Goal: Transaction & Acquisition: Subscribe to service/newsletter

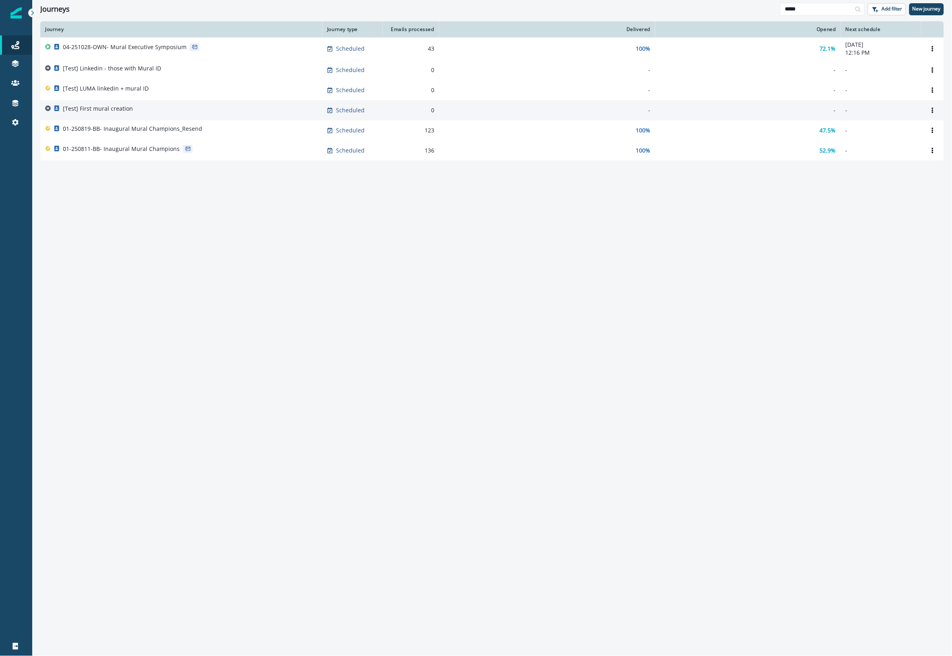
click at [155, 109] on div "[Test] First mural creation" at bounding box center [181, 110] width 272 height 11
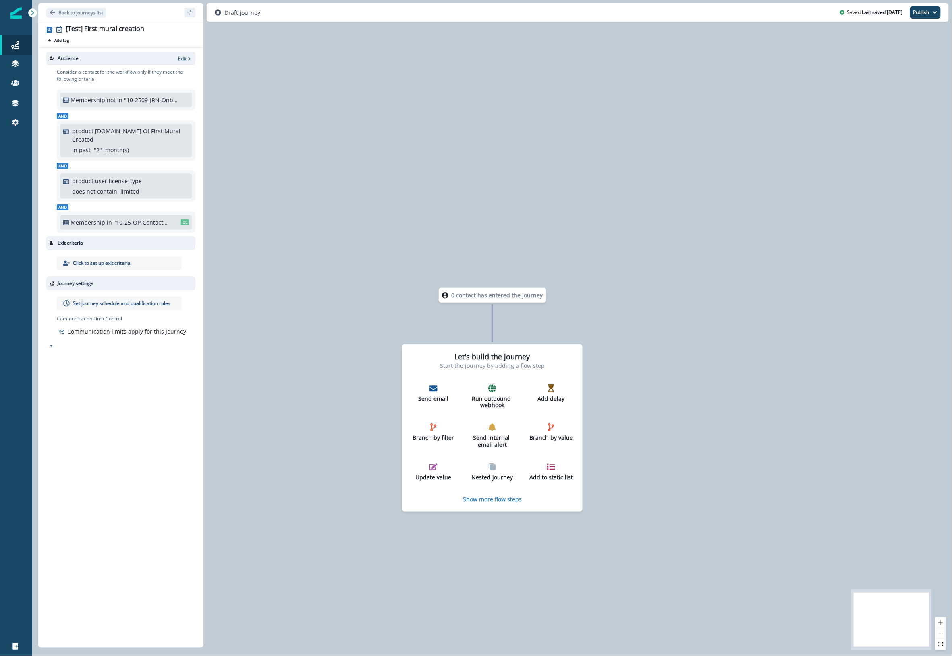
click at [180, 59] on p "Edit" at bounding box center [182, 58] width 8 height 7
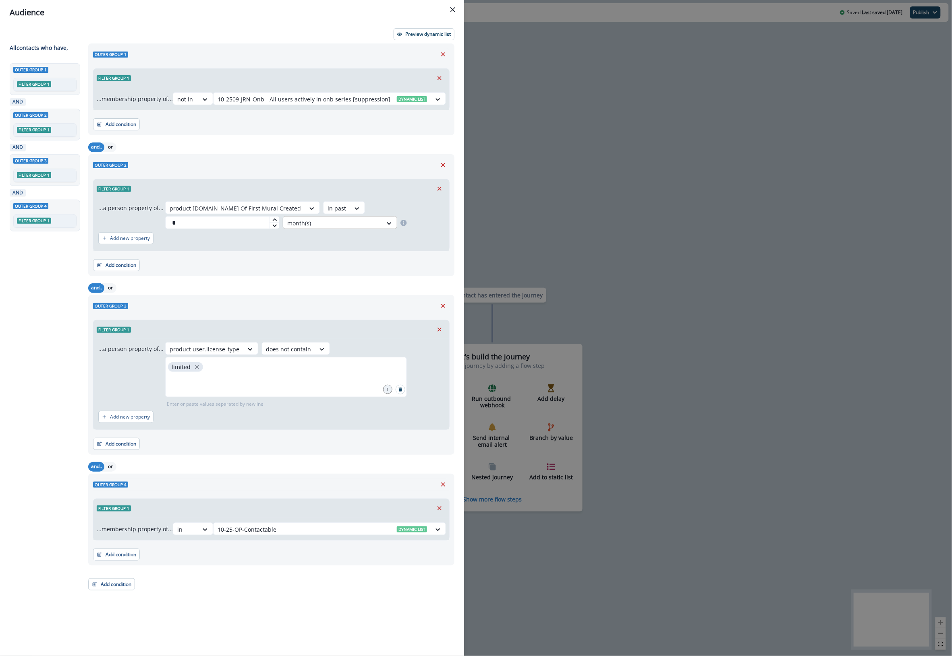
click at [333, 221] on div at bounding box center [332, 223] width 91 height 10
click at [329, 238] on div "day(s)" at bounding box center [338, 241] width 114 height 15
click at [426, 33] on p "Preview dynamic list" at bounding box center [428, 34] width 46 height 6
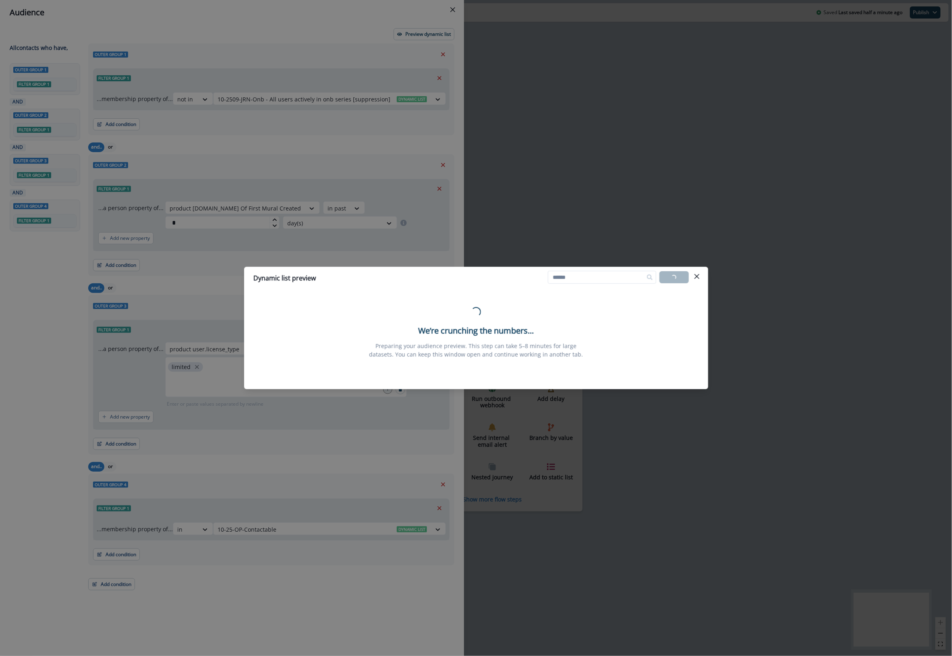
click at [66, 378] on div "Dynamic list preview Loading... Export list Loading... We’re crunching the numb…" at bounding box center [476, 328] width 952 height 656
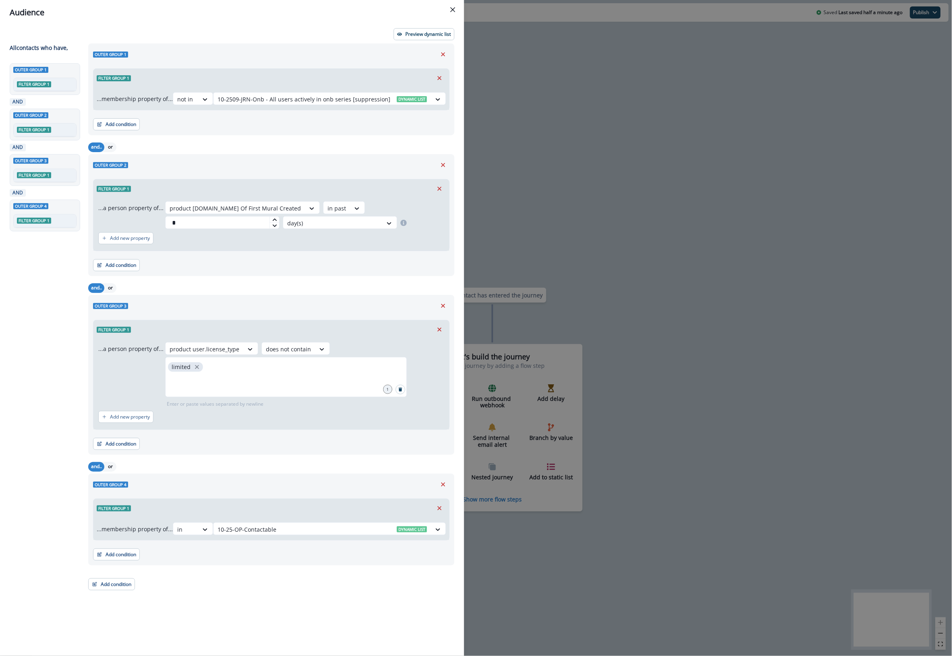
click at [416, 40] on div "Preview dynamic list All contact s who have, Outer group 1 Filter group 1 AND O…" at bounding box center [232, 340] width 464 height 631
click at [423, 34] on p "Preview dynamic list" at bounding box center [428, 34] width 46 height 6
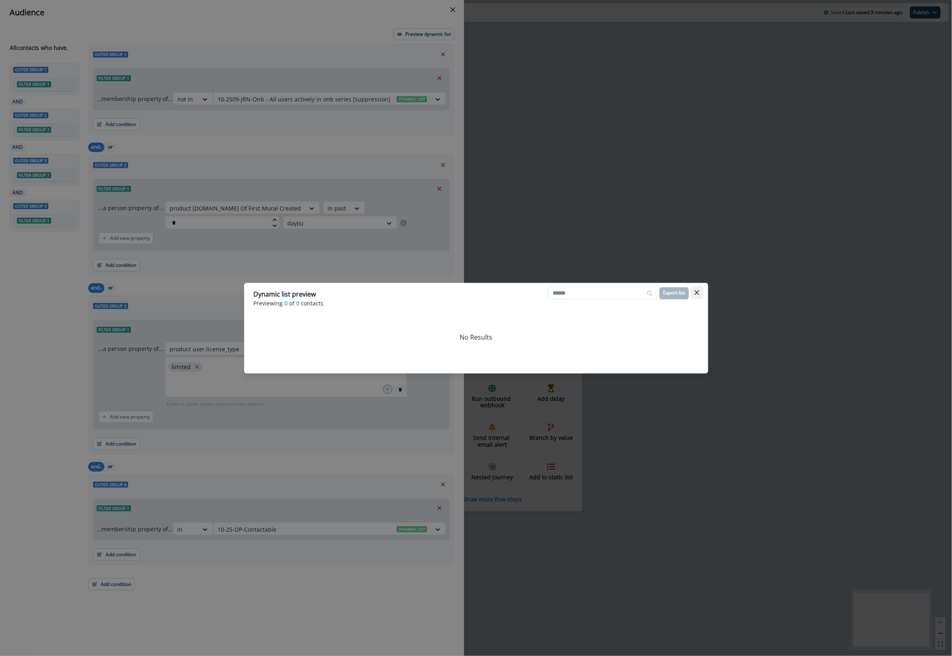
click at [696, 288] on button "Close" at bounding box center [696, 292] width 13 height 13
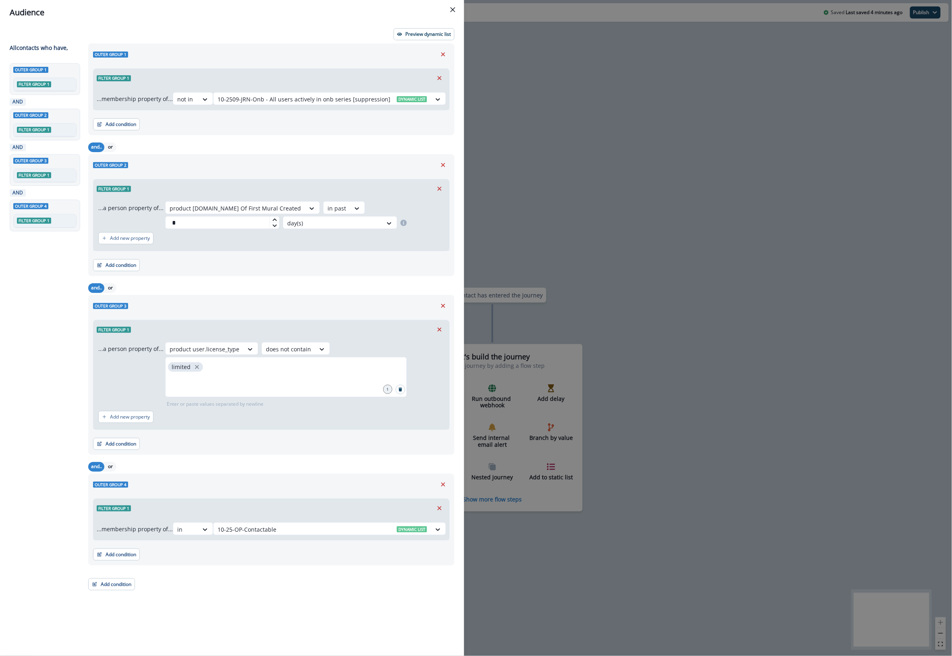
click at [693, 83] on div "Audience Preview dynamic list All contact s who have, Outer group 1 Filter grou…" at bounding box center [476, 328] width 952 height 656
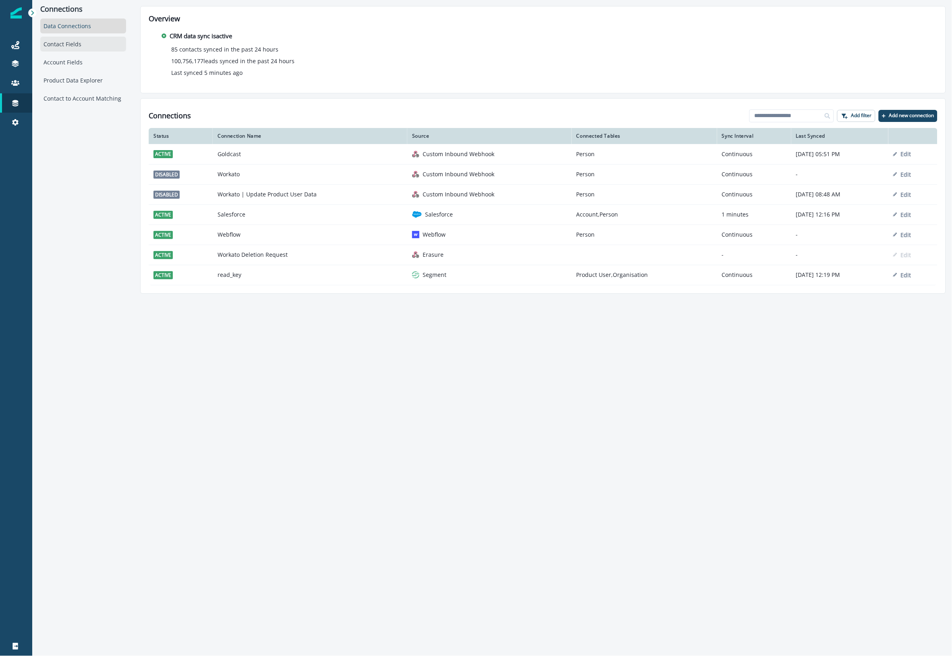
click at [55, 44] on div "Contact Fields" at bounding box center [83, 44] width 86 height 15
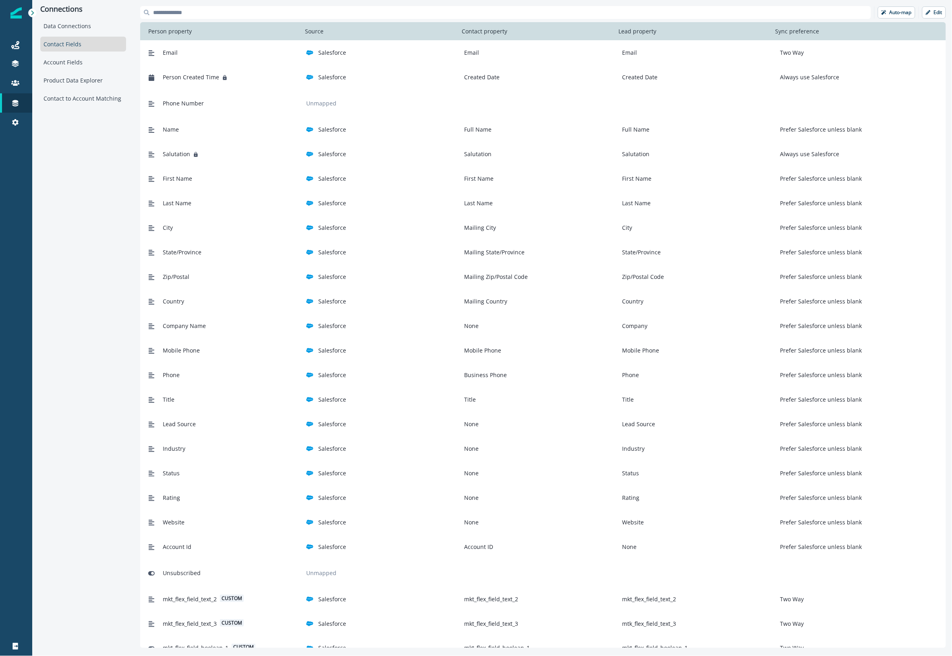
click at [337, 57] on div "Email Salesforce Email Email Two Way" at bounding box center [536, 52] width 783 height 15
click at [336, 51] on p "Salesforce" at bounding box center [332, 52] width 28 height 8
click at [449, 57] on div "Email Salesforce Email Email Two Way" at bounding box center [536, 52] width 783 height 15
click at [77, 70] on div "Data Connections Contact Fields Account Fields Product Data Explorer Contact to…" at bounding box center [83, 62] width 86 height 87
click at [80, 62] on div "Account Fields" at bounding box center [83, 62] width 86 height 15
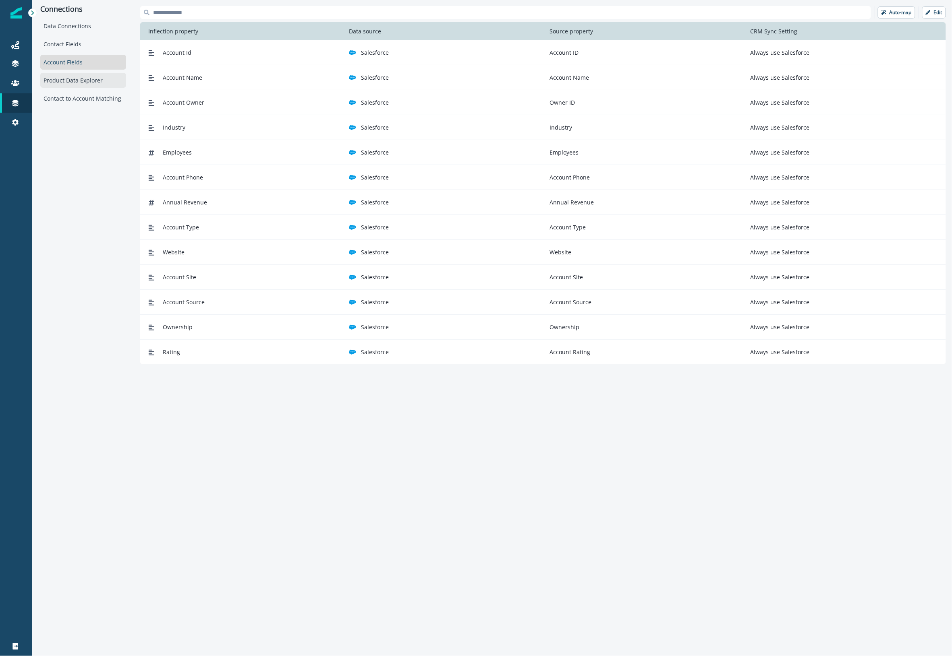
click at [79, 82] on div "Product Data Explorer" at bounding box center [83, 80] width 86 height 15
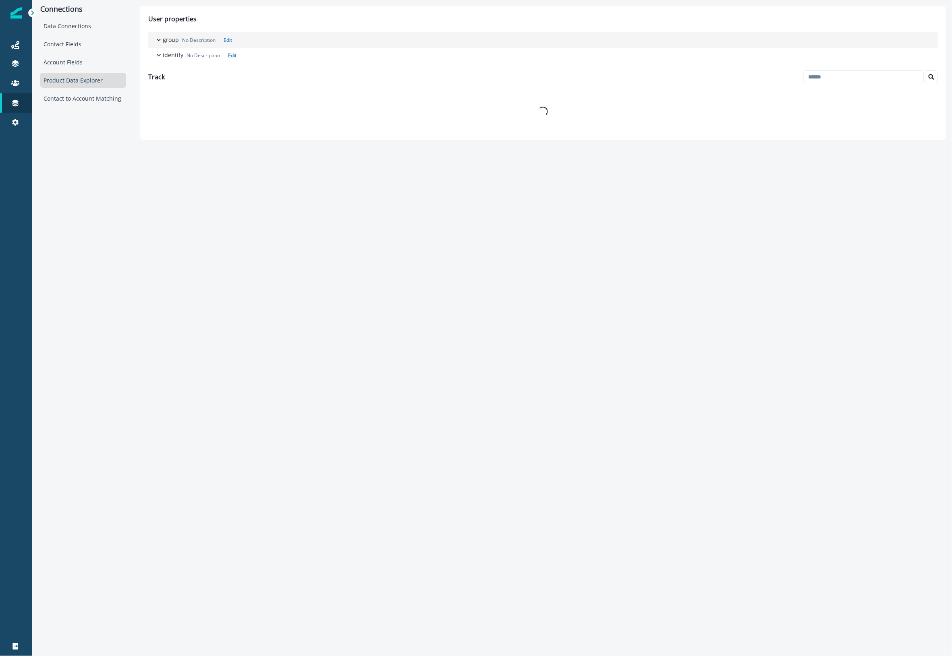
click at [158, 41] on icon "button" at bounding box center [159, 40] width 4 height 2
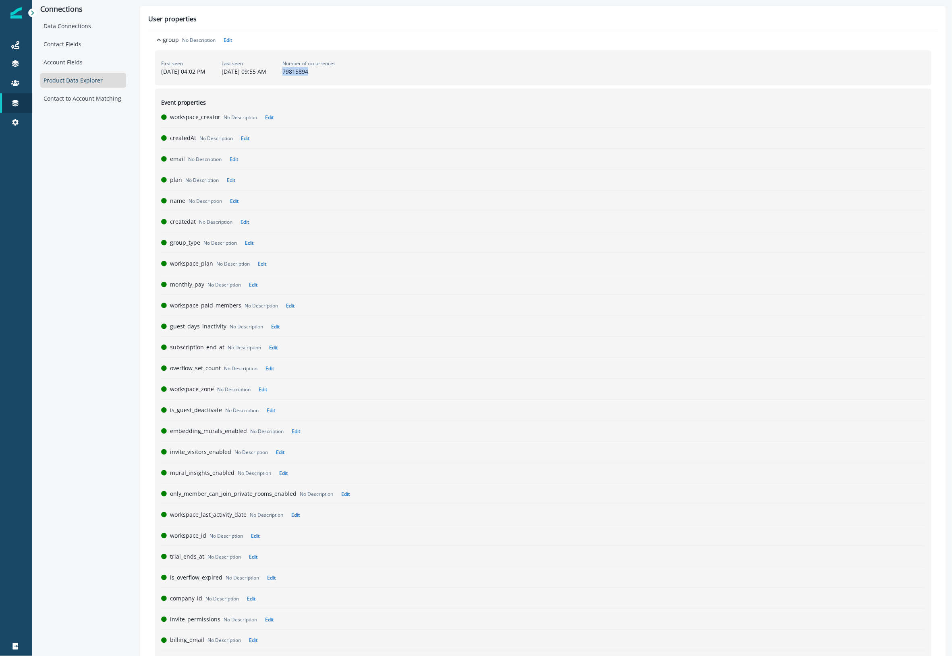
drag, startPoint x: 395, startPoint y: 75, endPoint x: 338, endPoint y: 77, distance: 56.8
click at [338, 77] on div "First seen [DATE] 04:02 PM Last seen [DATE] 09:55 AM Number of occurrences 7981…" at bounding box center [543, 67] width 776 height 35
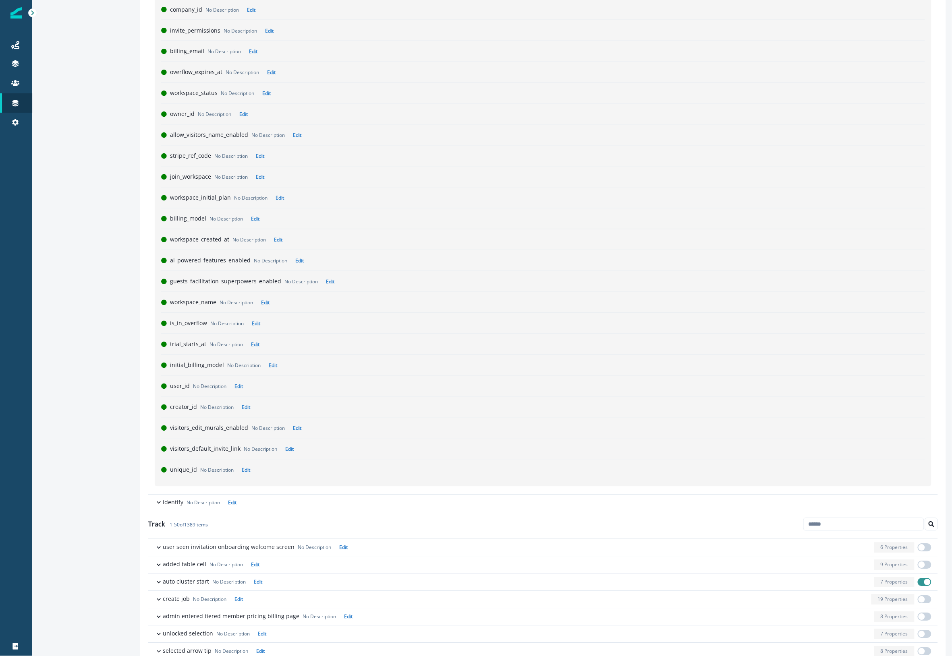
scroll to position [654, 0]
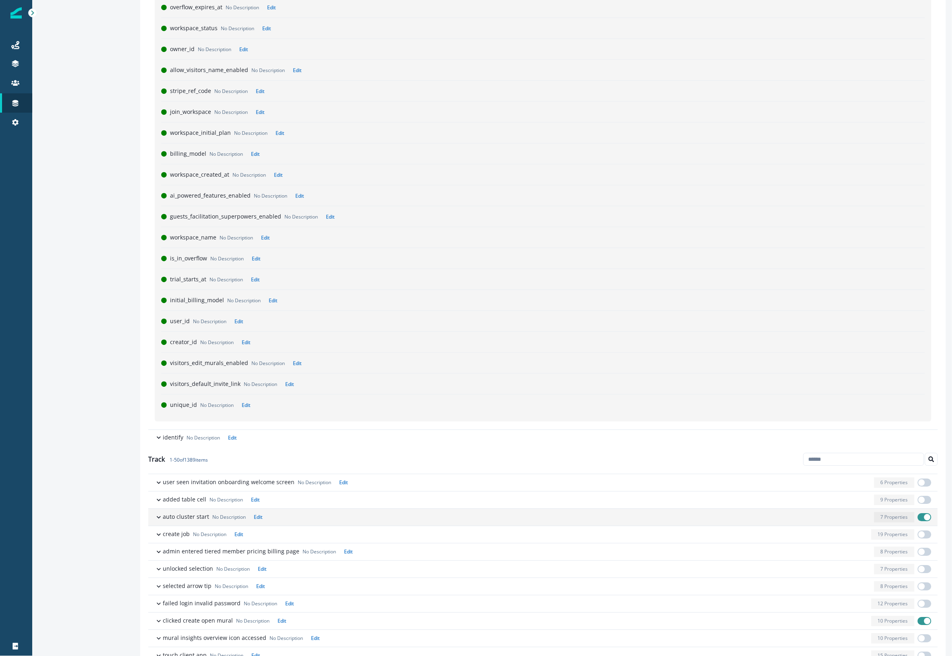
click at [924, 521] on span "button" at bounding box center [927, 517] width 6 height 6
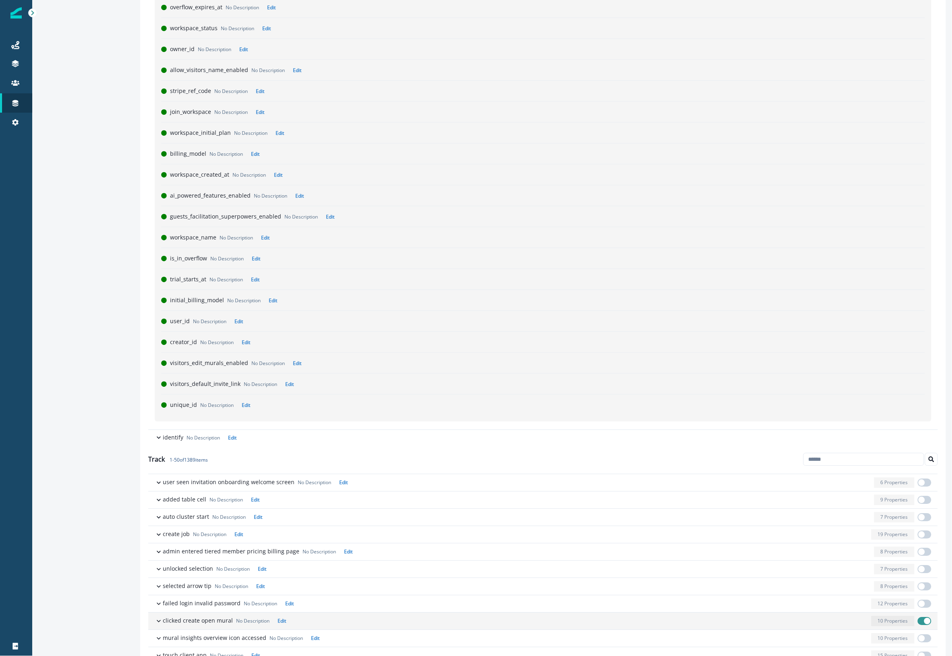
click at [917, 625] on span "button" at bounding box center [924, 621] width 14 height 8
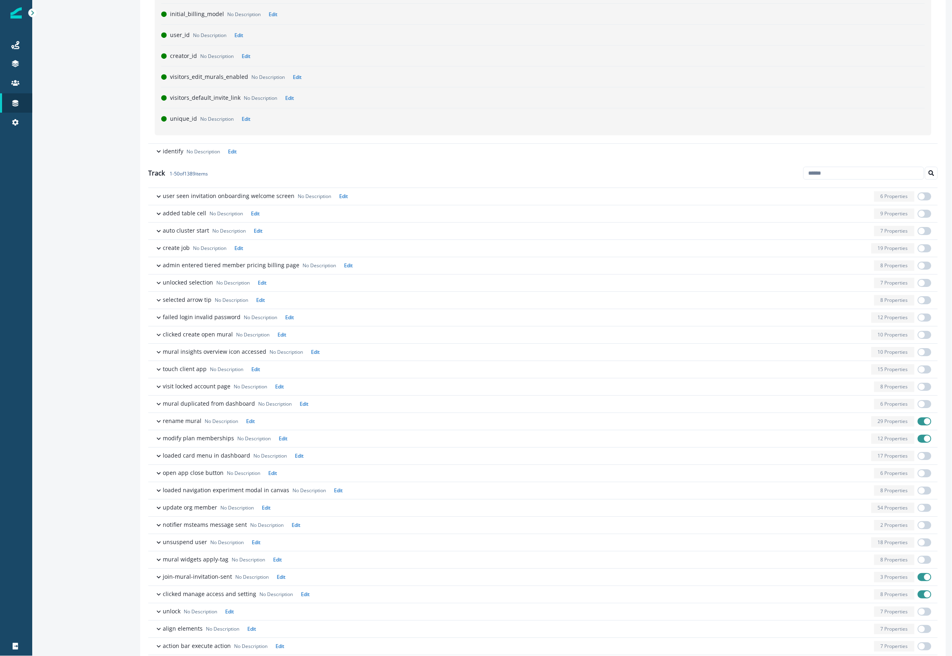
scroll to position [1048, 0]
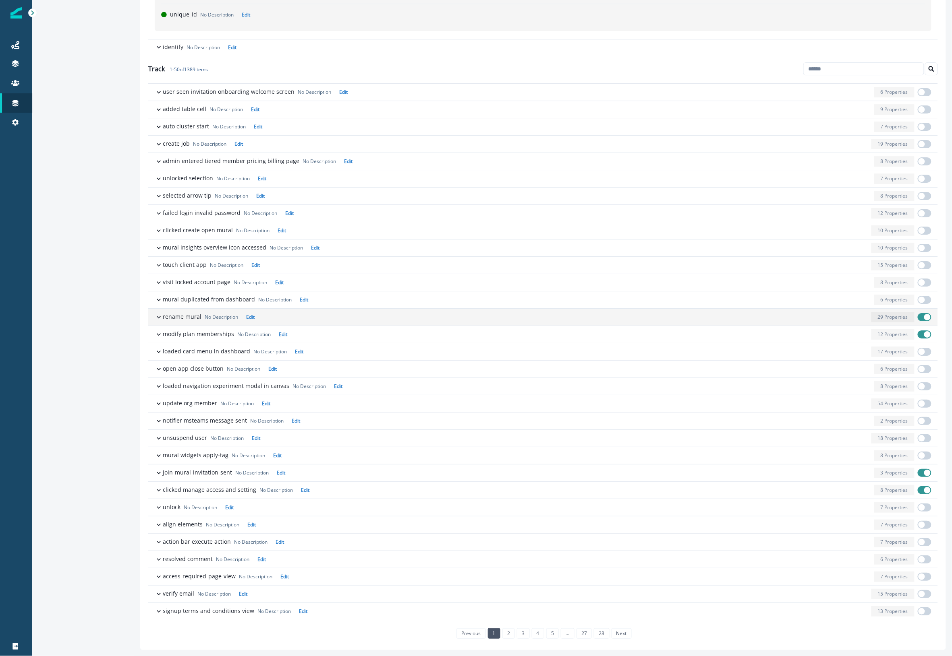
click at [917, 319] on span "button" at bounding box center [924, 317] width 14 height 8
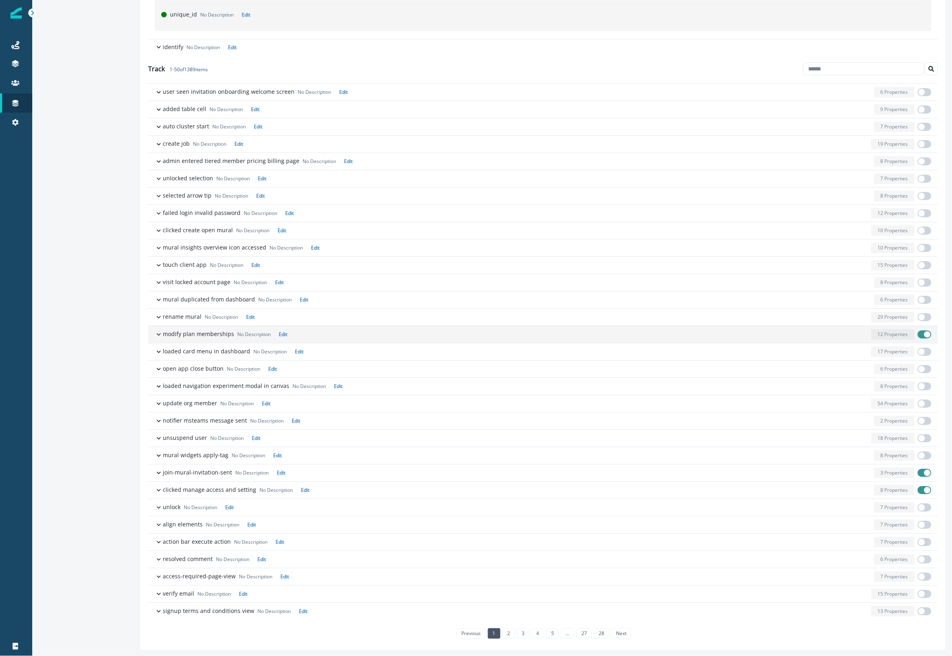
click at [917, 337] on span "button" at bounding box center [924, 335] width 14 height 8
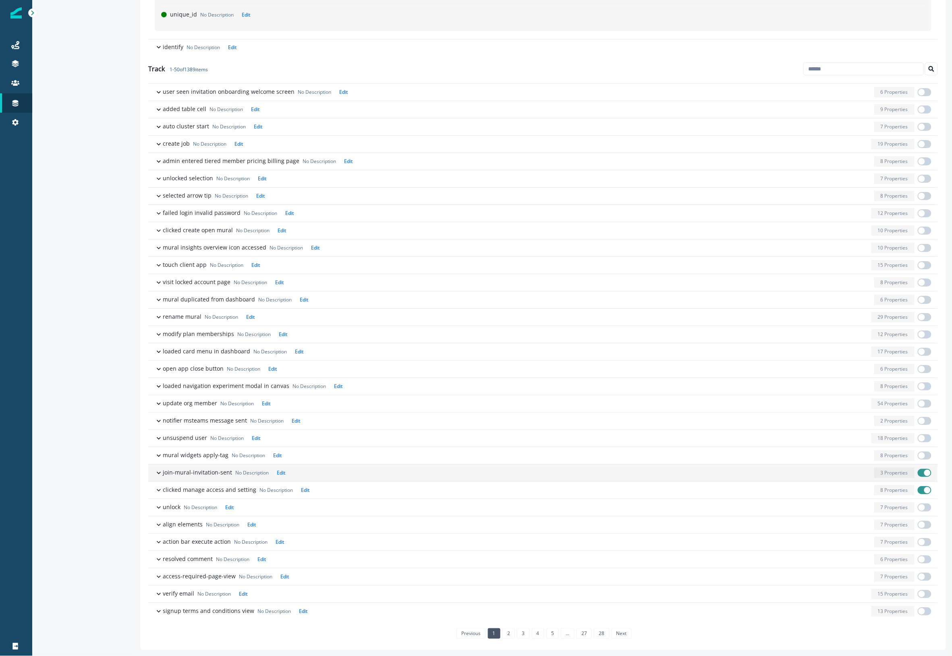
click at [917, 477] on span "button" at bounding box center [924, 473] width 14 height 8
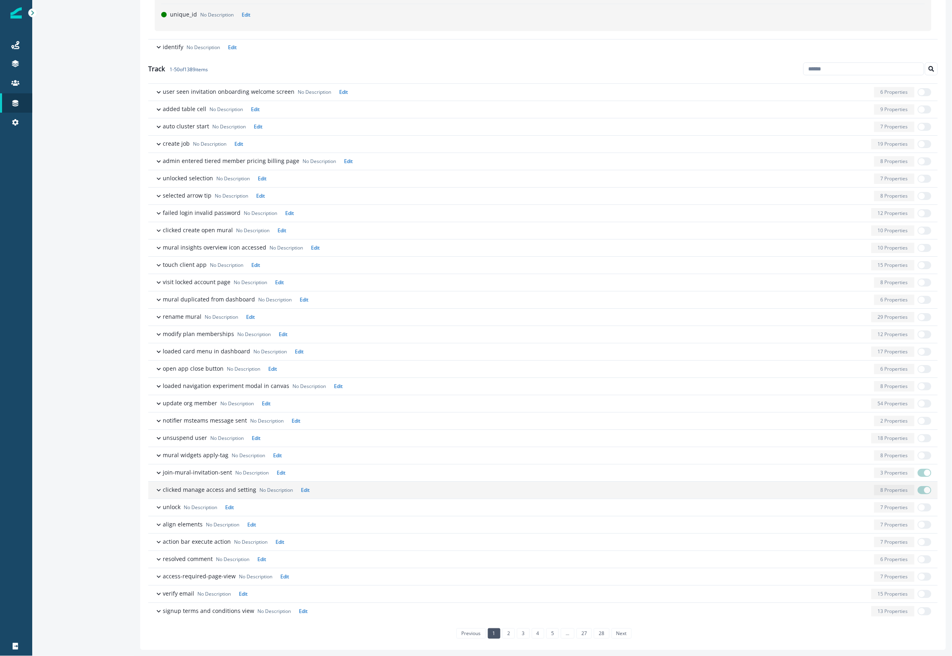
click at [917, 495] on span "button" at bounding box center [924, 490] width 14 height 8
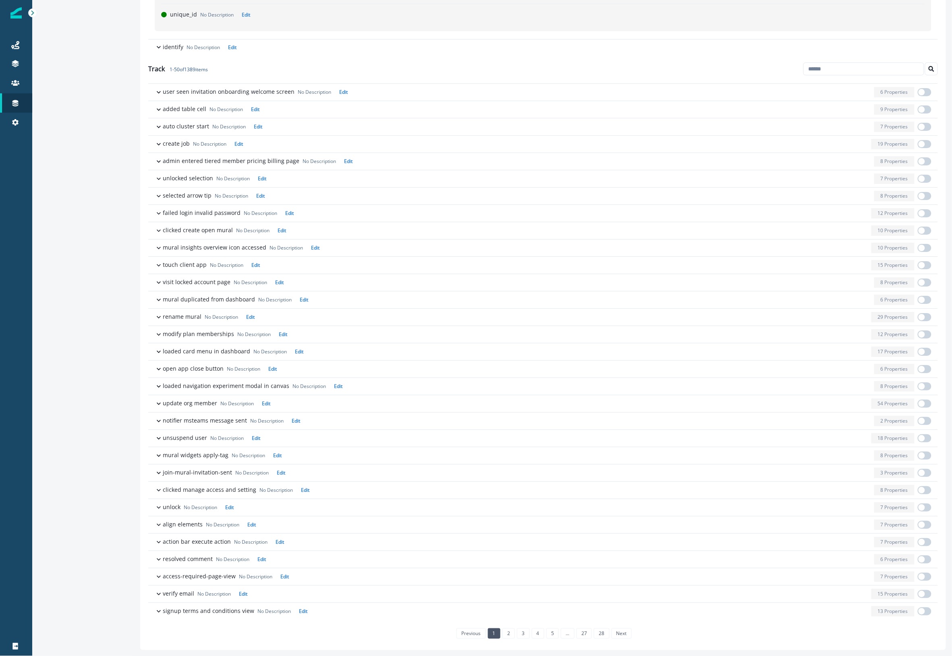
click at [928, 68] on icon "Search" at bounding box center [931, 69] width 6 height 6
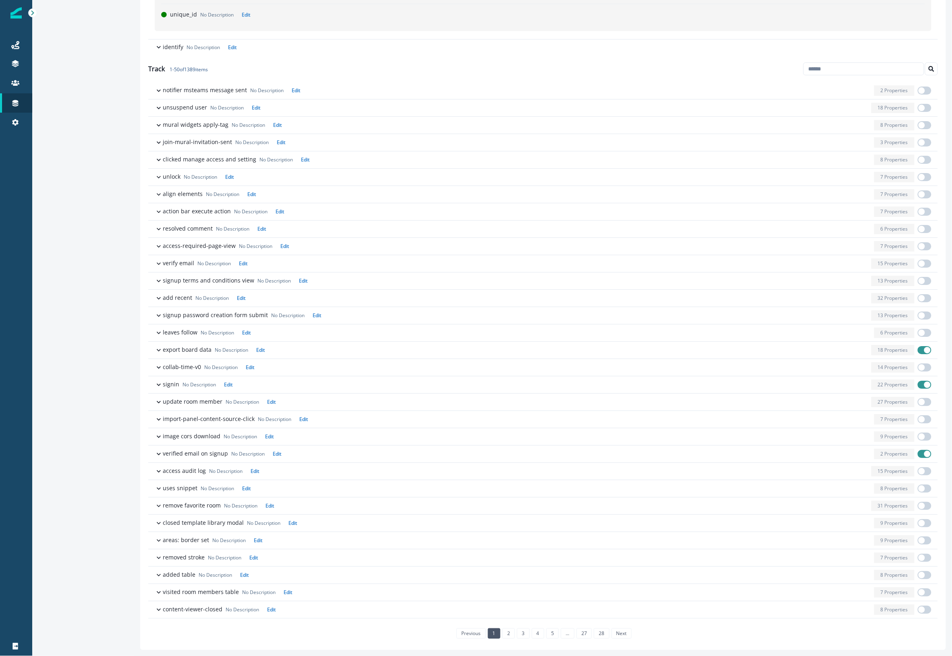
scroll to position [1049, 0]
click at [508, 635] on link "2" at bounding box center [508, 634] width 12 height 10
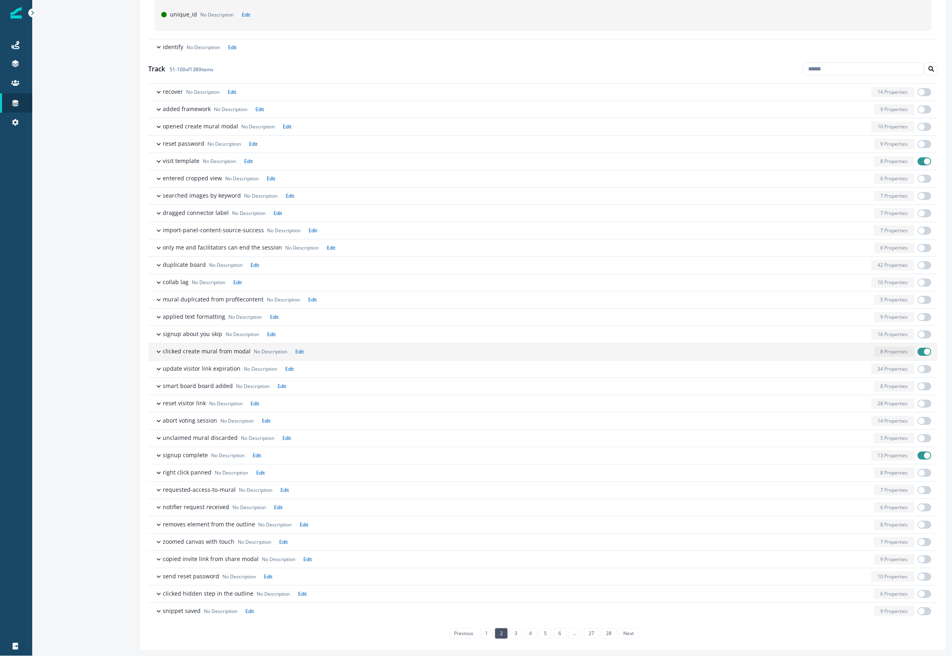
click at [917, 352] on span "button" at bounding box center [924, 352] width 14 height 8
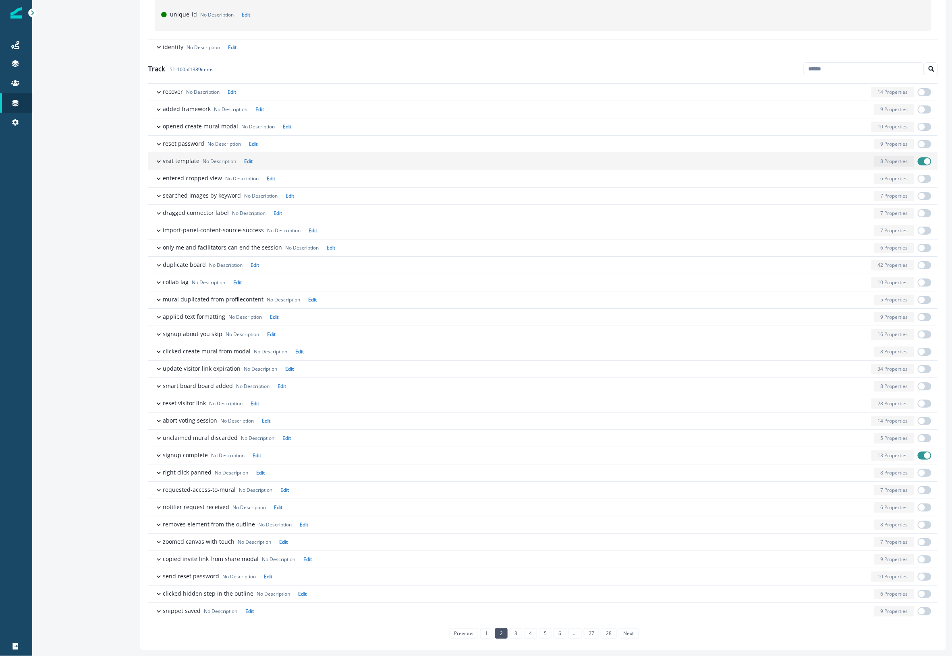
click at [924, 162] on span "button" at bounding box center [927, 161] width 6 height 6
click at [513, 633] on link "3" at bounding box center [515, 634] width 12 height 10
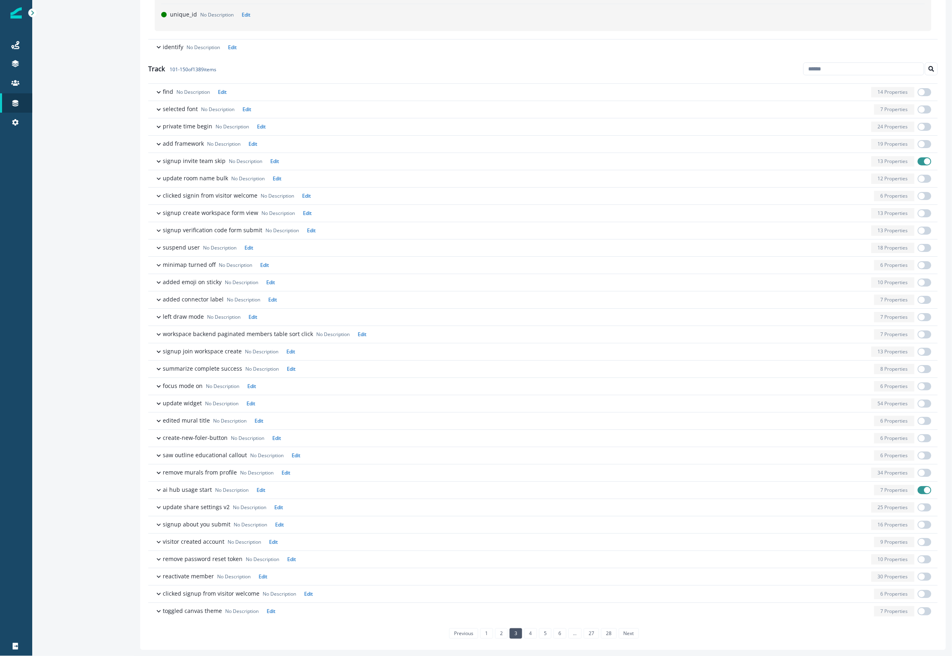
click at [924, 490] on span "button" at bounding box center [927, 490] width 6 height 6
click at [526, 632] on link "4" at bounding box center [530, 634] width 12 height 10
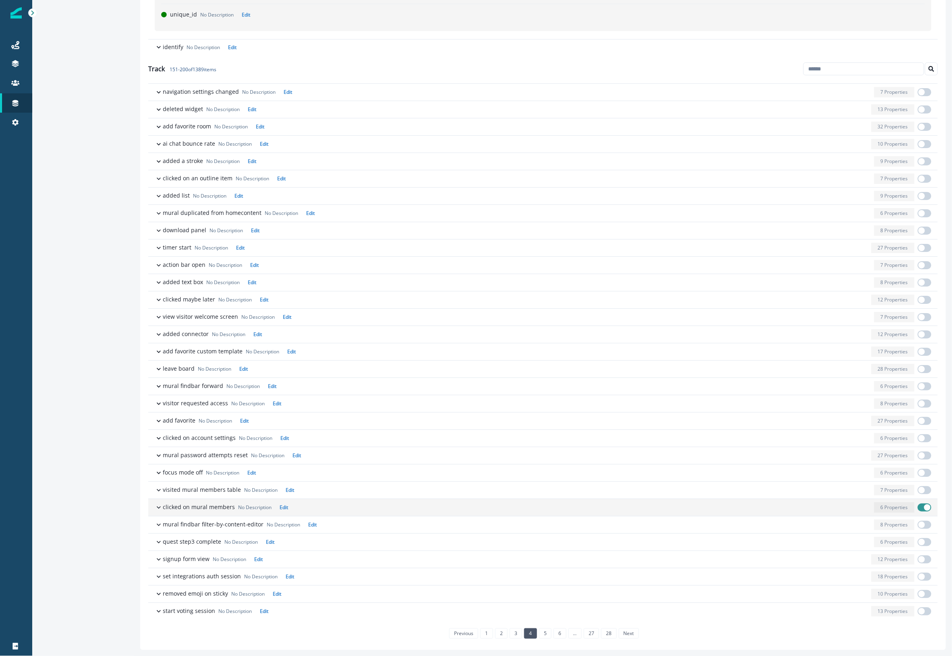
click at [917, 509] on span "button" at bounding box center [924, 508] width 14 height 8
click at [542, 632] on link "5" at bounding box center [545, 634] width 12 height 10
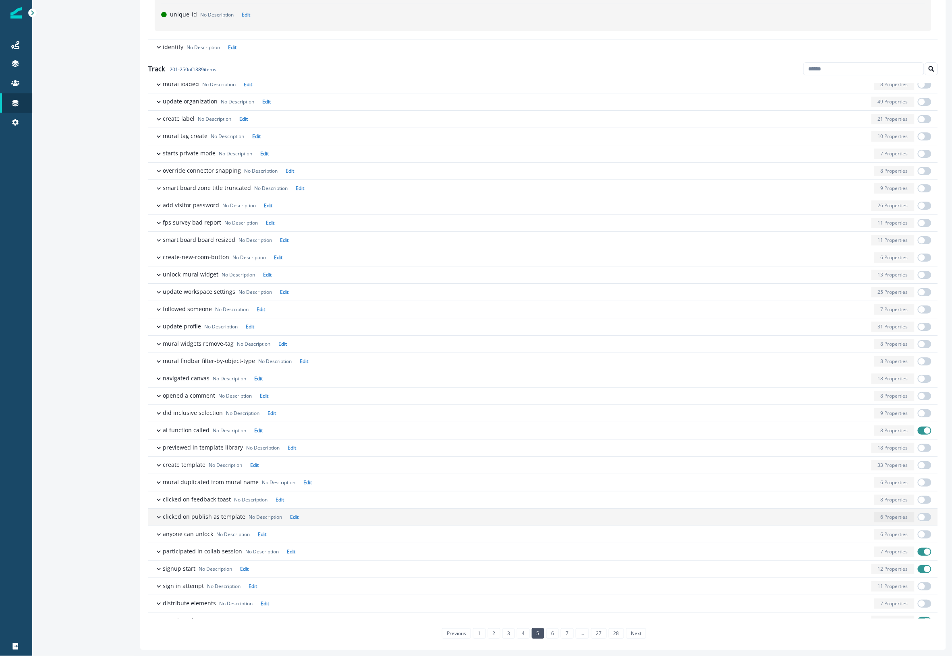
scroll to position [334, 0]
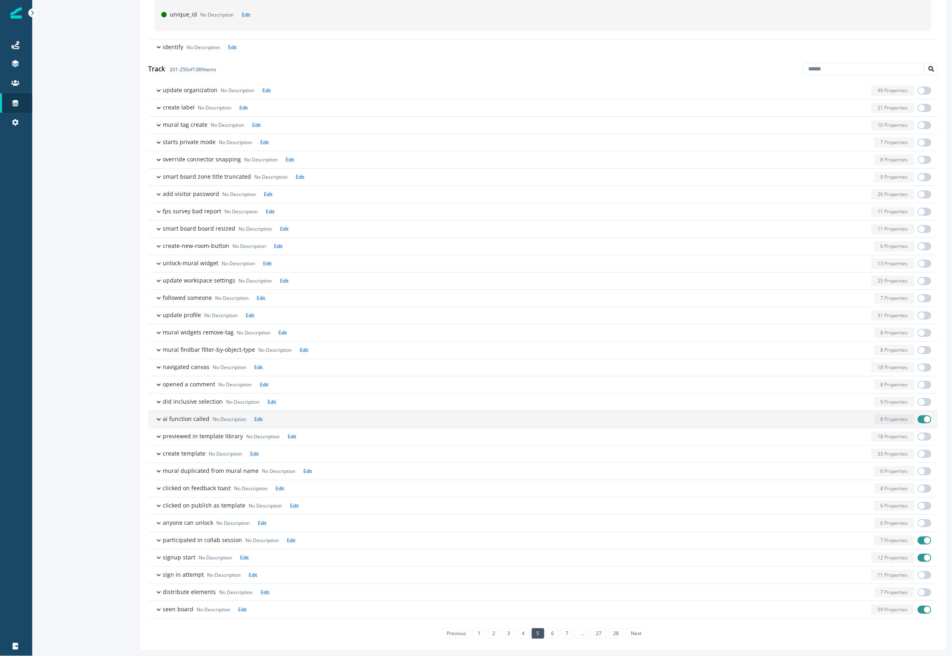
click at [917, 418] on span "button" at bounding box center [924, 420] width 14 height 8
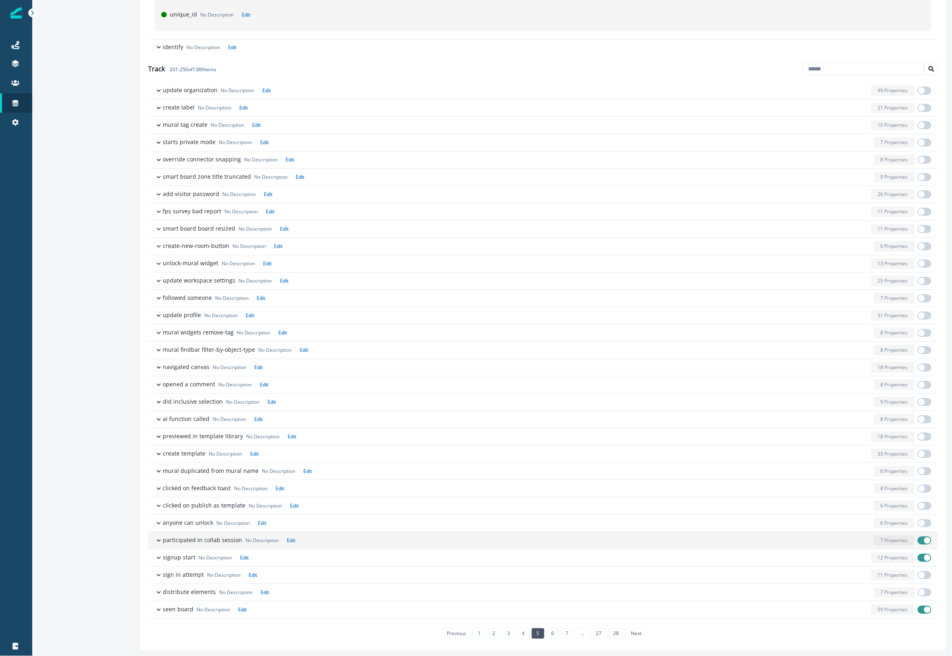
click at [917, 541] on span "button" at bounding box center [924, 541] width 14 height 8
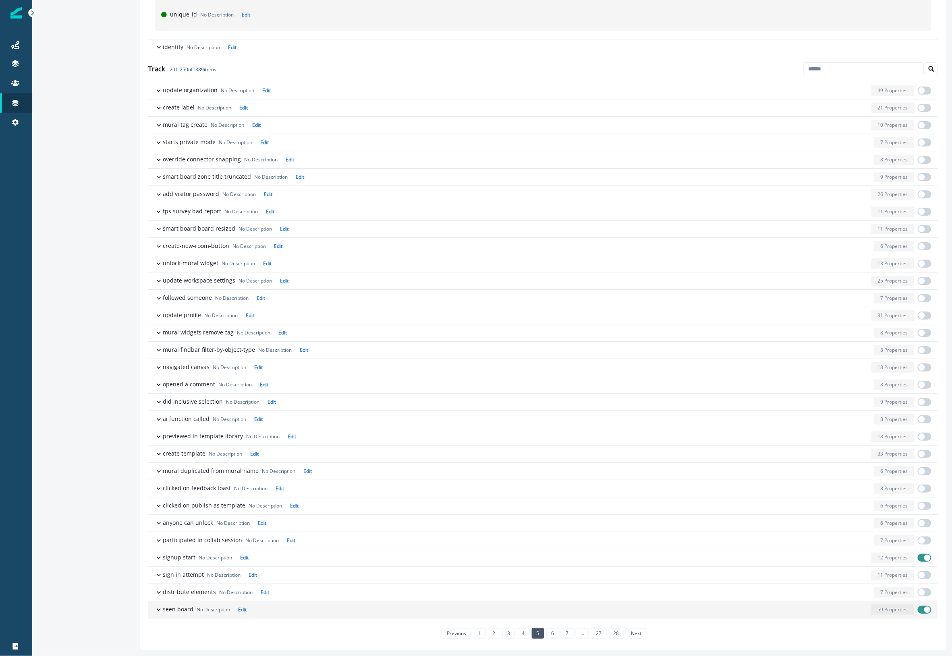
click at [924, 610] on span "button" at bounding box center [927, 610] width 6 height 6
click at [549, 632] on link "6" at bounding box center [552, 634] width 12 height 10
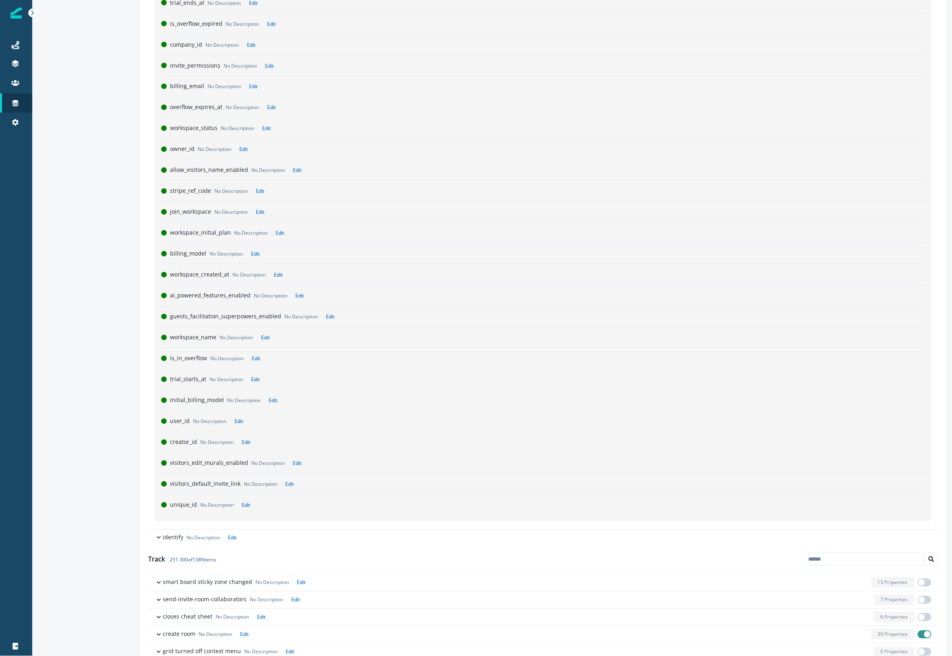
scroll to position [1049, 0]
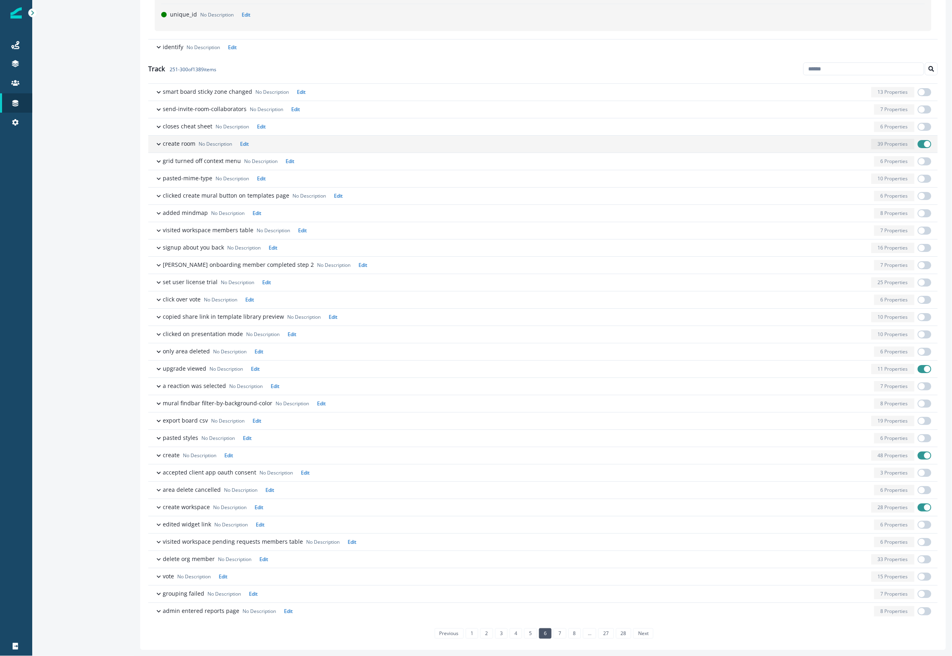
click at [917, 143] on span "button" at bounding box center [924, 144] width 14 height 8
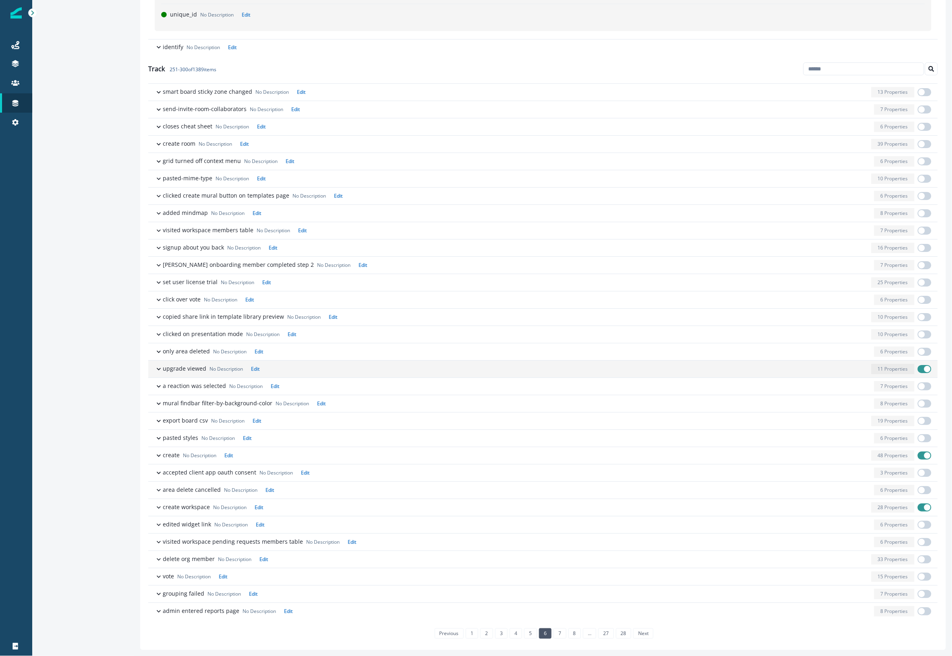
click at [924, 368] on span "button" at bounding box center [927, 369] width 6 height 6
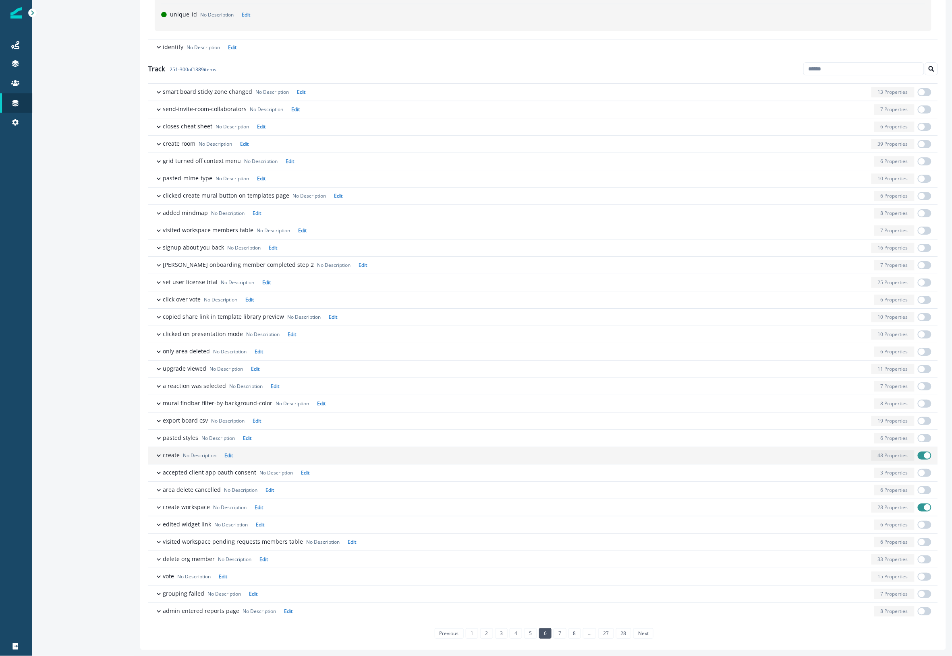
click at [924, 456] on span "button" at bounding box center [927, 456] width 6 height 6
drag, startPoint x: 912, startPoint y: 508, endPoint x: 835, endPoint y: 636, distance: 149.6
click at [917, 508] on span "button" at bounding box center [924, 508] width 14 height 8
click at [554, 631] on link "7" at bounding box center [559, 634] width 12 height 10
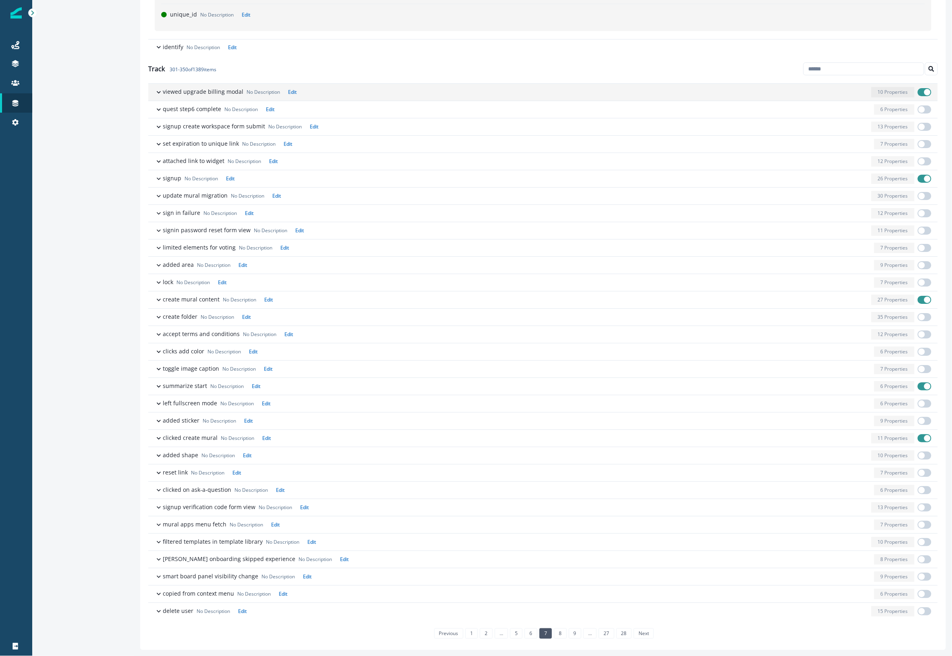
click at [917, 93] on span "button" at bounding box center [924, 92] width 14 height 8
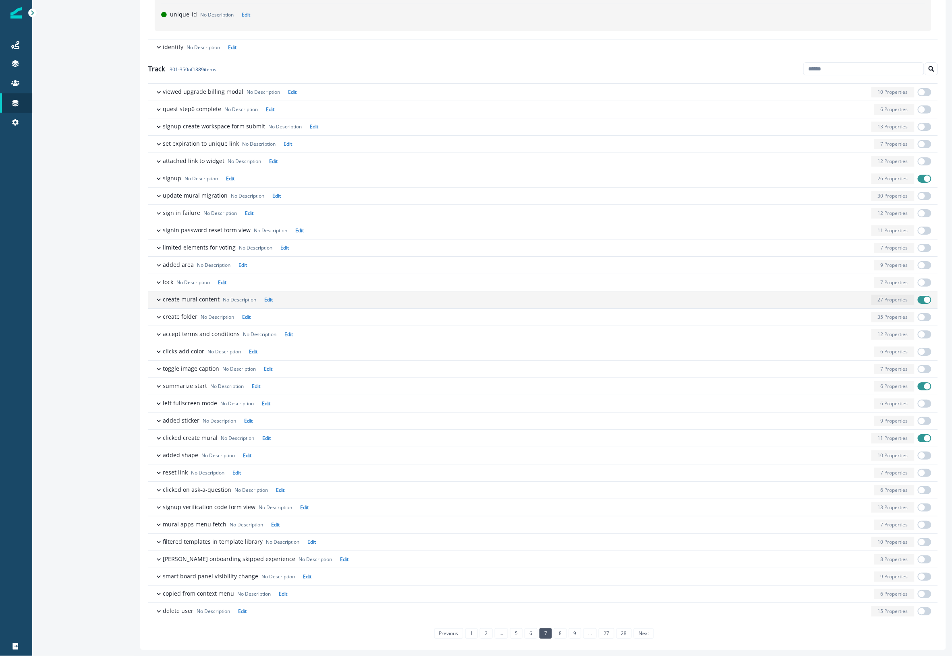
click at [924, 300] on span "button" at bounding box center [927, 300] width 6 height 6
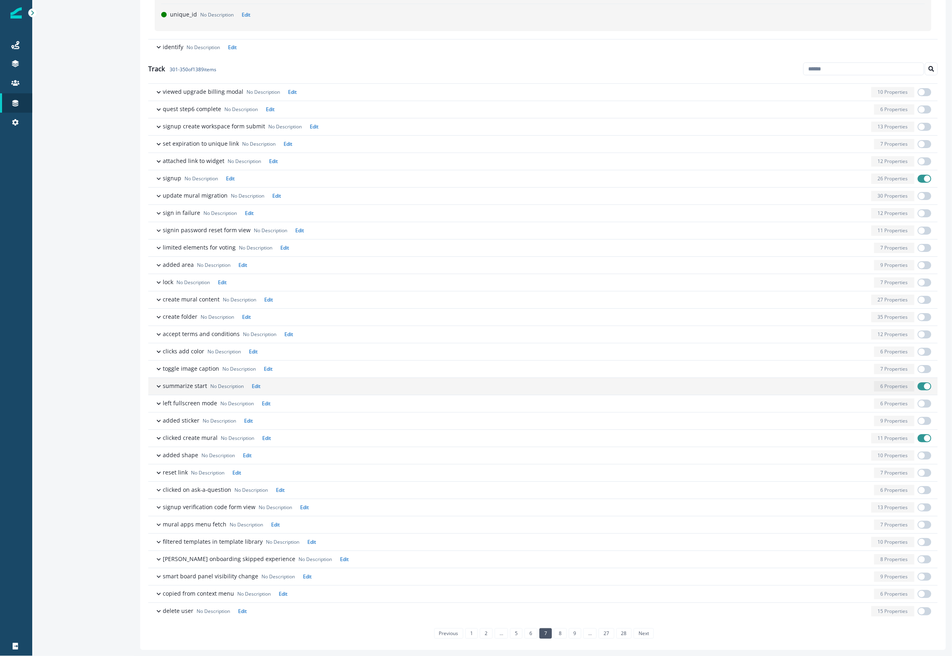
click at [917, 387] on span "button" at bounding box center [924, 387] width 14 height 8
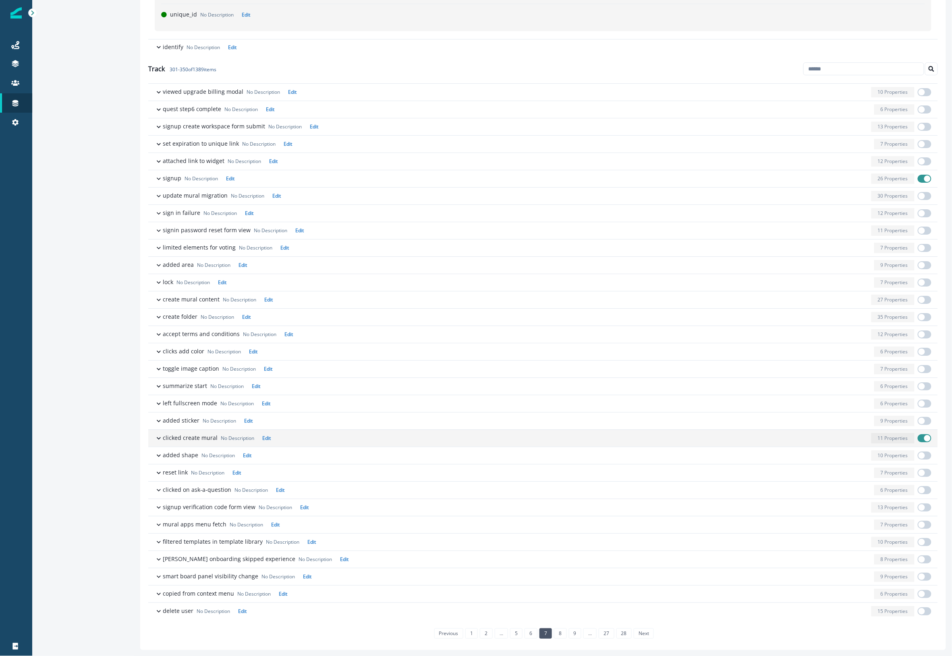
click at [924, 439] on span "button" at bounding box center [927, 438] width 6 height 6
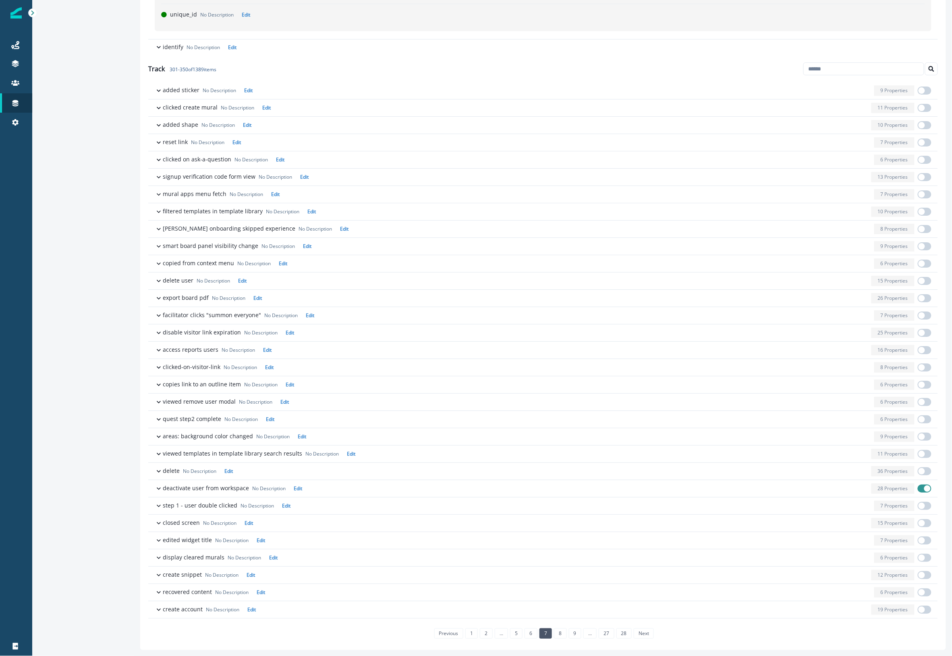
scroll to position [334, 0]
click at [924, 488] on span "button" at bounding box center [927, 489] width 6 height 6
click at [557, 631] on link "8" at bounding box center [560, 634] width 12 height 10
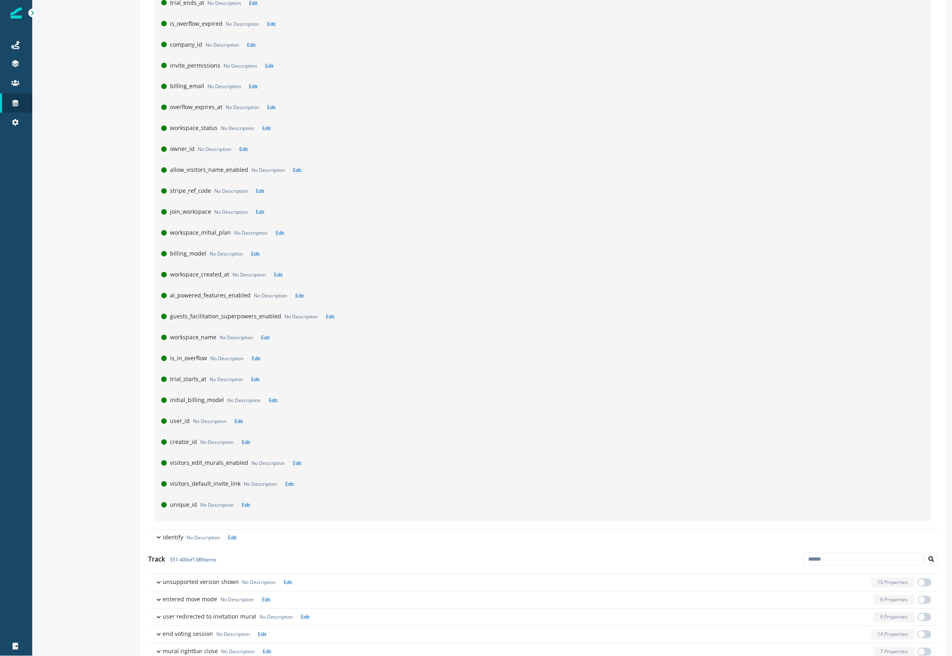
scroll to position [1049, 0]
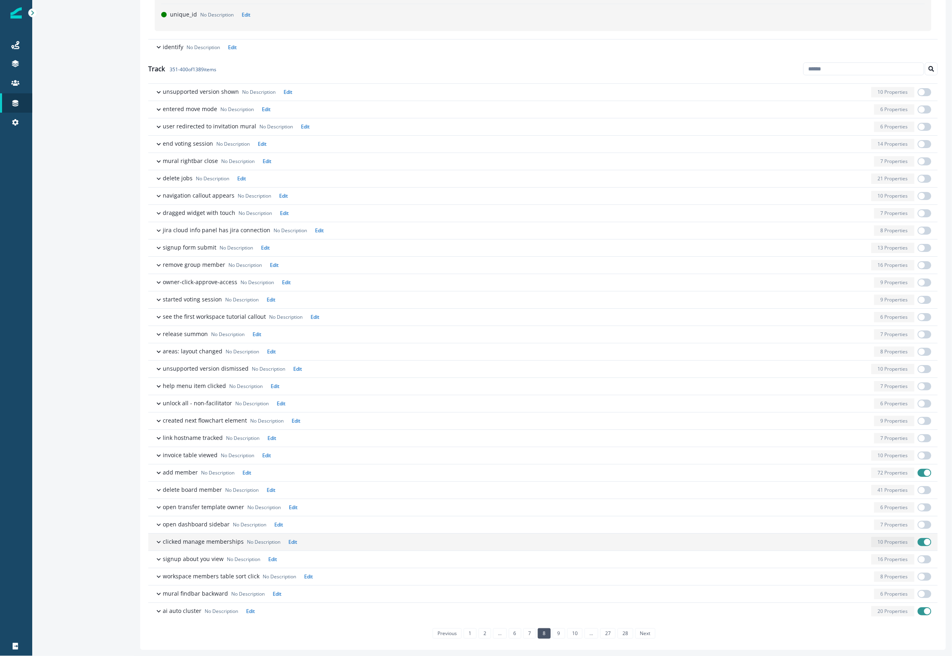
click at [917, 476] on span "button" at bounding box center [924, 473] width 14 height 8
click at [917, 542] on span "button" at bounding box center [924, 542] width 14 height 8
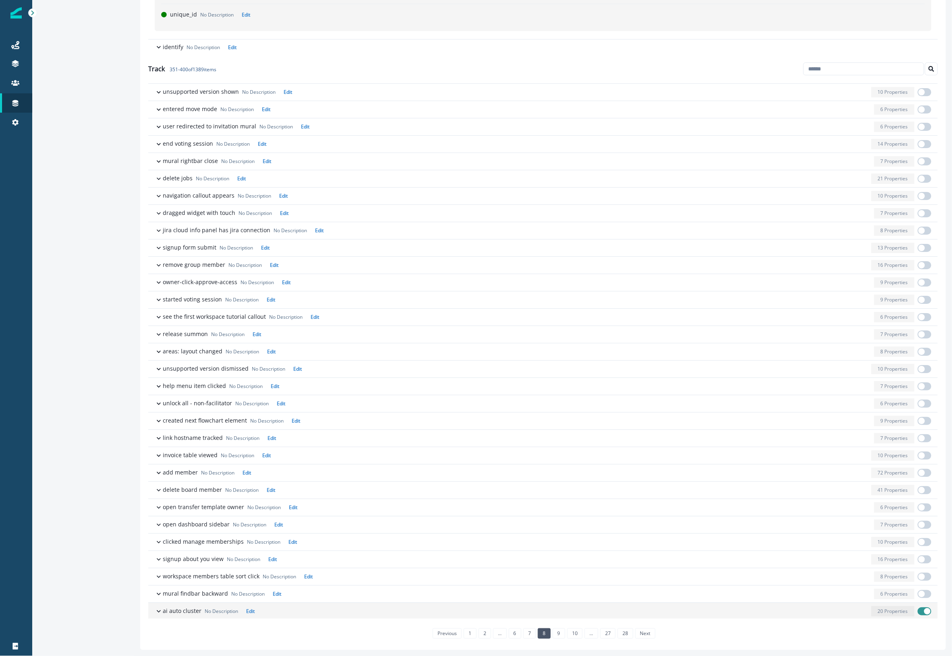
click at [924, 615] on span "button" at bounding box center [927, 611] width 6 height 6
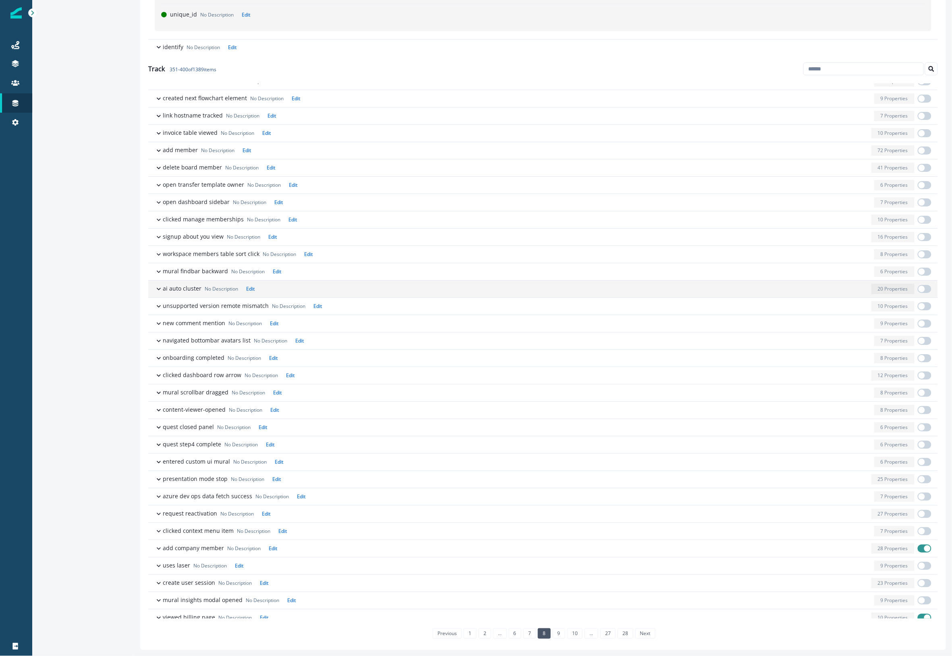
scroll to position [334, 0]
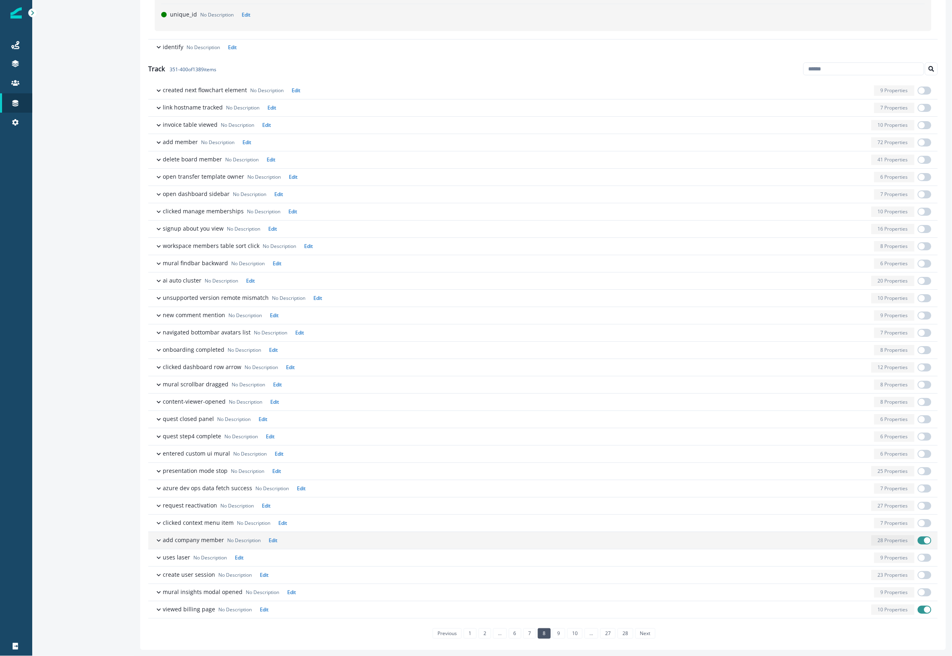
click at [924, 538] on span "button" at bounding box center [927, 541] width 6 height 6
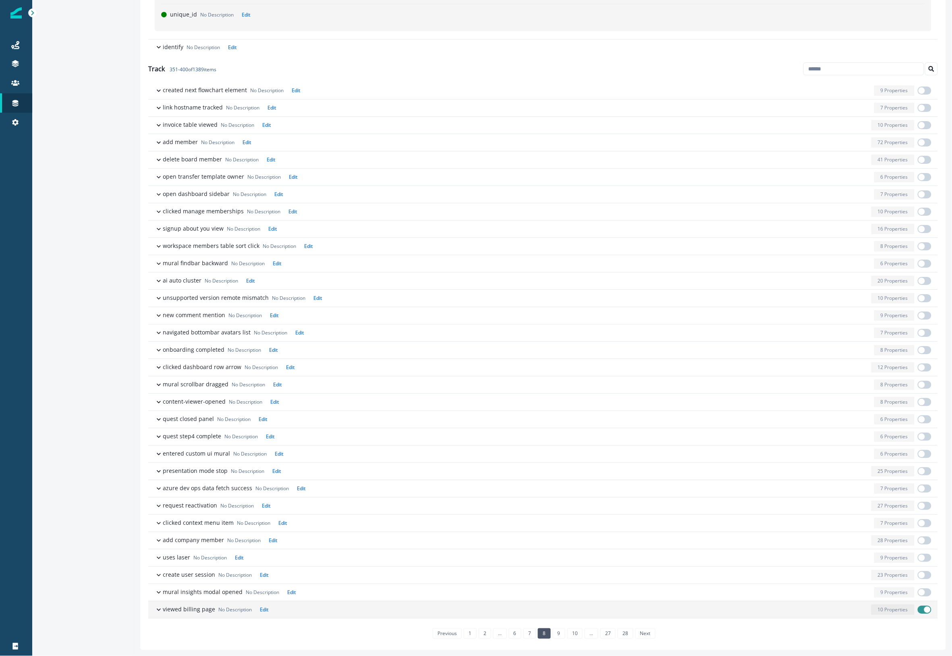
click at [924, 610] on span "button" at bounding box center [927, 610] width 6 height 6
click at [555, 635] on link "9" at bounding box center [558, 634] width 12 height 10
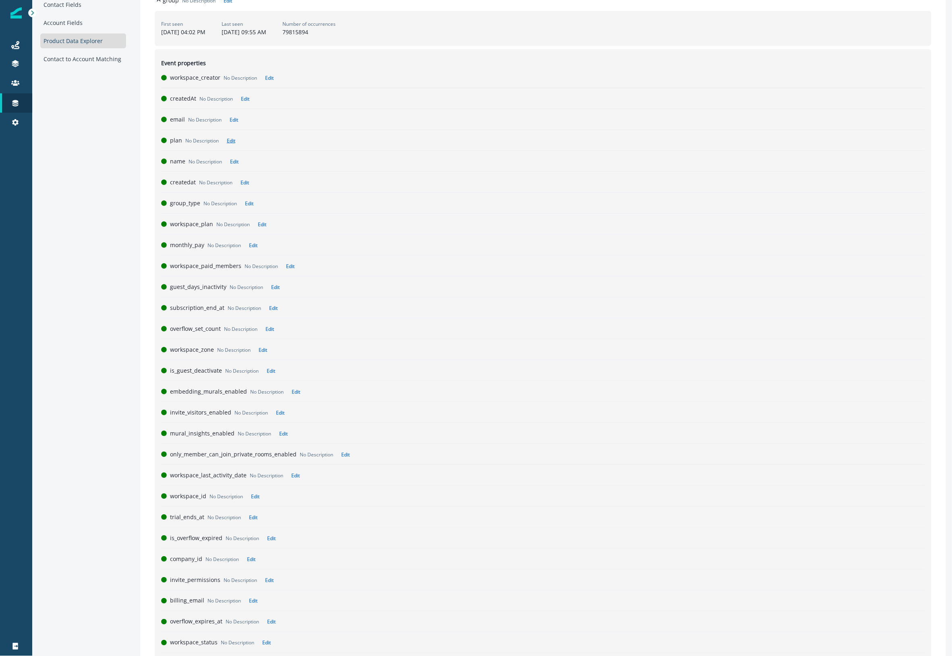
scroll to position [0, 0]
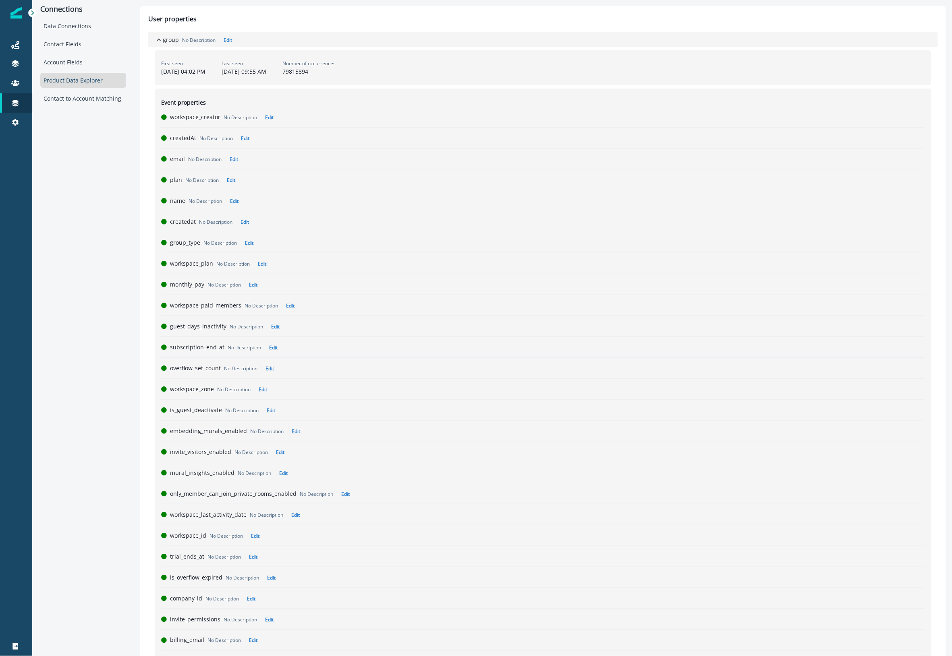
click at [156, 39] on icon "button" at bounding box center [159, 40] width 8 height 8
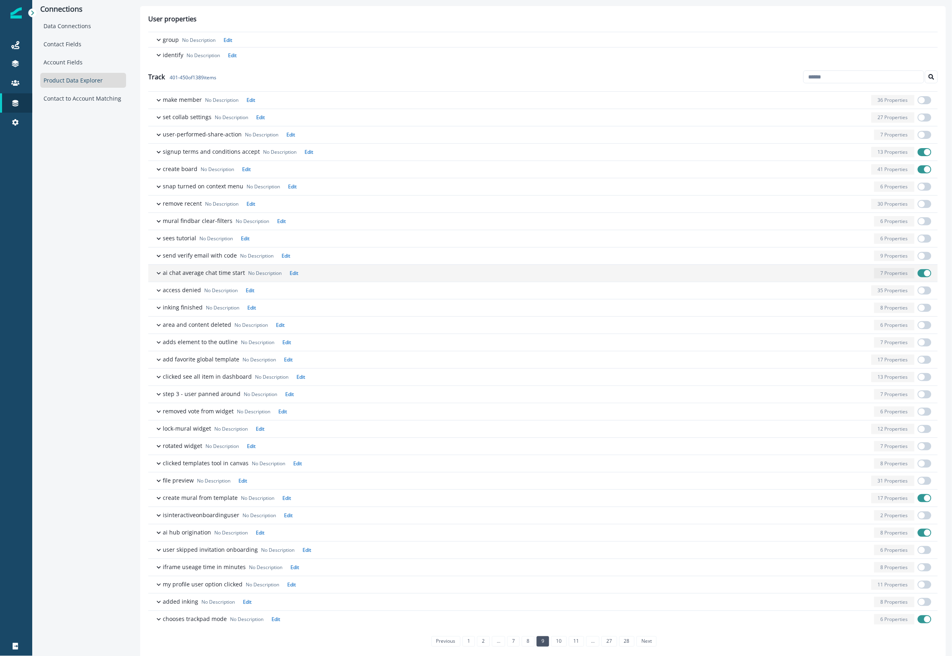
click at [907, 277] on div "7 Properties" at bounding box center [902, 273] width 57 height 10
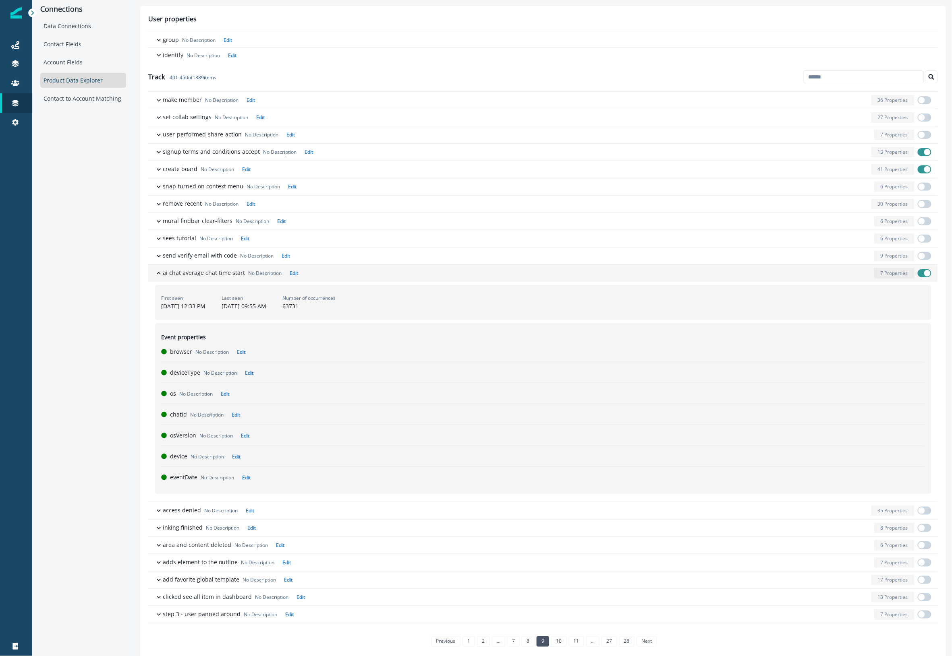
click at [924, 273] on span "button" at bounding box center [927, 273] width 6 height 6
click at [874, 276] on div "7 Properties" at bounding box center [894, 273] width 40 height 10
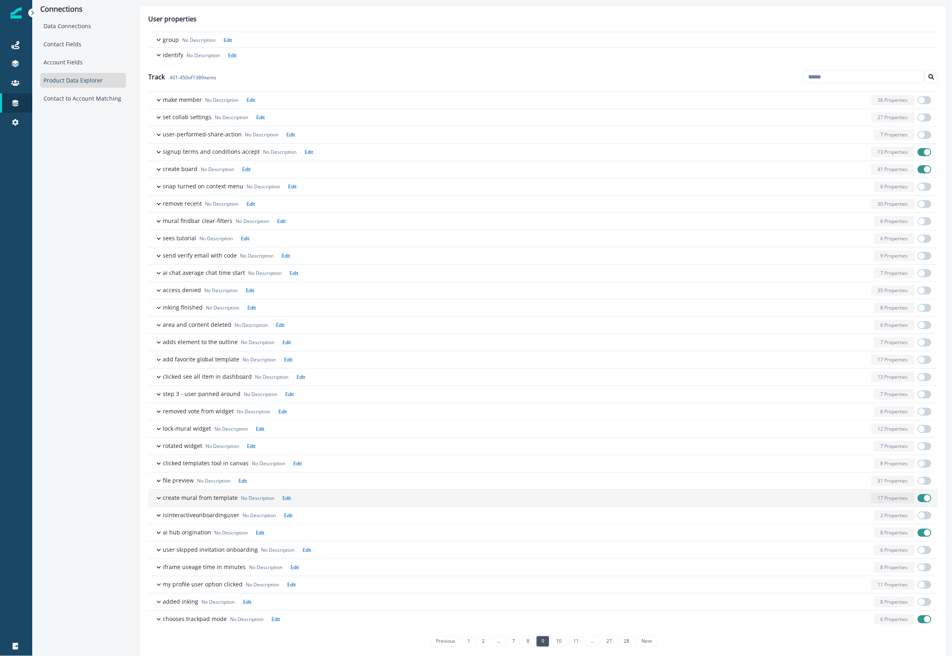
click at [883, 502] on p "17 Properties" at bounding box center [892, 498] width 30 height 7
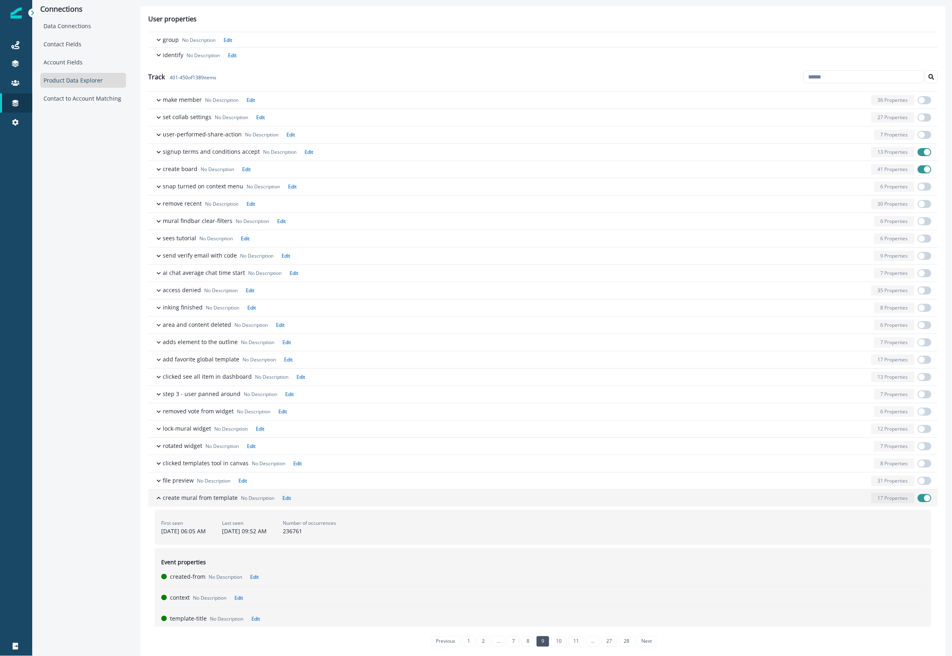
click at [883, 502] on p "17 Properties" at bounding box center [892, 498] width 30 height 7
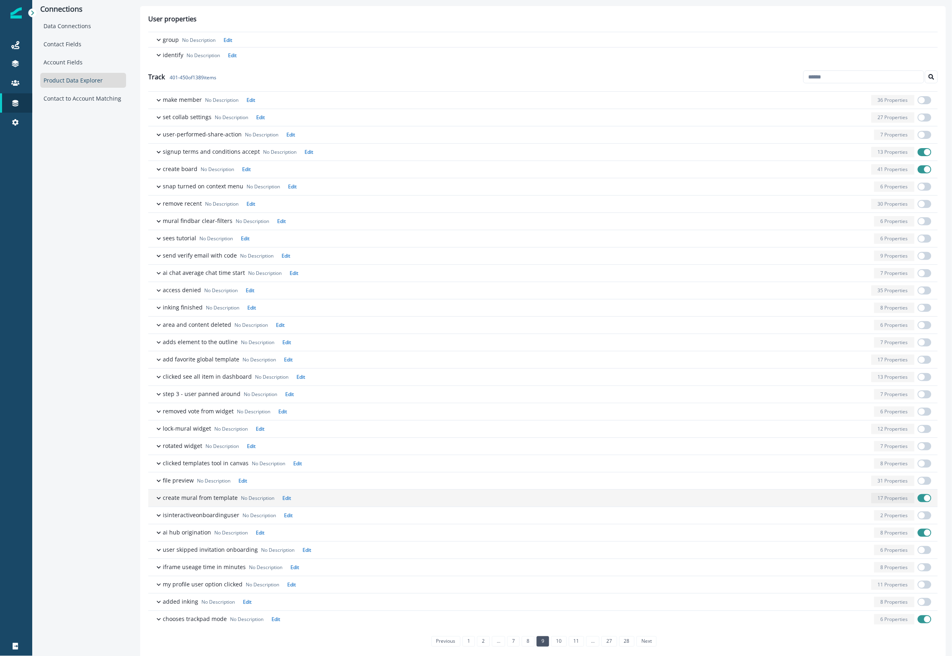
click at [924, 500] on span "button" at bounding box center [927, 498] width 6 height 6
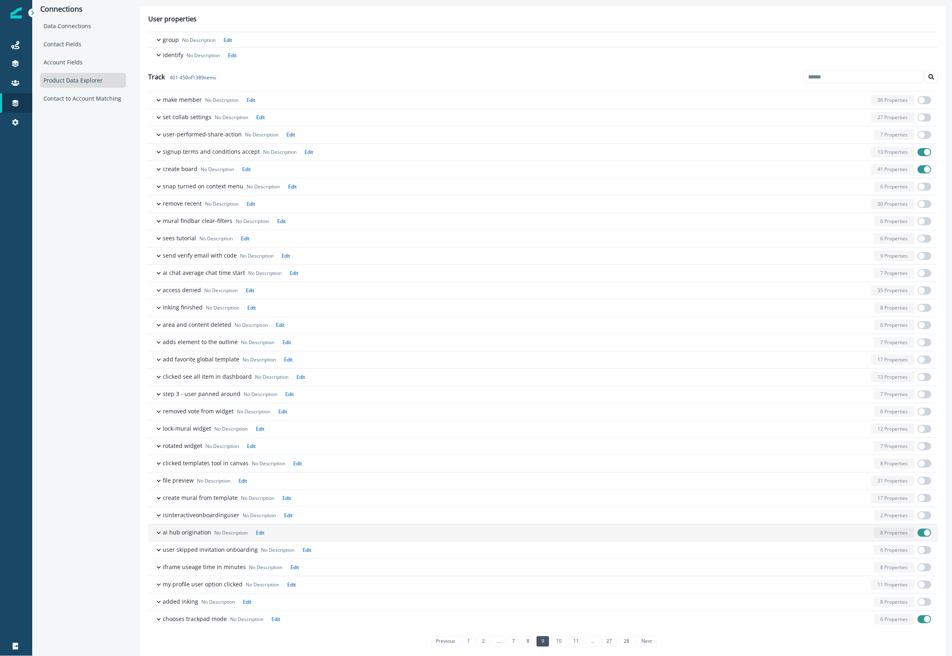
click at [917, 531] on span "button" at bounding box center [924, 533] width 14 height 8
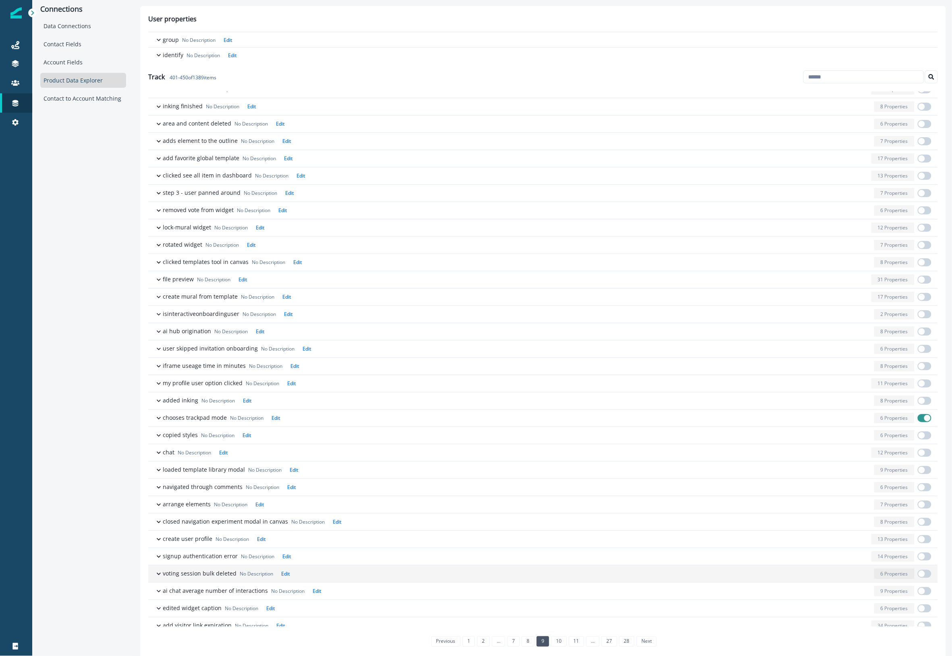
scroll to position [334, 0]
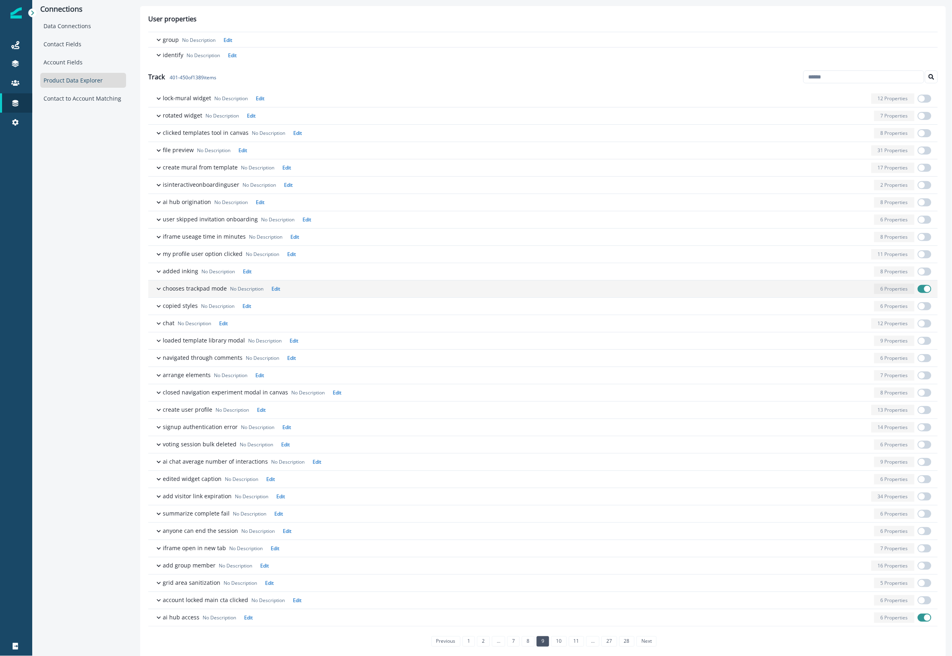
click at [917, 290] on span "button" at bounding box center [924, 289] width 14 height 8
click at [917, 619] on span "button" at bounding box center [924, 618] width 14 height 8
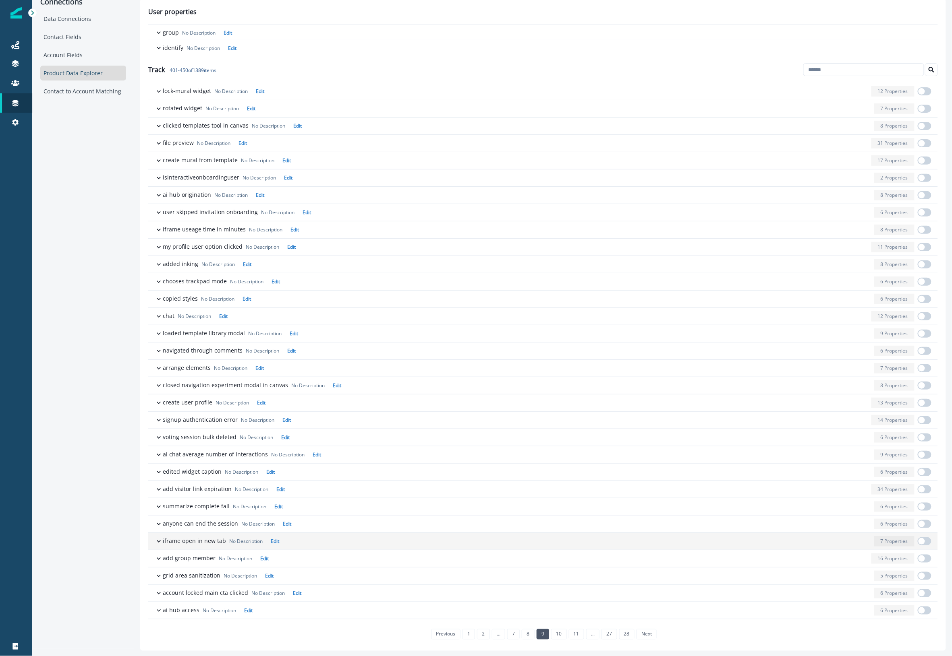
scroll to position [8, 0]
click at [554, 633] on link "10" at bounding box center [558, 634] width 15 height 10
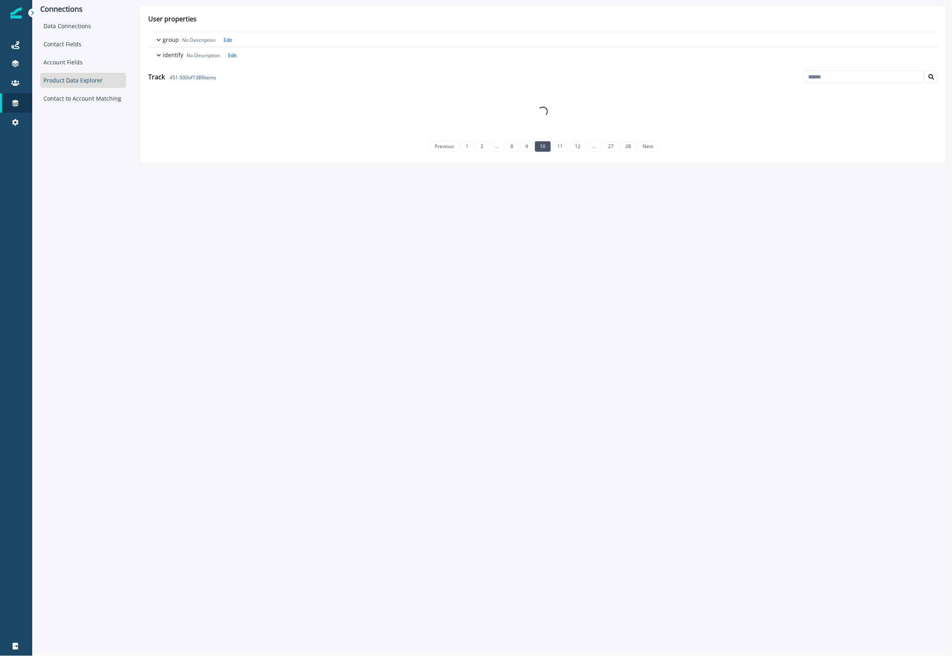
scroll to position [0, 0]
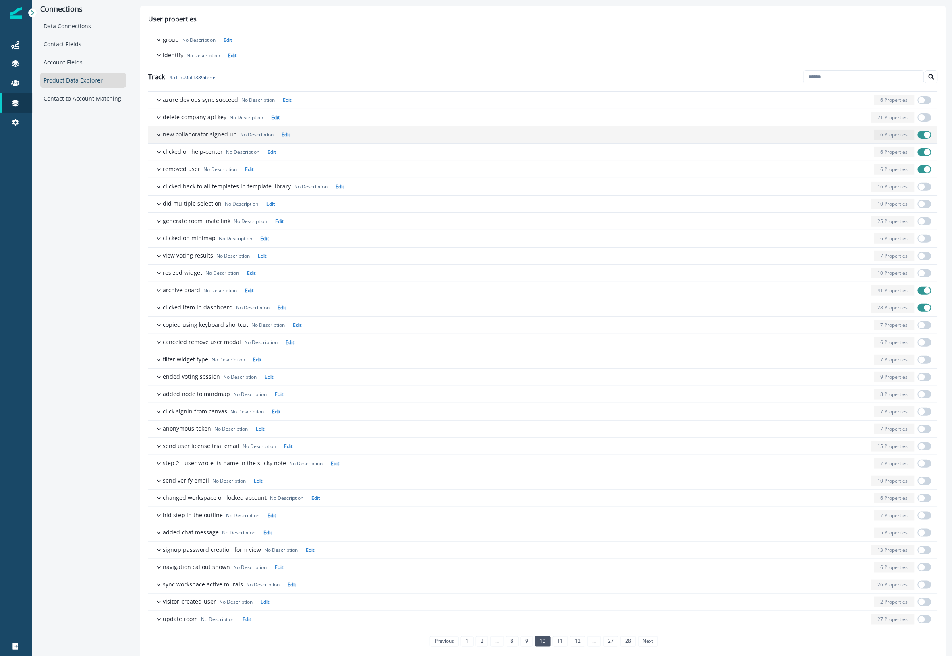
click at [814, 136] on div "button" at bounding box center [581, 135] width 577 height 10
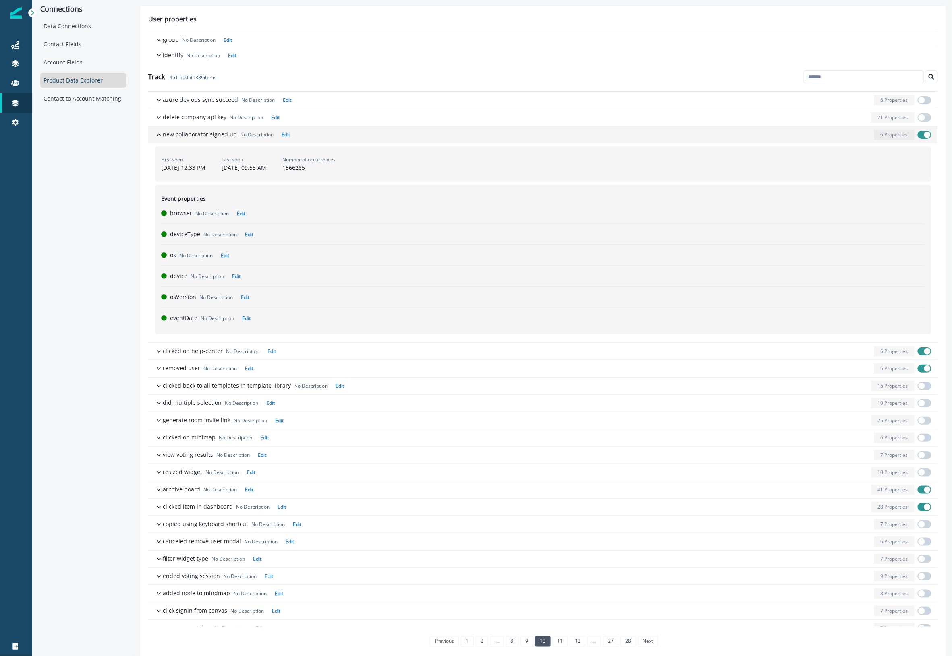
click at [814, 136] on div "button" at bounding box center [581, 135] width 577 height 10
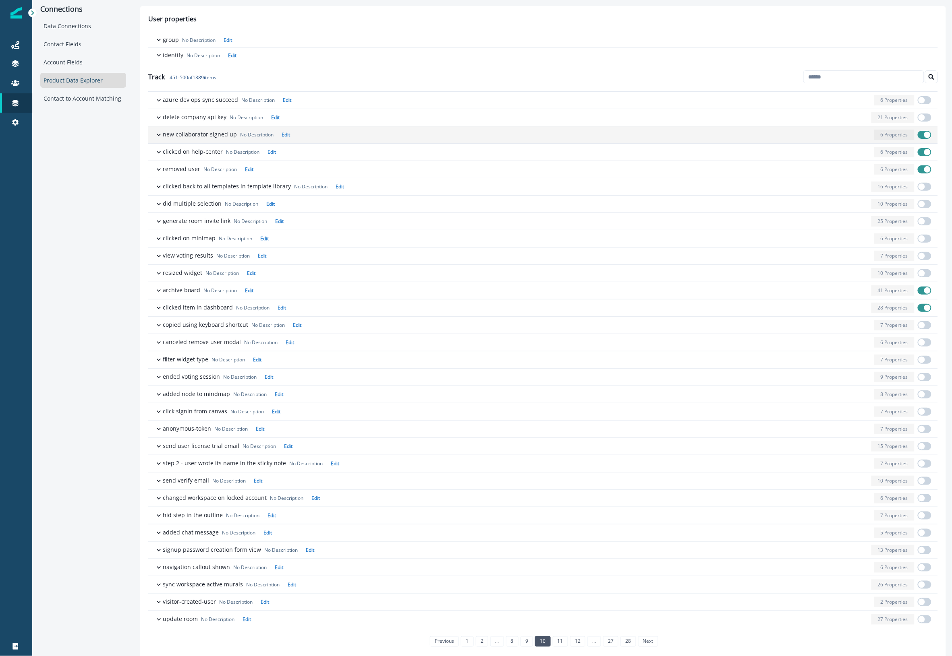
click at [917, 135] on span "button" at bounding box center [924, 135] width 14 height 8
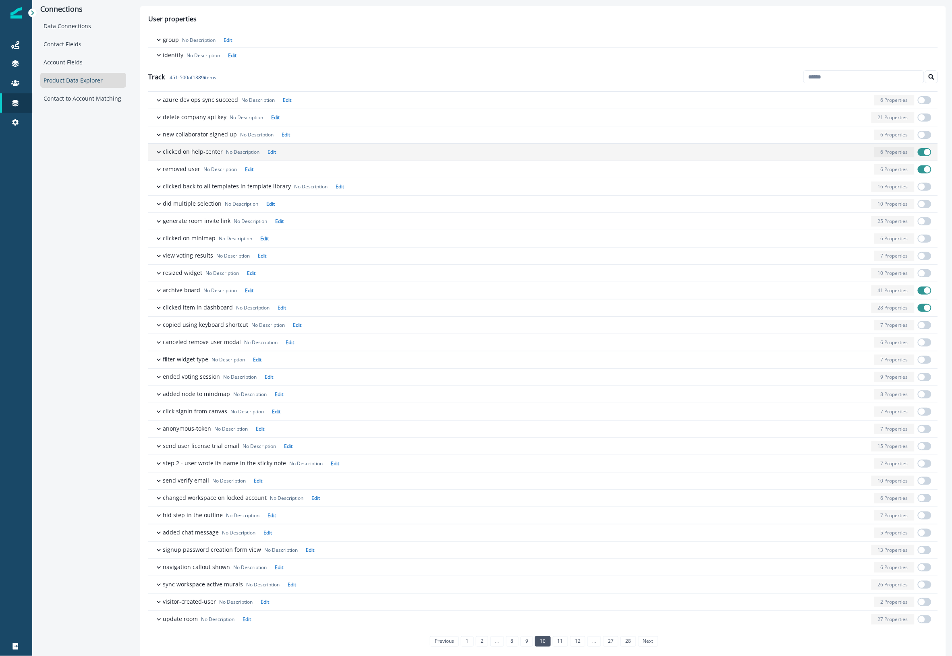
click at [917, 151] on span "button" at bounding box center [924, 152] width 14 height 8
click at [924, 170] on span "button" at bounding box center [927, 169] width 6 height 6
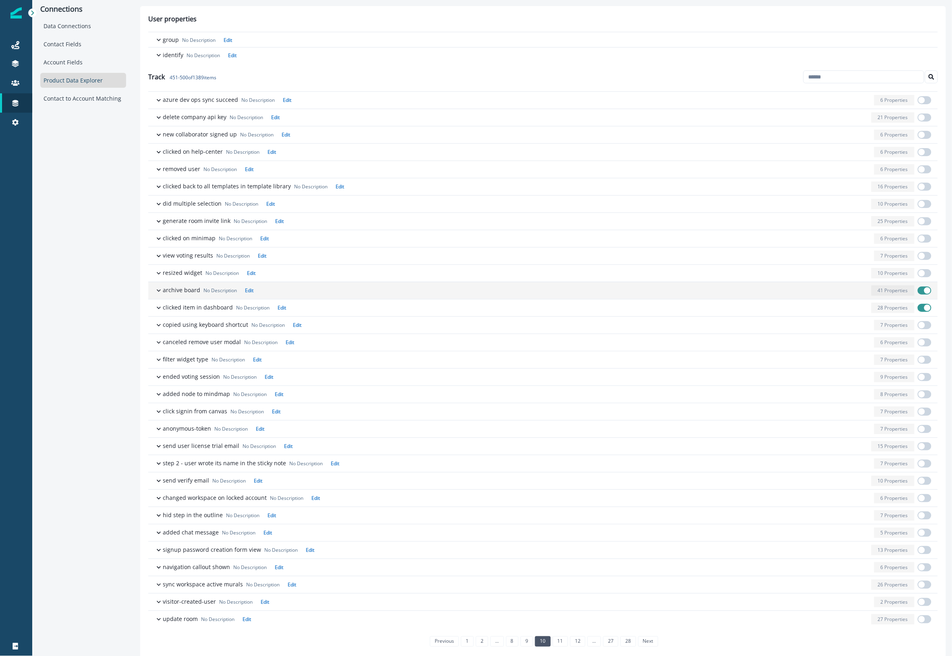
click at [850, 291] on div "button" at bounding box center [562, 291] width 611 height 10
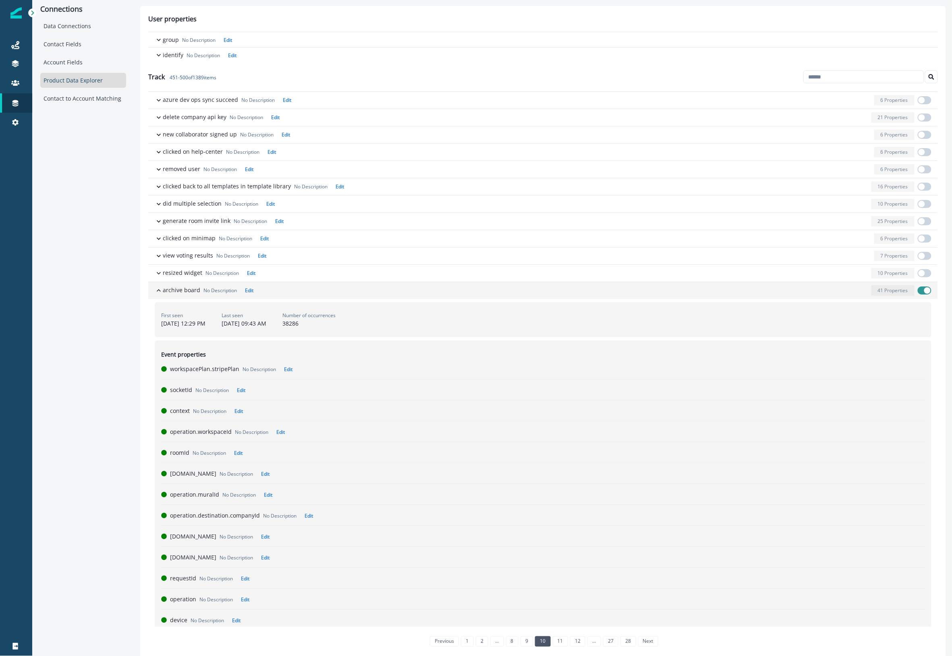
click at [850, 291] on div "button" at bounding box center [562, 291] width 611 height 10
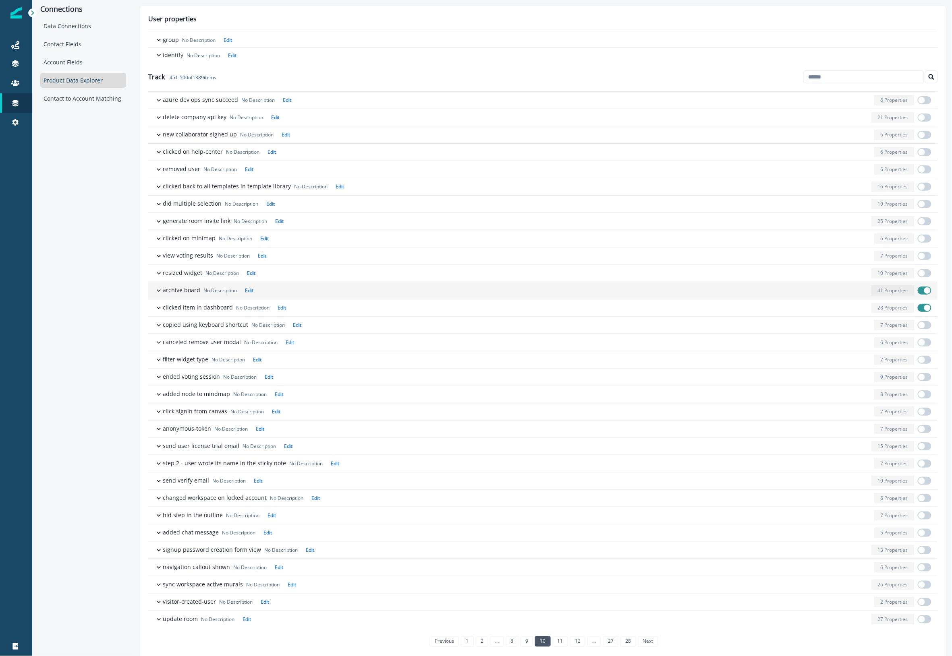
click at [917, 290] on span "button" at bounding box center [924, 291] width 14 height 8
click at [826, 313] on div "button" at bounding box center [578, 308] width 579 height 10
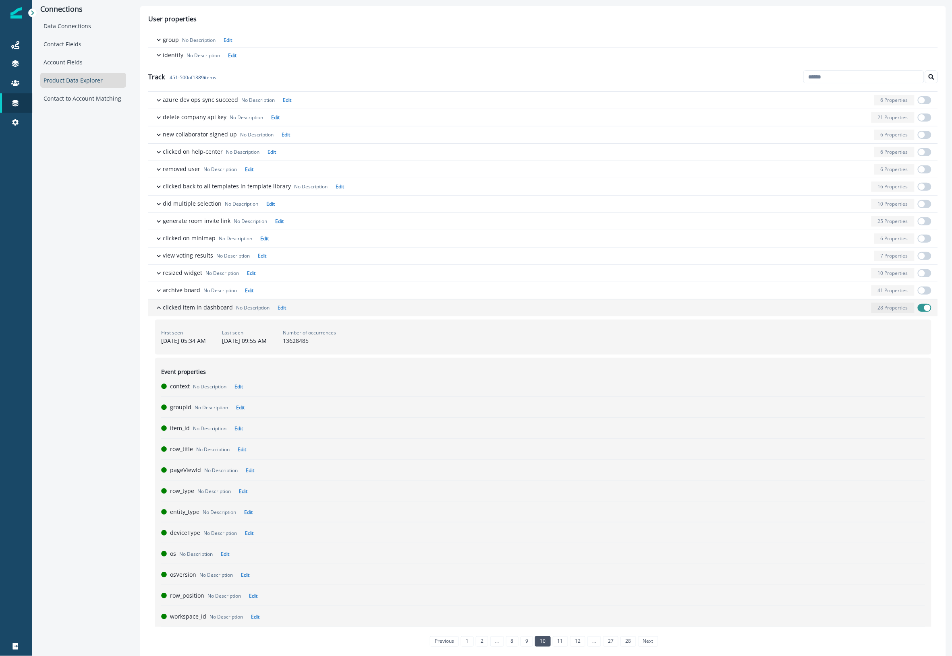
click at [826, 313] on div "button" at bounding box center [578, 308] width 579 height 10
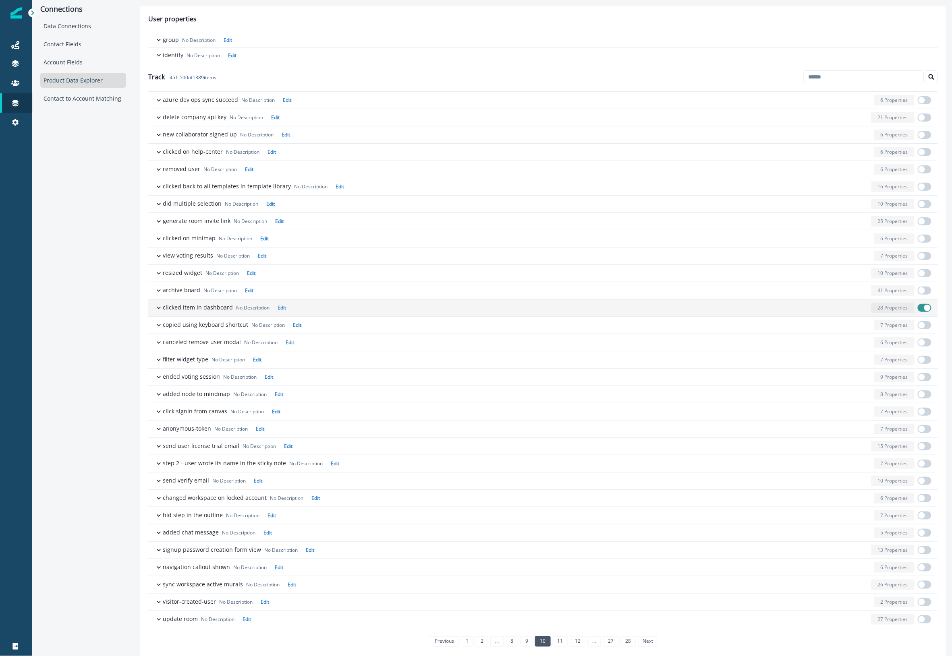
click at [917, 309] on span "button" at bounding box center [924, 308] width 14 height 8
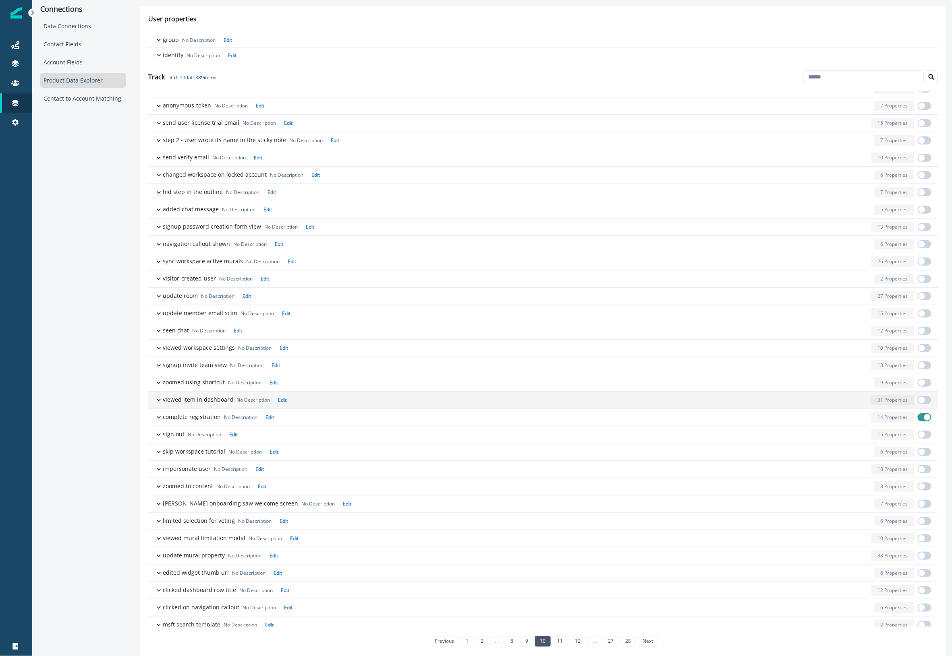
scroll to position [334, 0]
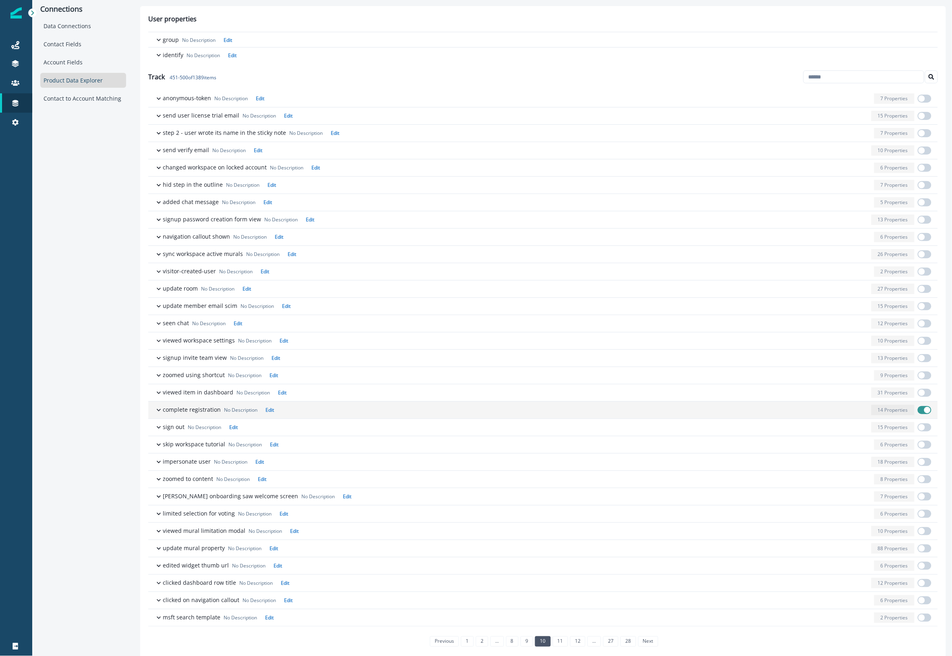
click at [871, 408] on div "14 Properties" at bounding box center [892, 410] width 43 height 10
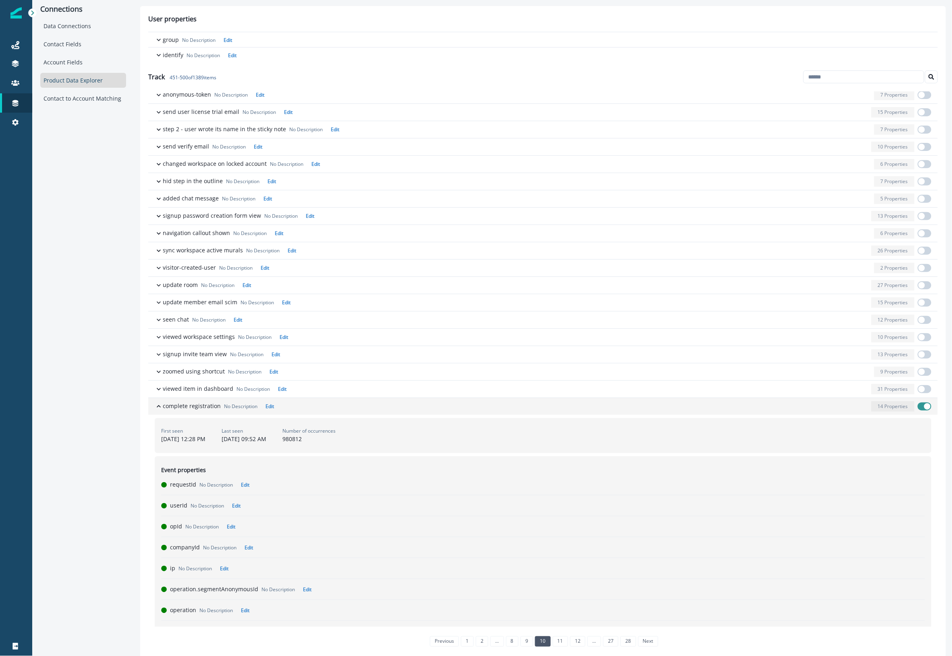
click at [824, 409] on div "button" at bounding box center [572, 406] width 591 height 10
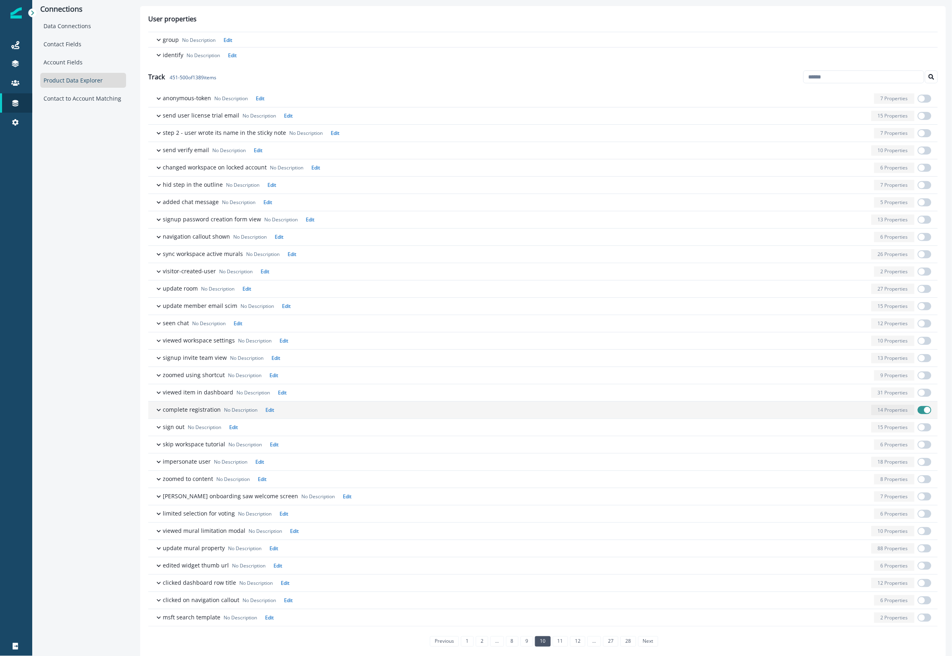
click at [917, 410] on span "button" at bounding box center [924, 410] width 14 height 8
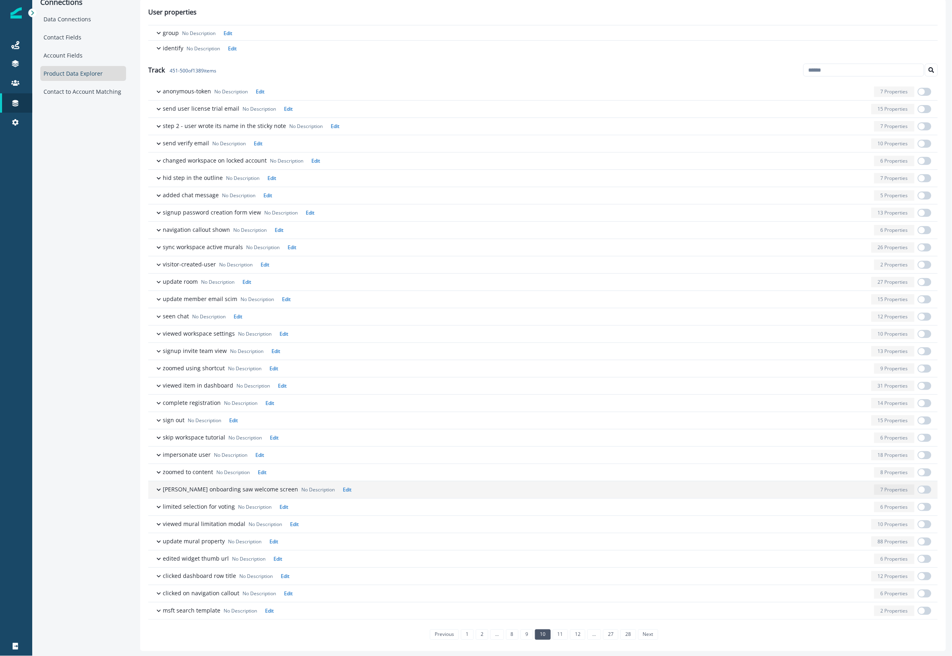
scroll to position [8, 0]
click at [552, 629] on link "11" at bounding box center [559, 634] width 15 height 10
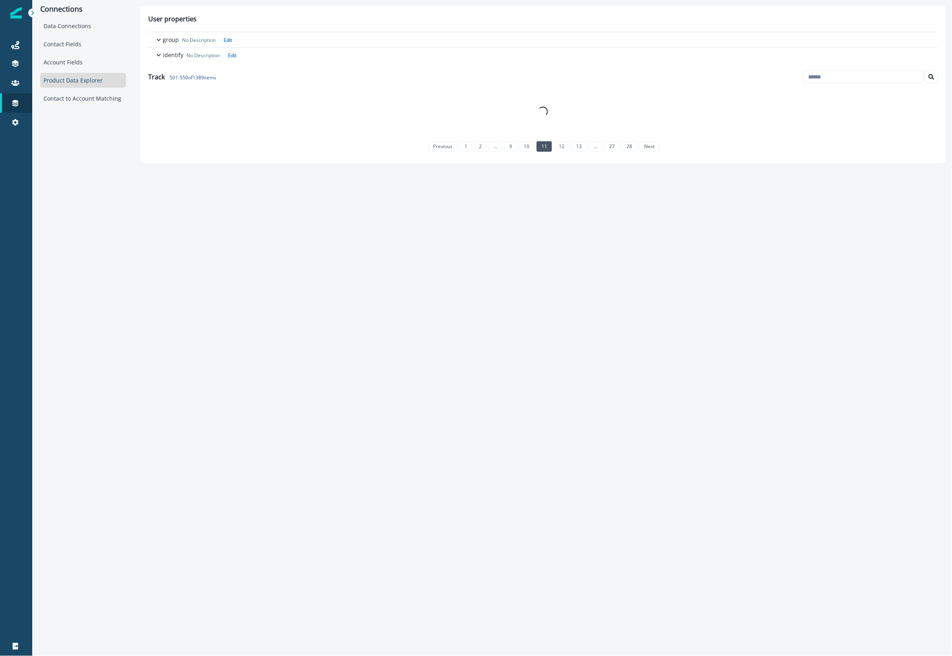
scroll to position [0, 0]
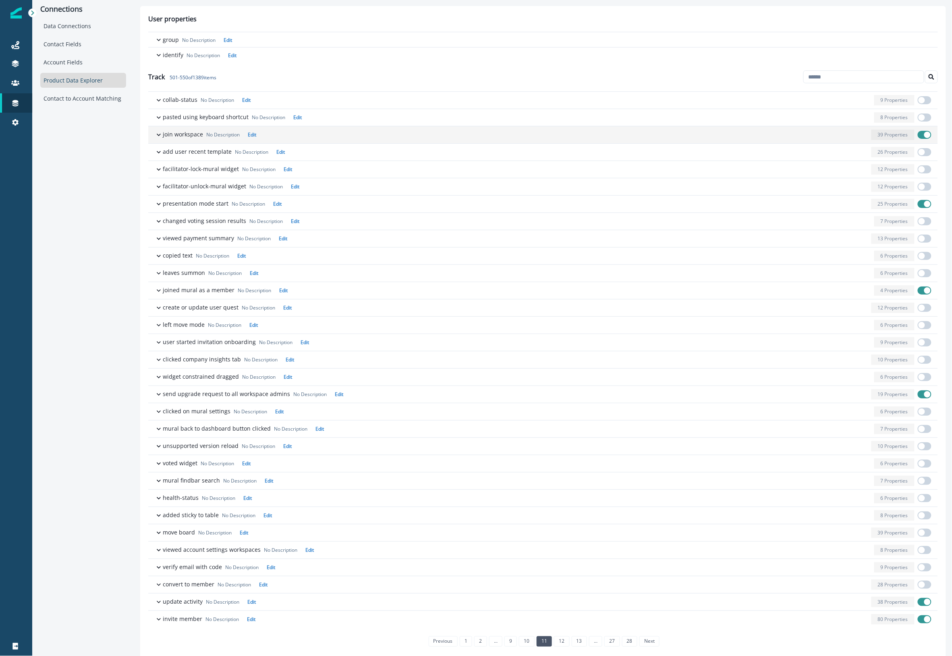
click at [871, 137] on div "39 Properties" at bounding box center [892, 135] width 43 height 10
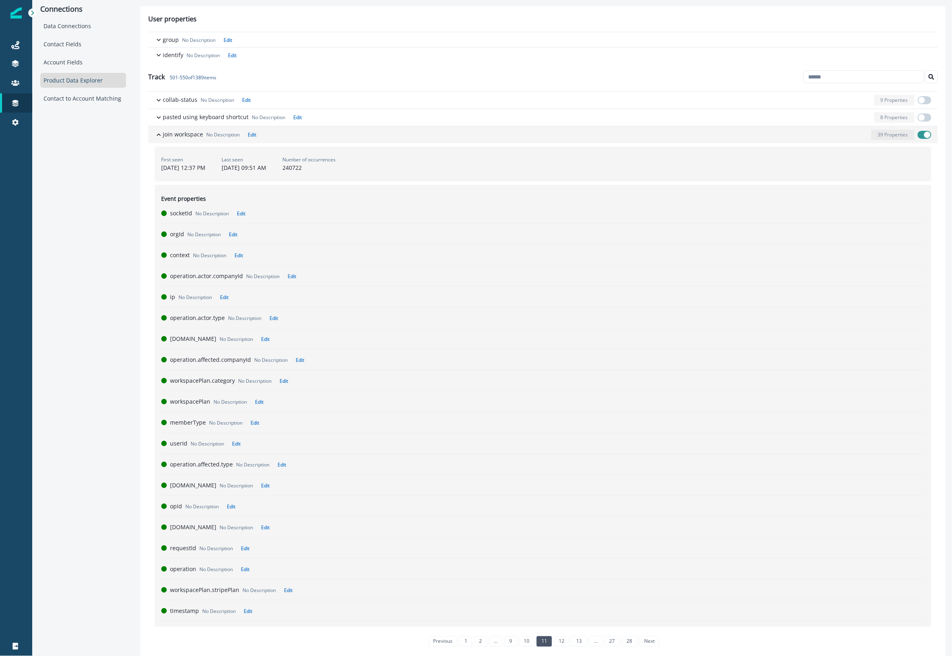
click at [871, 137] on div "39 Properties" at bounding box center [892, 135] width 43 height 10
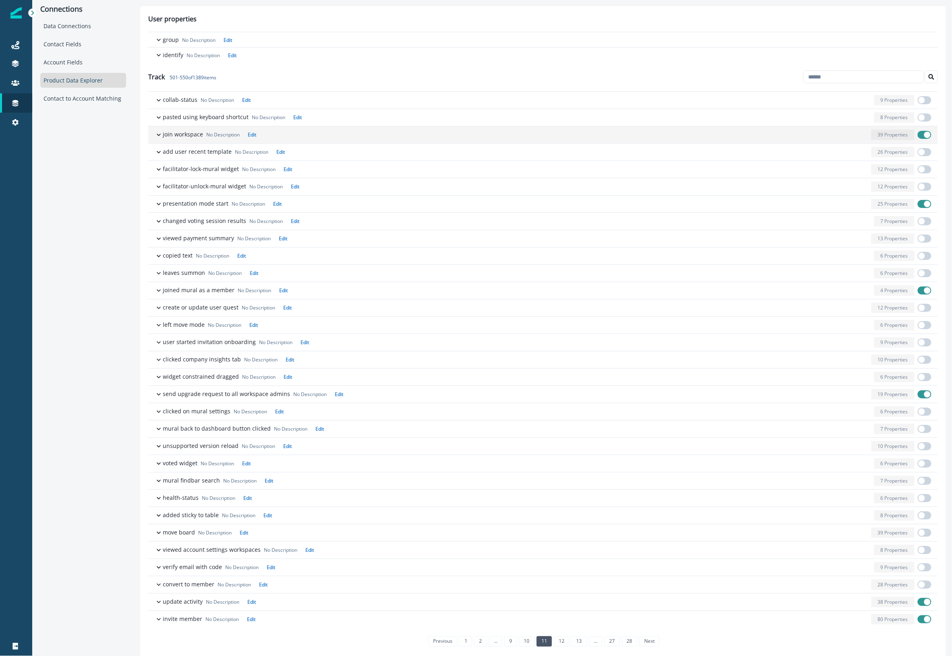
click at [917, 134] on span "button" at bounding box center [924, 135] width 14 height 8
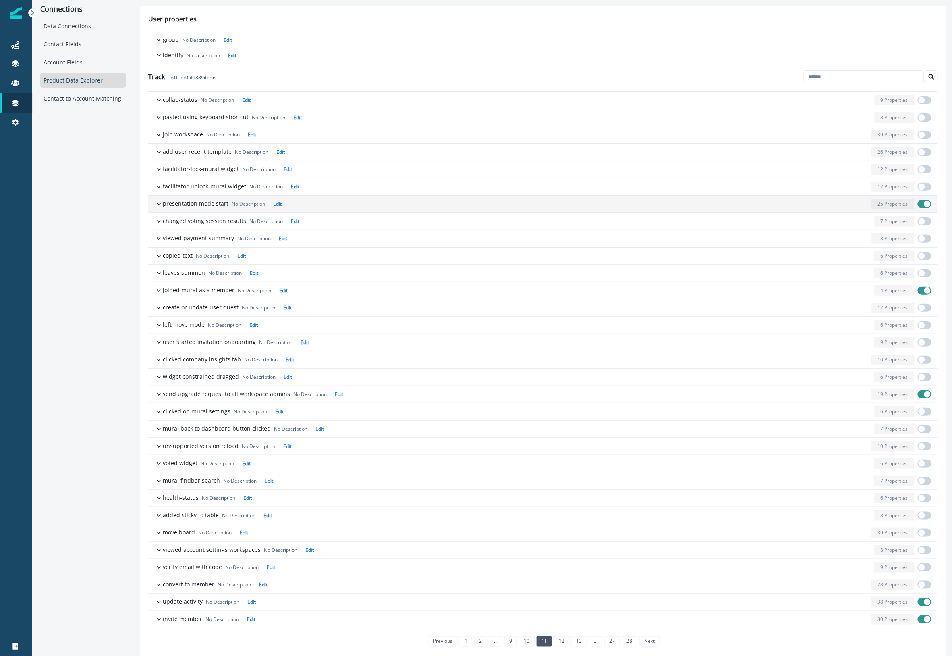
click at [917, 205] on span "button" at bounding box center [924, 204] width 14 height 8
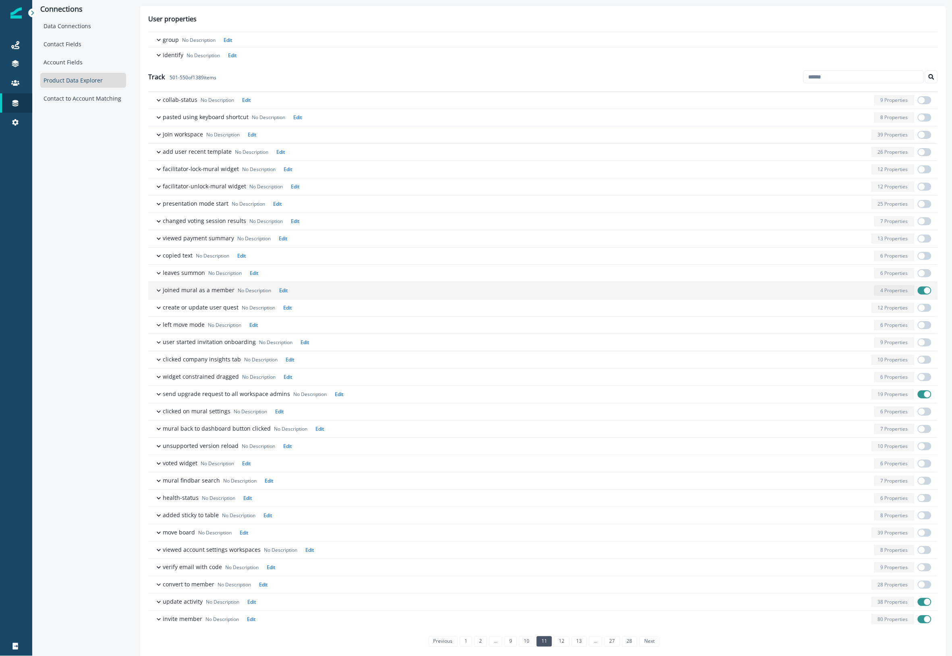
click at [891, 292] on p "4 Properties" at bounding box center [893, 290] width 27 height 7
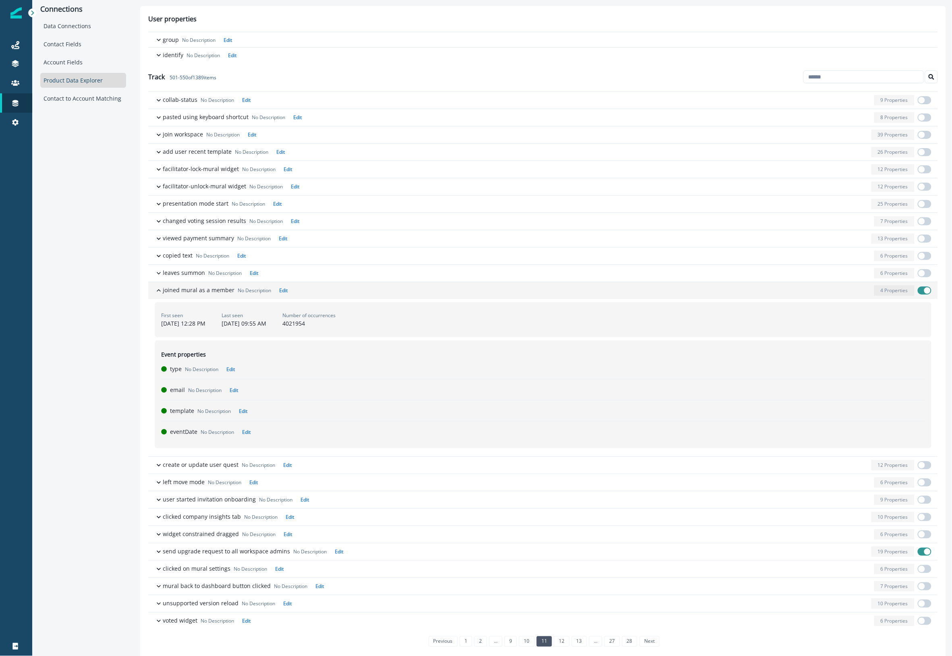
click at [891, 292] on p "4 Properties" at bounding box center [893, 290] width 27 height 7
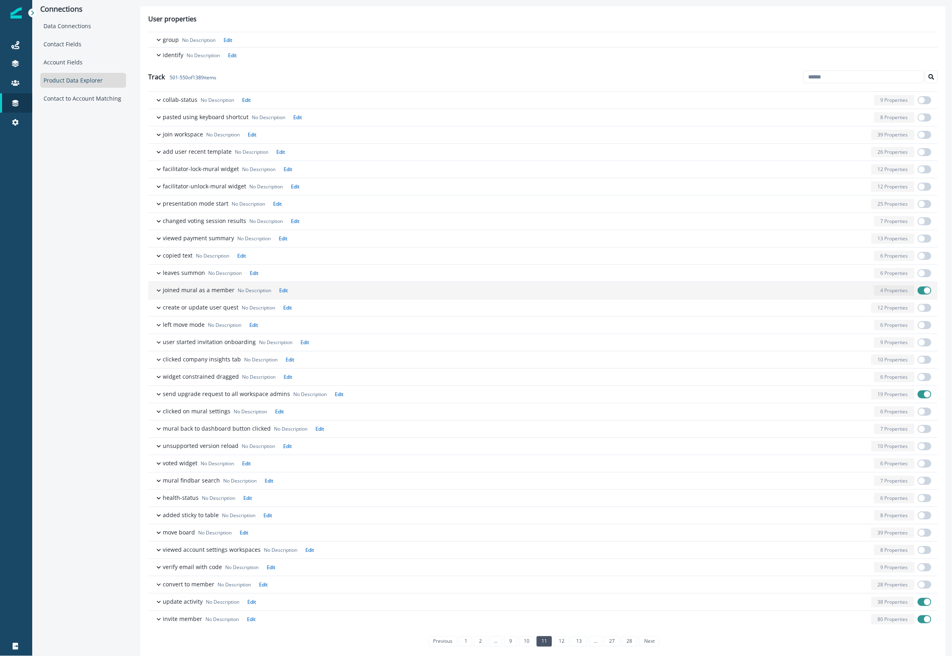
click at [917, 291] on span "button" at bounding box center [924, 291] width 14 height 8
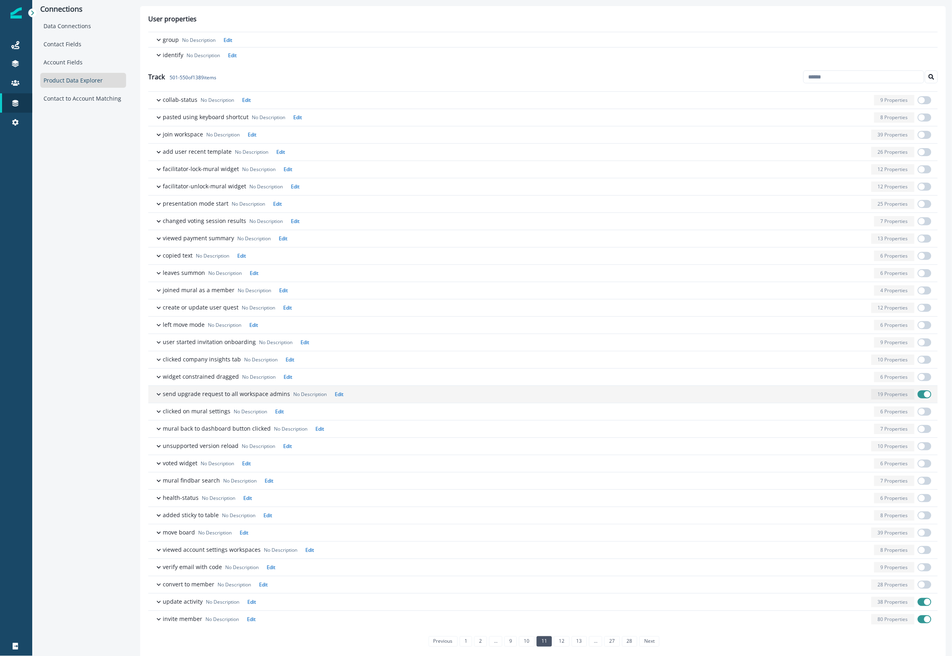
click at [877, 395] on p "19 Properties" at bounding box center [892, 394] width 30 height 7
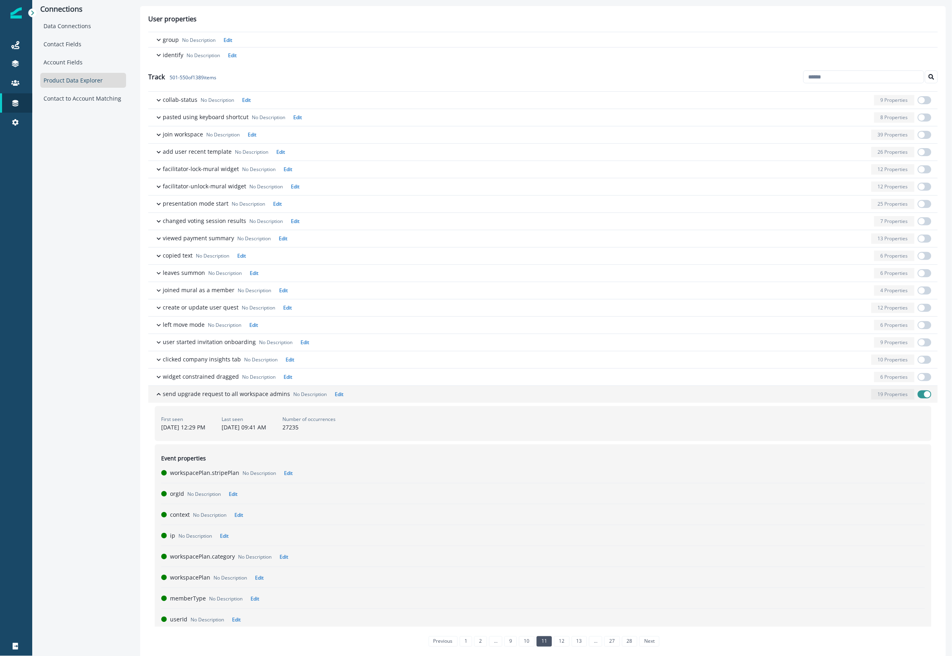
click at [877, 395] on p "19 Properties" at bounding box center [892, 394] width 30 height 7
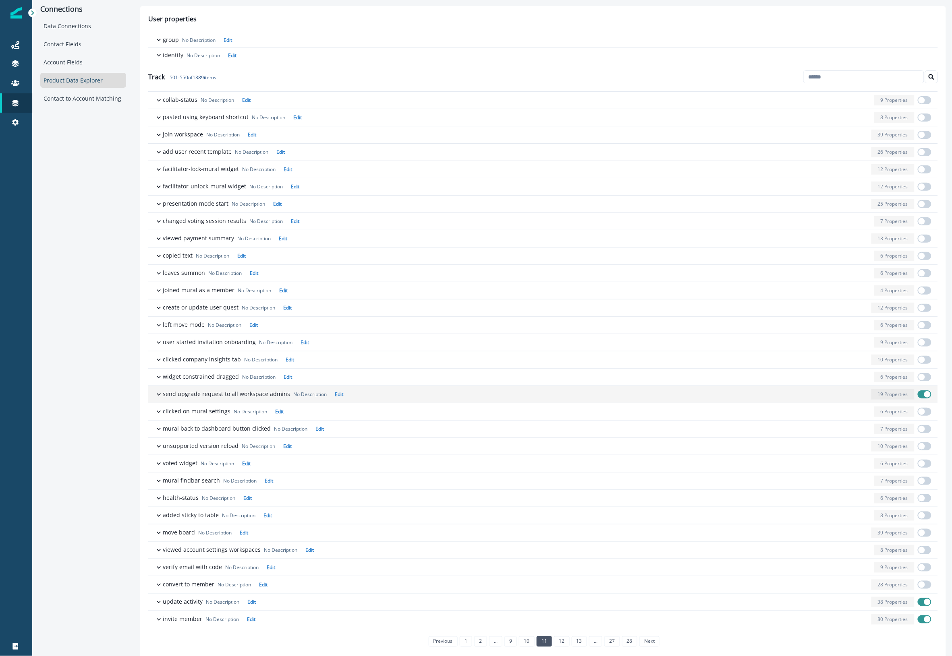
click at [924, 395] on span "button" at bounding box center [927, 394] width 6 height 6
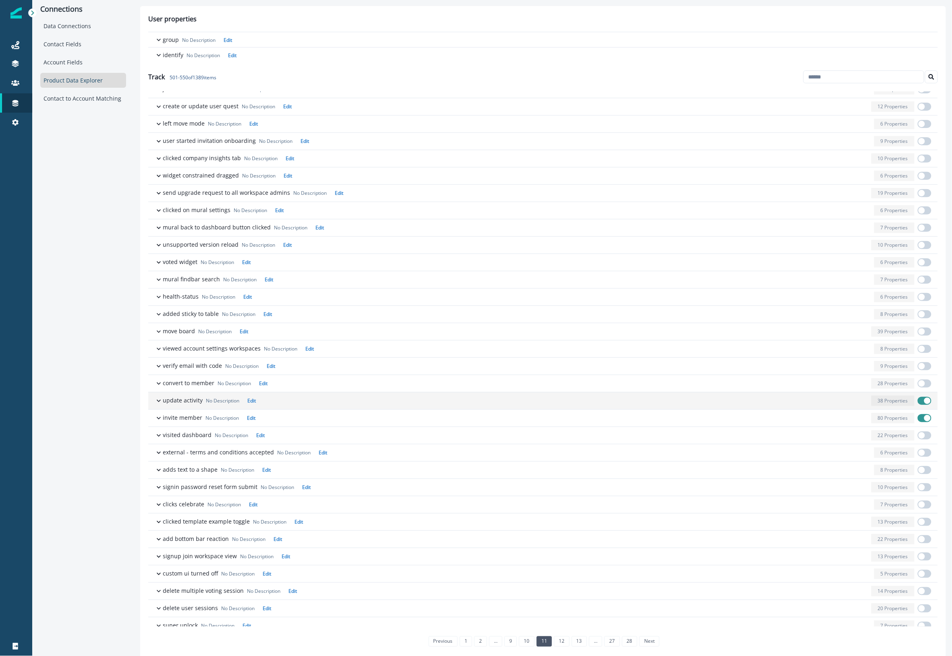
click at [828, 401] on div "button" at bounding box center [563, 401] width 609 height 10
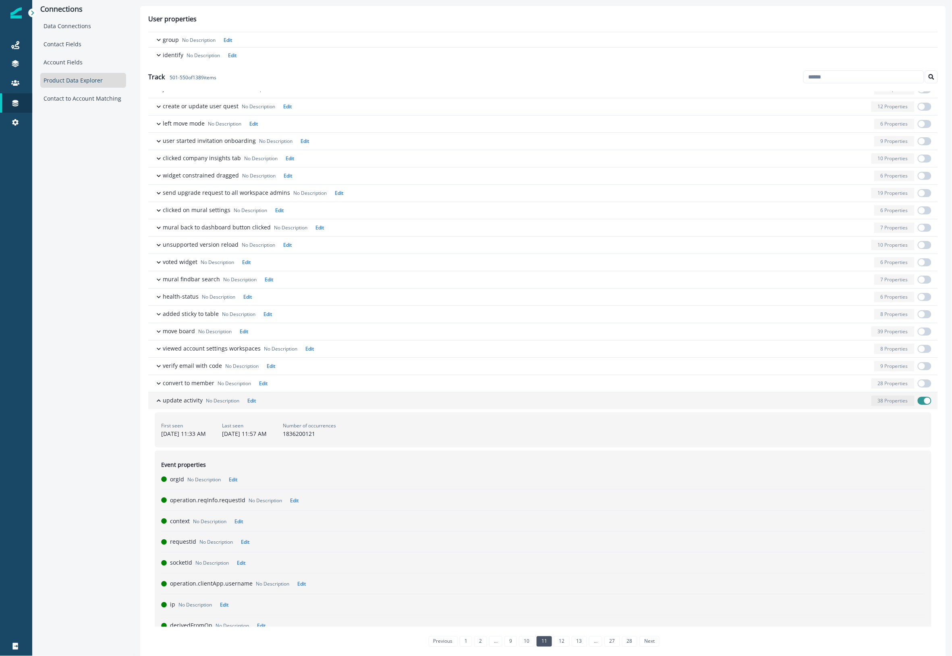
click at [828, 401] on div "button" at bounding box center [563, 401] width 609 height 10
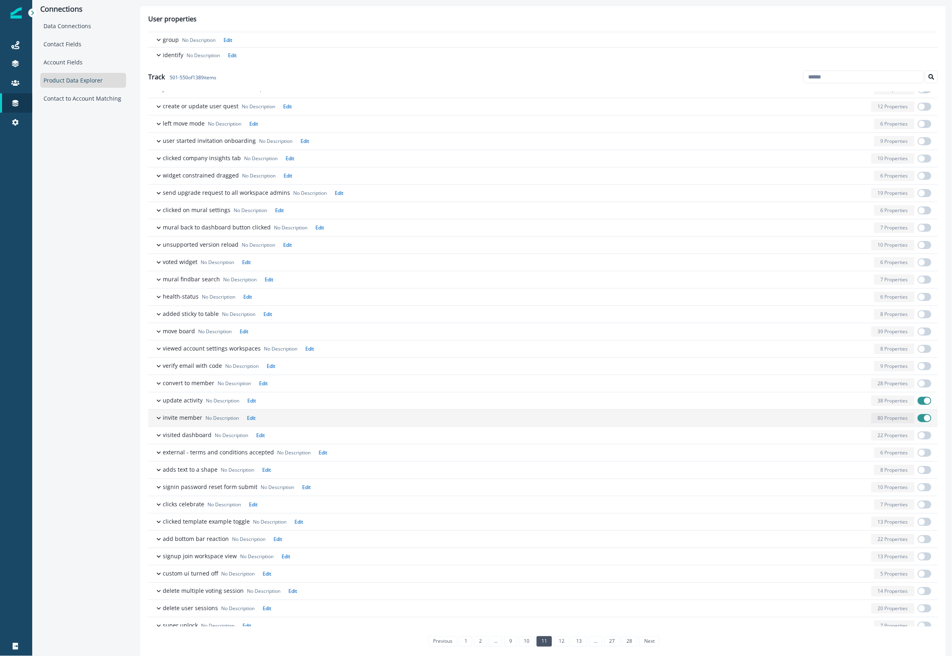
click at [828, 419] on div "button" at bounding box center [563, 418] width 609 height 10
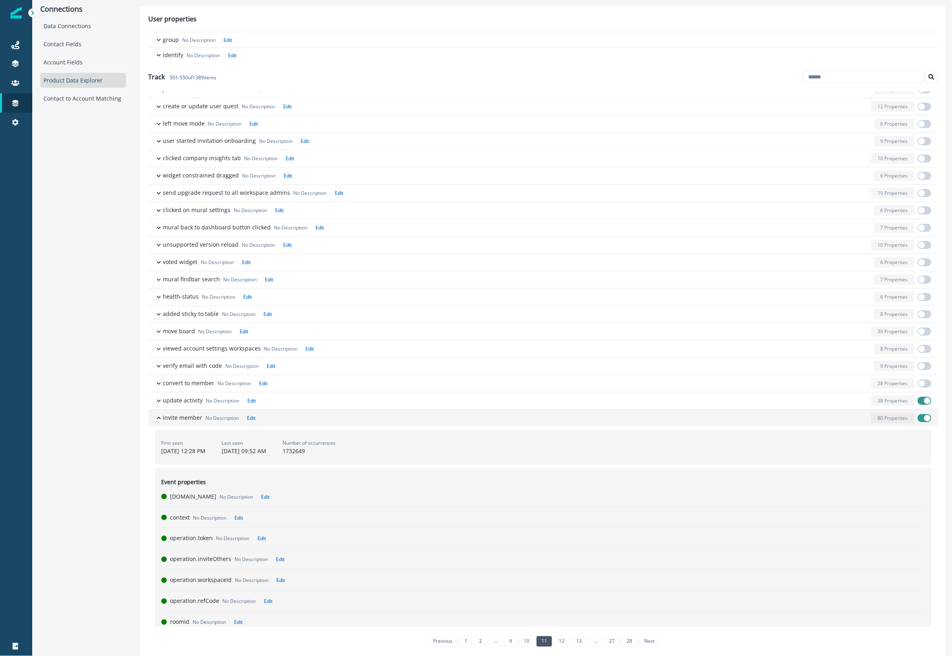
click at [828, 419] on div "button" at bounding box center [563, 418] width 609 height 10
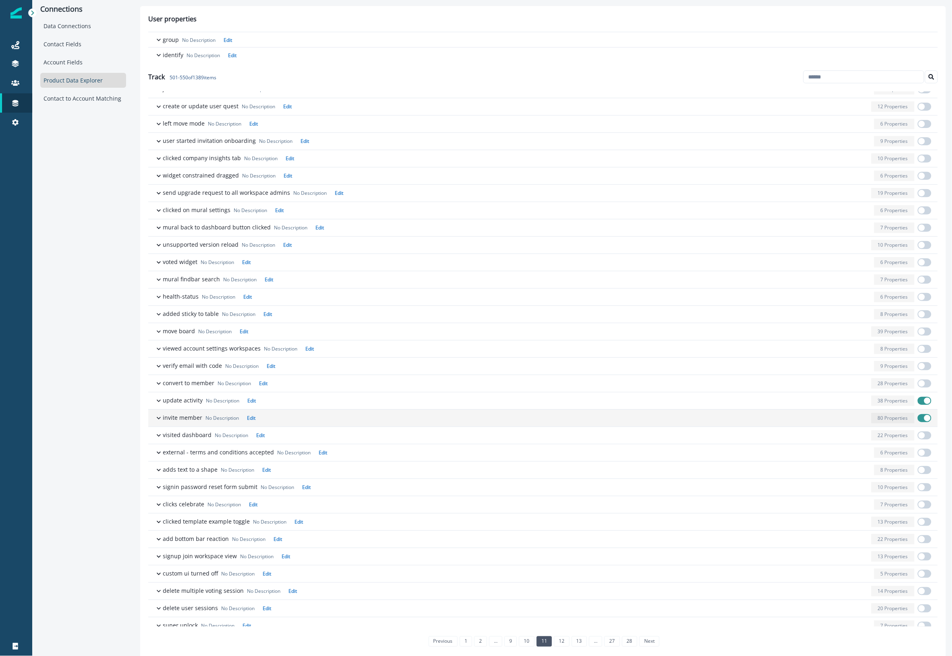
click at [924, 420] on span "button" at bounding box center [927, 418] width 6 height 6
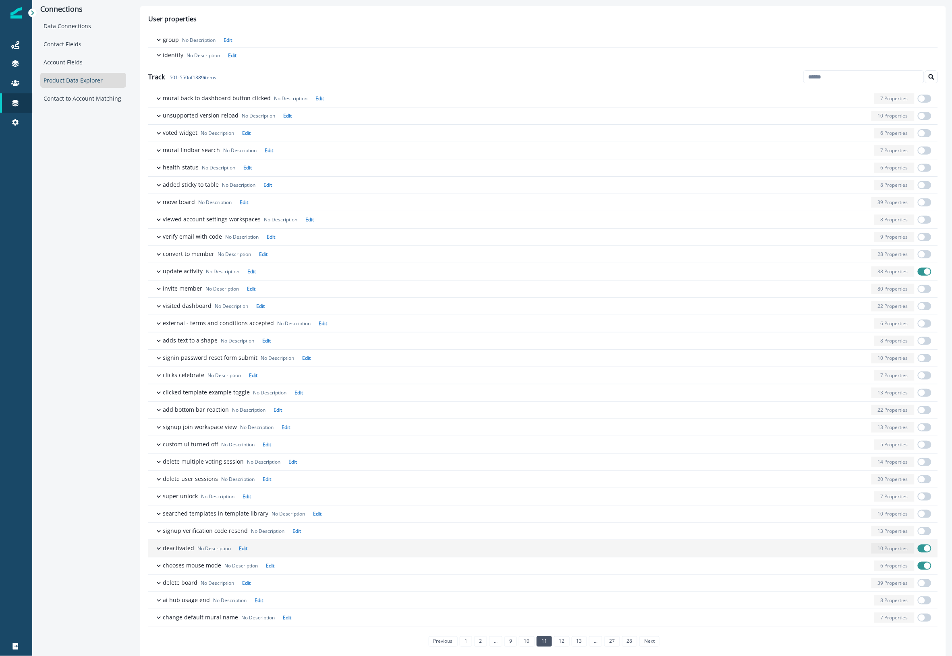
click at [843, 552] on div "button" at bounding box center [558, 549] width 617 height 10
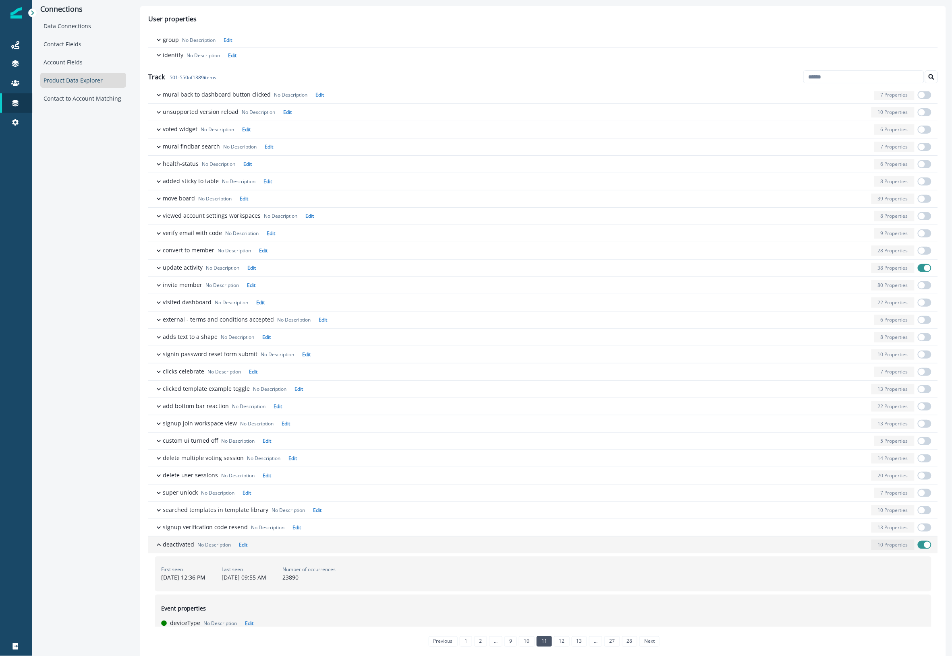
click at [843, 550] on div "button" at bounding box center [558, 545] width 617 height 10
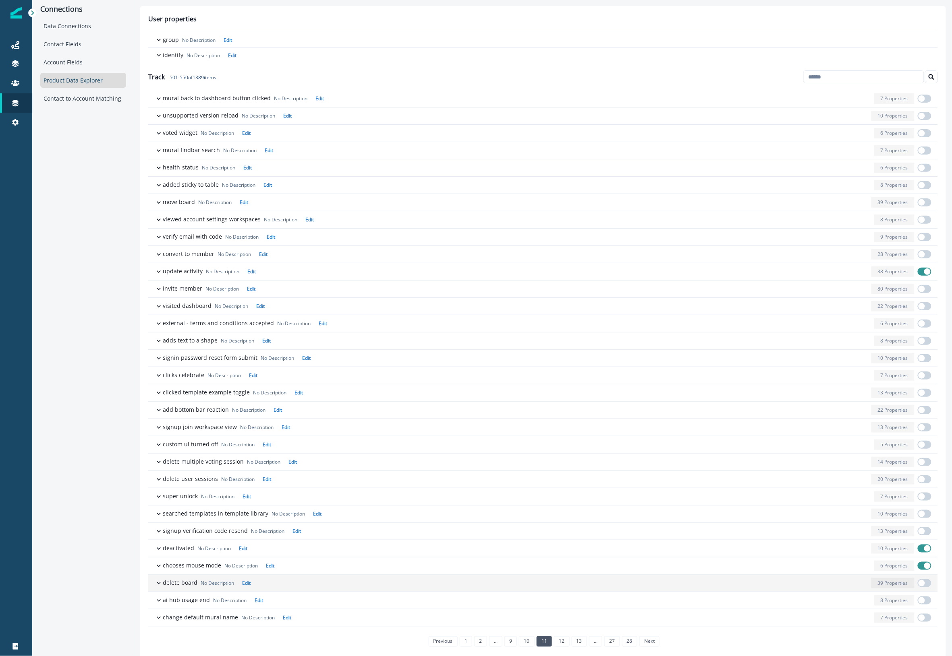
click at [924, 550] on span "button" at bounding box center [927, 549] width 6 height 6
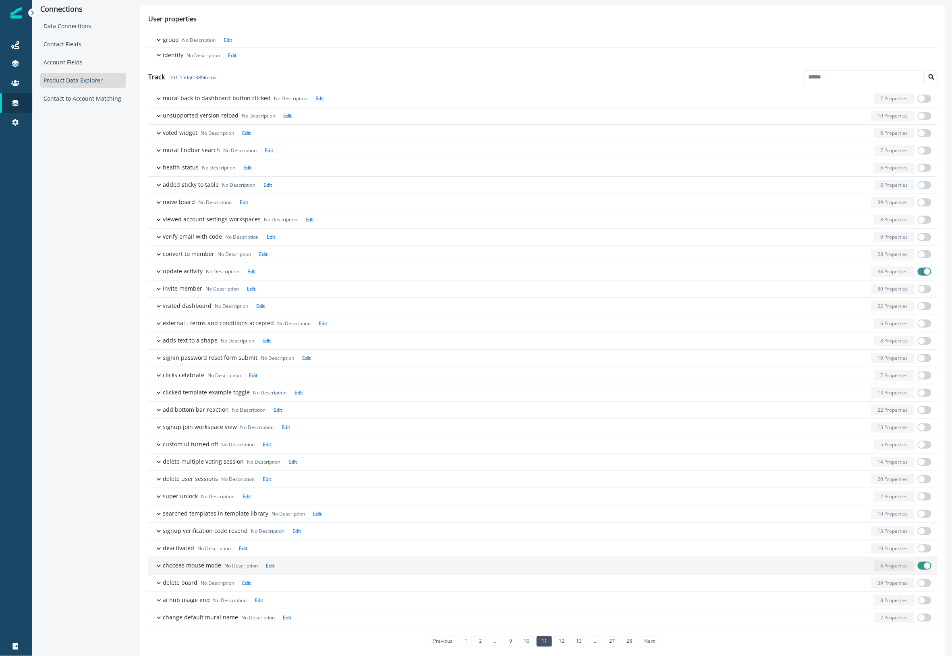
click at [917, 567] on span "button" at bounding box center [924, 566] width 14 height 8
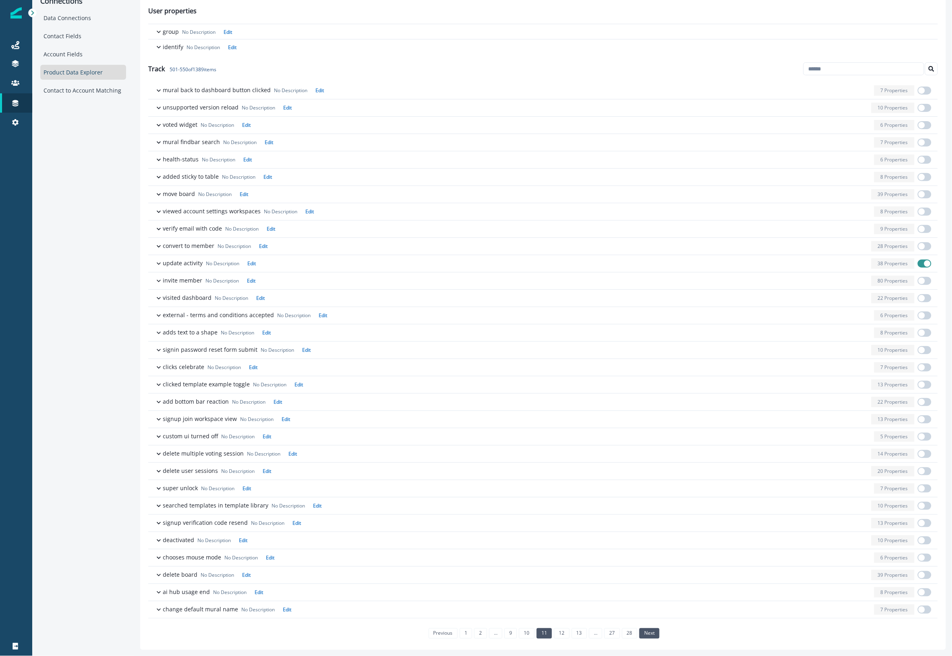
click at [649, 637] on link "next" at bounding box center [649, 634] width 20 height 10
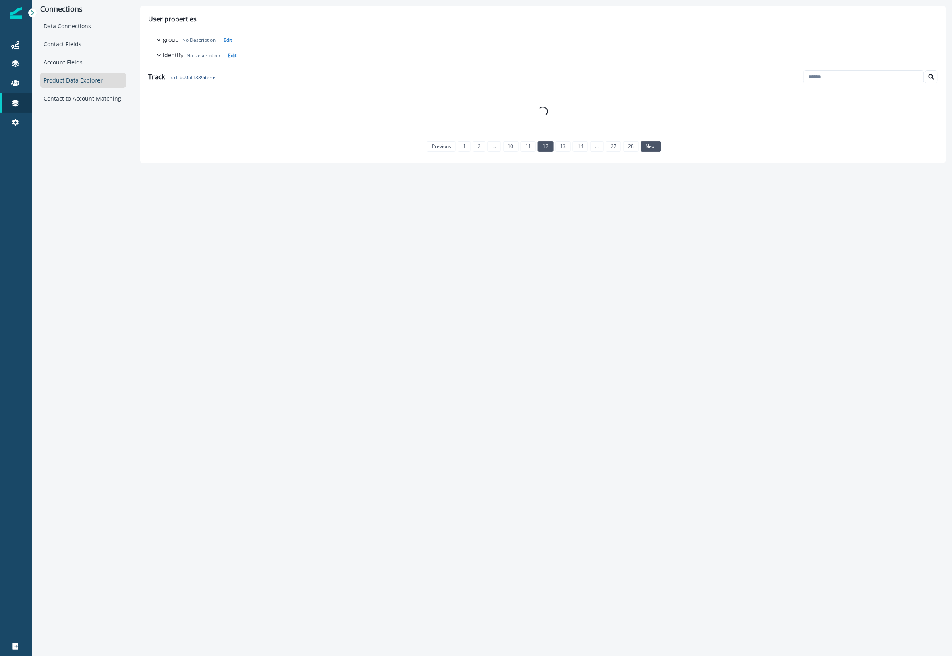
scroll to position [0, 0]
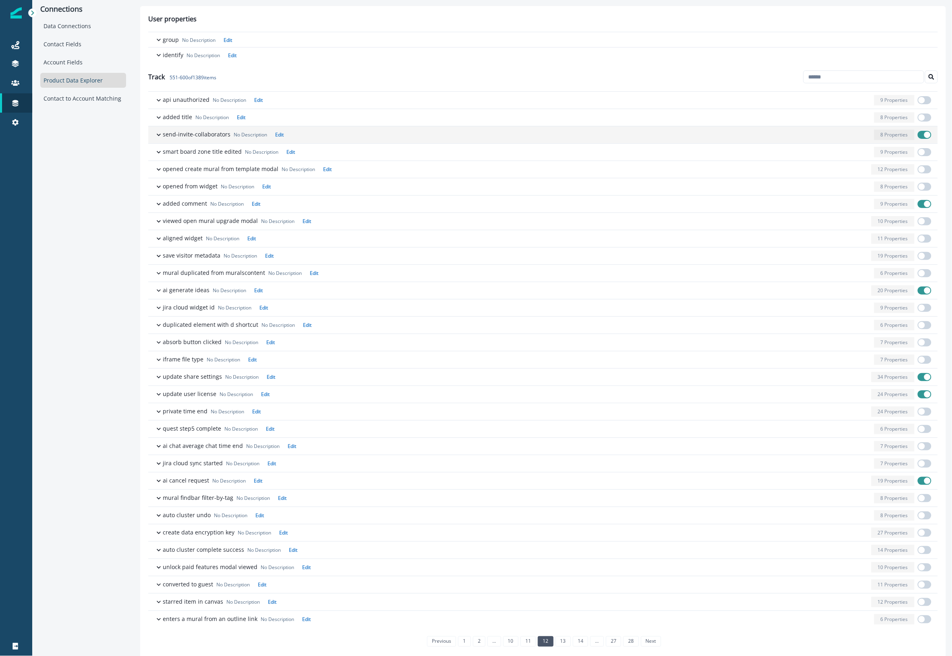
click at [856, 137] on div "button" at bounding box center [579, 135] width 584 height 10
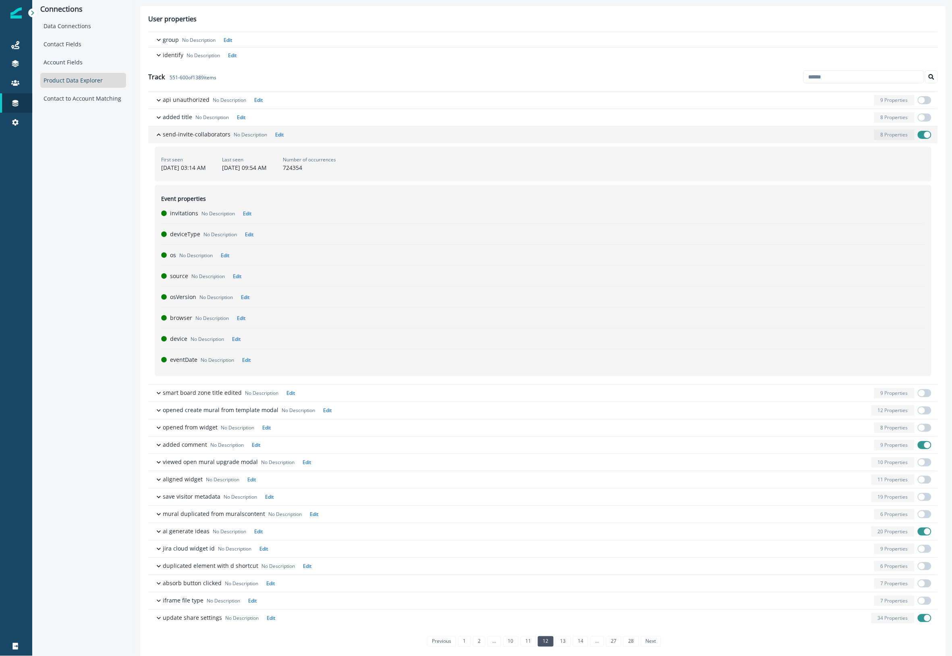
click at [856, 137] on div "button" at bounding box center [579, 135] width 584 height 10
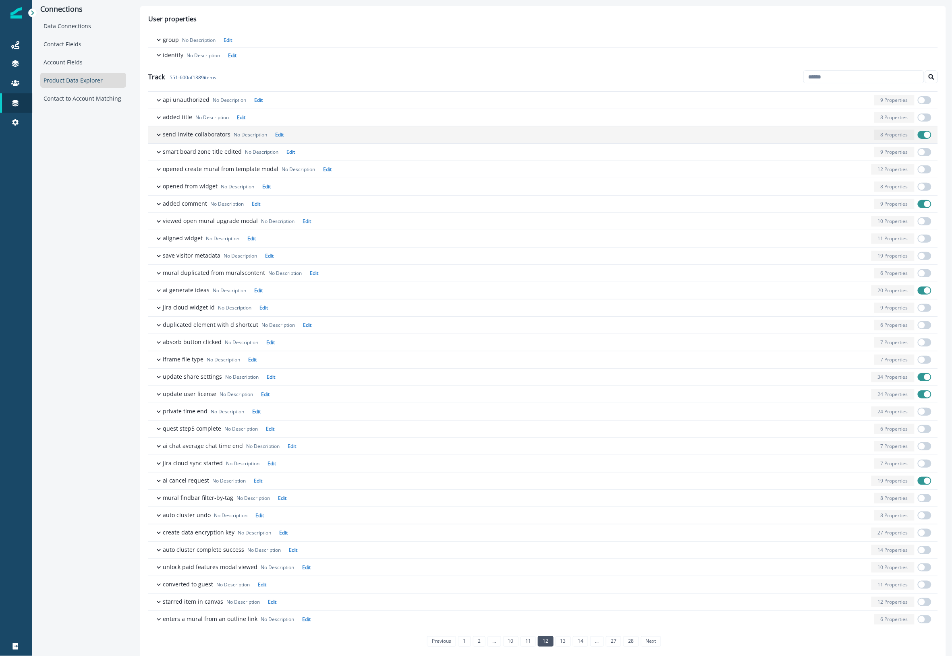
click at [924, 134] on span "button" at bounding box center [927, 135] width 6 height 6
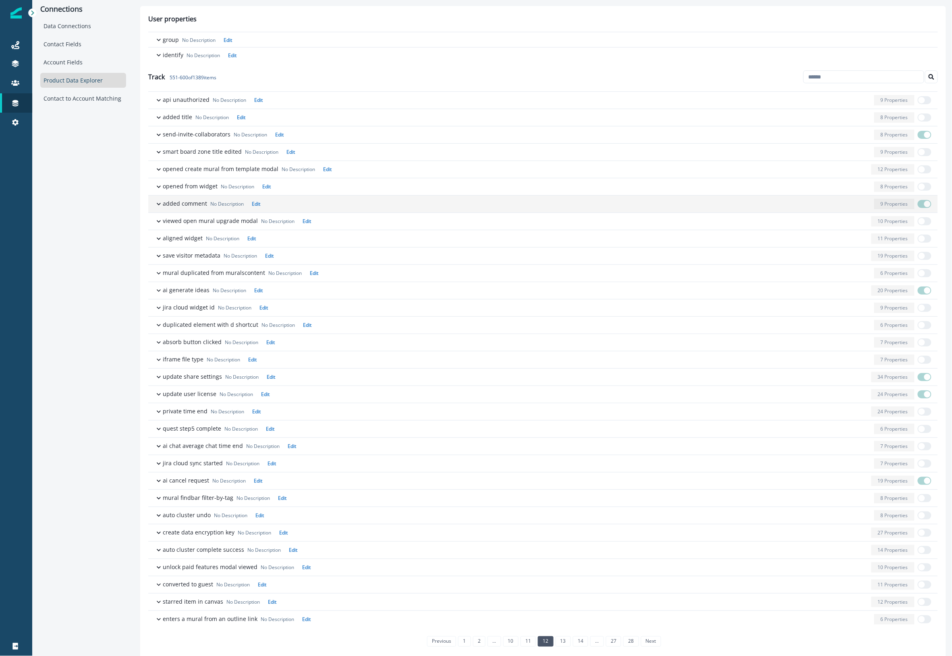
click at [844, 206] on div "button" at bounding box center [566, 204] width 607 height 10
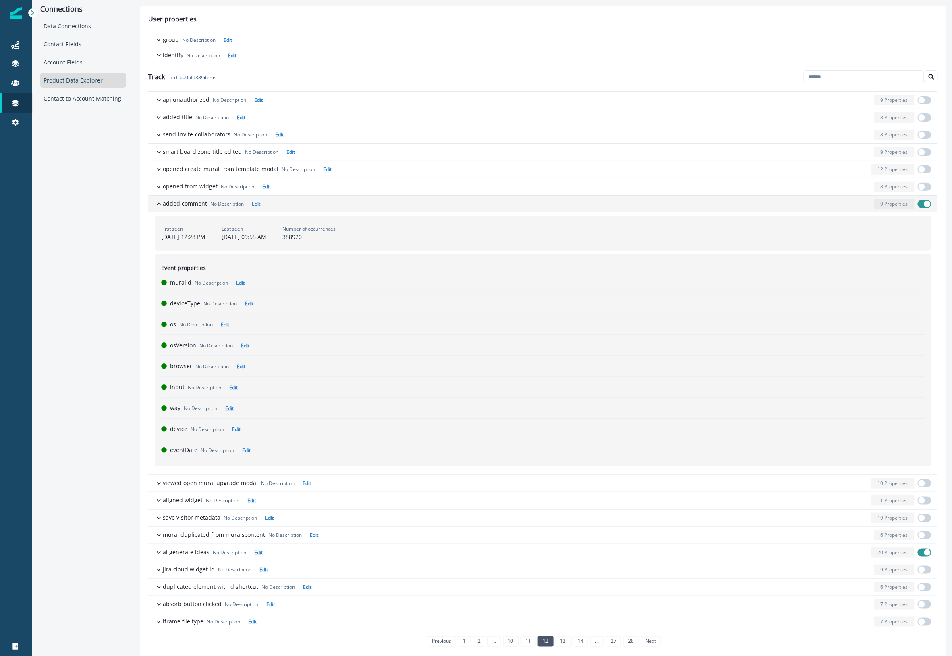
click at [844, 206] on div "button" at bounding box center [566, 204] width 607 height 10
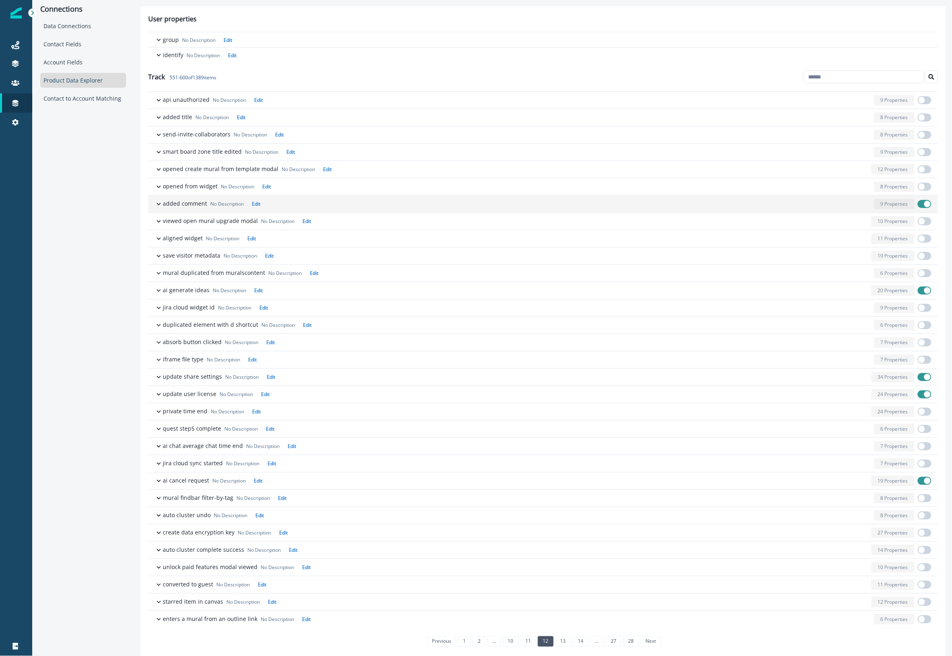
click at [917, 203] on span "button" at bounding box center [924, 204] width 14 height 8
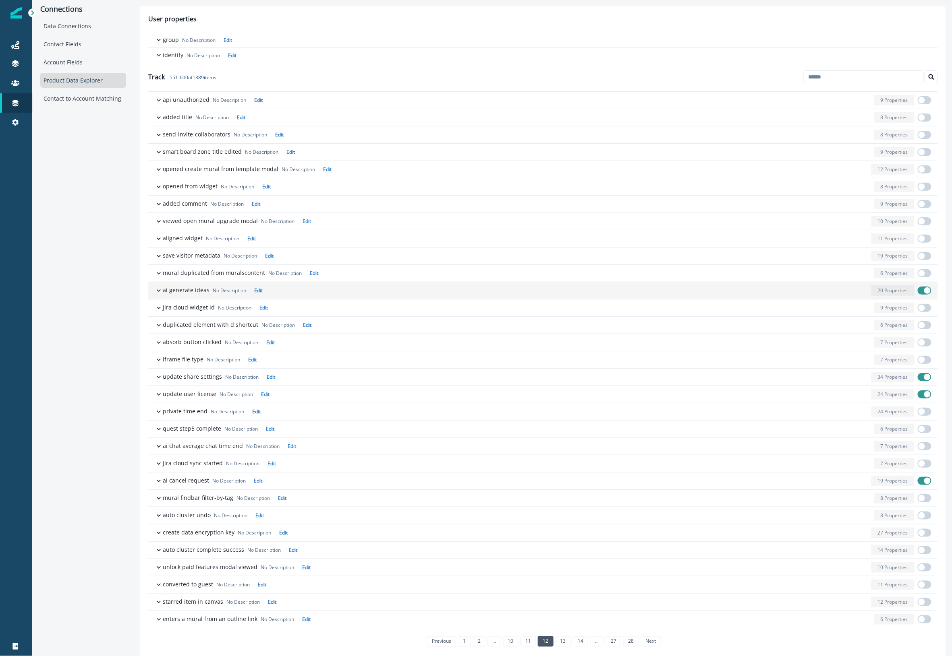
click at [924, 291] on span "button" at bounding box center [927, 291] width 6 height 6
click at [848, 381] on div "button" at bounding box center [573, 377] width 590 height 10
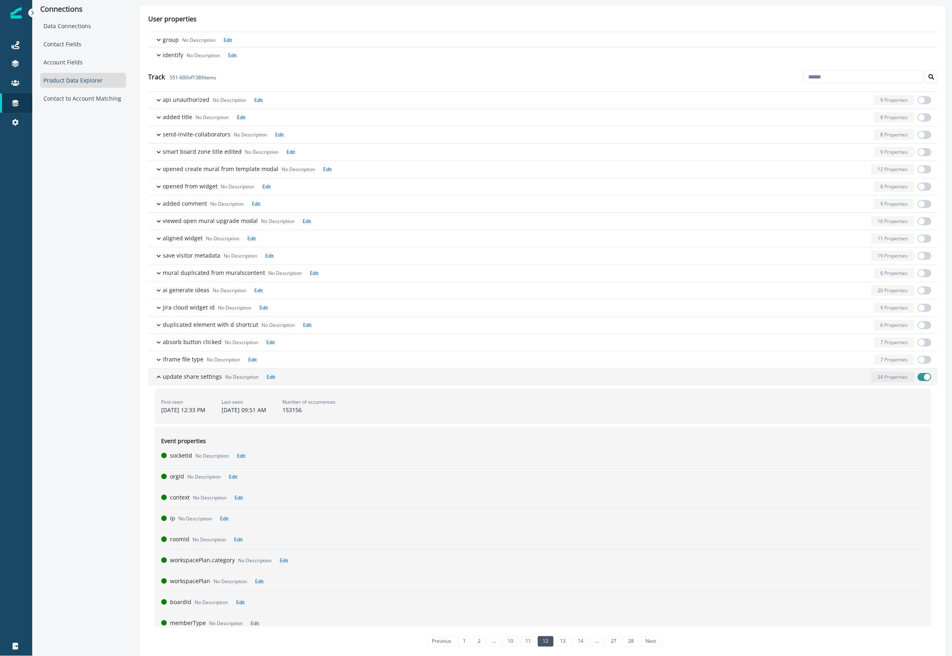
click at [848, 381] on div "button" at bounding box center [573, 377] width 590 height 10
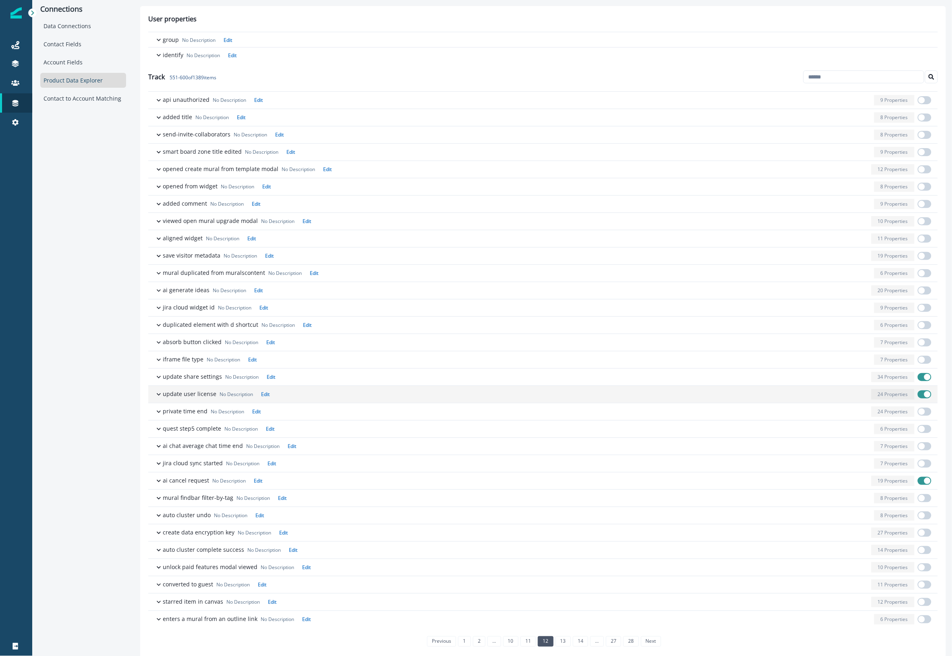
click at [924, 395] on span "button" at bounding box center [927, 394] width 6 height 6
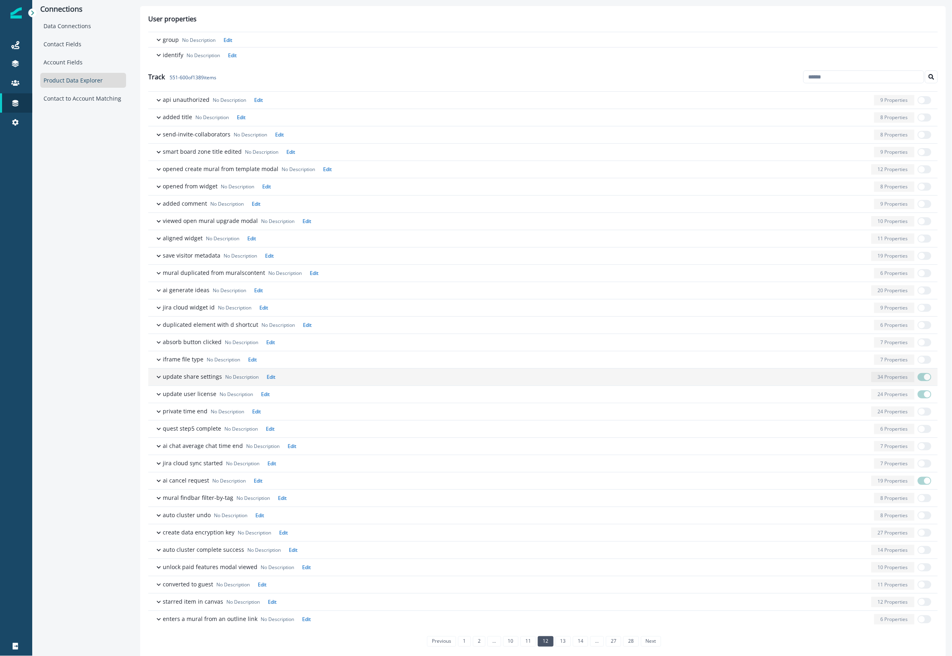
click at [924, 378] on span "button" at bounding box center [927, 377] width 6 height 6
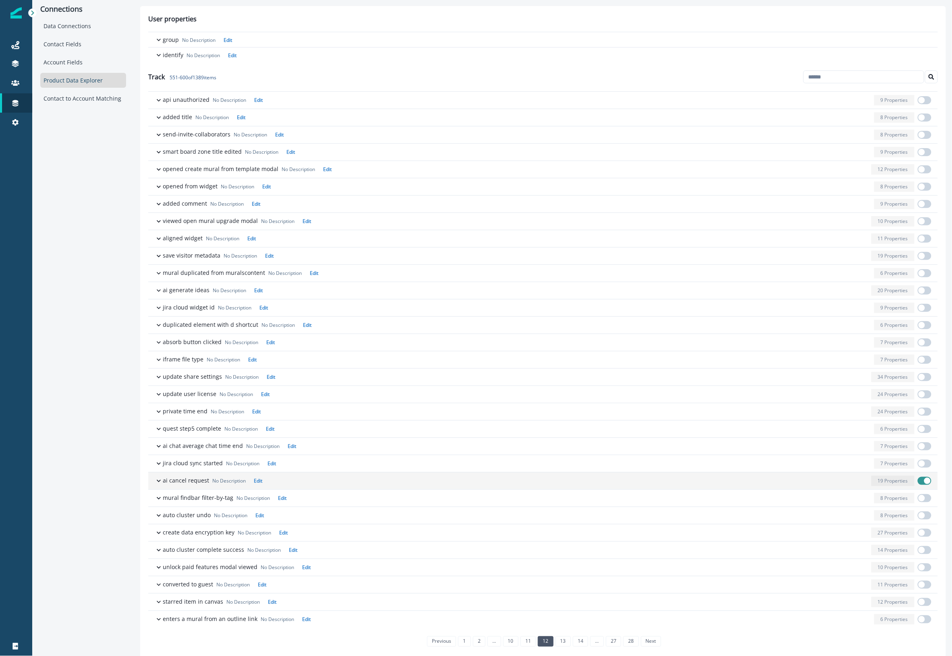
click at [924, 483] on span "button" at bounding box center [927, 481] width 6 height 6
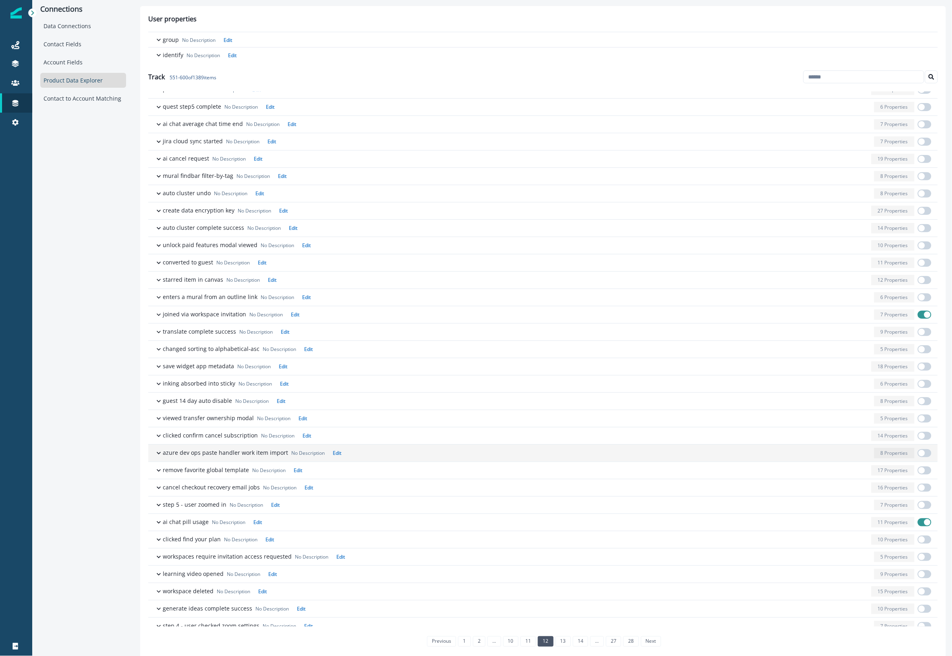
scroll to position [334, 0]
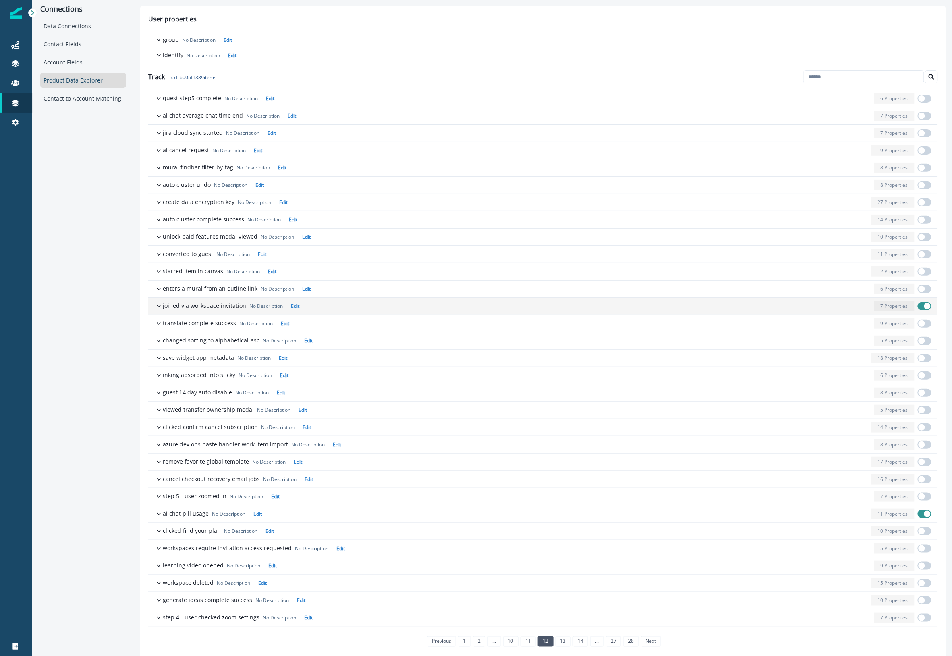
click at [846, 309] on div "button" at bounding box center [586, 306] width 568 height 10
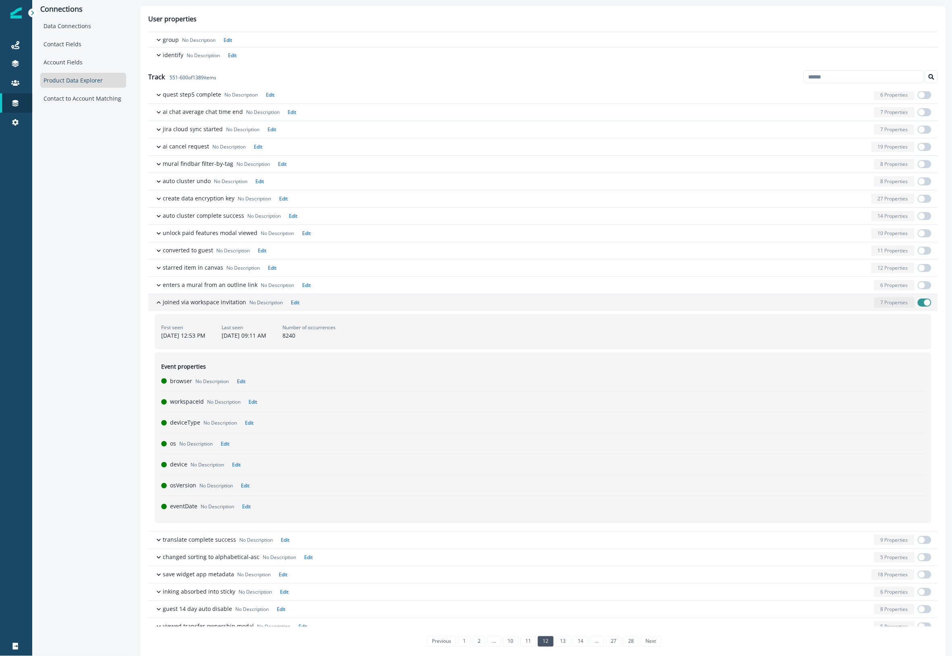
click at [846, 308] on div "button" at bounding box center [586, 303] width 568 height 10
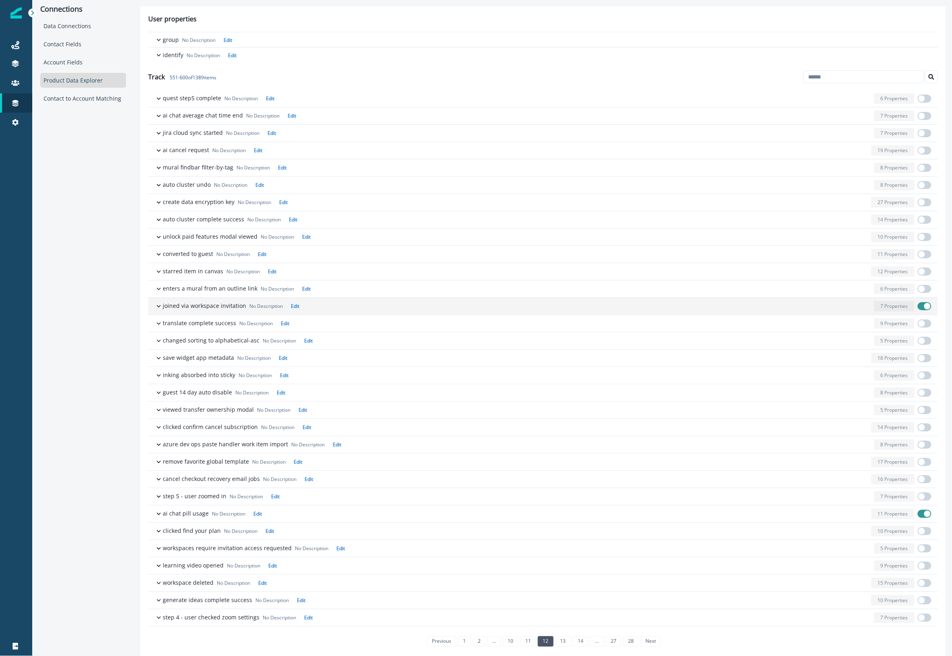
click at [917, 304] on span "button" at bounding box center [924, 306] width 14 height 8
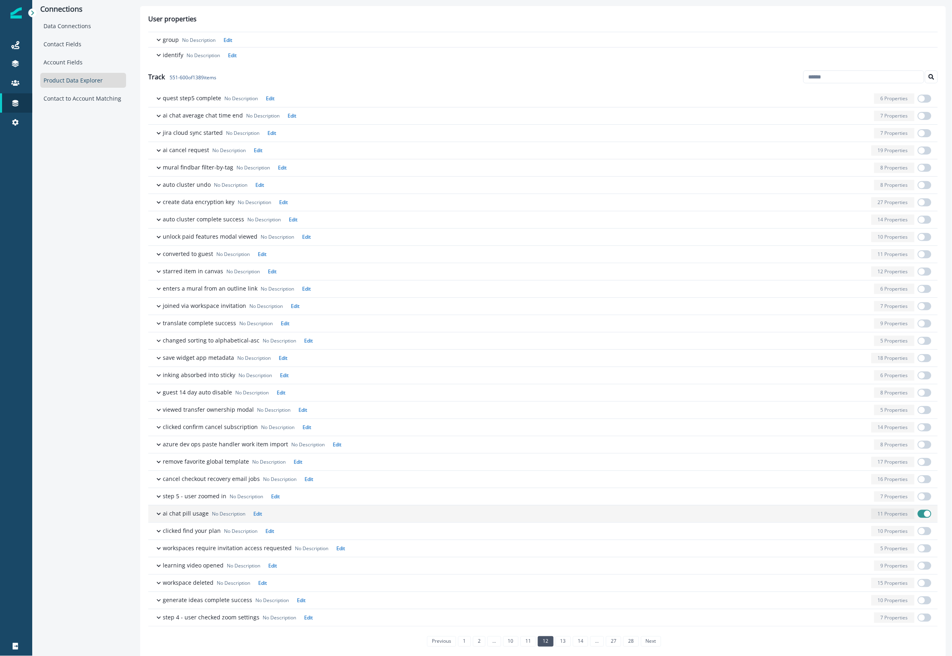
click at [924, 513] on span "button" at bounding box center [927, 514] width 6 height 6
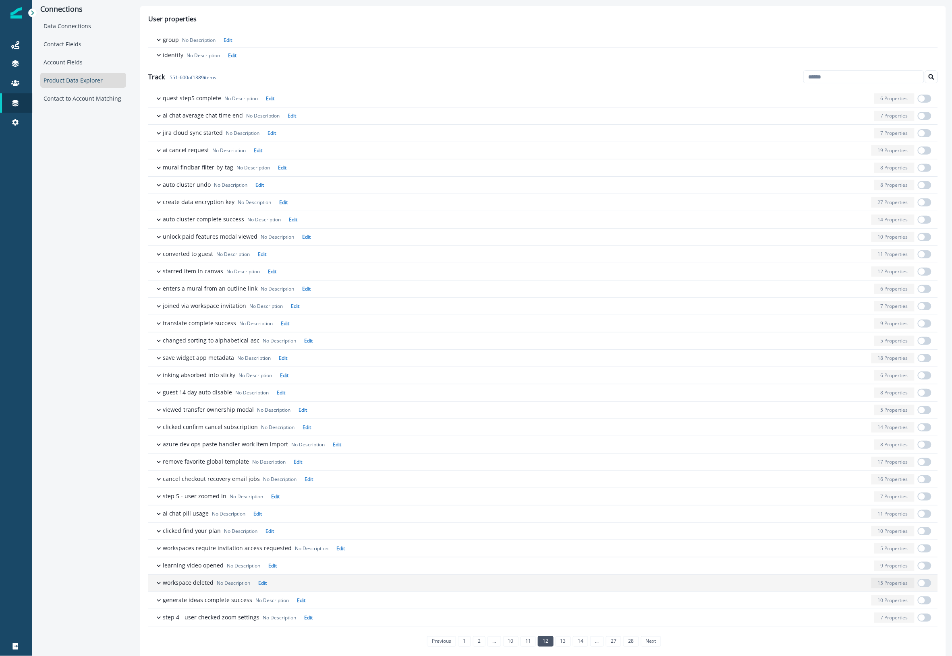
scroll to position [8, 0]
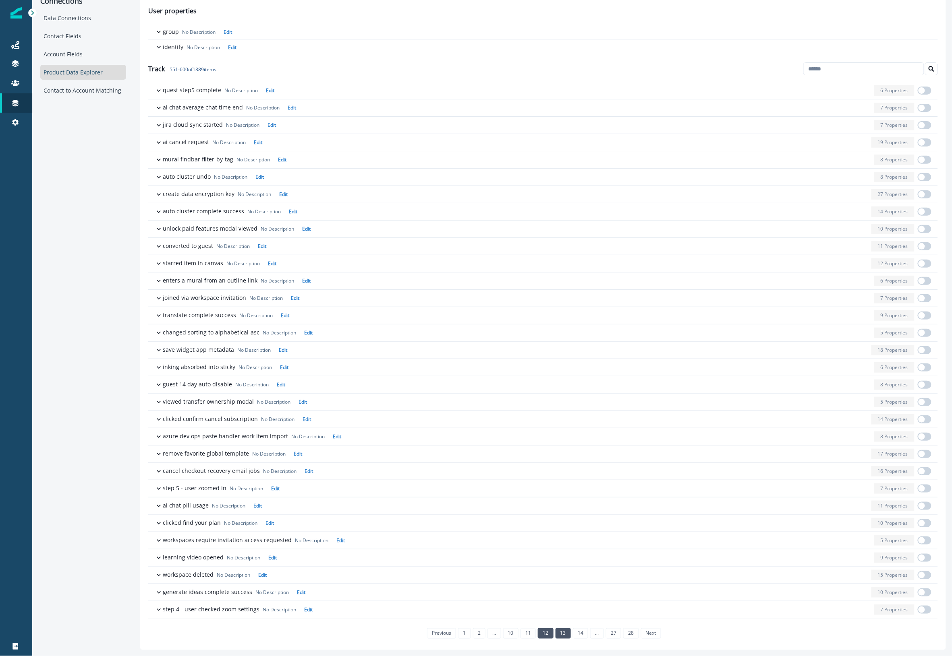
click at [564, 634] on link "13" at bounding box center [562, 634] width 15 height 10
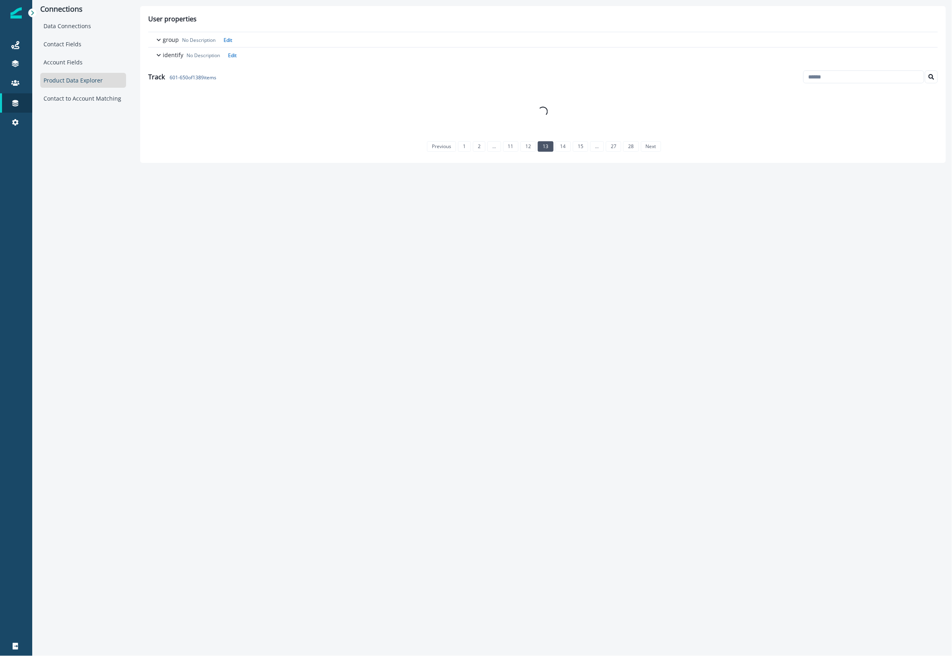
scroll to position [0, 0]
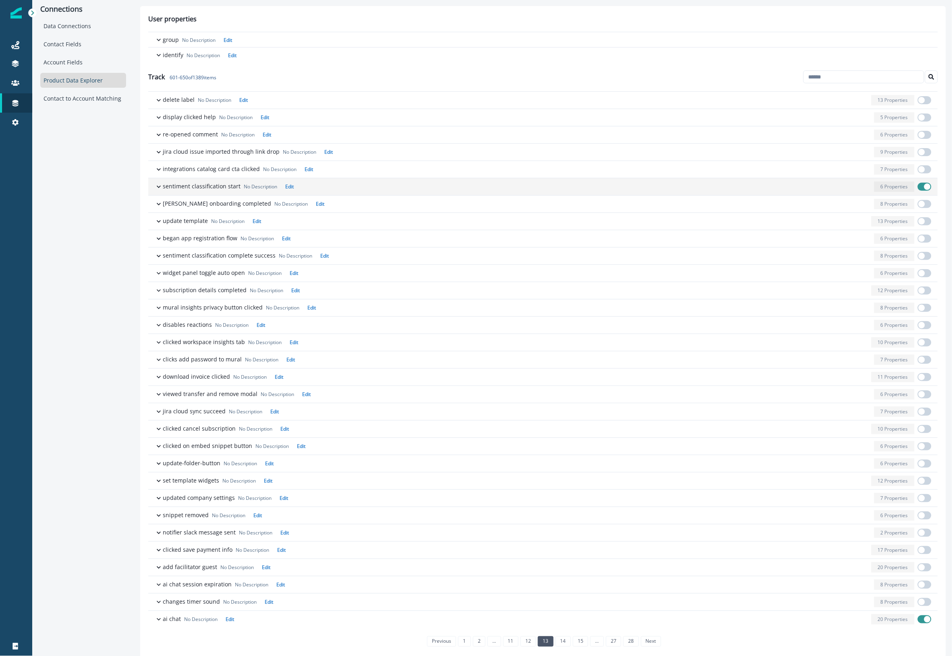
click at [917, 186] on span "button" at bounding box center [924, 187] width 14 height 8
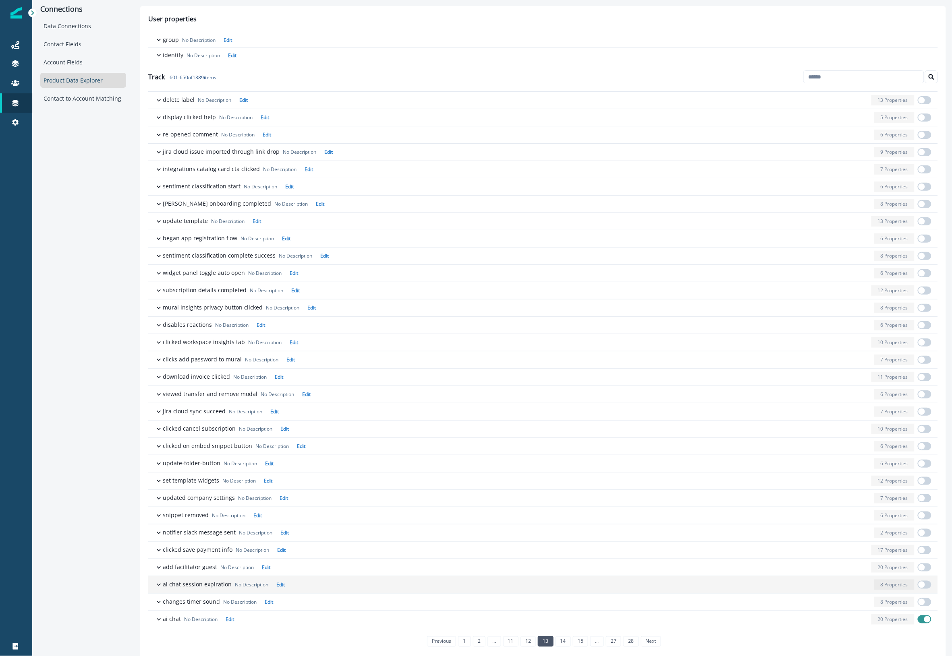
scroll to position [252, 0]
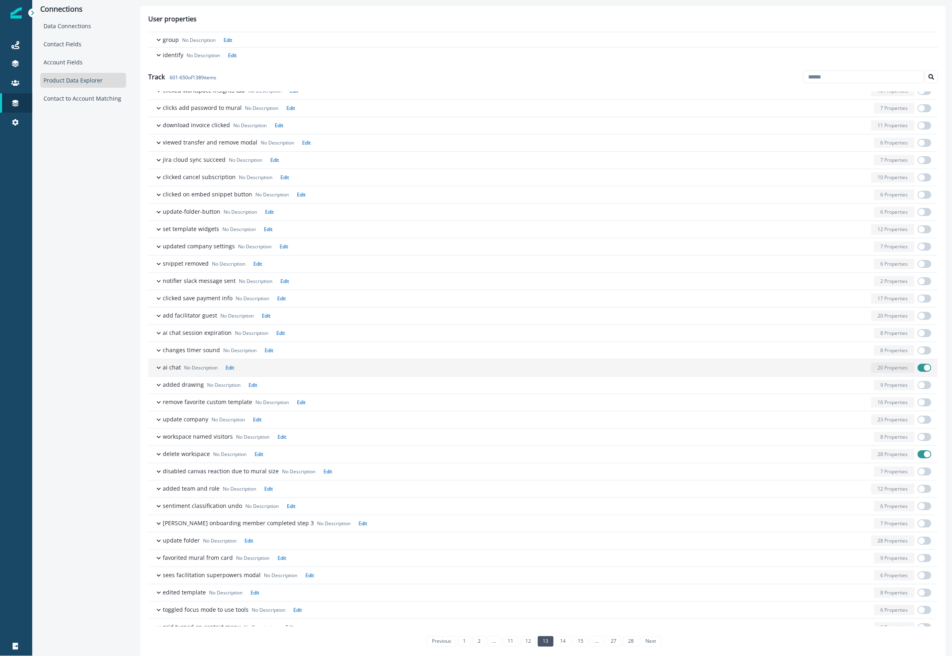
click at [917, 370] on span "button" at bounding box center [924, 368] width 14 height 8
click at [917, 456] on span "button" at bounding box center [924, 455] width 14 height 8
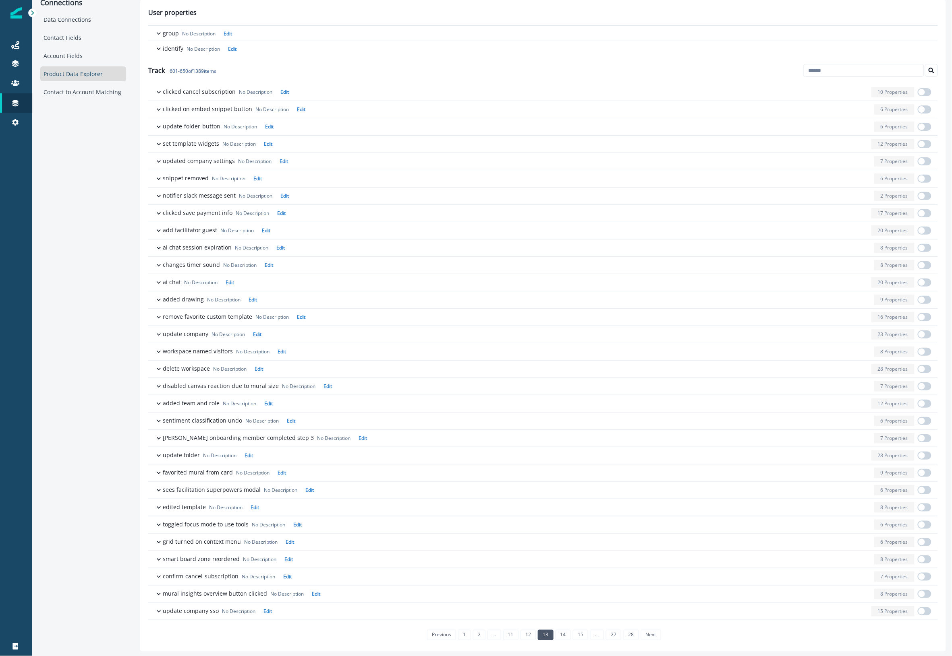
scroll to position [8, 0]
click at [562, 634] on link "14" at bounding box center [562, 634] width 15 height 10
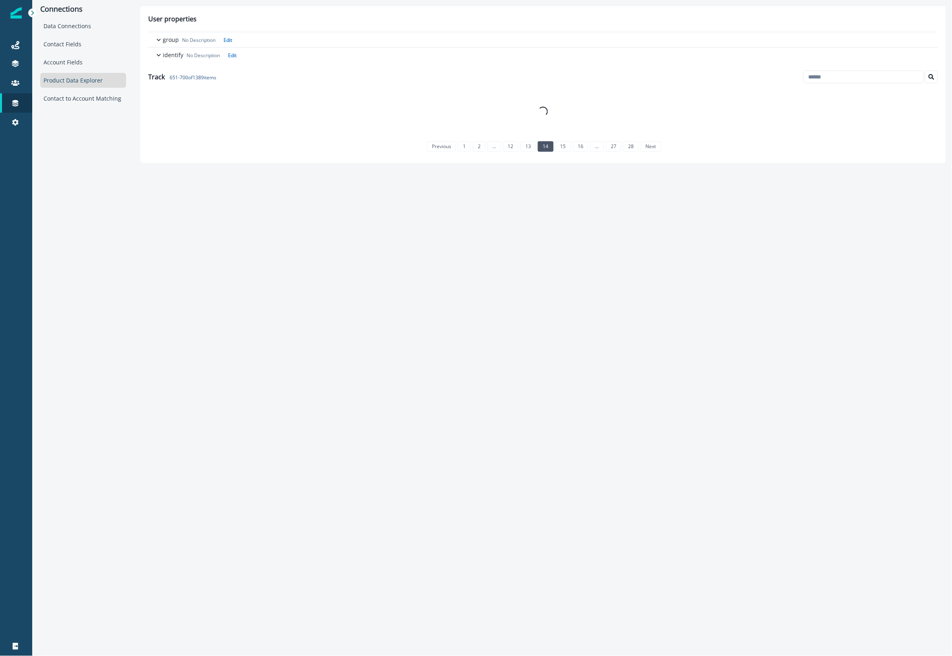
scroll to position [0, 0]
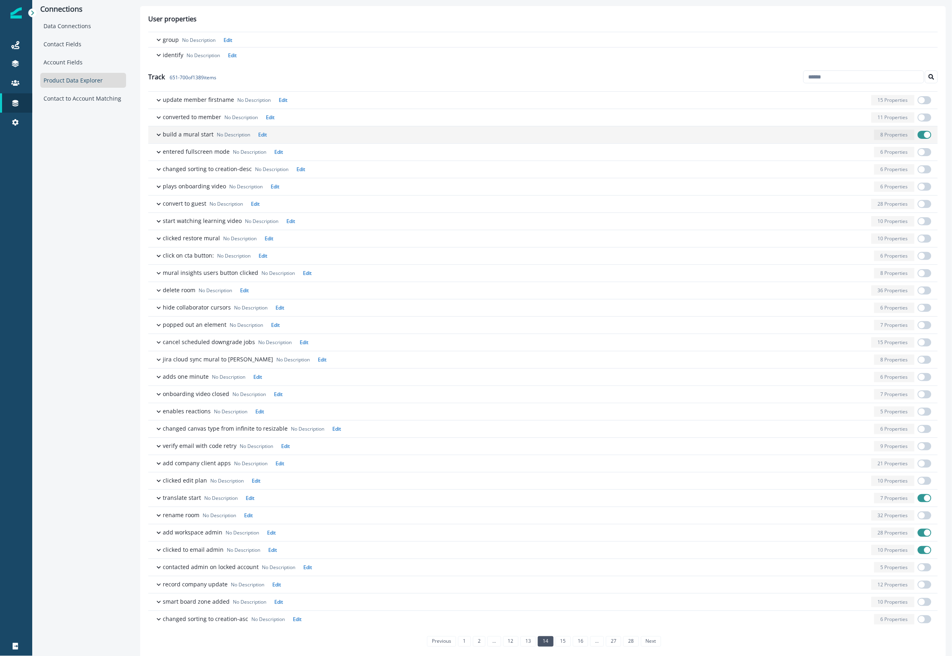
click at [797, 137] on div "button" at bounding box center [570, 135] width 601 height 10
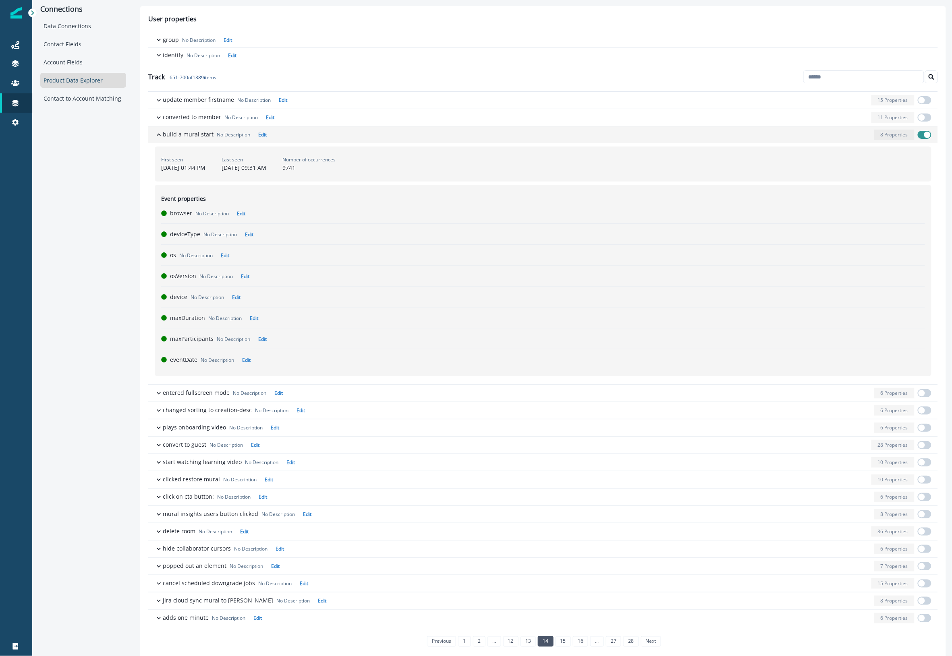
click at [797, 137] on div "button" at bounding box center [570, 135] width 601 height 10
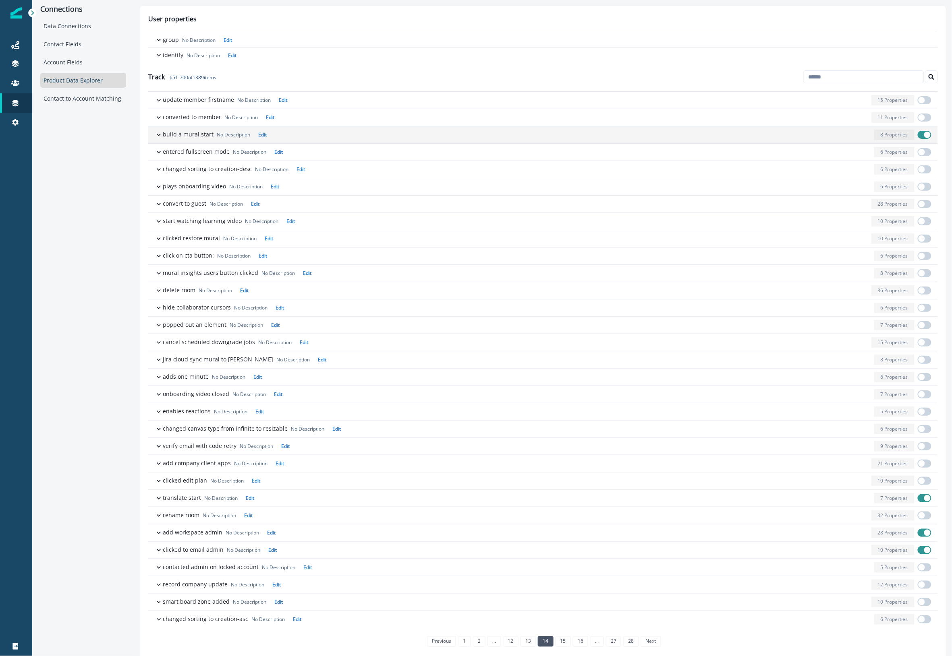
click at [917, 137] on span "button" at bounding box center [924, 135] width 14 height 8
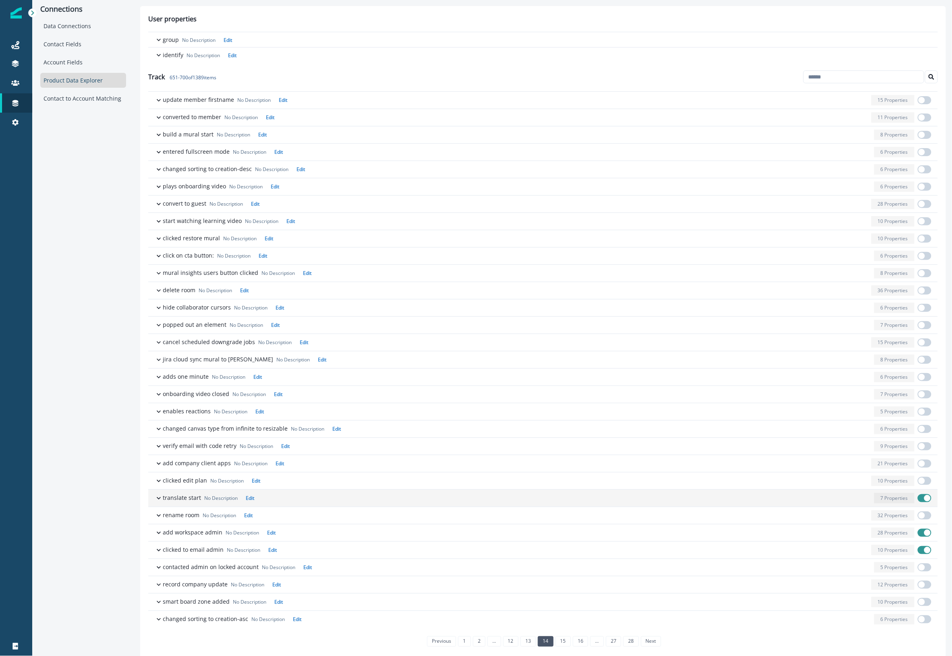
click at [924, 501] on span "button" at bounding box center [927, 498] width 6 height 6
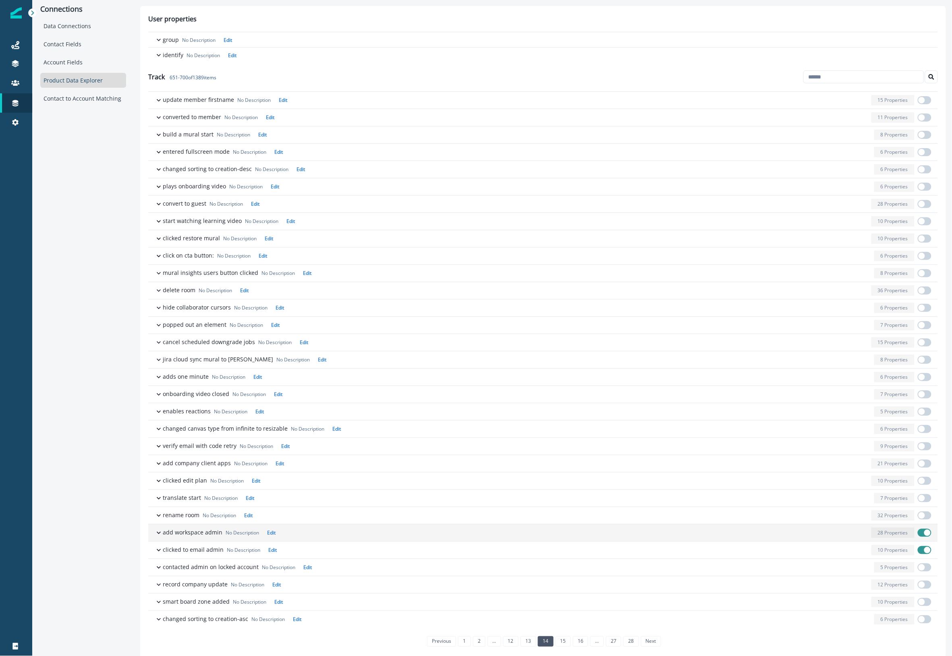
click at [850, 536] on div "button" at bounding box center [573, 533] width 589 height 10
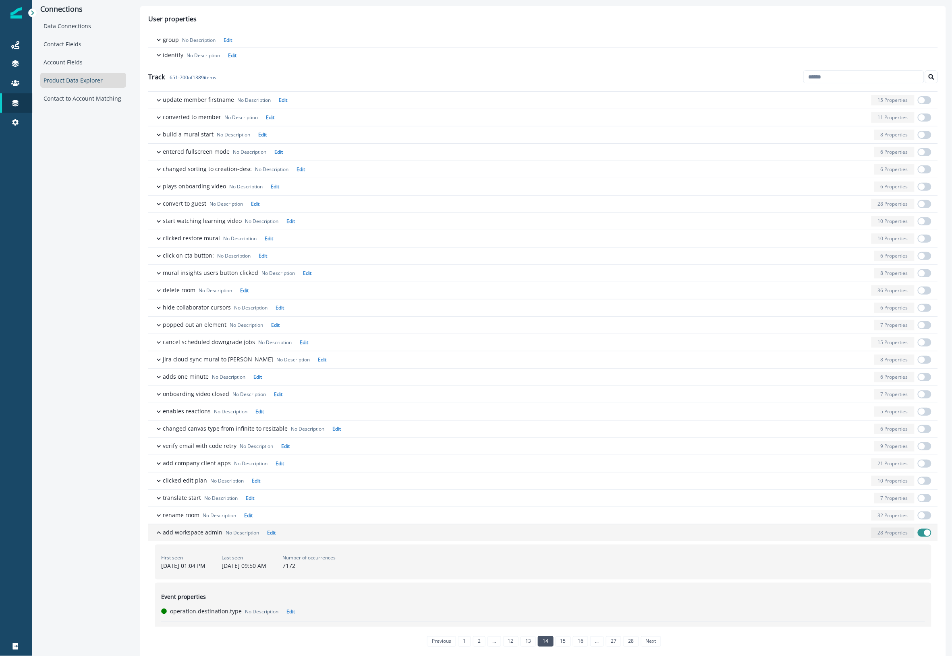
click at [850, 536] on div "button" at bounding box center [573, 533] width 589 height 10
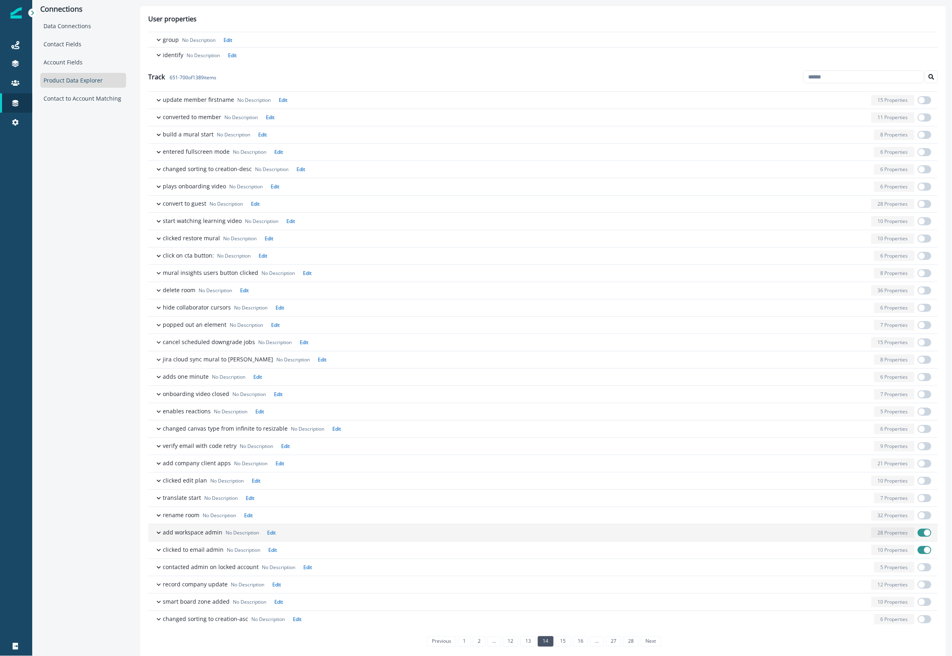
click at [917, 536] on span "button" at bounding box center [924, 533] width 14 height 8
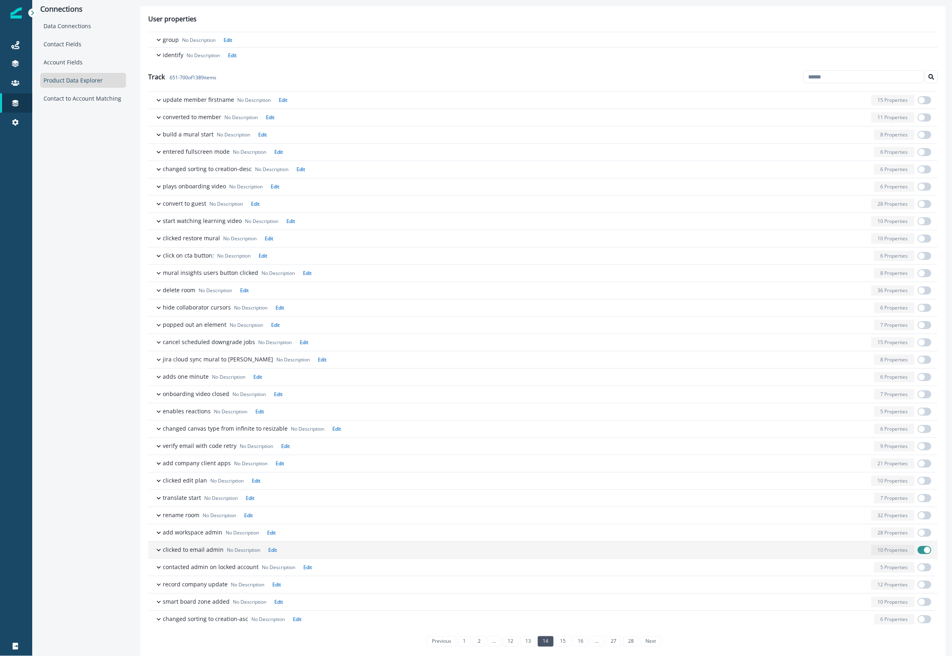
click at [871, 554] on div "10 Properties" at bounding box center [892, 550] width 43 height 10
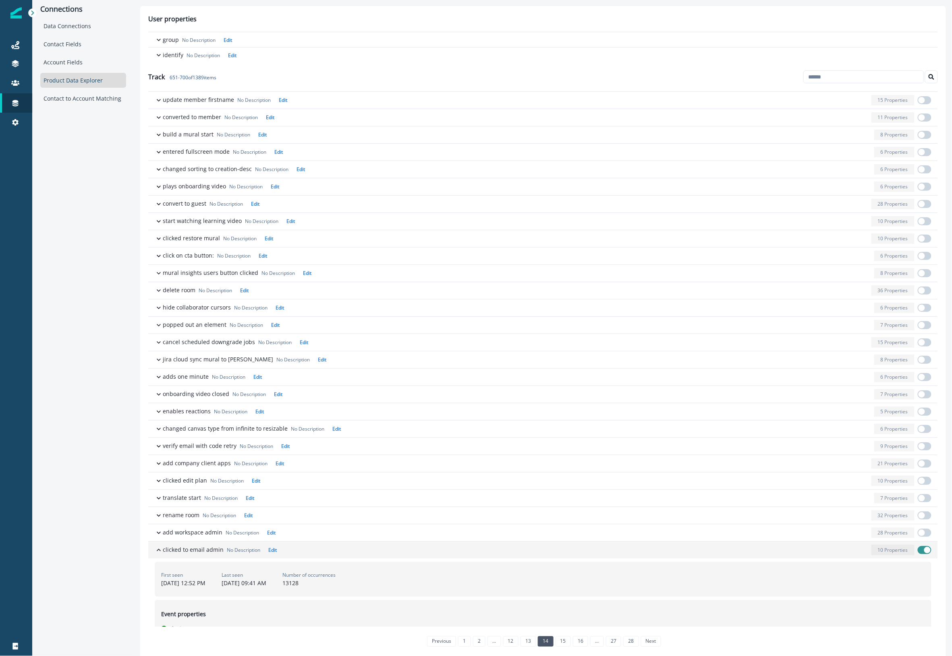
click at [871, 554] on div "10 Properties" at bounding box center [892, 550] width 43 height 10
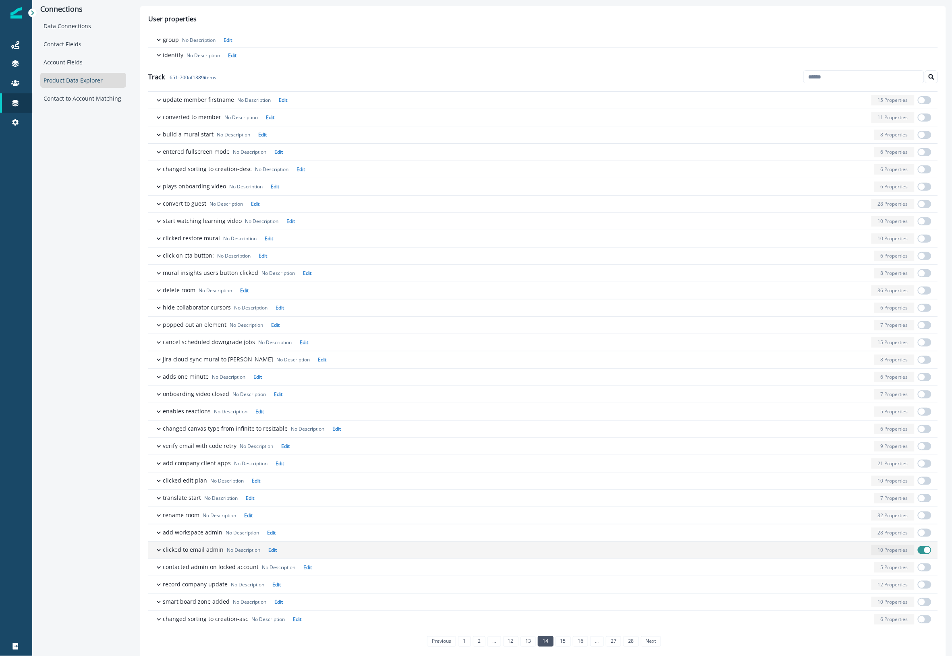
click at [924, 554] on span "button" at bounding box center [927, 550] width 6 height 6
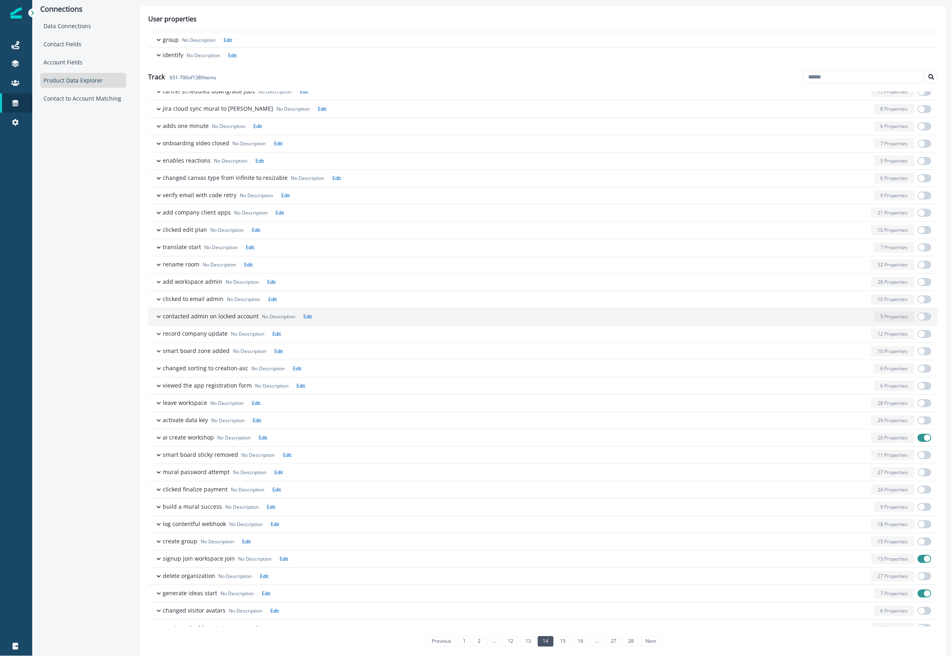
scroll to position [252, 0]
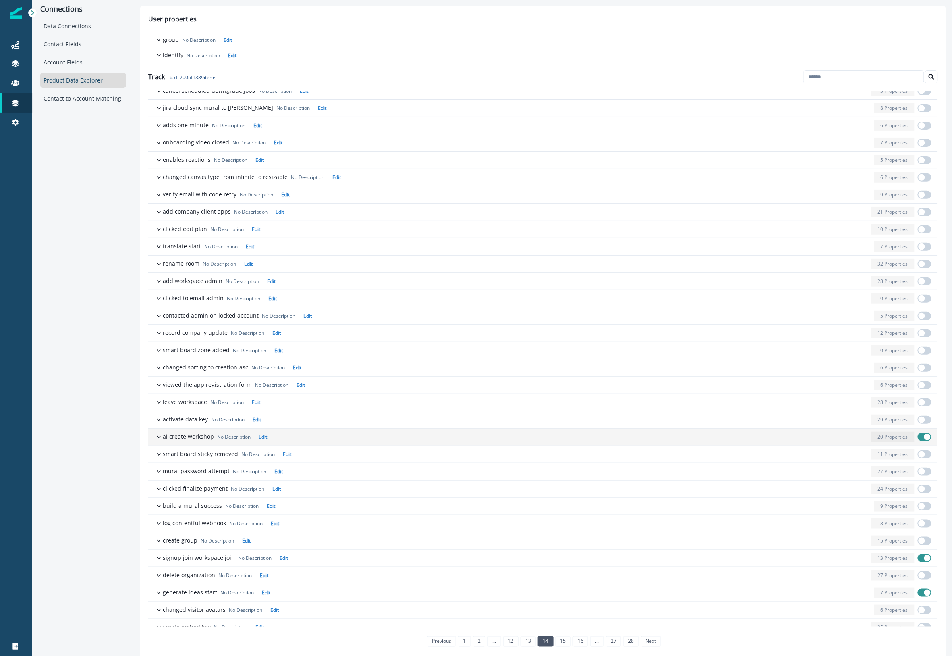
click at [917, 440] on span "button" at bounding box center [924, 437] width 14 height 8
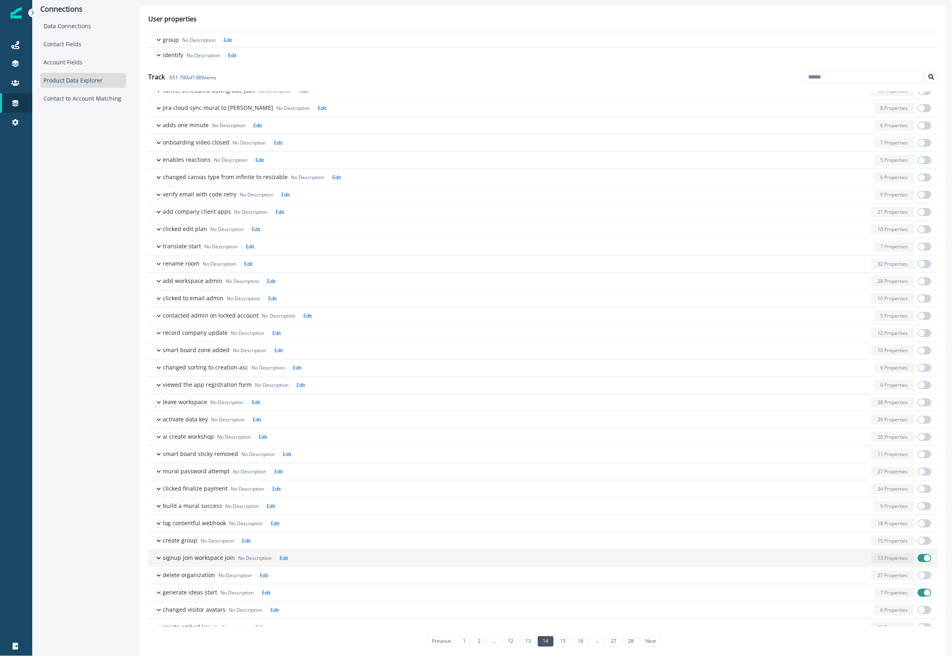
click at [895, 564] on div "13 Properties" at bounding box center [892, 558] width 43 height 10
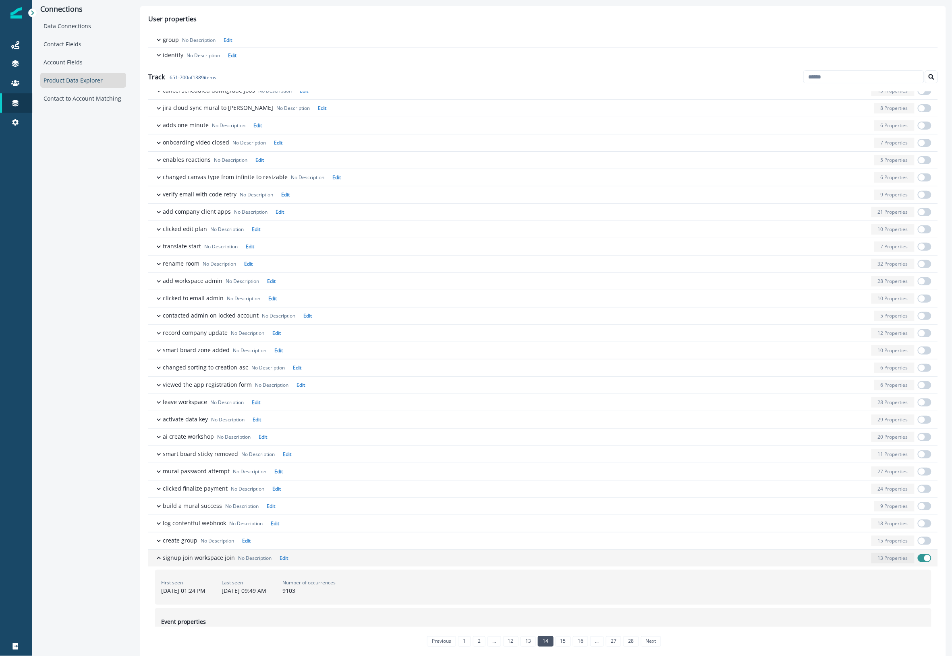
click at [895, 564] on div "13 Properties" at bounding box center [892, 558] width 43 height 10
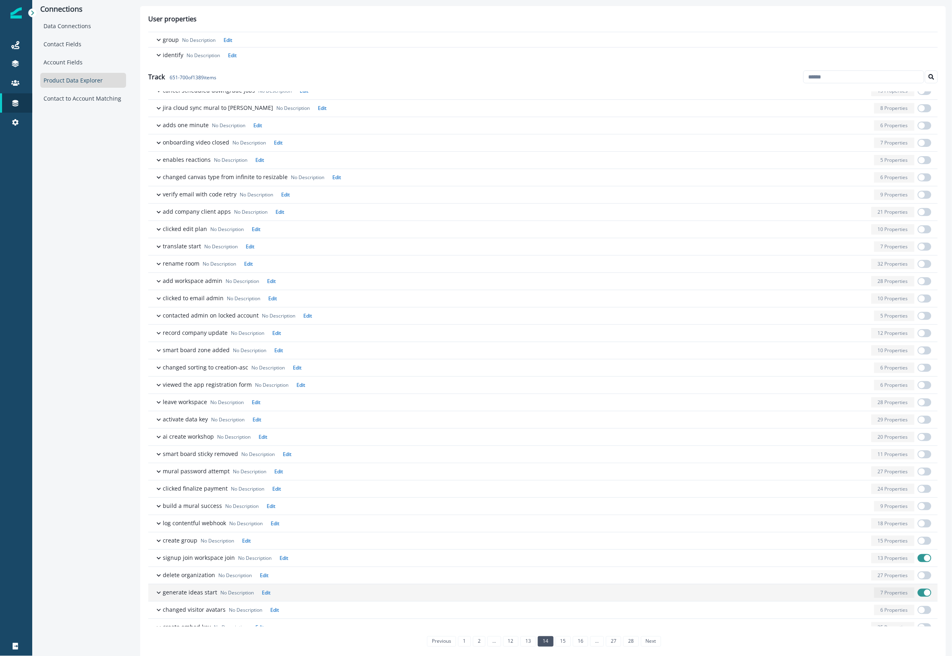
click at [924, 561] on span "button" at bounding box center [927, 558] width 6 height 6
click at [880, 596] on p "7 Properties" at bounding box center [893, 593] width 27 height 7
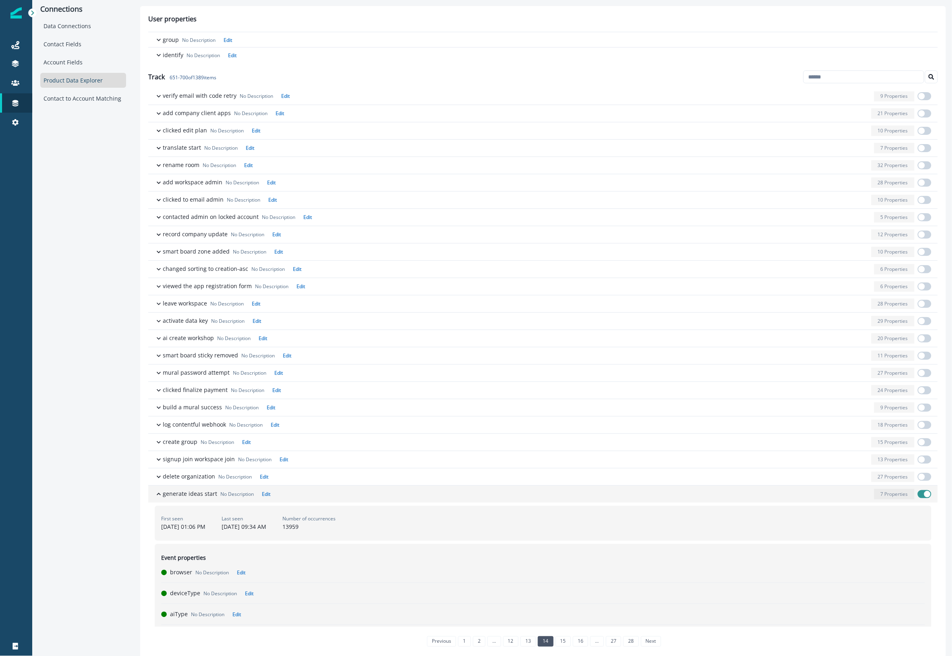
scroll to position [352, 0]
click at [917, 497] on span "button" at bounding box center [924, 492] width 14 height 8
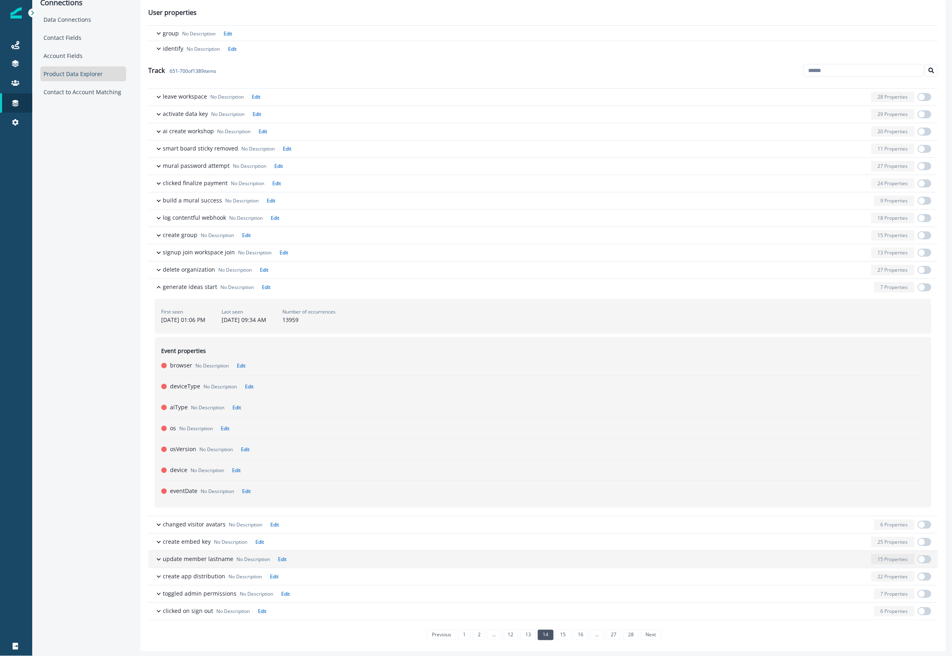
scroll to position [8, 0]
click at [651, 631] on link "next" at bounding box center [651, 634] width 20 height 10
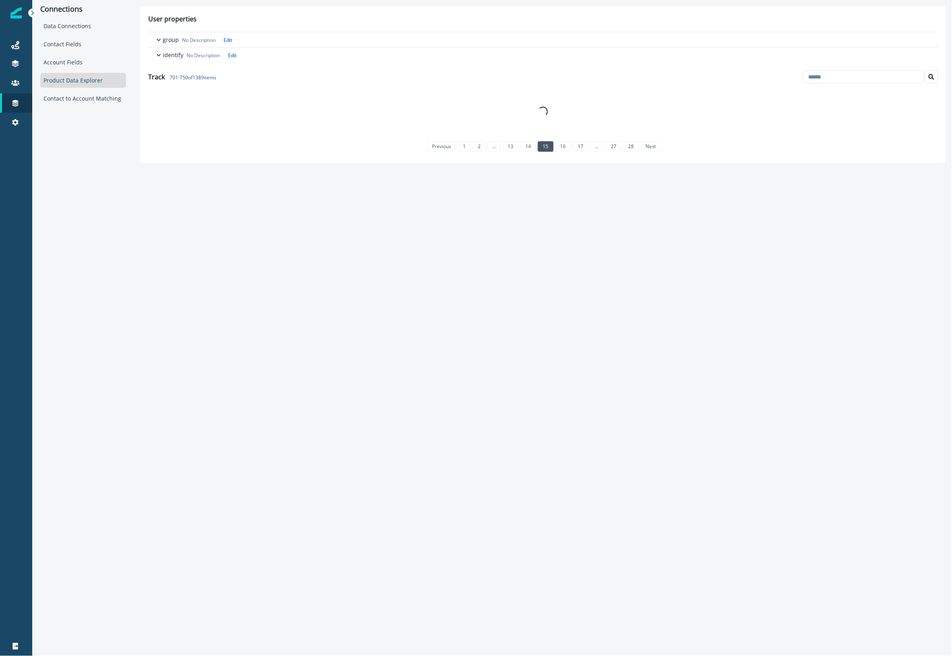
scroll to position [0, 0]
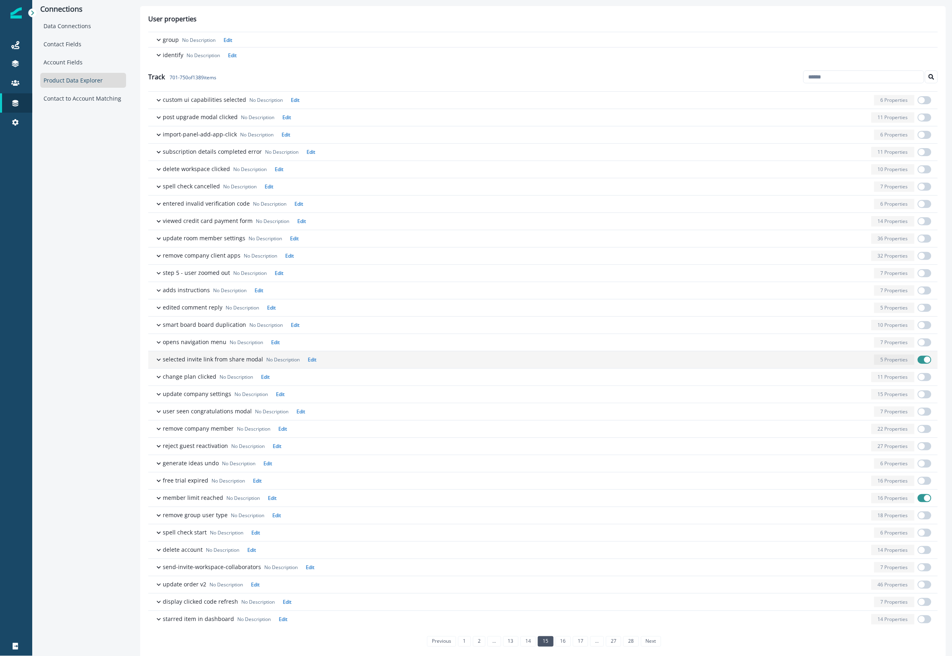
click at [917, 364] on span "button" at bounding box center [924, 360] width 14 height 8
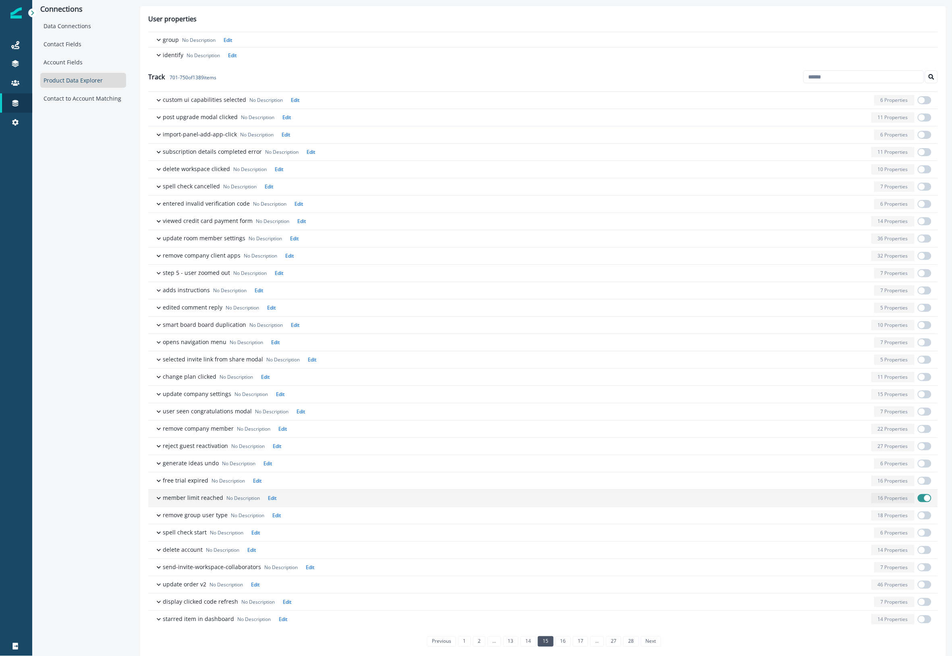
click at [924, 502] on span "button" at bounding box center [927, 498] width 6 height 6
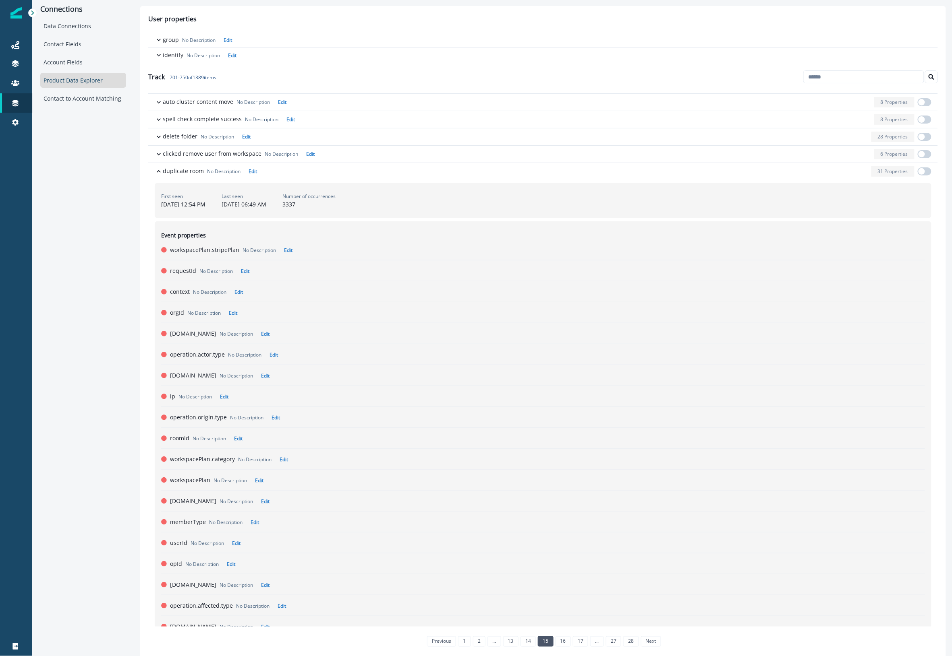
scroll to position [705, 0]
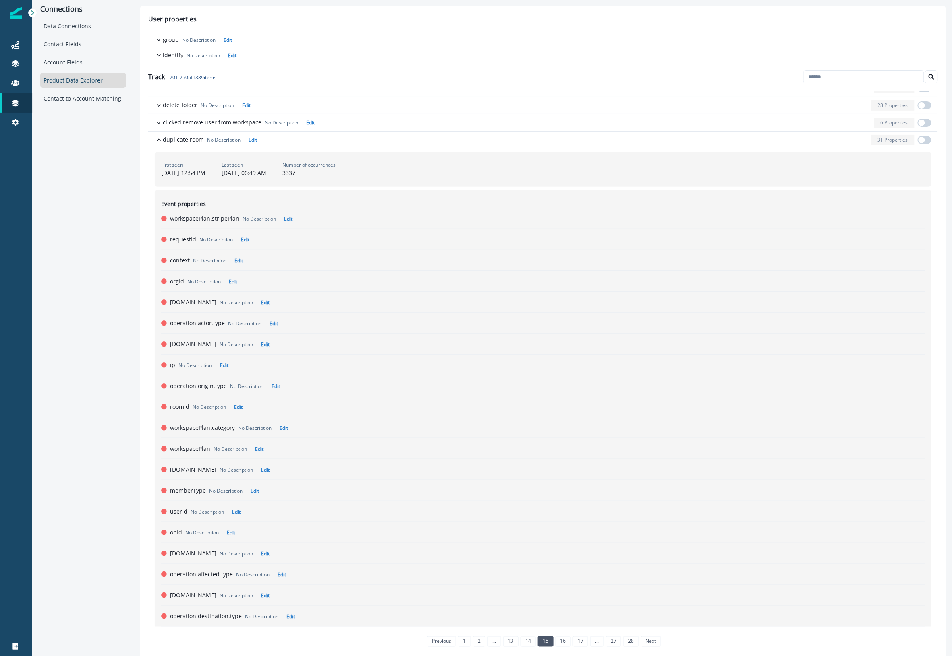
click at [188, 144] on p "duplicate room" at bounding box center [183, 139] width 41 height 8
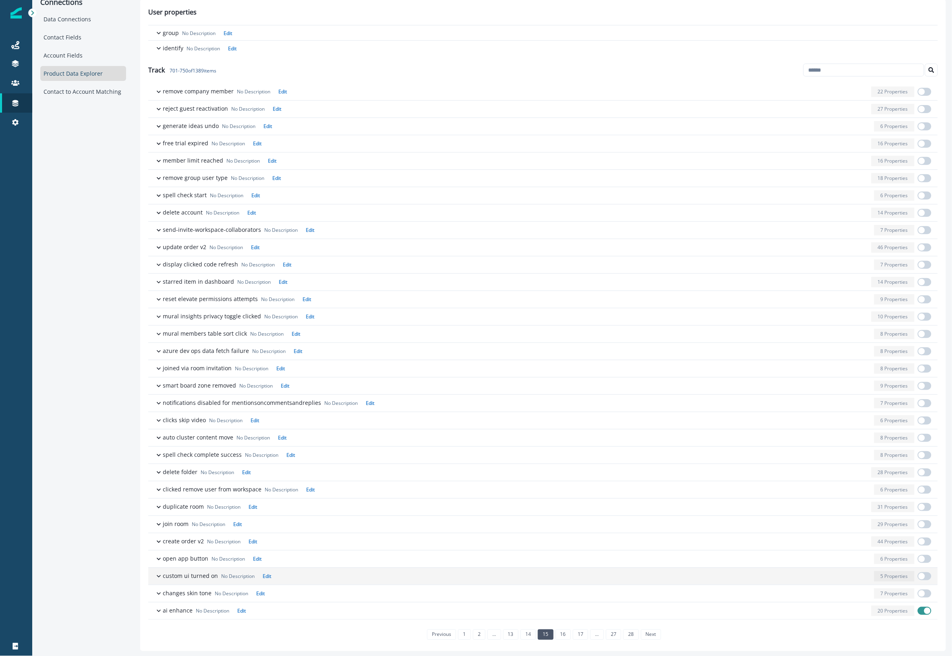
scroll to position [8, 0]
click at [924, 610] on span "button" at bounding box center [927, 610] width 6 height 6
click at [559, 633] on link "16" at bounding box center [562, 634] width 15 height 10
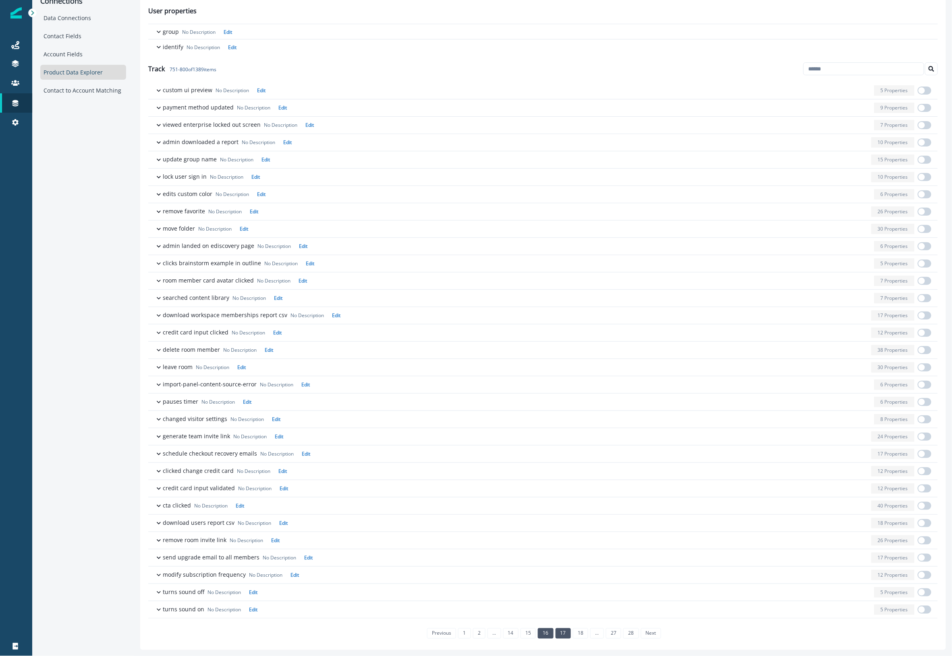
click at [562, 634] on link "17" at bounding box center [562, 634] width 15 height 10
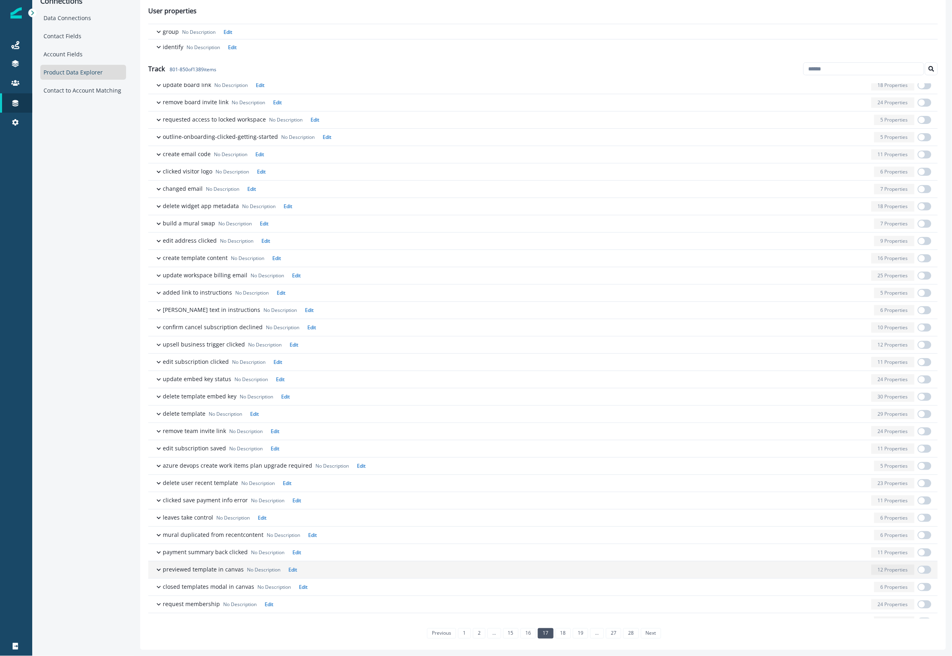
scroll to position [334, 0]
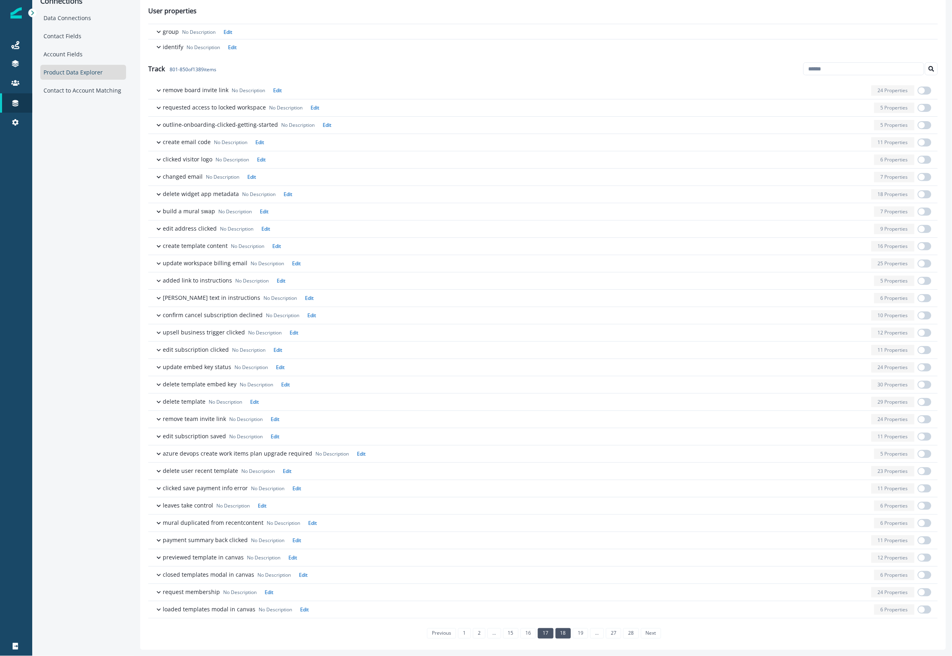
click at [565, 638] on link "18" at bounding box center [562, 634] width 15 height 10
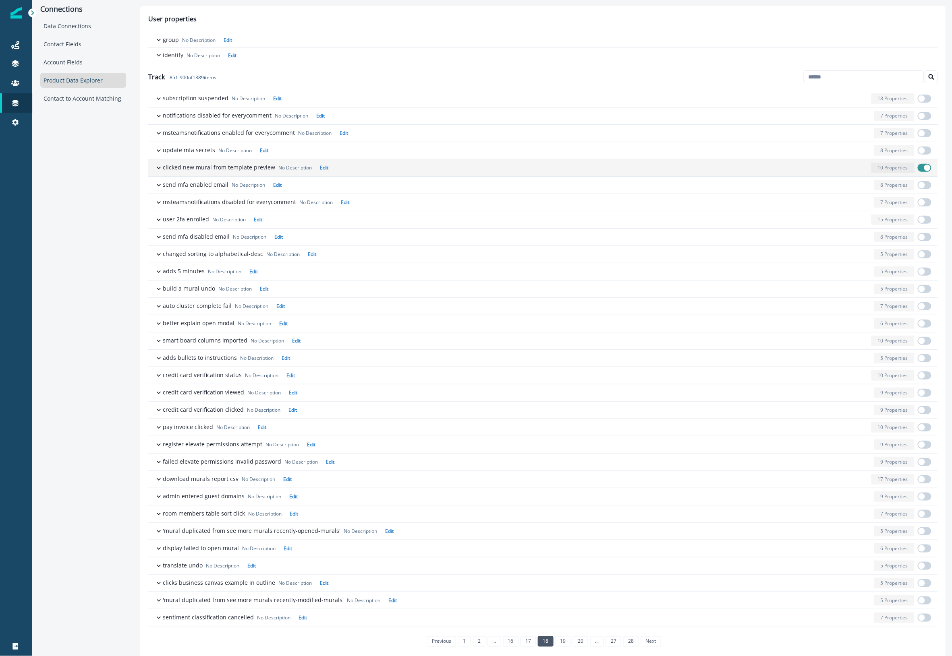
click at [848, 170] on div "button" at bounding box center [599, 168] width 536 height 10
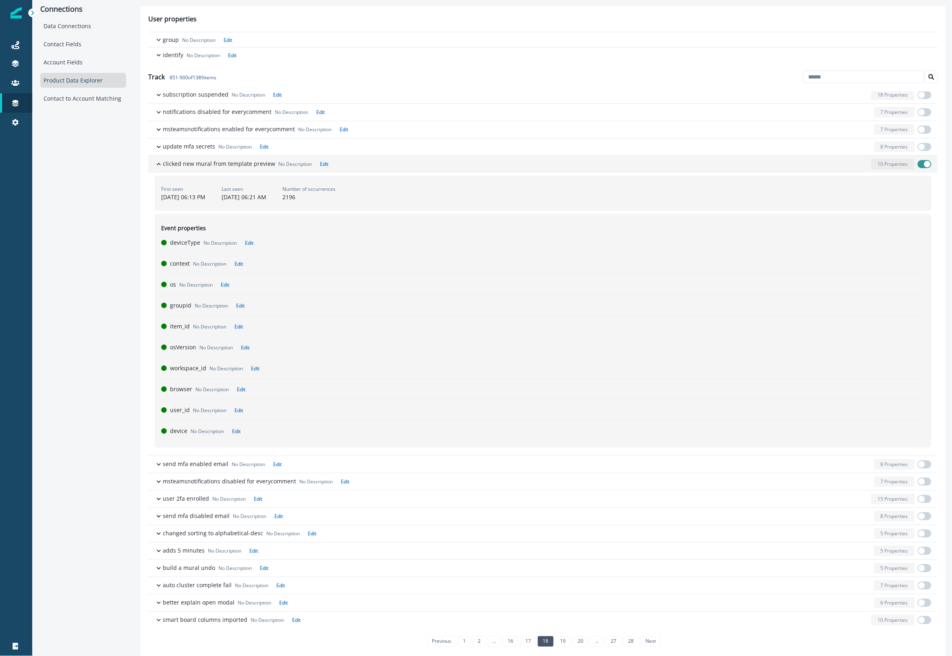
click at [848, 170] on div "button" at bounding box center [599, 164] width 536 height 10
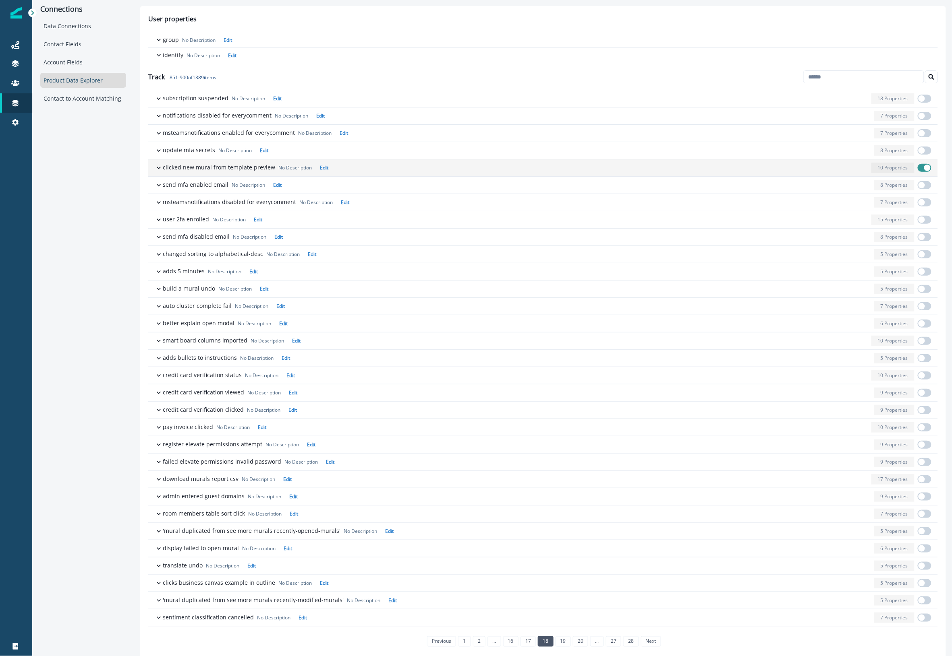
click at [924, 165] on span "button" at bounding box center [927, 168] width 6 height 6
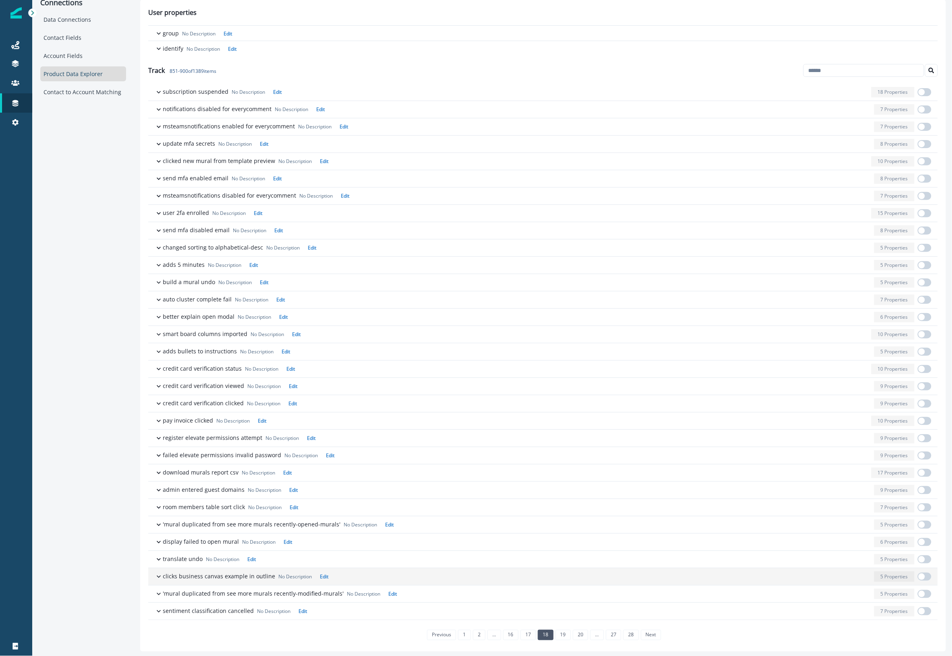
scroll to position [8, 0]
click at [561, 635] on link "19" at bounding box center [562, 634] width 15 height 10
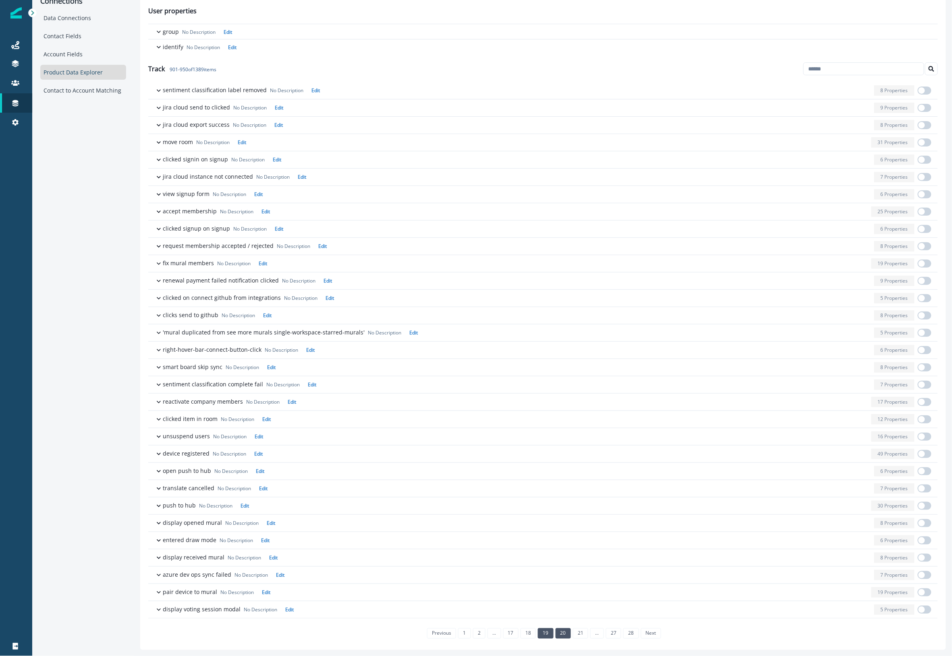
click at [559, 633] on link "20" at bounding box center [562, 634] width 15 height 10
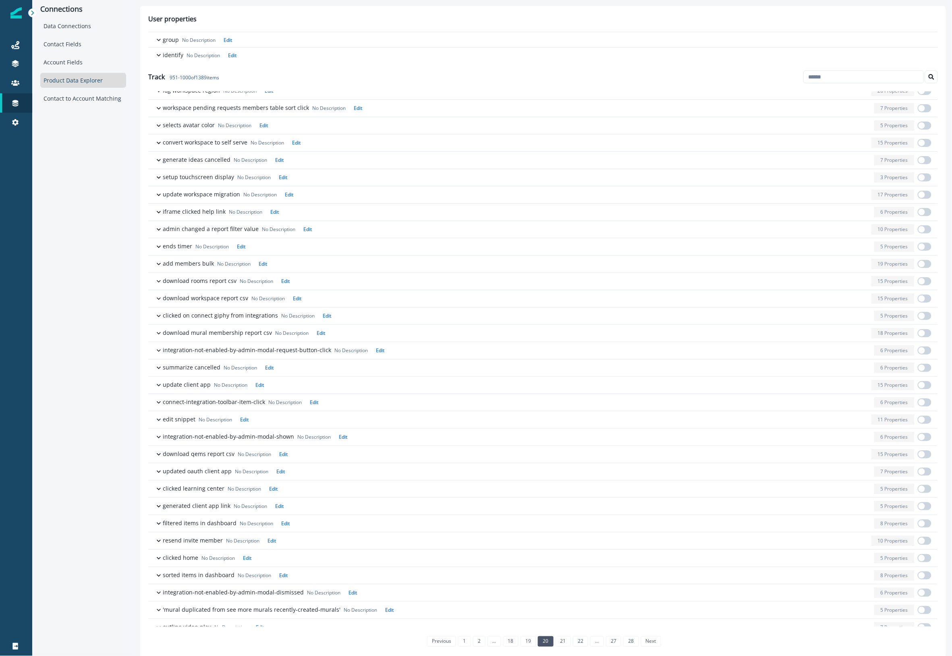
scroll to position [334, 0]
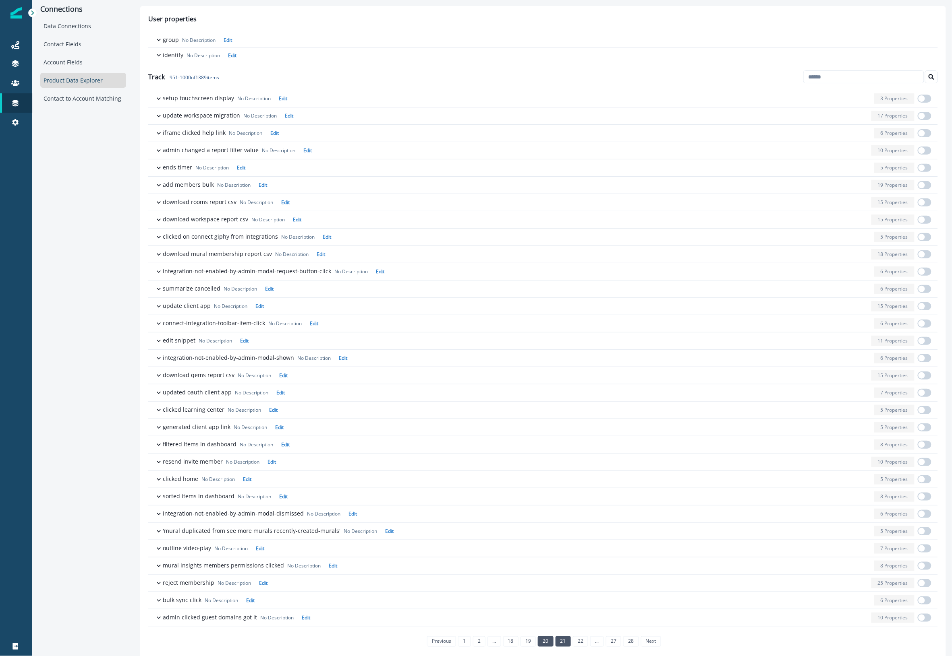
click at [560, 643] on link "21" at bounding box center [562, 642] width 15 height 10
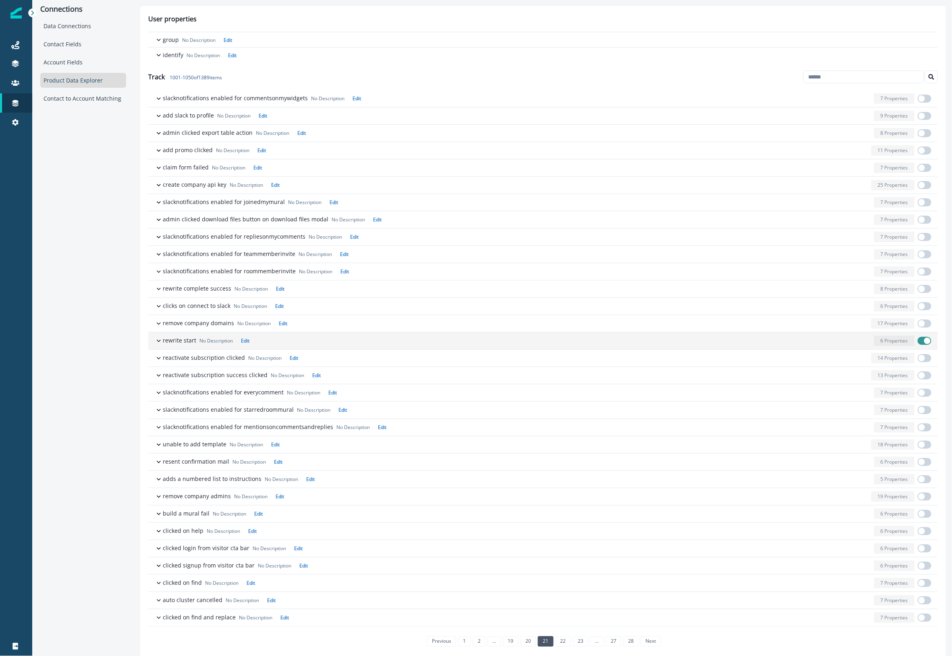
click at [924, 342] on span "button" at bounding box center [927, 341] width 6 height 6
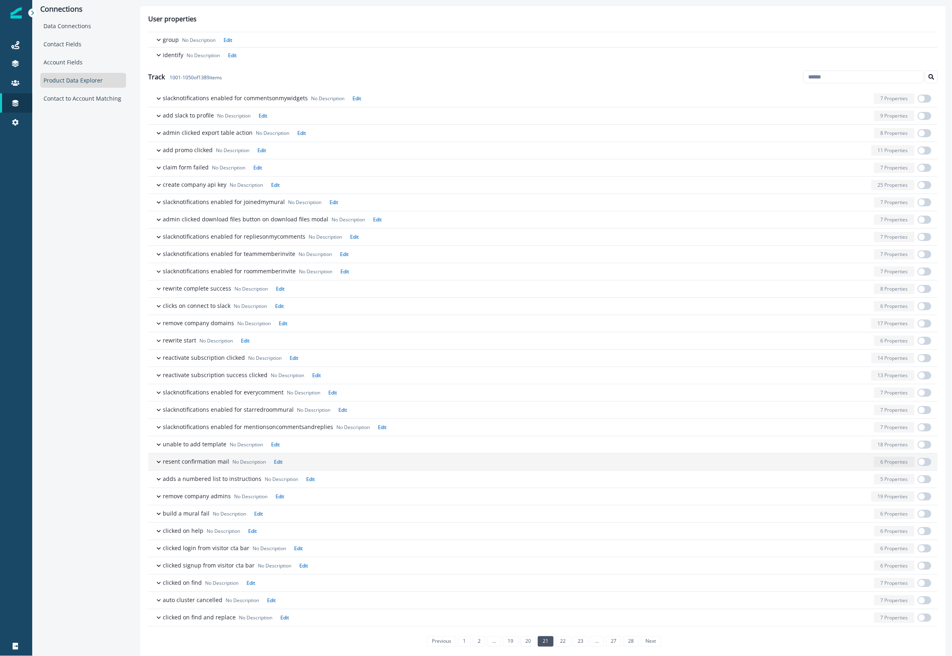
scroll to position [8, 0]
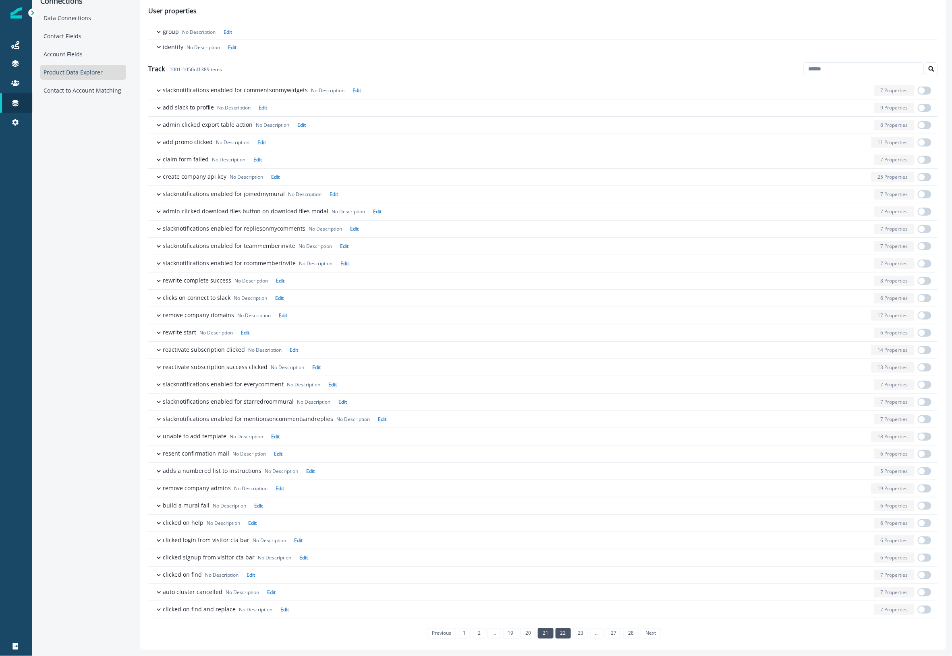
click at [562, 637] on link "22" at bounding box center [562, 634] width 15 height 10
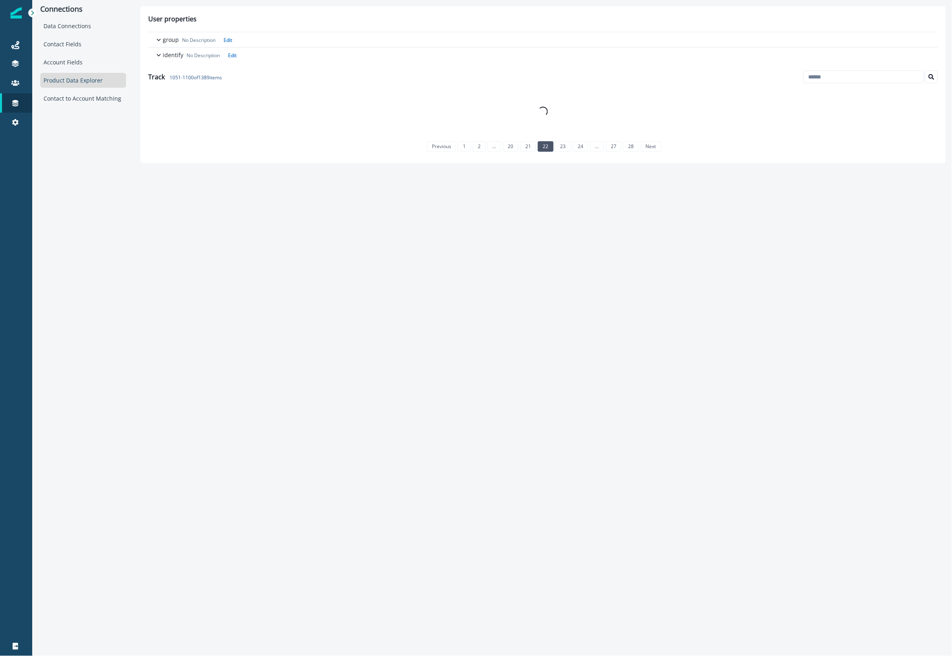
scroll to position [0, 0]
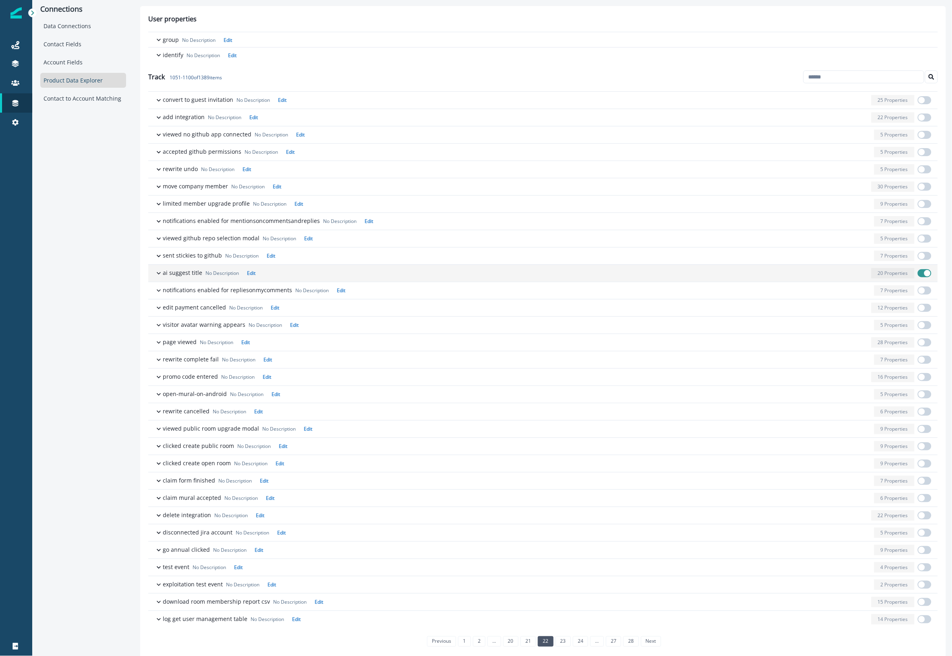
click at [922, 276] on button "ai suggest title No Description Edit 20 Properties" at bounding box center [542, 273] width 789 height 17
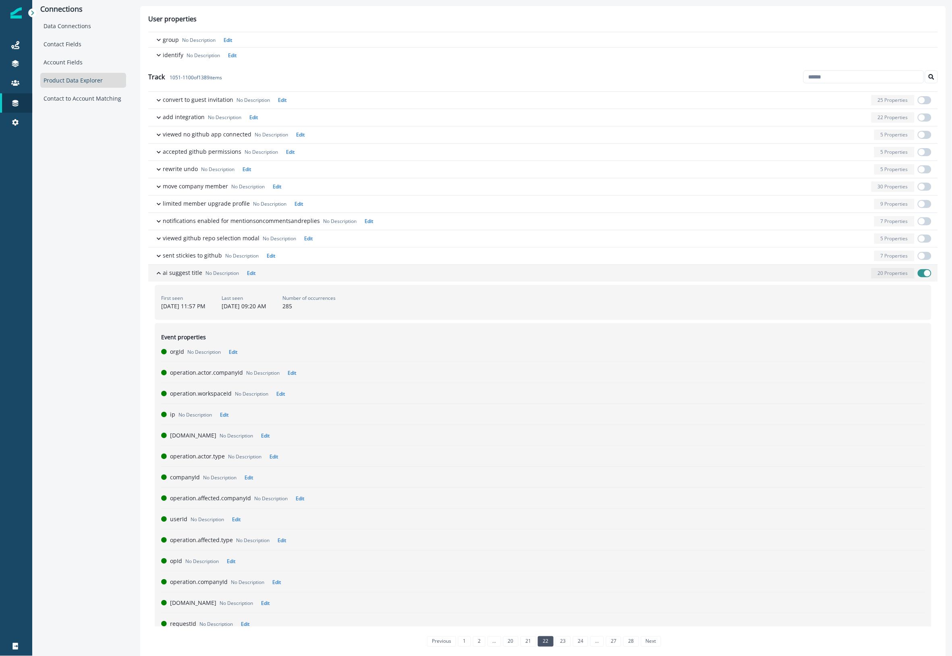
click at [924, 274] on span "button" at bounding box center [927, 273] width 6 height 6
click at [819, 275] on div "button" at bounding box center [563, 273] width 609 height 10
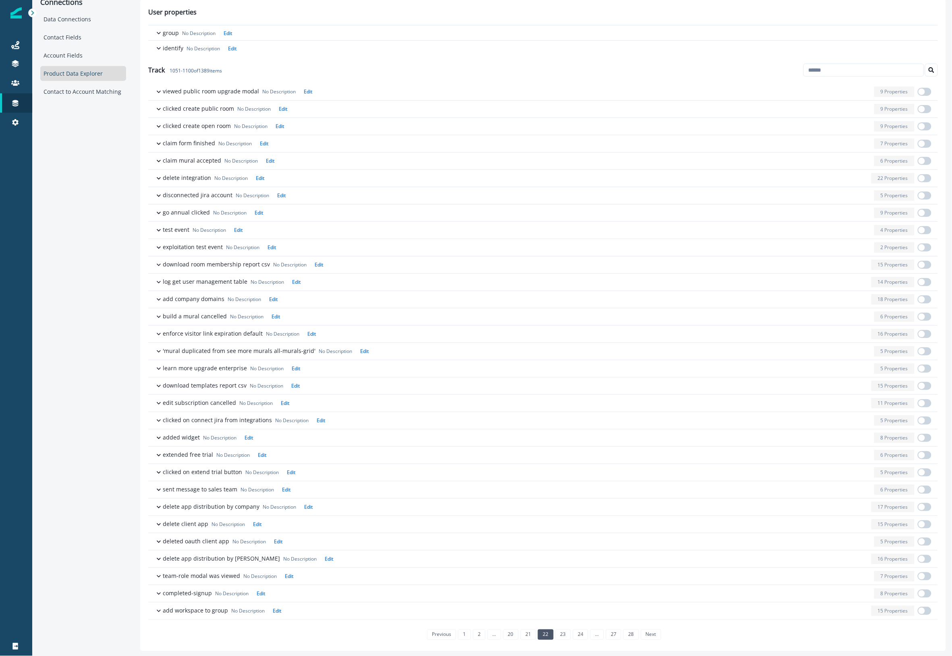
scroll to position [8, 0]
click at [562, 635] on link "23" at bounding box center [562, 634] width 15 height 10
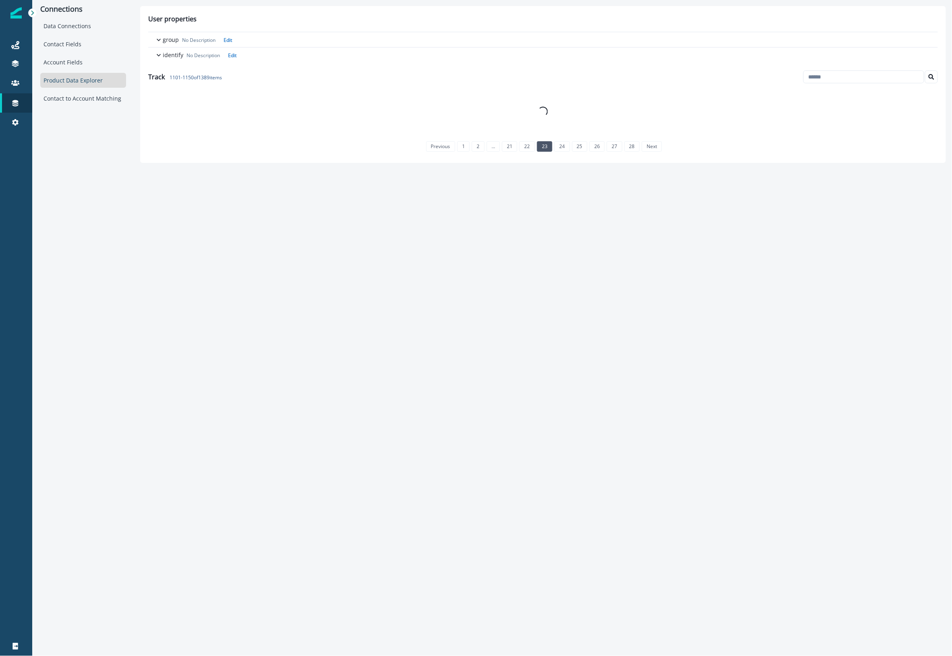
scroll to position [0, 0]
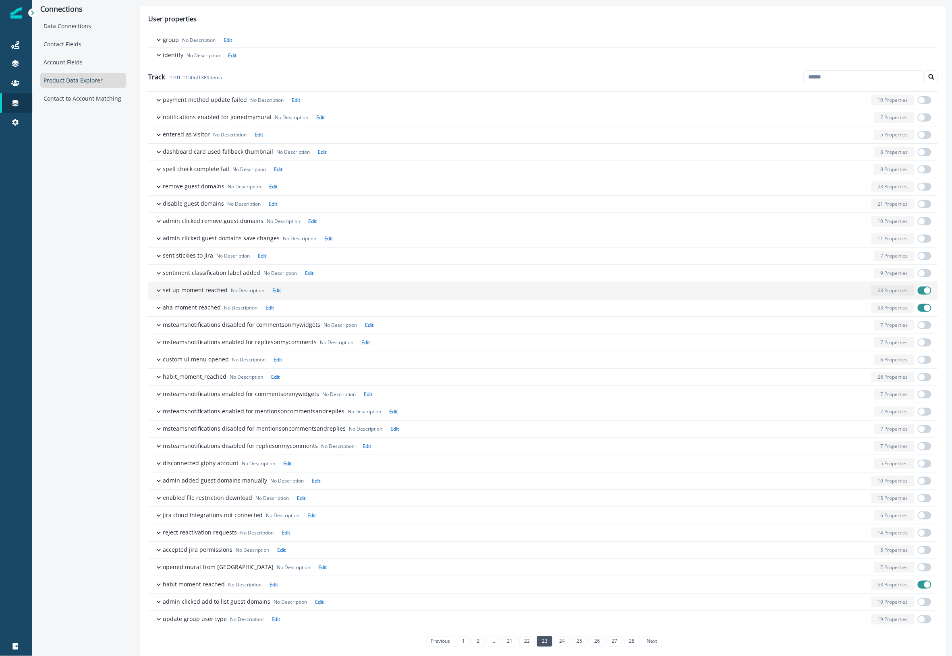
click at [890, 287] on div "63 Properties" at bounding box center [892, 291] width 43 height 10
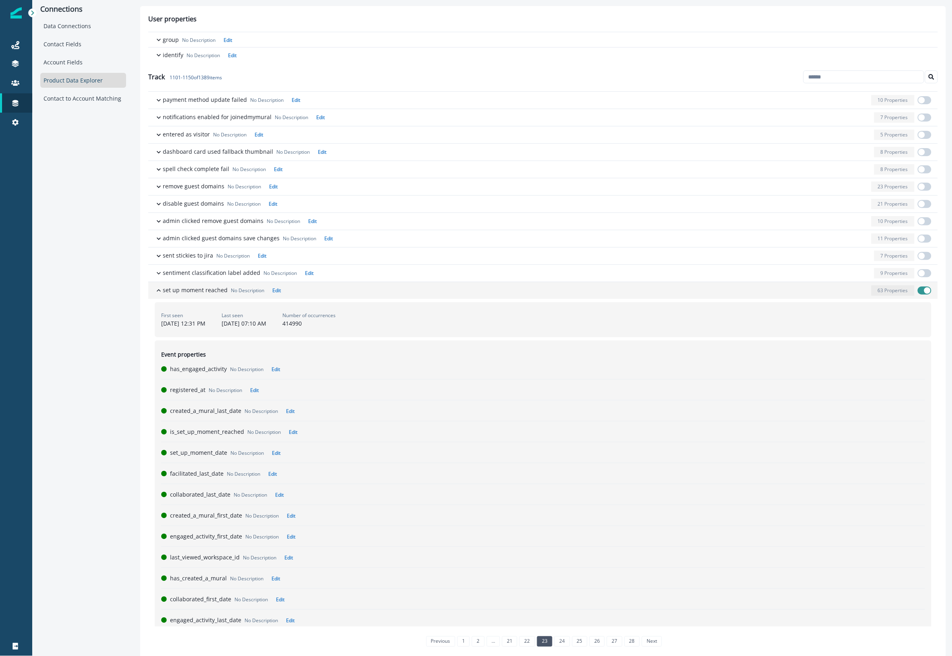
click at [890, 287] on div "63 Properties" at bounding box center [892, 291] width 43 height 10
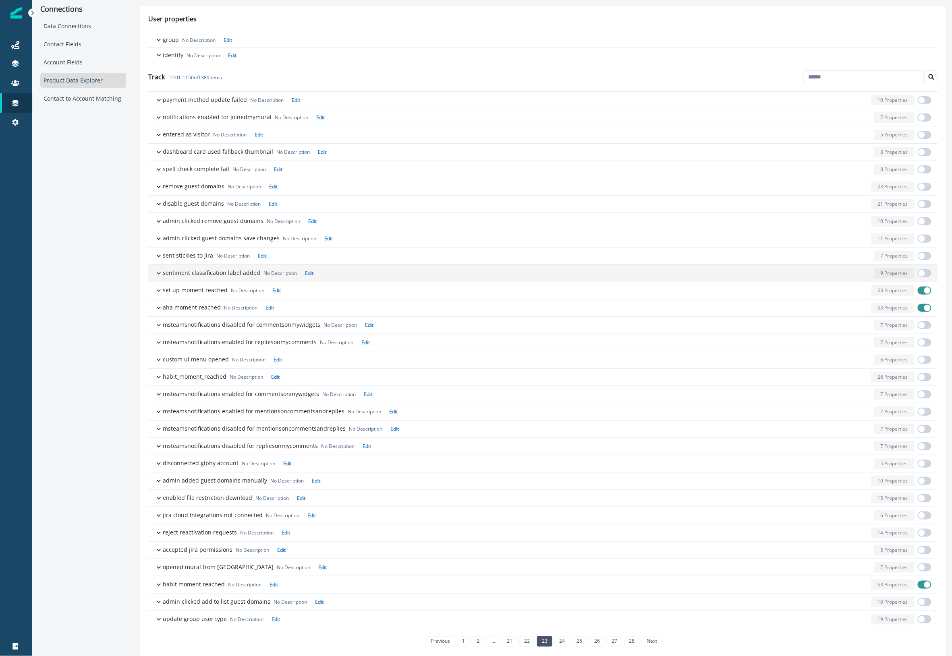
click at [885, 276] on p "9 Properties" at bounding box center [893, 273] width 27 height 7
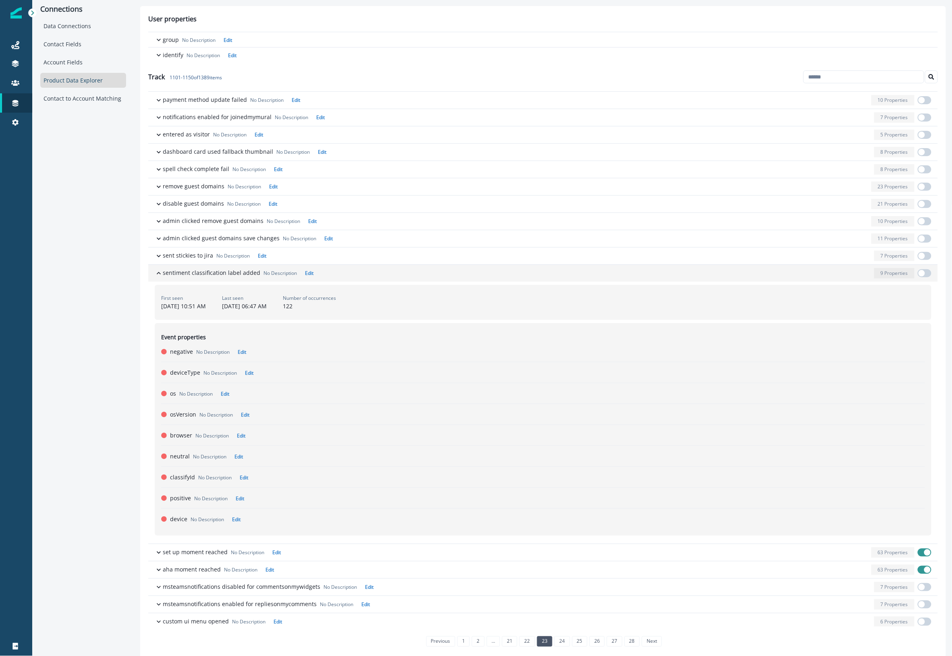
click at [885, 276] on p "9 Properties" at bounding box center [893, 273] width 27 height 7
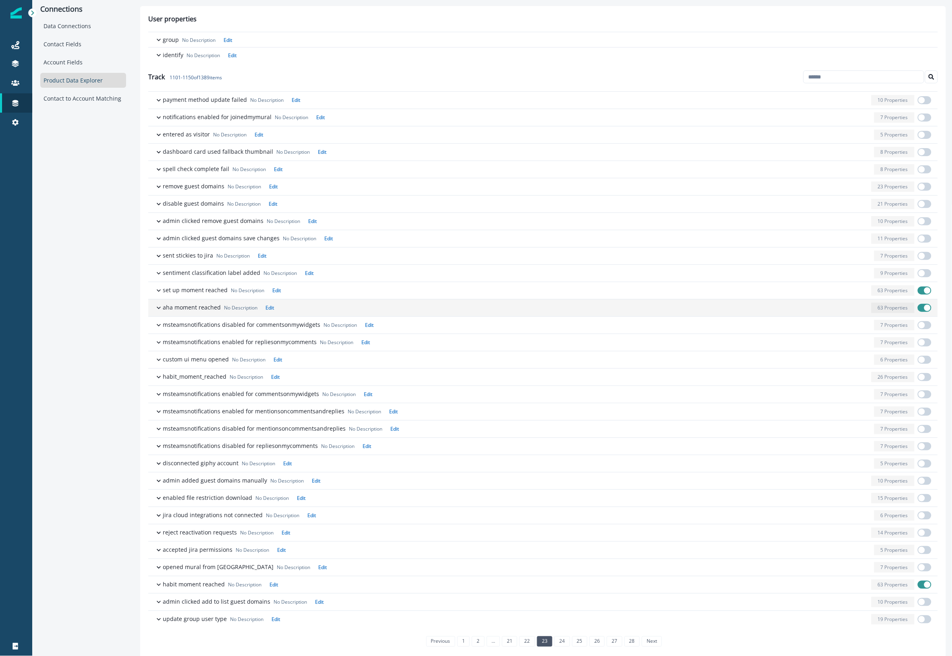
click at [887, 309] on p "63 Properties" at bounding box center [892, 307] width 30 height 7
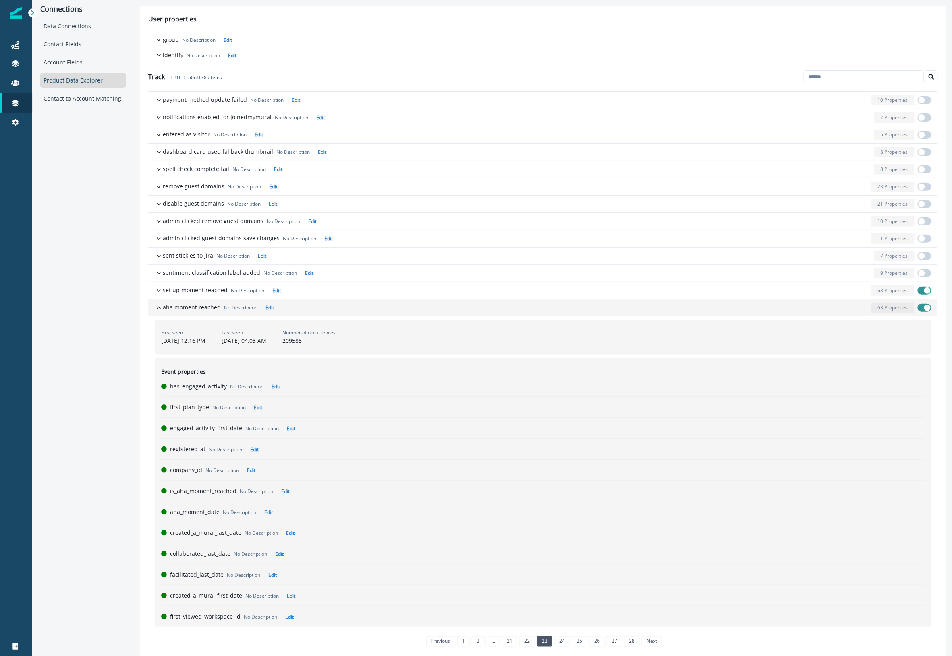
click at [887, 309] on p "63 Properties" at bounding box center [892, 307] width 30 height 7
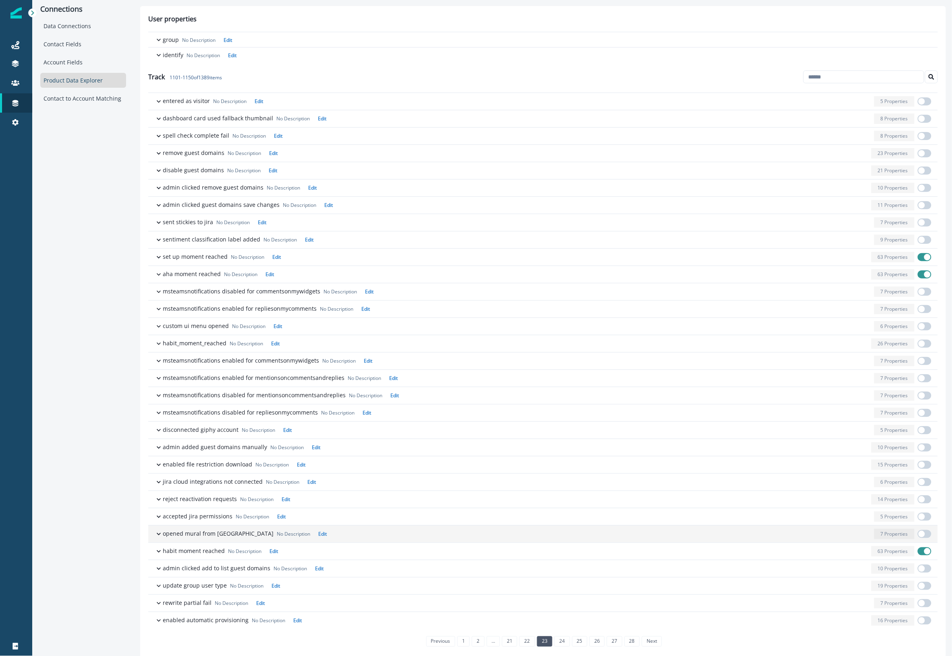
scroll to position [151, 0]
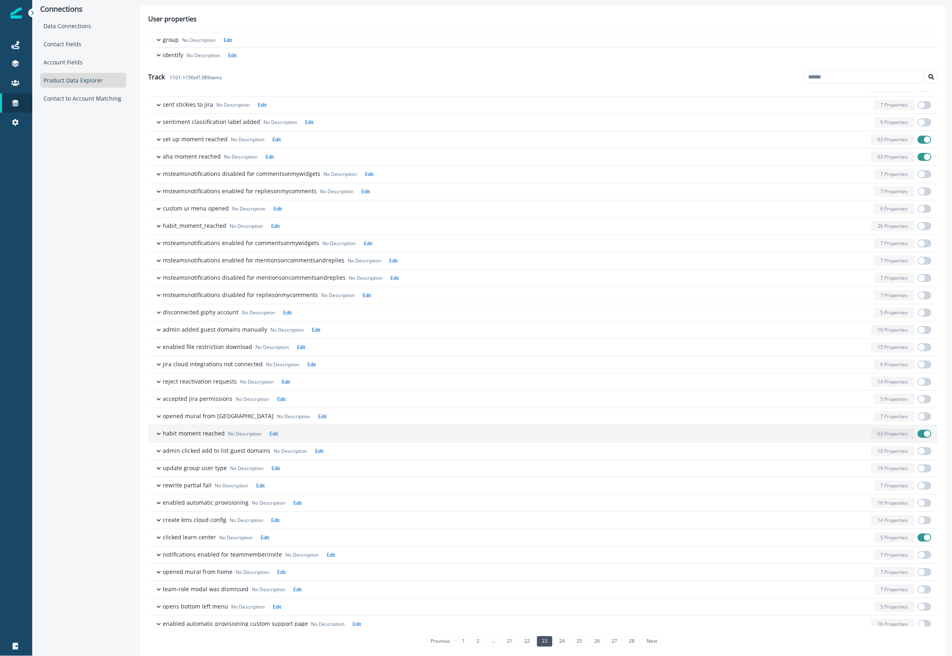
click at [891, 437] on p "63 Properties" at bounding box center [892, 433] width 30 height 7
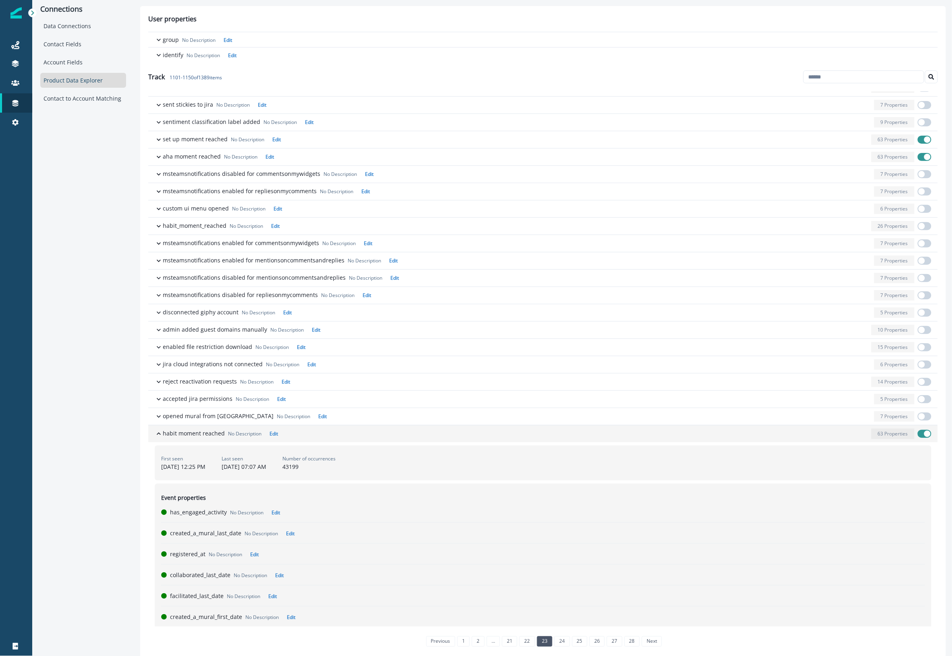
click at [891, 437] on p "63 Properties" at bounding box center [892, 433] width 30 height 7
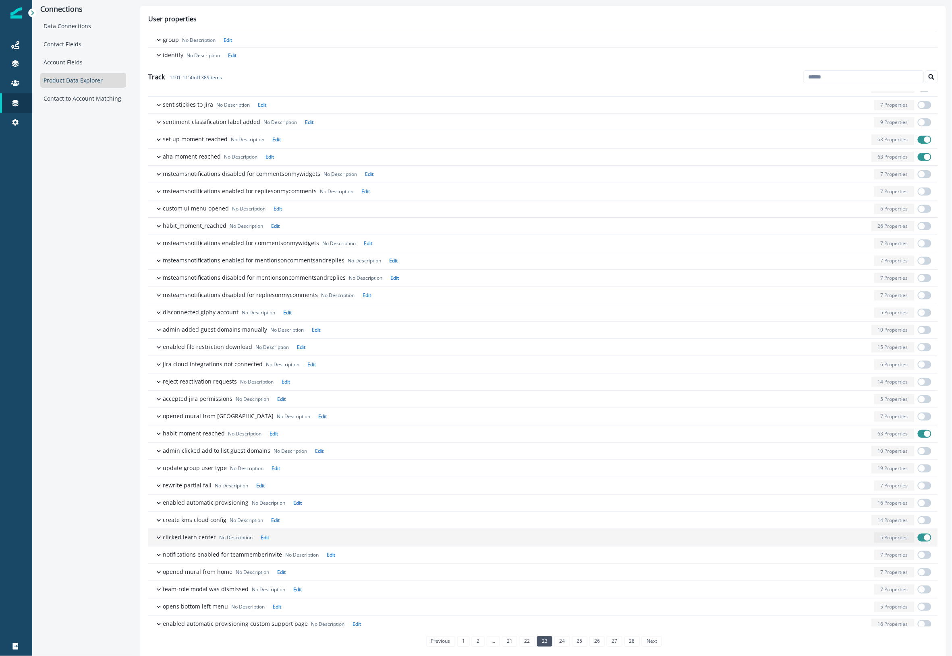
click at [883, 538] on p "5 Properties" at bounding box center [893, 537] width 27 height 7
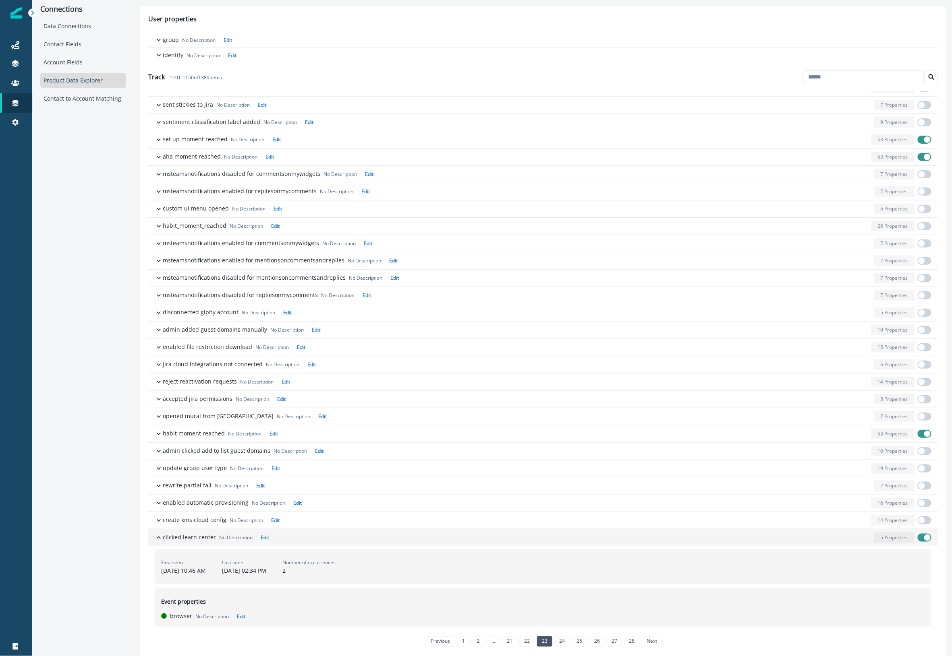
drag, startPoint x: 914, startPoint y: 540, endPoint x: 888, endPoint y: 542, distance: 26.2
click at [917, 540] on span "button" at bounding box center [924, 538] width 14 height 8
click at [888, 542] on p "5 Properties" at bounding box center [893, 537] width 27 height 7
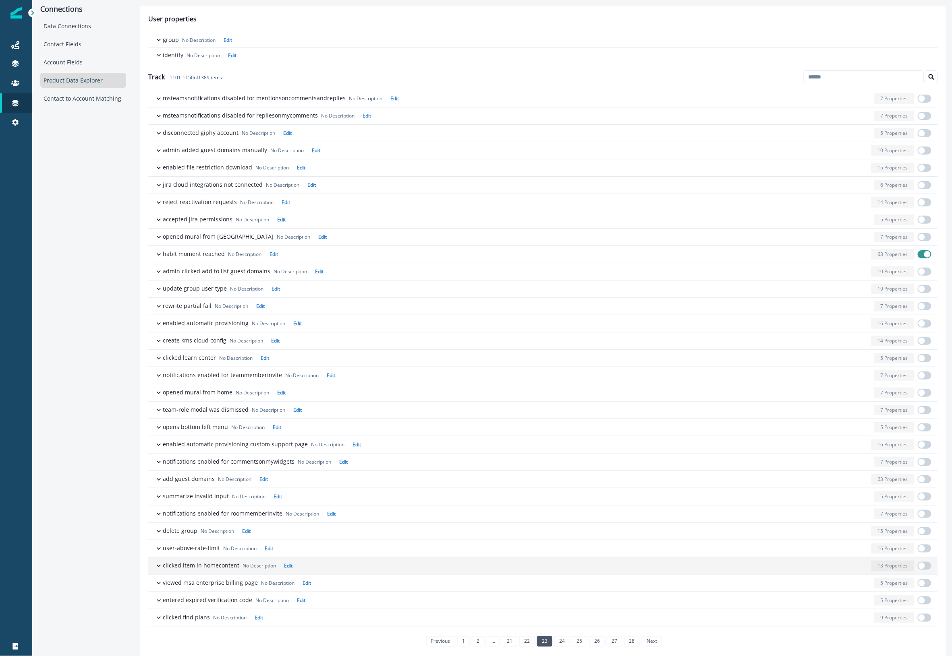
scroll to position [8, 0]
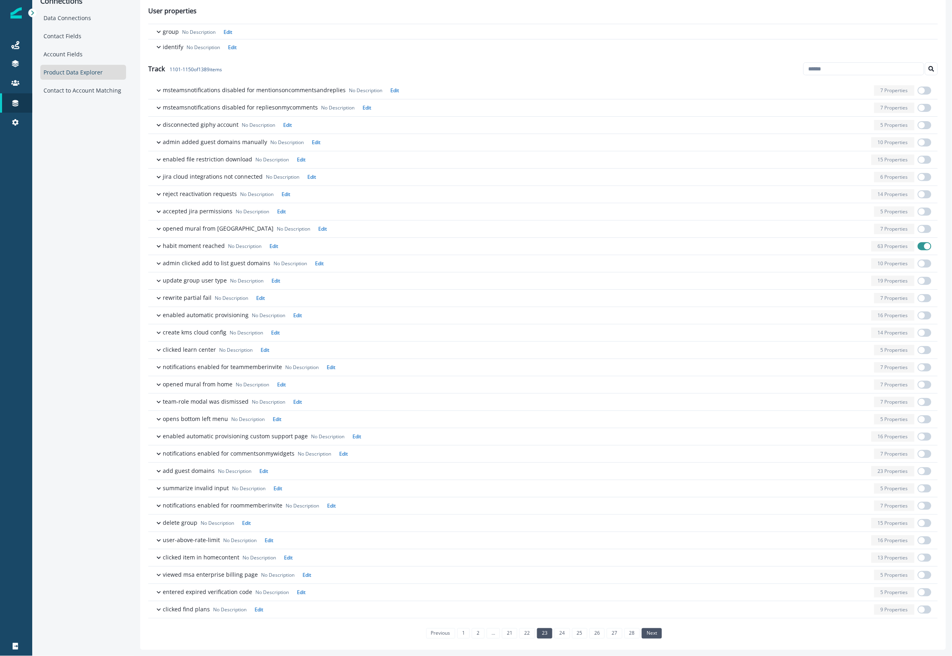
click at [644, 634] on link "next" at bounding box center [651, 634] width 20 height 10
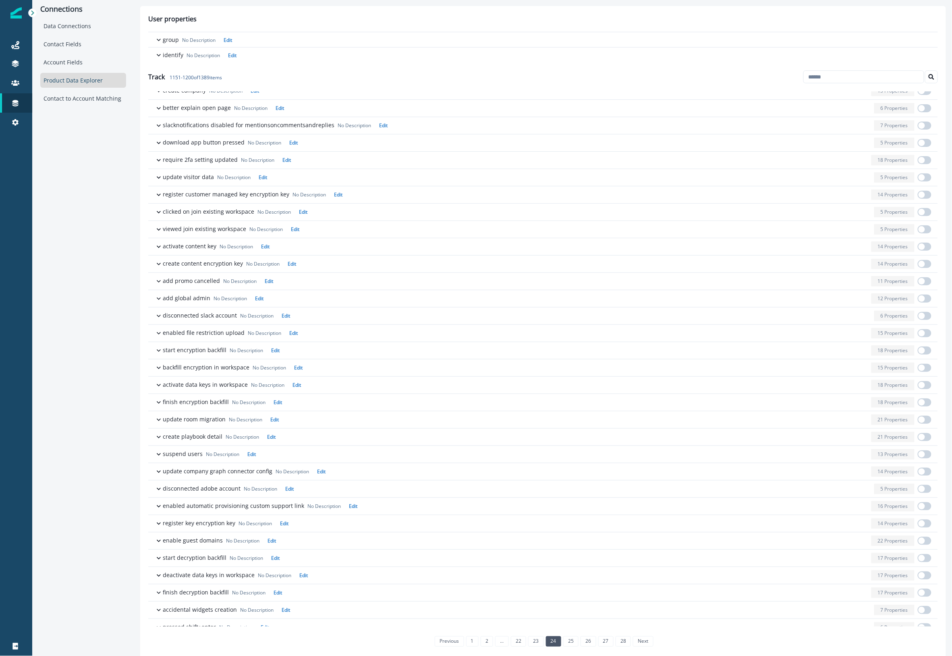
scroll to position [334, 0]
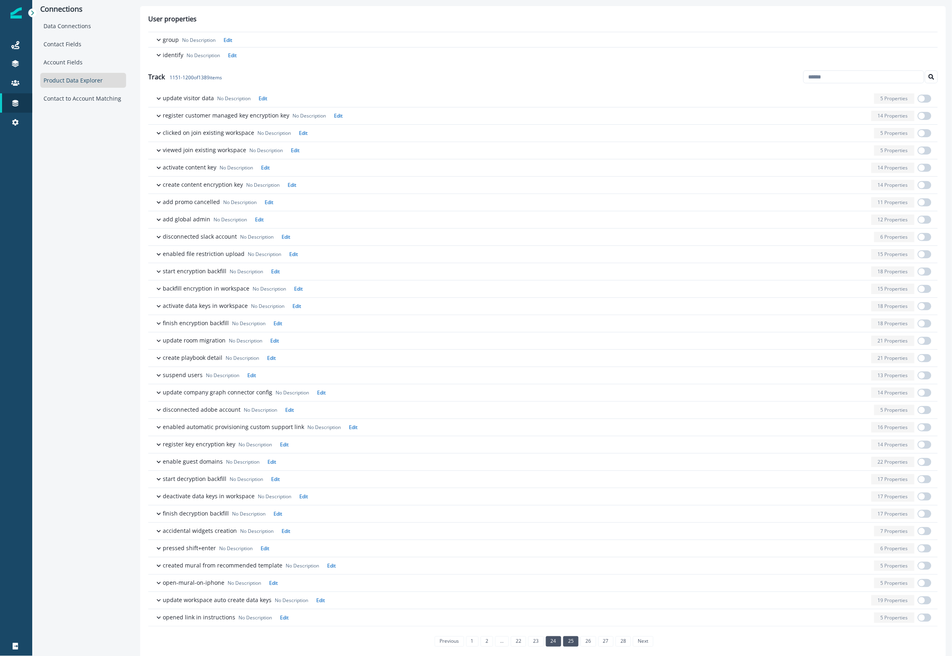
click at [571, 646] on link "25" at bounding box center [570, 642] width 15 height 10
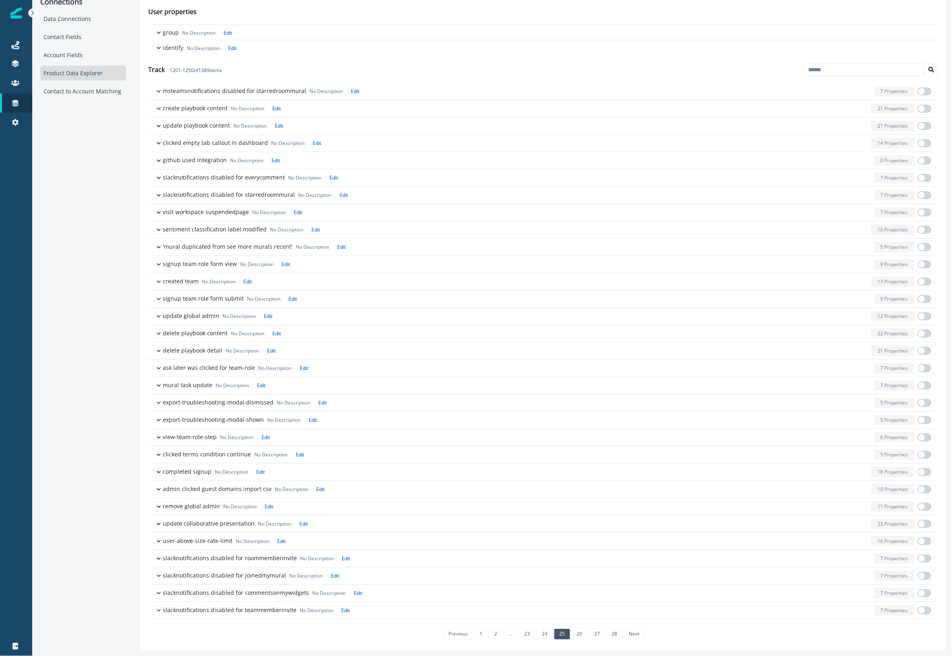
scroll to position [8, 0]
click at [575, 631] on link "26" at bounding box center [579, 634] width 15 height 10
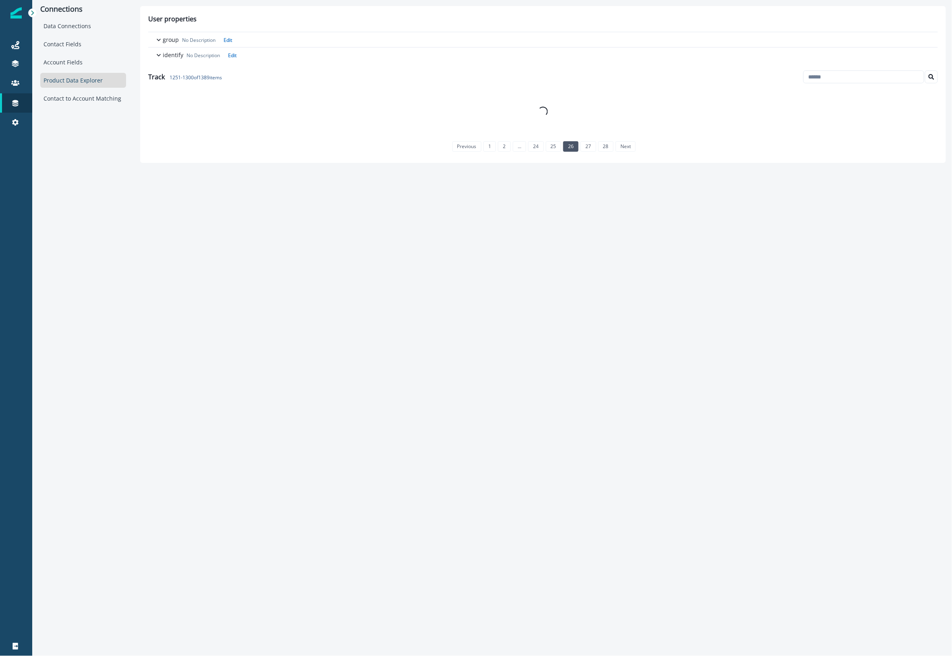
scroll to position [0, 0]
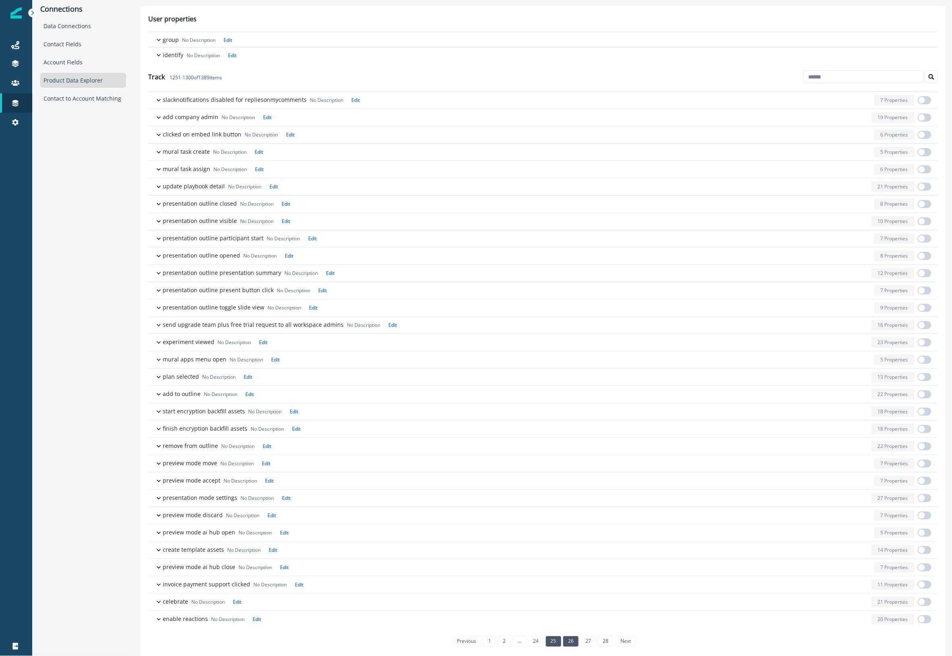
click at [548, 642] on link "25" at bounding box center [553, 642] width 15 height 10
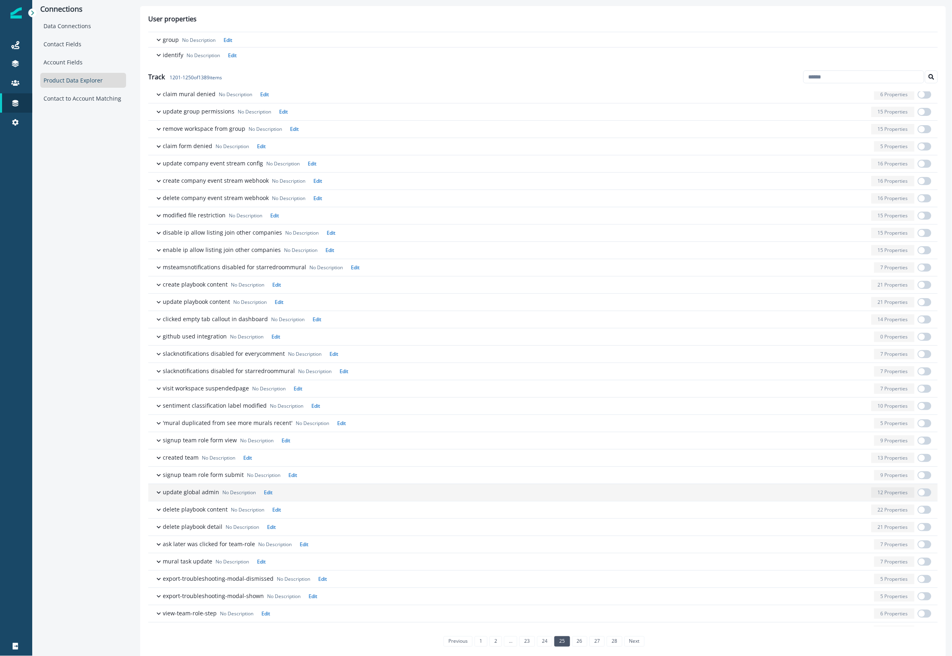
scroll to position [252, 0]
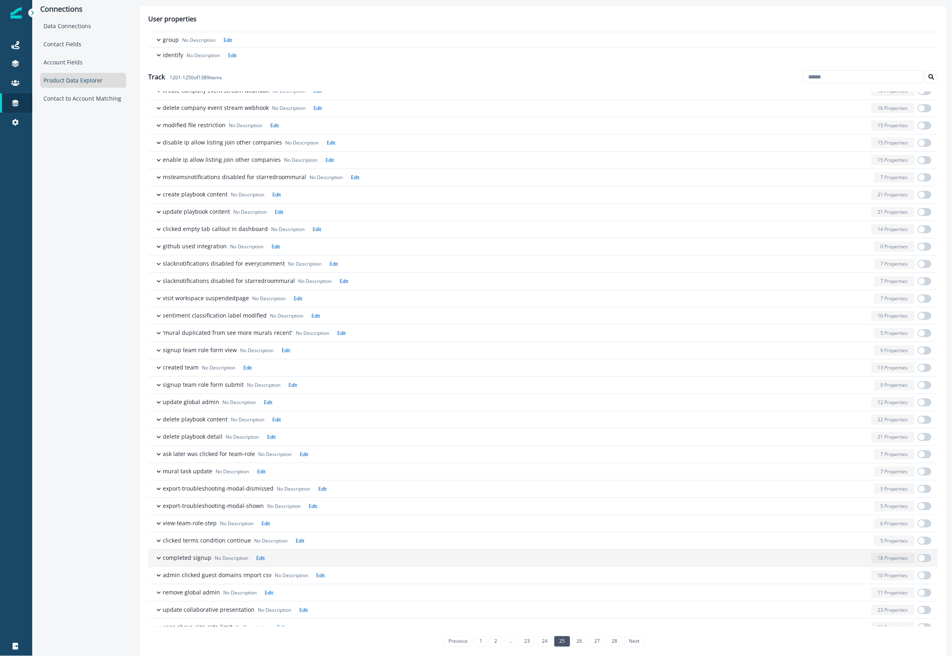
click at [713, 562] on div "button" at bounding box center [568, 558] width 600 height 10
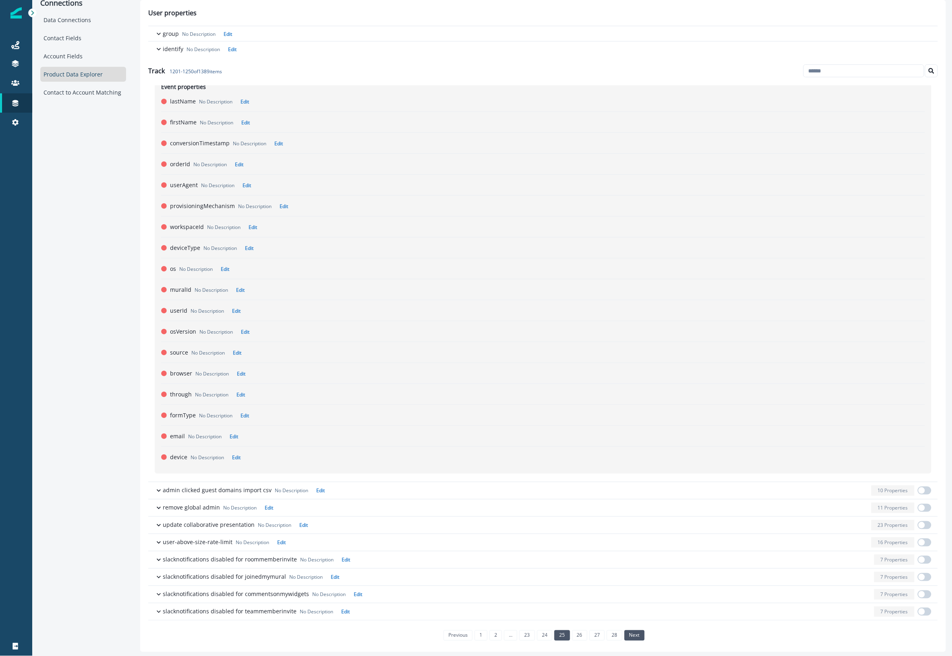
scroll to position [8, 0]
click at [576, 633] on link "26" at bounding box center [579, 634] width 15 height 10
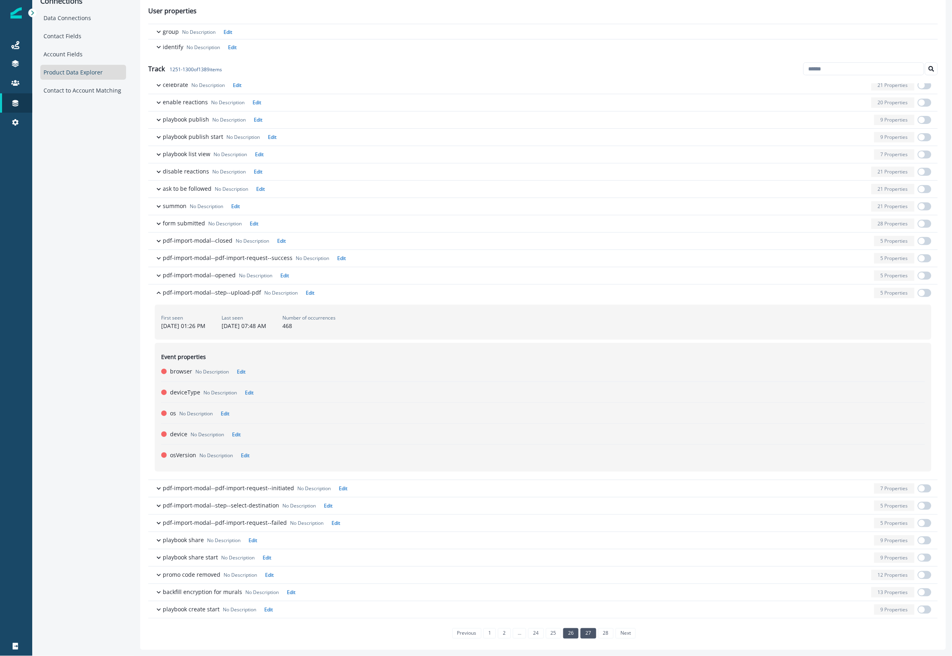
click at [583, 634] on link "27" at bounding box center [587, 634] width 15 height 10
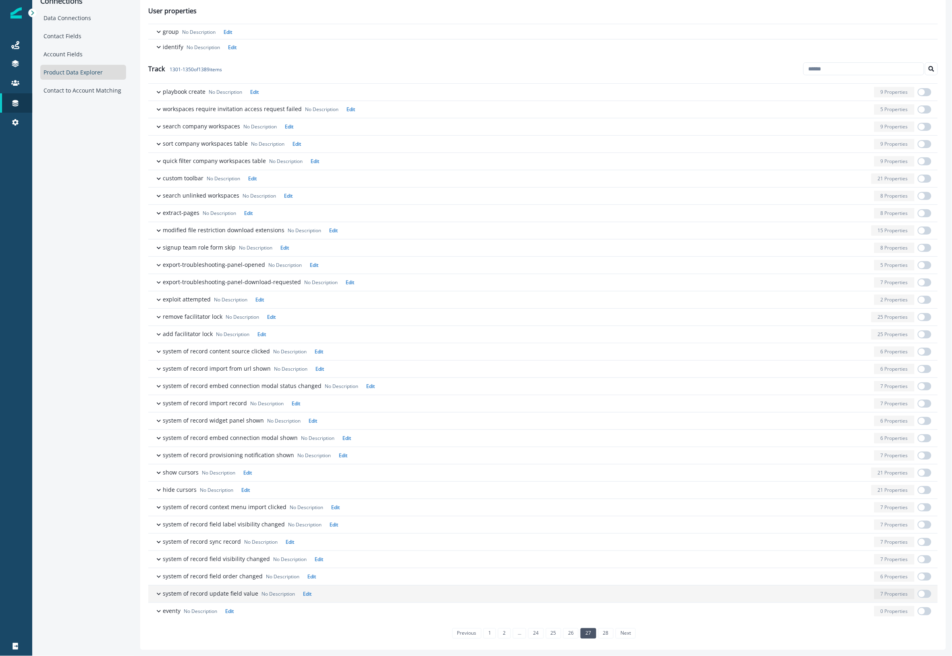
scroll to position [0, 0]
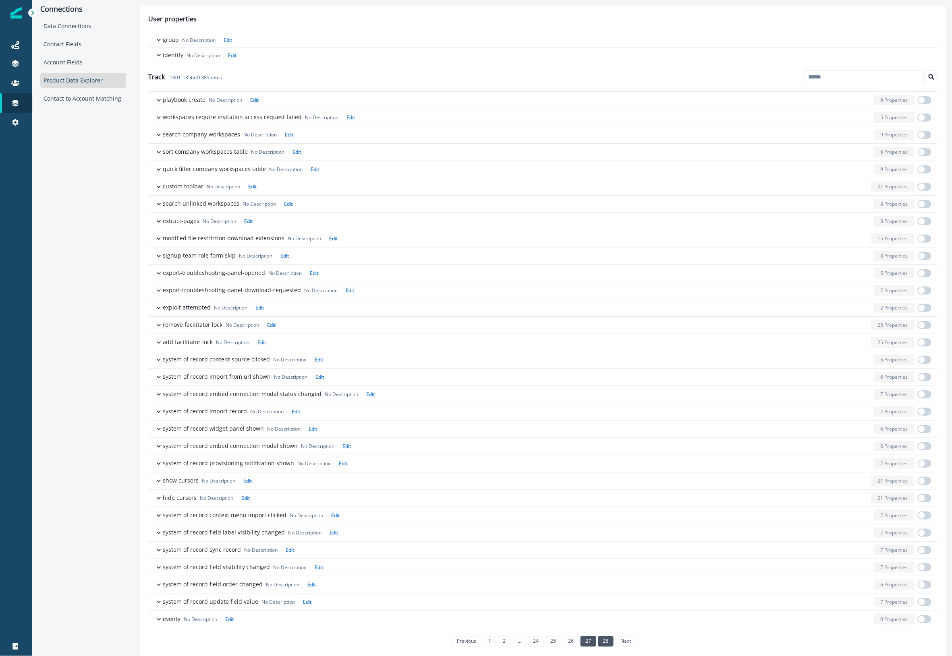
click at [604, 643] on link "28" at bounding box center [605, 642] width 15 height 10
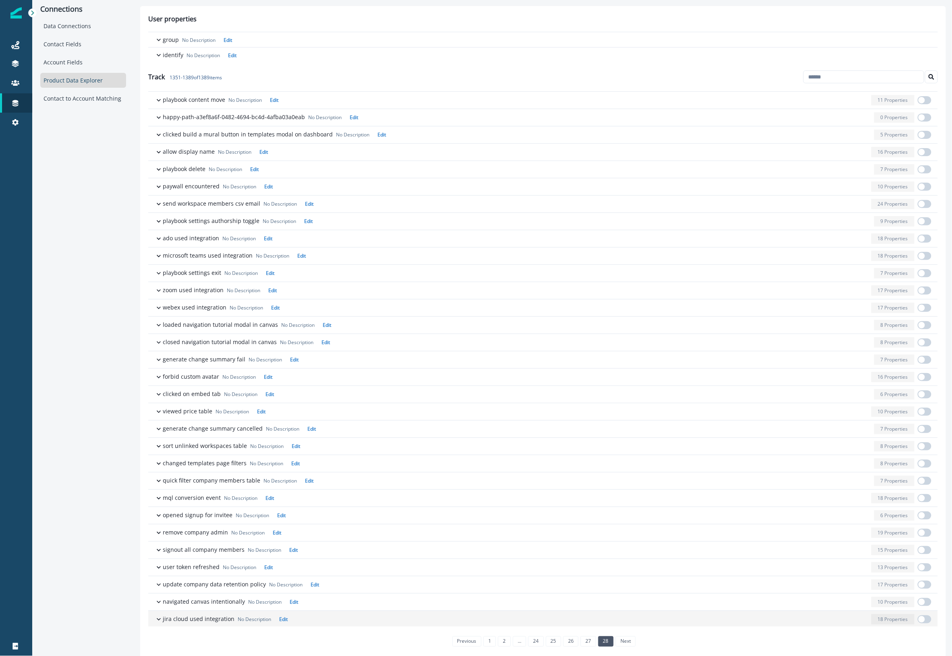
scroll to position [143, 0]
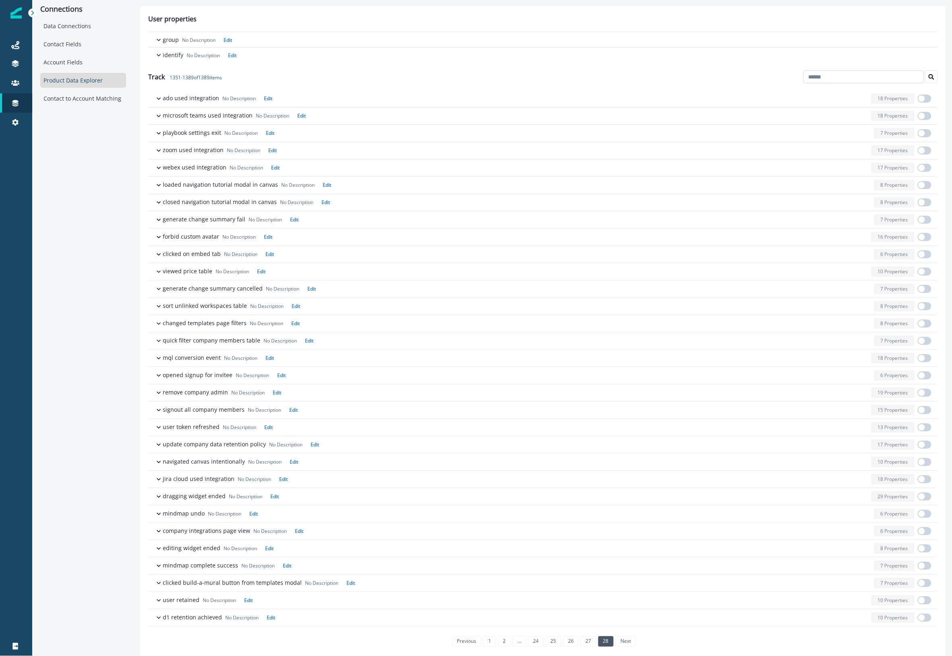
click at [814, 81] on input at bounding box center [863, 76] width 121 height 13
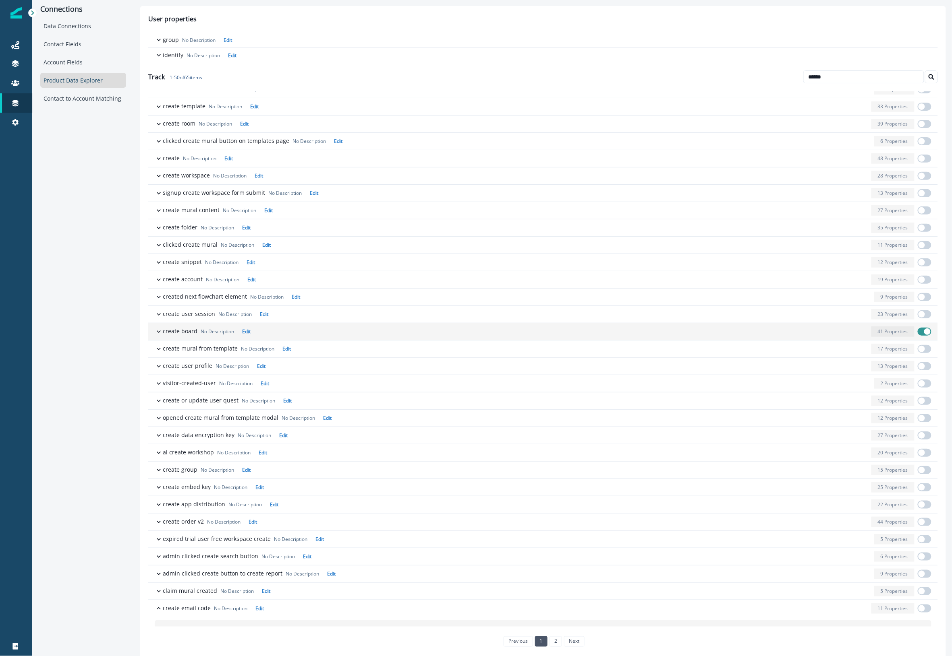
scroll to position [453, 0]
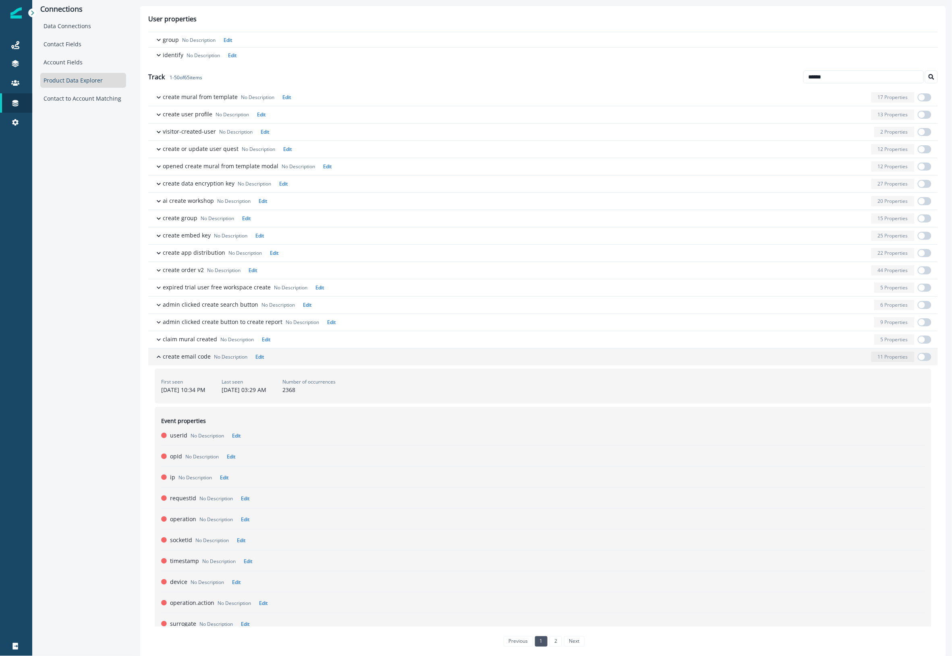
click at [170, 361] on p "create email code" at bounding box center [187, 356] width 48 height 8
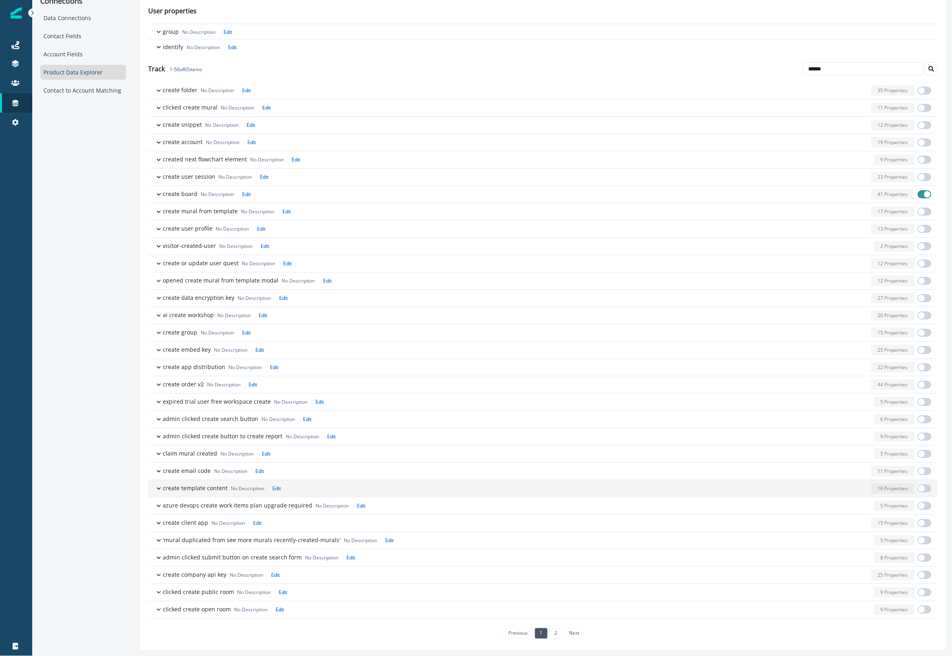
scroll to position [0, 0]
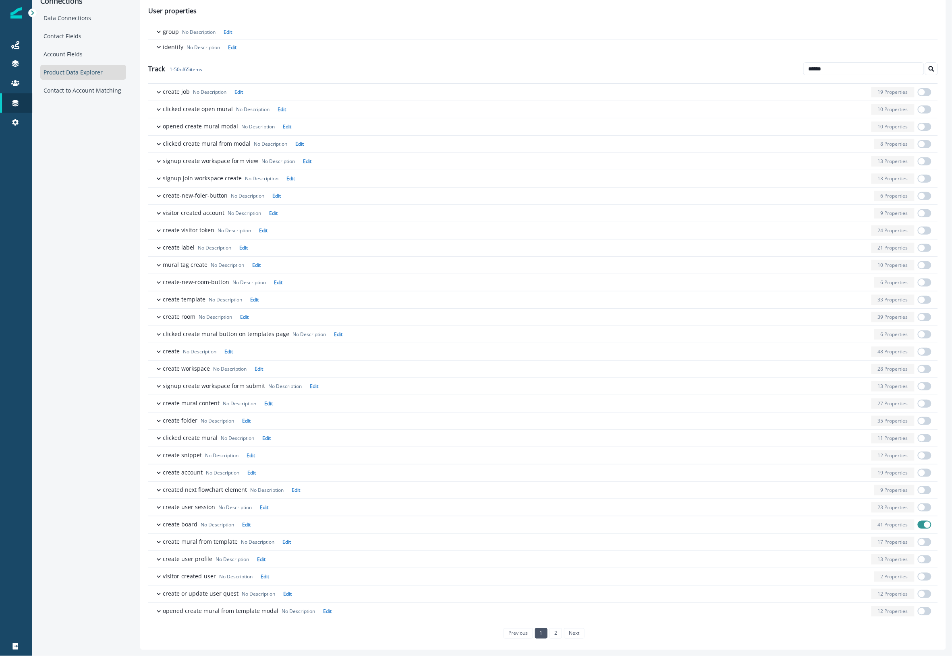
drag, startPoint x: 842, startPoint y: 70, endPoint x: 771, endPoint y: 65, distance: 70.7
click at [772, 65] on div "Track 1 - 50 of 65 items ******" at bounding box center [542, 68] width 789 height 29
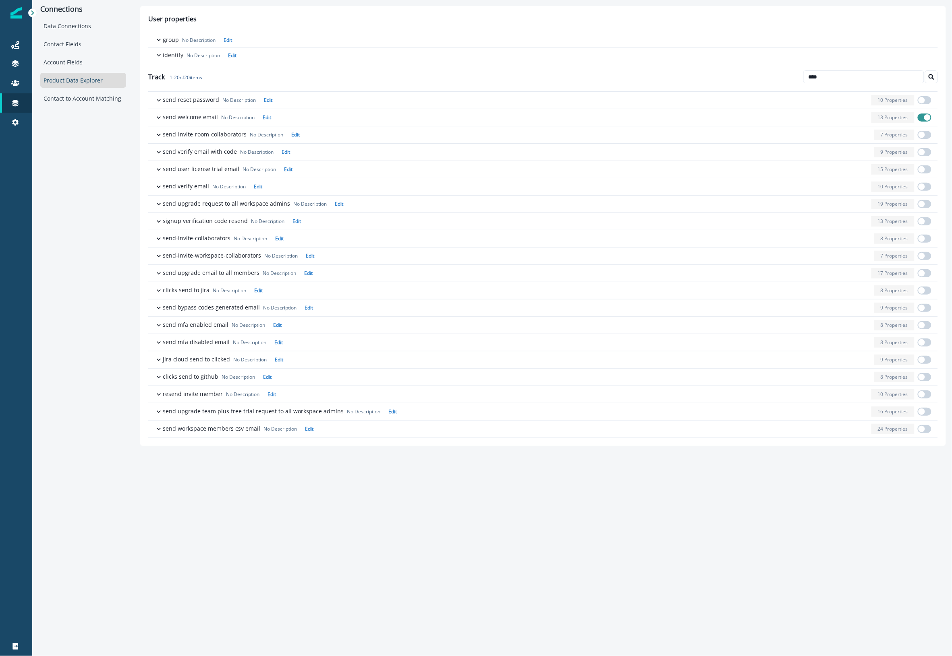
drag, startPoint x: 850, startPoint y: 72, endPoint x: 774, endPoint y: 79, distance: 75.6
click at [774, 79] on div "Track 1 - 20 of 20 items ****" at bounding box center [542, 76] width 789 height 29
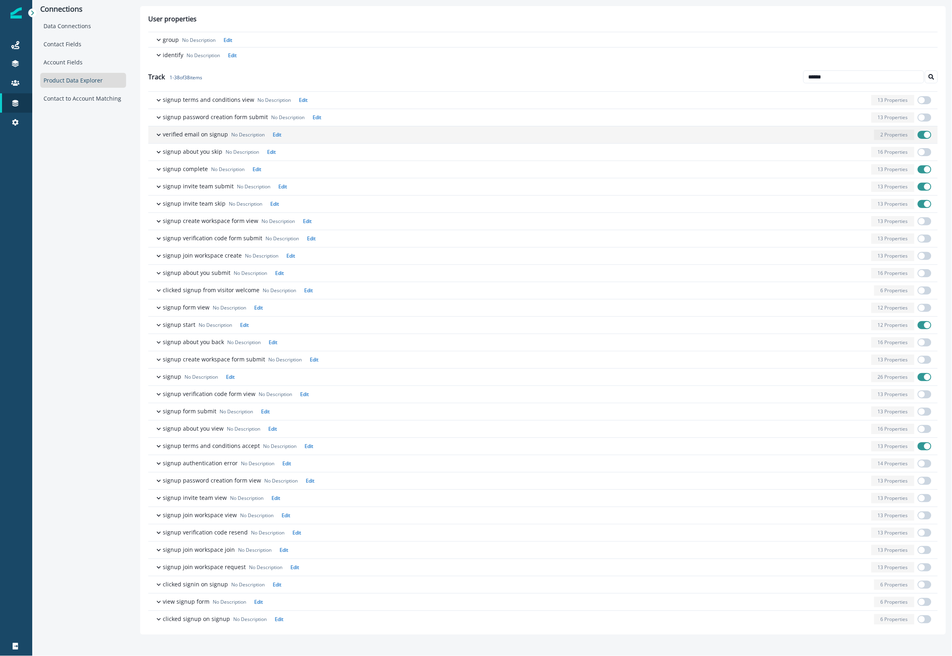
click at [830, 135] on div "button" at bounding box center [577, 135] width 586 height 10
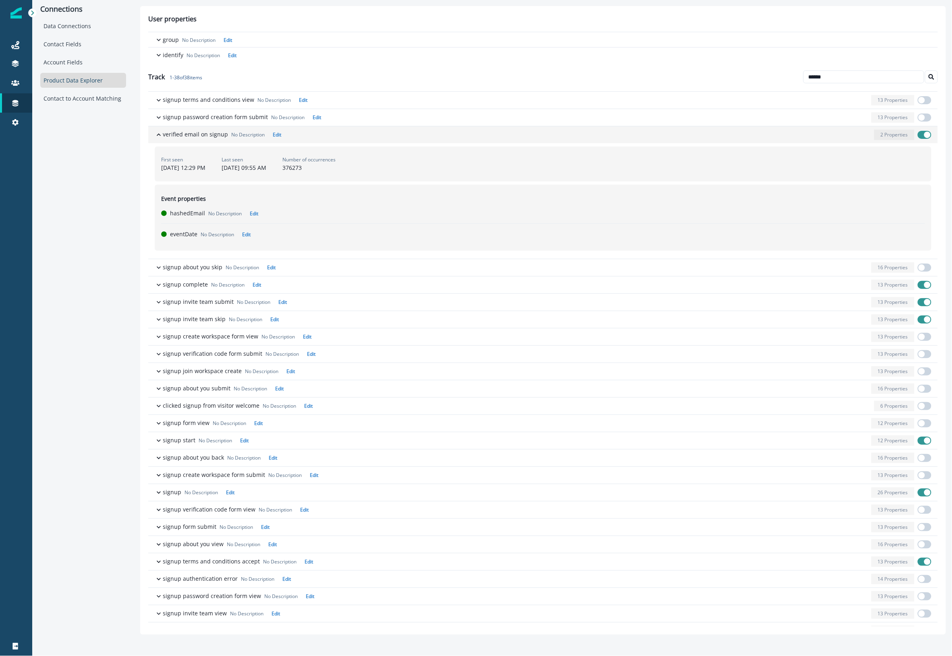
click at [921, 135] on span "button" at bounding box center [924, 135] width 14 height 8
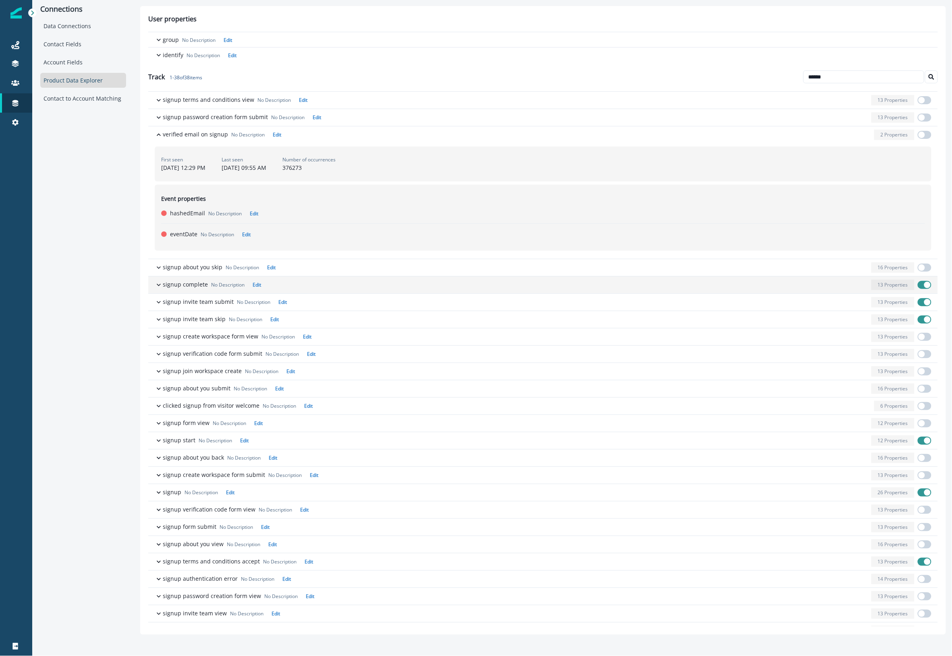
click at [834, 288] on div "button" at bounding box center [566, 285] width 604 height 10
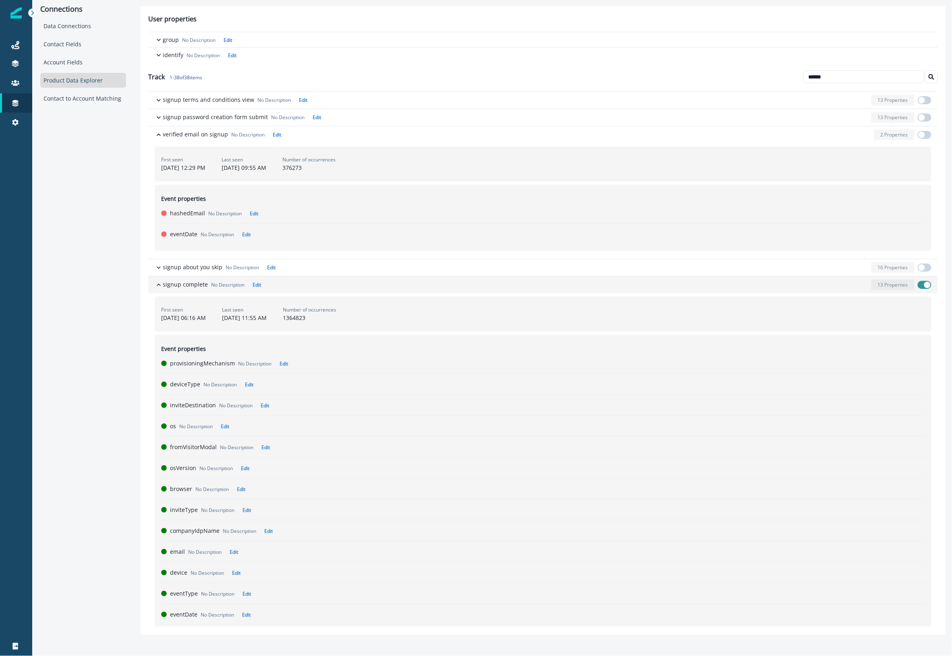
click at [834, 288] on div "button" at bounding box center [566, 285] width 604 height 10
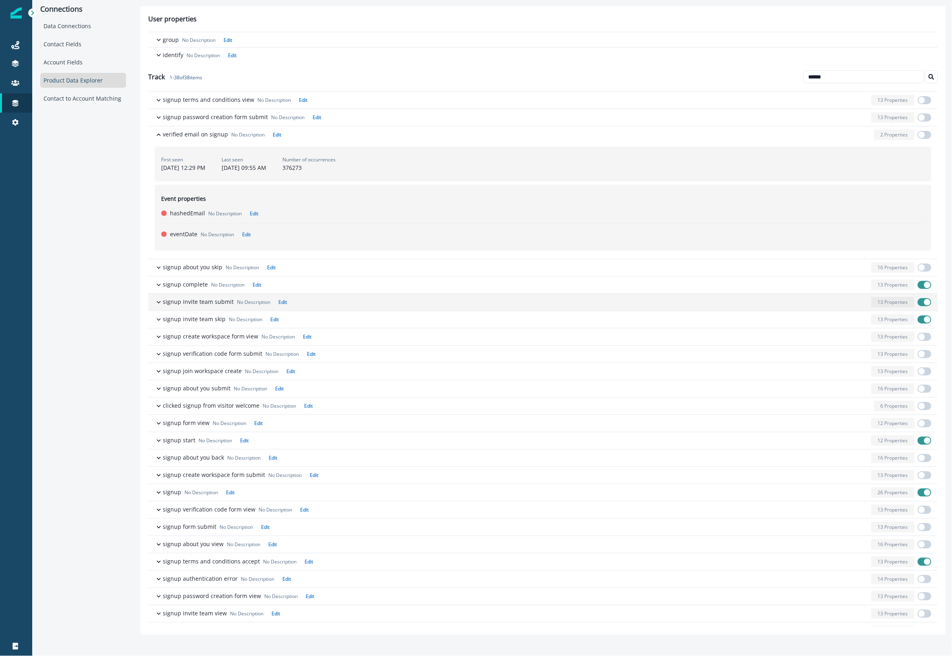
click at [844, 306] on div "button" at bounding box center [579, 302] width 578 height 10
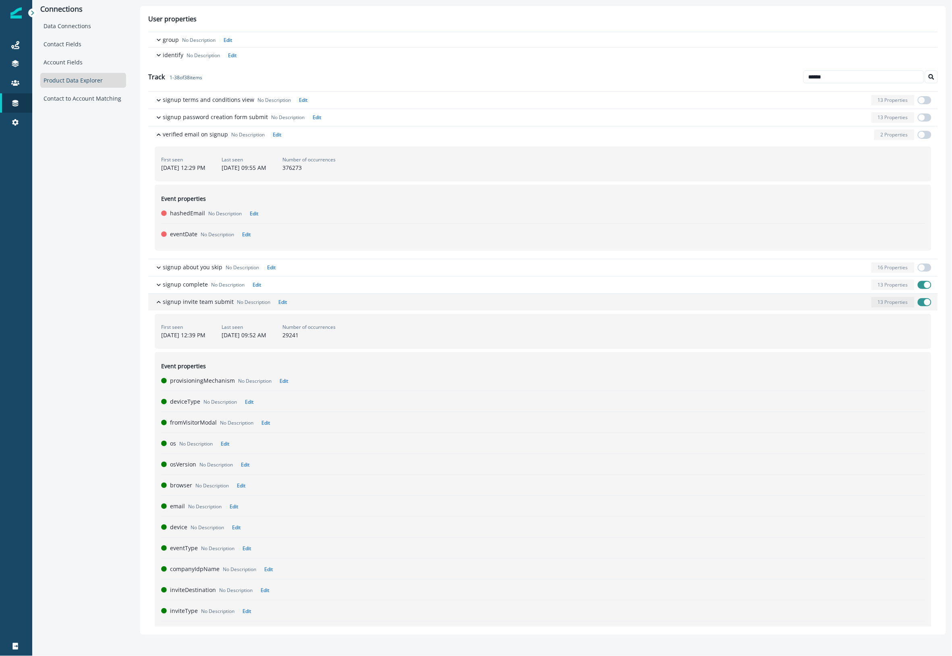
click at [919, 301] on span "button" at bounding box center [924, 302] width 14 height 8
click at [821, 307] on div "button" at bounding box center [579, 302] width 578 height 10
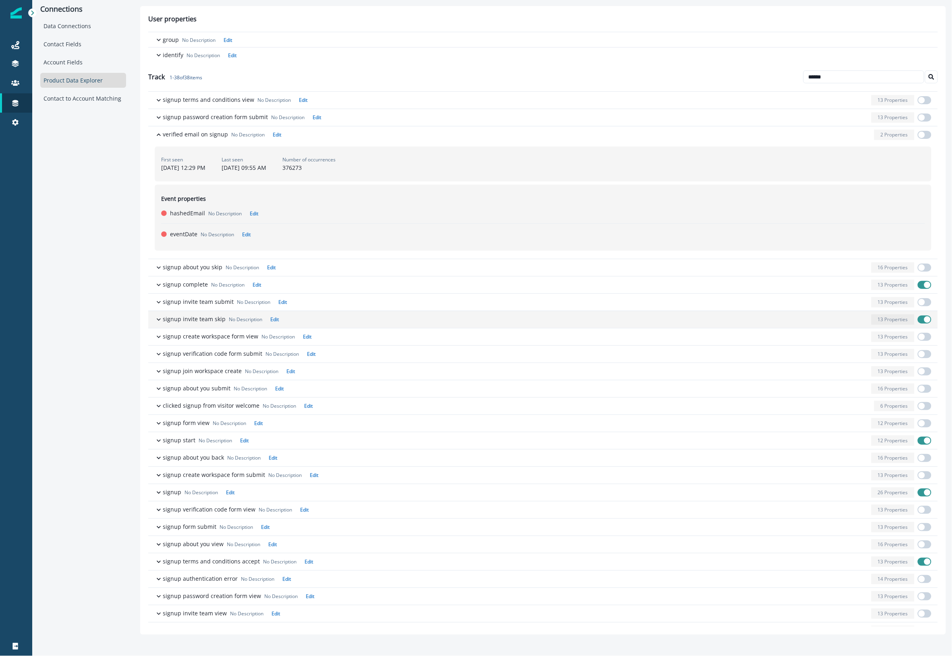
click at [830, 323] on div "button" at bounding box center [575, 320] width 586 height 10
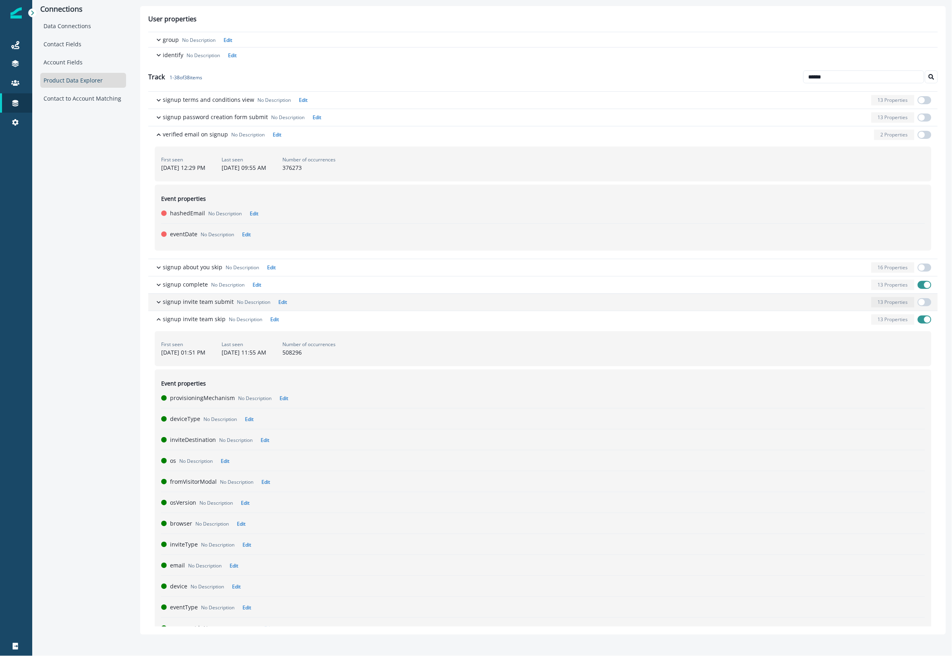
click at [583, 306] on div "button" at bounding box center [579, 302] width 578 height 10
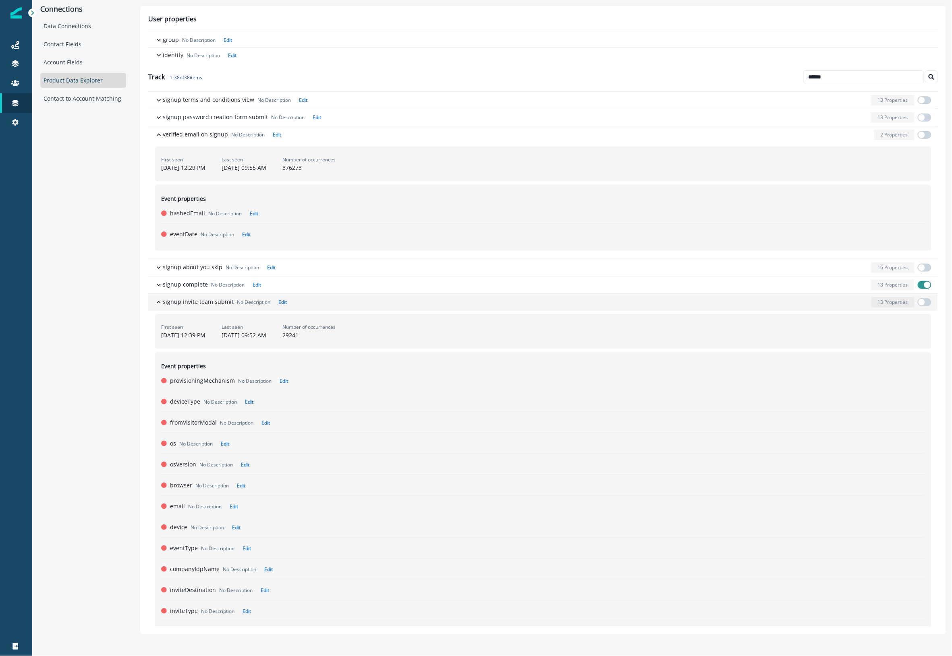
click at [583, 306] on div "button" at bounding box center [579, 302] width 578 height 10
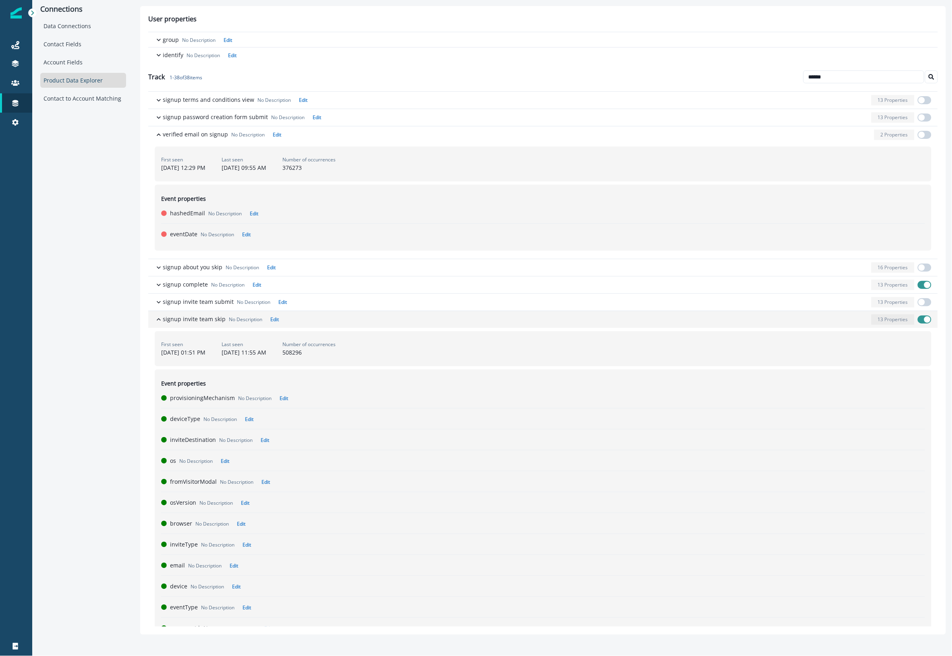
click at [373, 322] on div "button" at bounding box center [575, 320] width 586 height 10
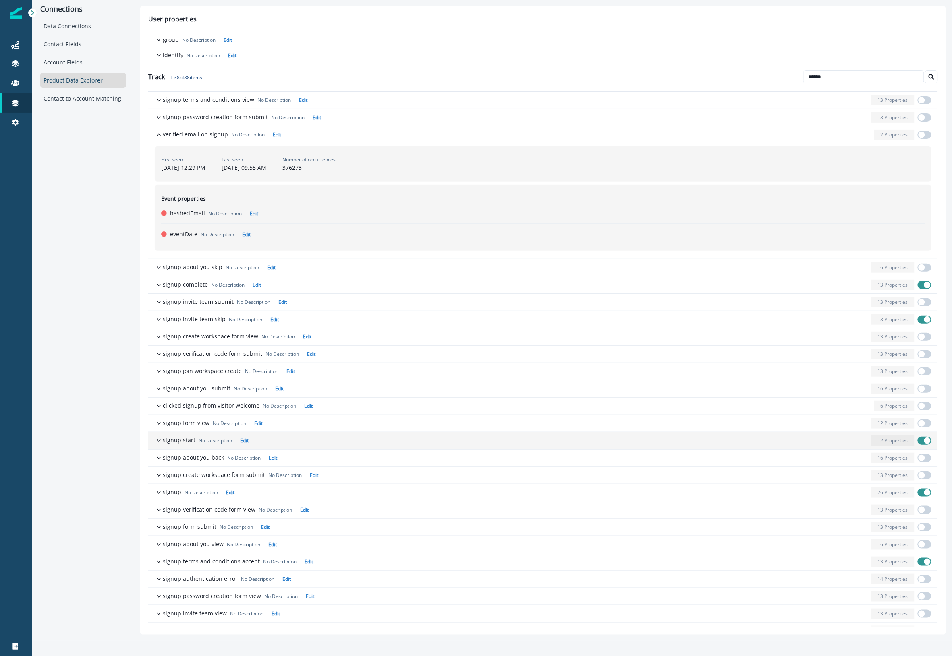
click at [477, 445] on div "button" at bounding box center [560, 441] width 616 height 10
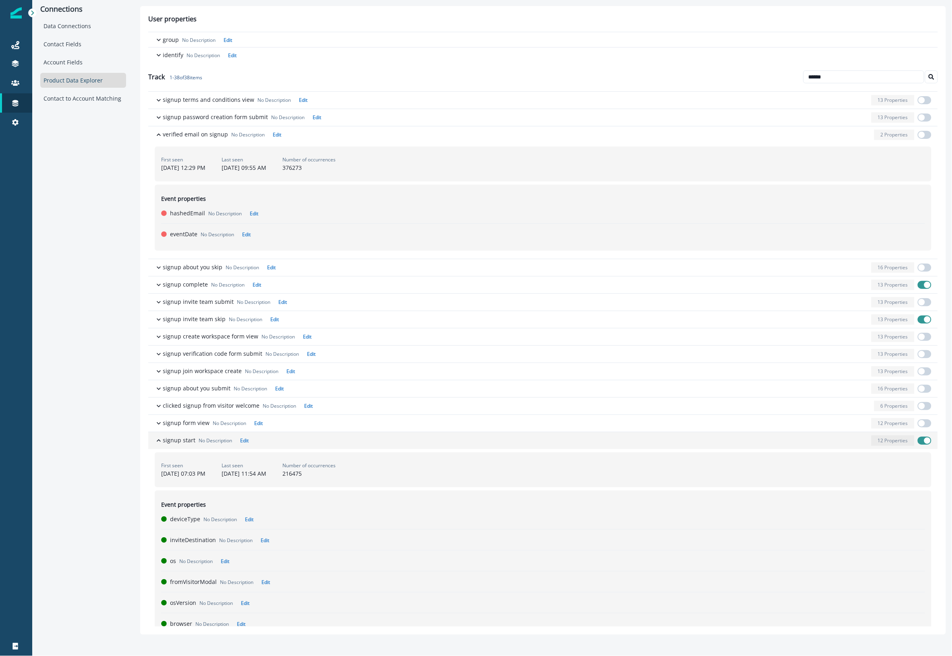
click at [389, 439] on div "button" at bounding box center [560, 441] width 616 height 10
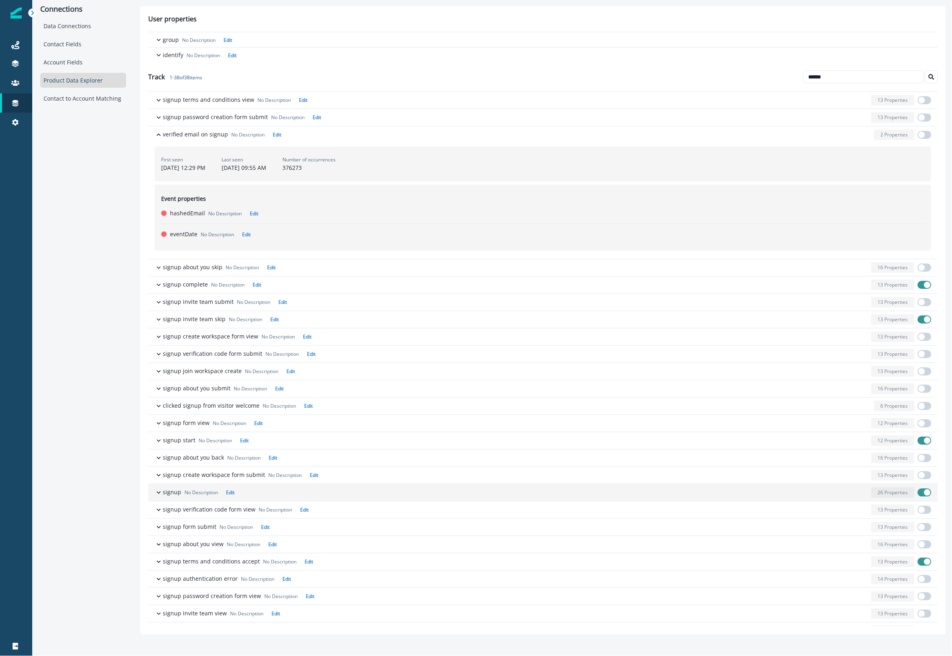
click at [757, 495] on div "button" at bounding box center [553, 493] width 630 height 10
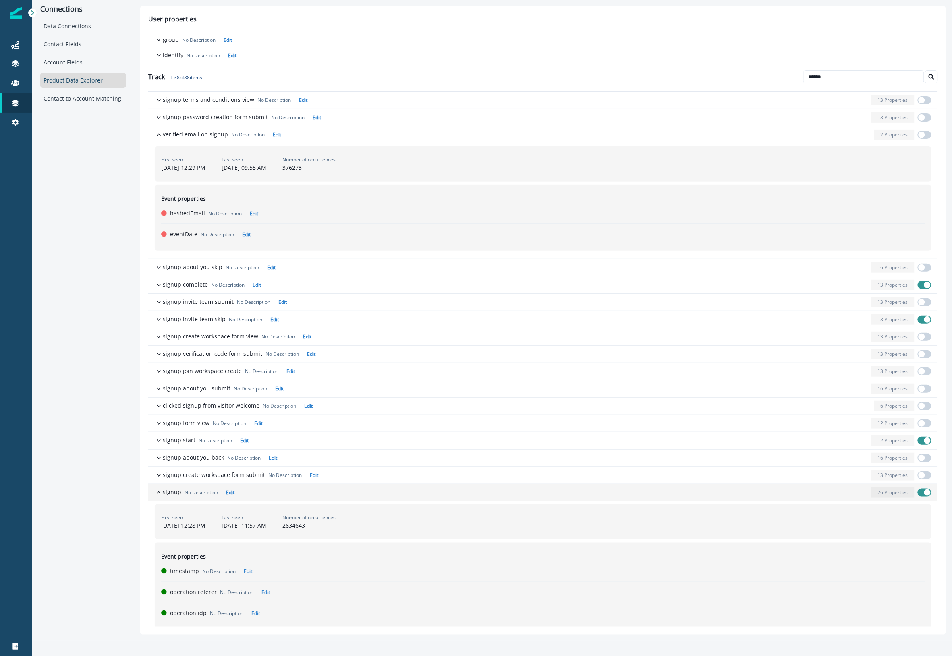
click at [403, 501] on button "signup No Description Edit 26 Properties" at bounding box center [542, 492] width 789 height 17
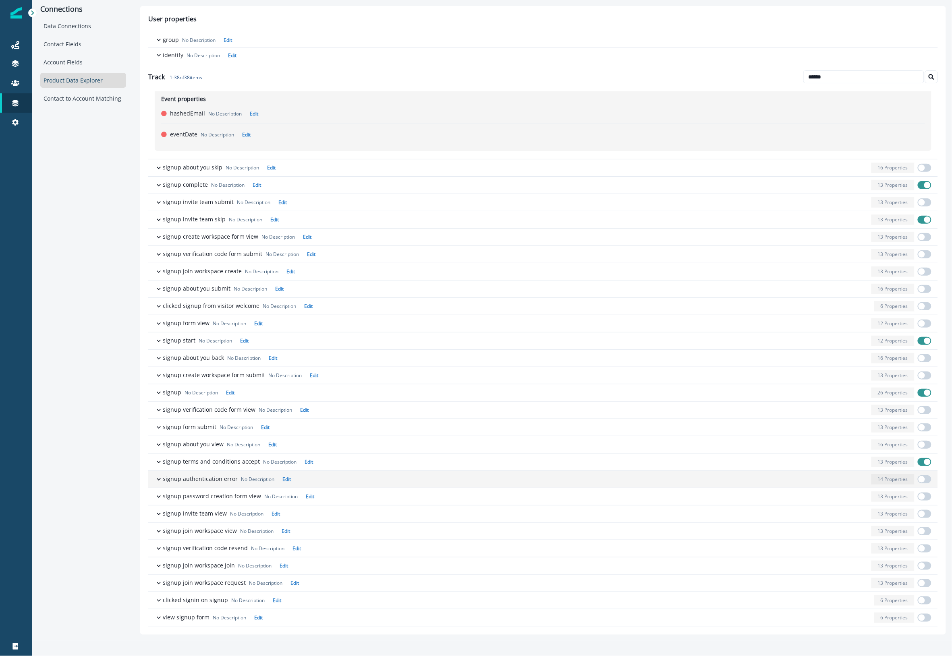
scroll to position [101, 0]
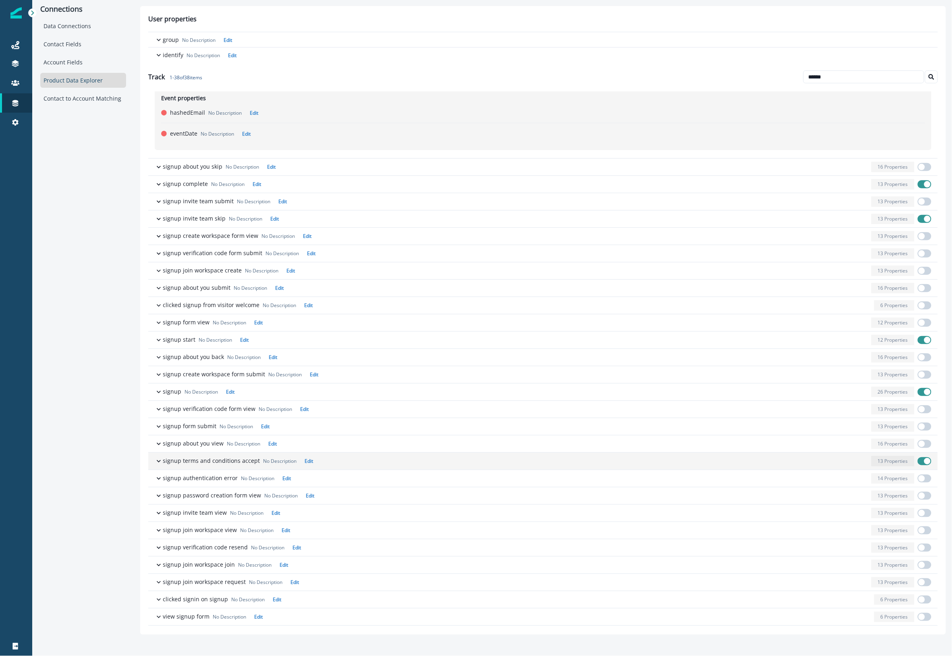
click at [552, 461] on div "button" at bounding box center [592, 461] width 552 height 10
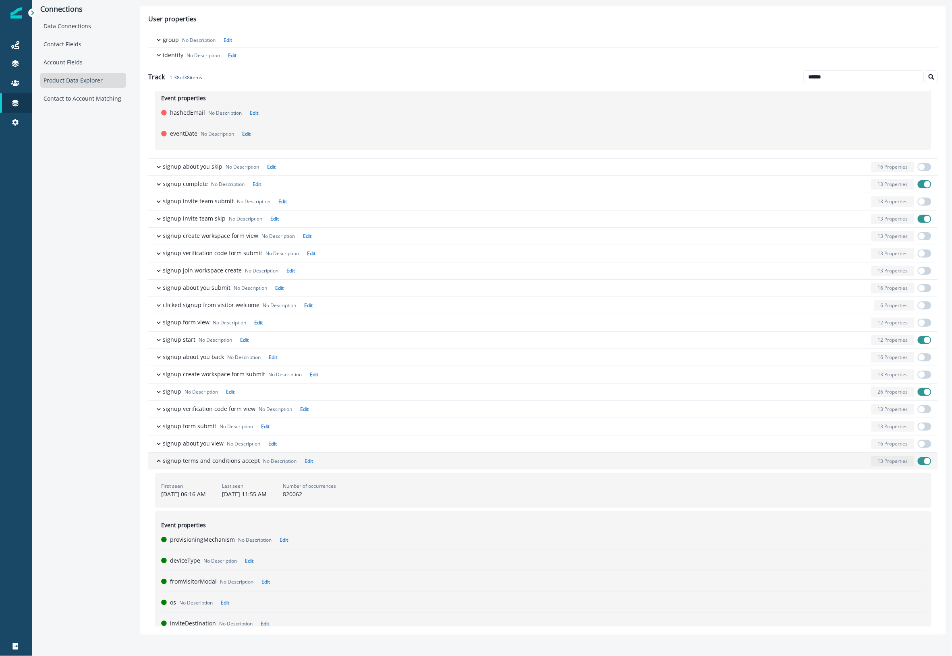
click at [408, 470] on button "signup terms and conditions accept No Description Edit 13 Properties" at bounding box center [542, 461] width 789 height 17
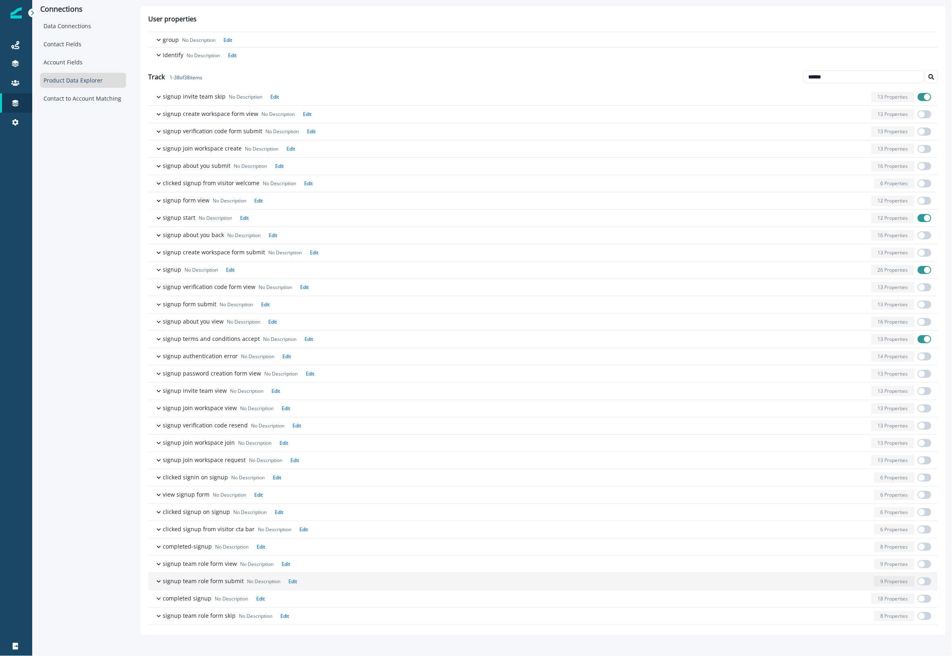
scroll to position [241, 0]
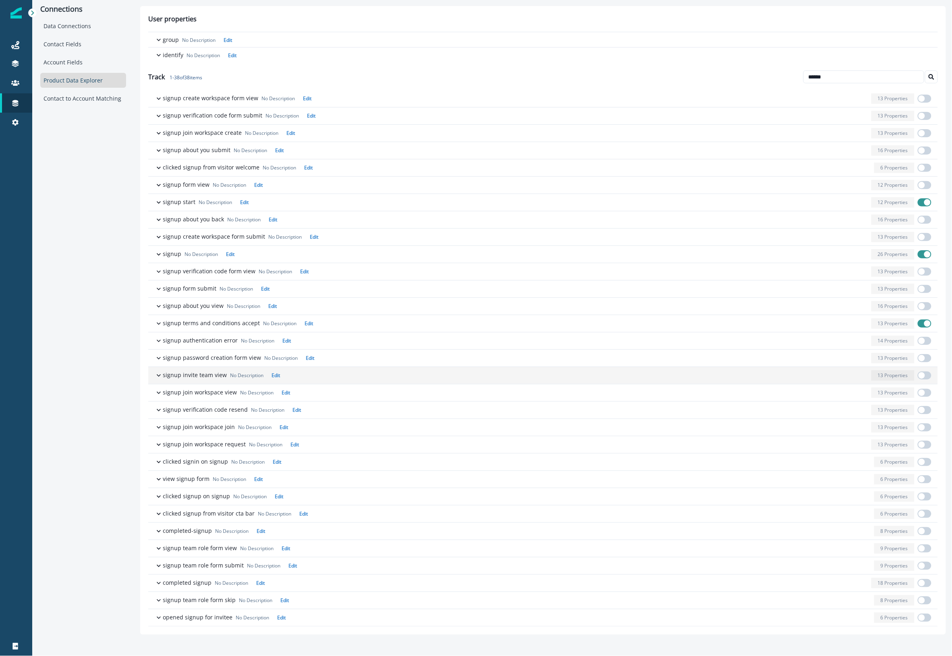
click at [309, 372] on div "button" at bounding box center [575, 375] width 585 height 10
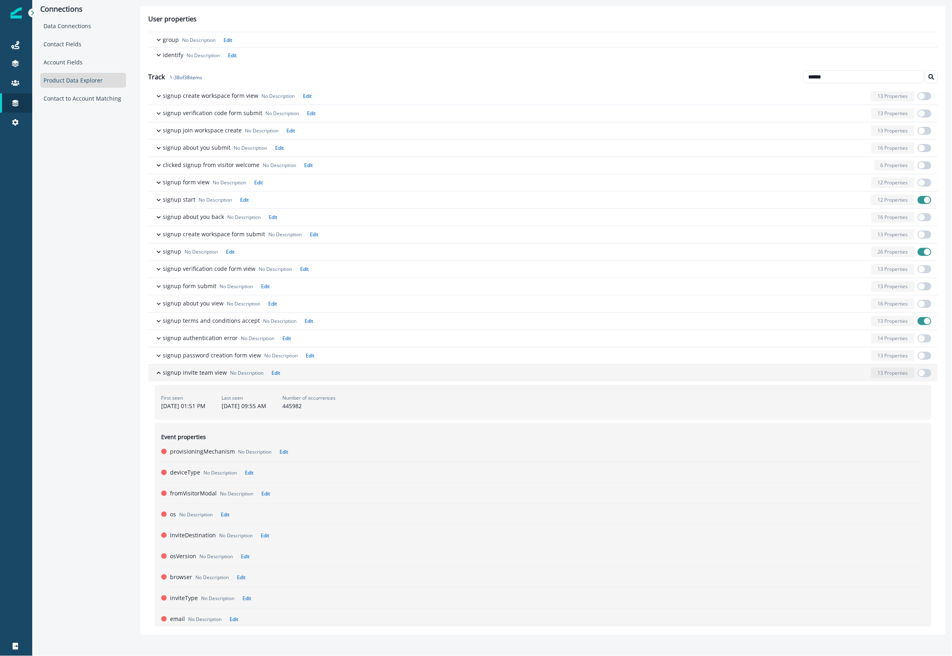
click at [309, 372] on div "button" at bounding box center [575, 373] width 585 height 10
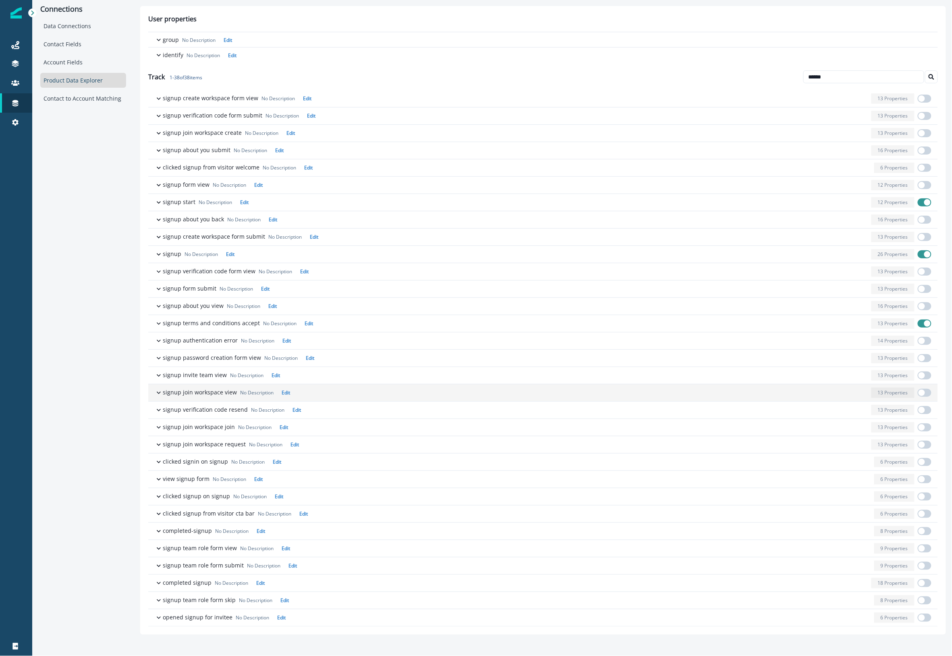
click at [354, 393] on div "button" at bounding box center [580, 393] width 575 height 10
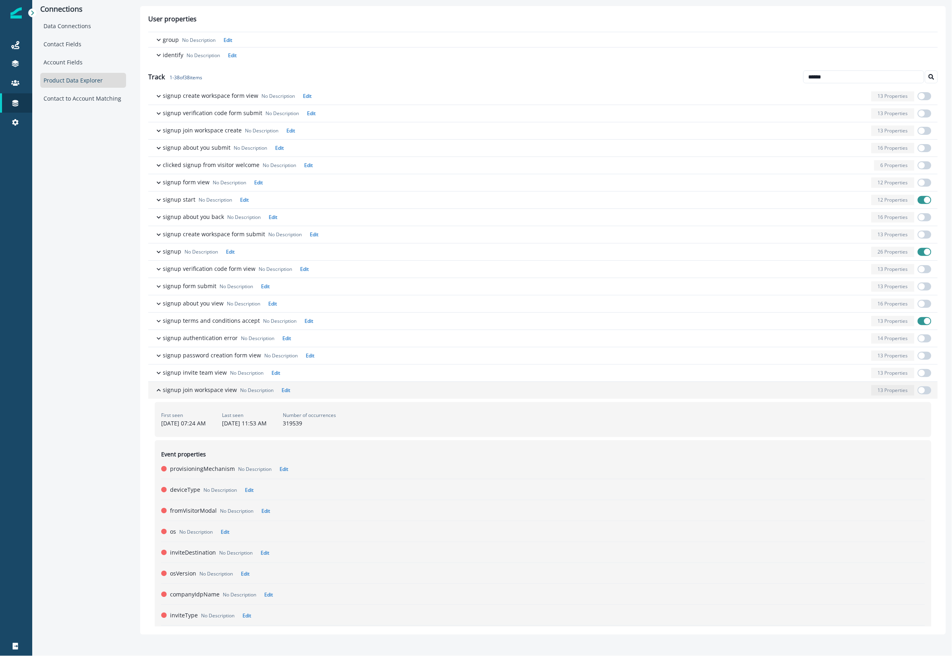
click at [354, 393] on div "button" at bounding box center [580, 390] width 575 height 10
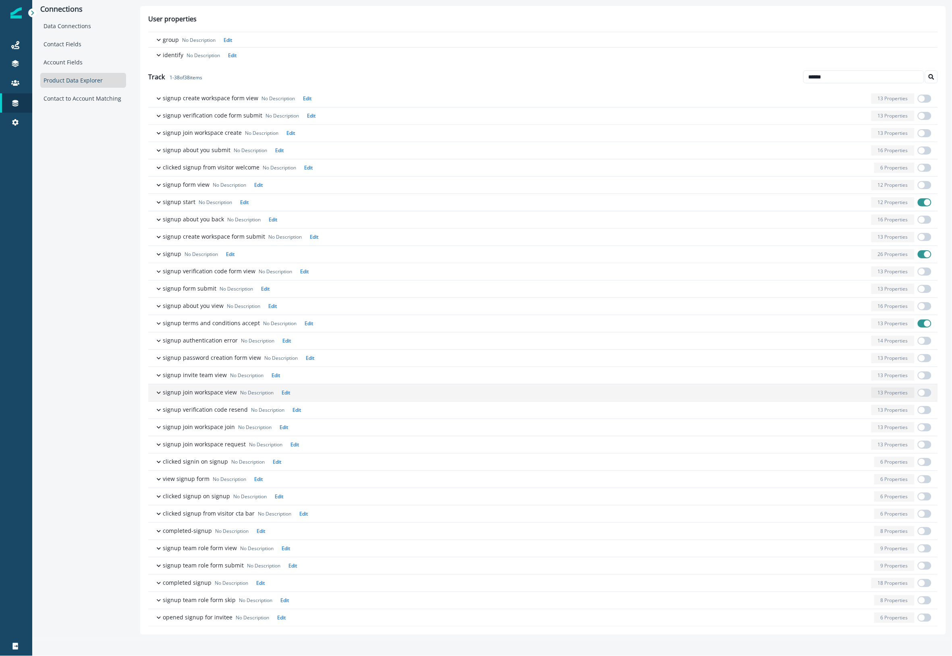
click at [354, 393] on div "button" at bounding box center [580, 393] width 575 height 10
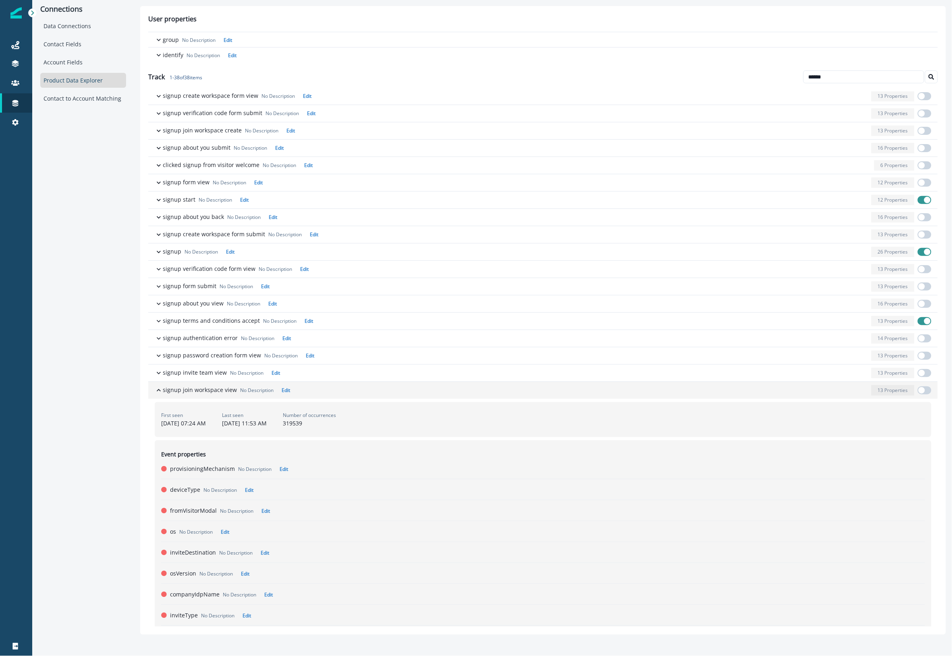
click at [920, 391] on span "button" at bounding box center [921, 390] width 6 height 6
click at [490, 393] on div "button" at bounding box center [580, 390] width 575 height 10
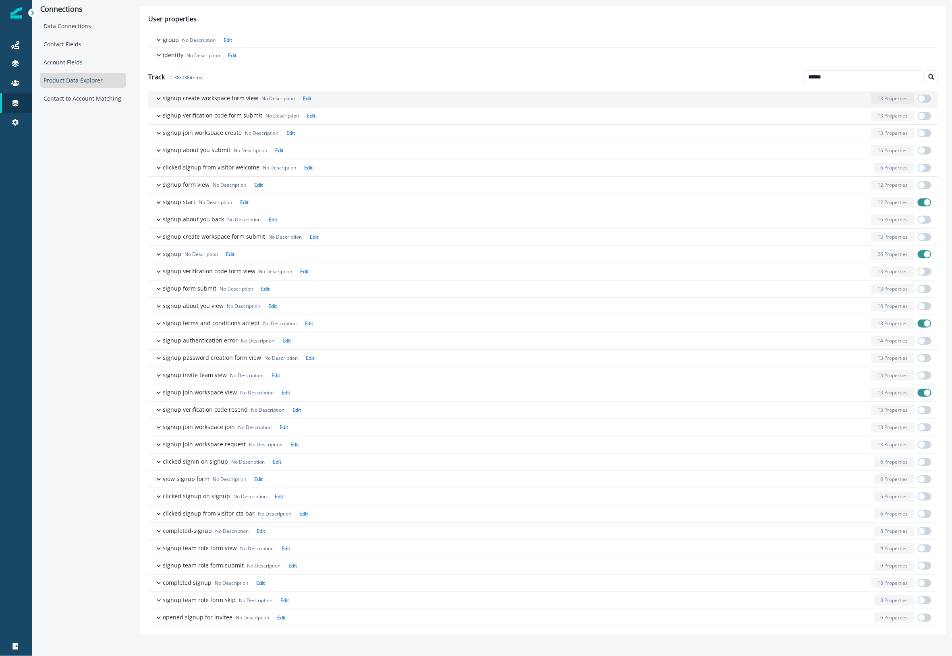
click at [372, 93] on div "button" at bounding box center [591, 98] width 553 height 10
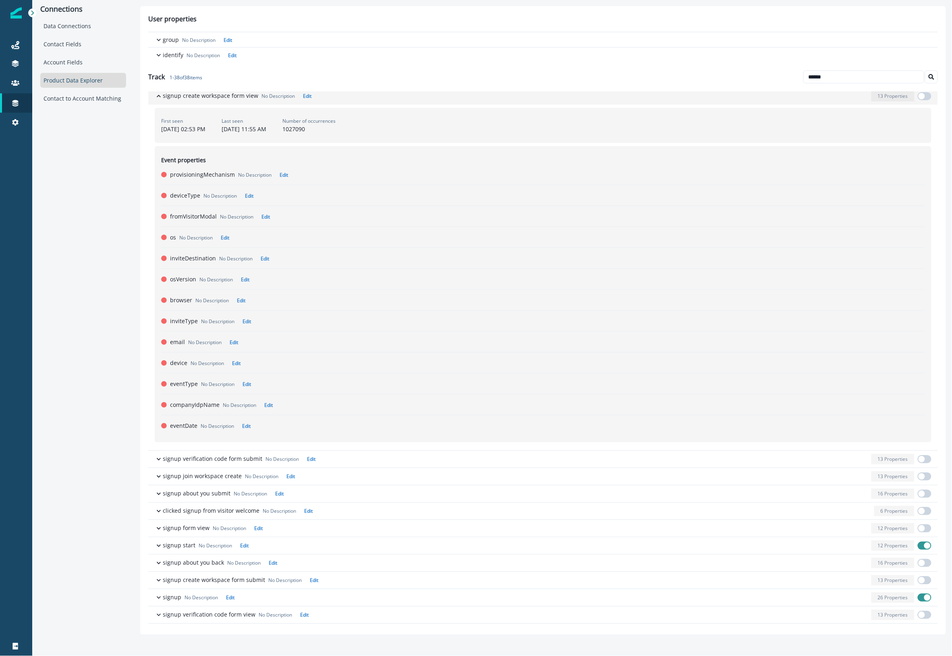
click at [921, 96] on span "button" at bounding box center [921, 96] width 6 height 6
click at [588, 99] on div "button" at bounding box center [591, 96] width 553 height 10
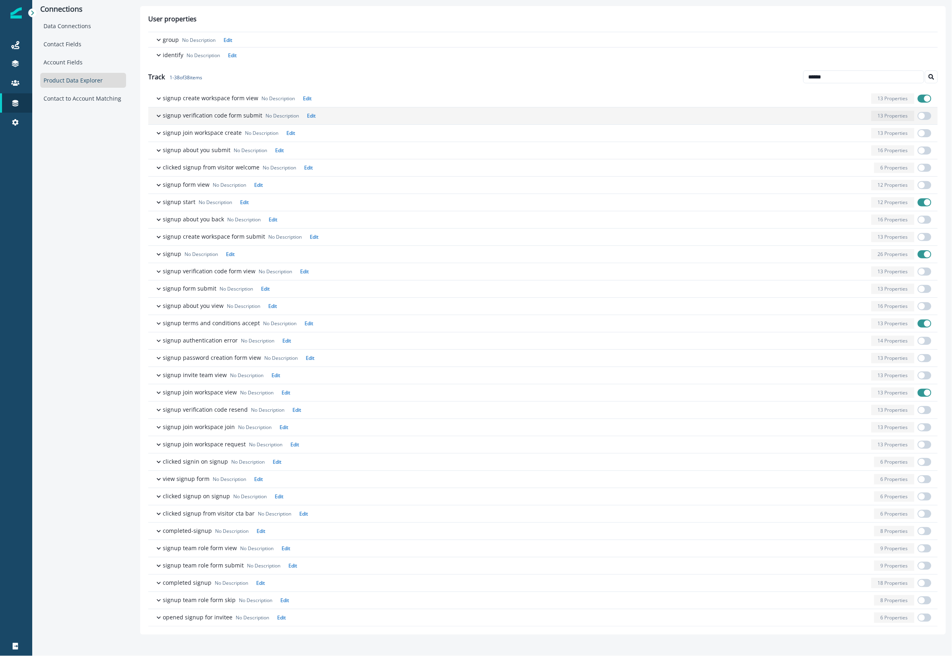
click at [350, 118] on div "button" at bounding box center [593, 116] width 549 height 10
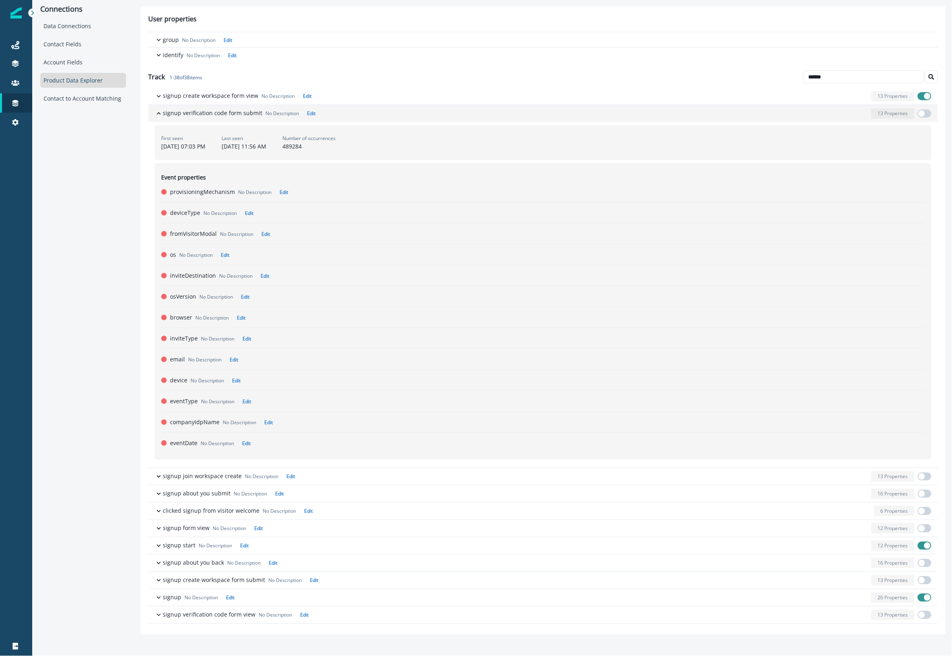
click at [918, 112] on span "button" at bounding box center [921, 113] width 6 height 6
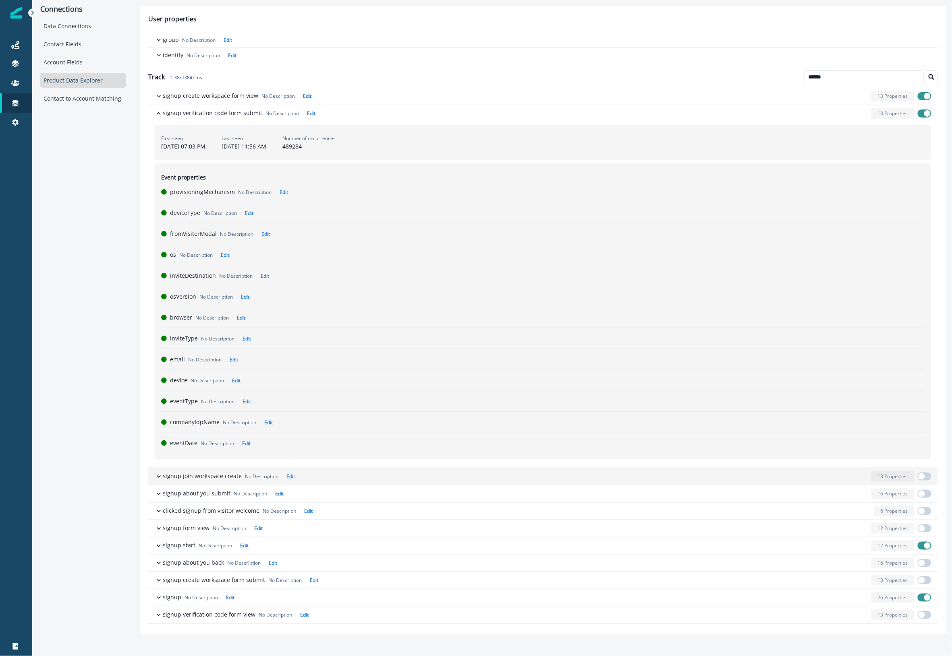
click at [347, 480] on div "button" at bounding box center [583, 477] width 570 height 10
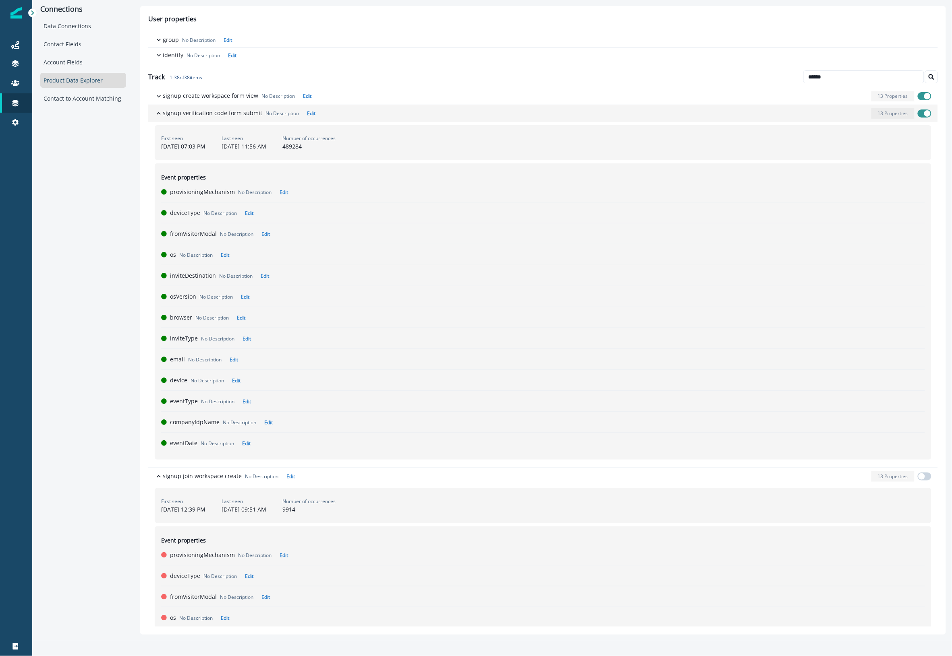
click at [633, 112] on div "button" at bounding box center [593, 113] width 549 height 10
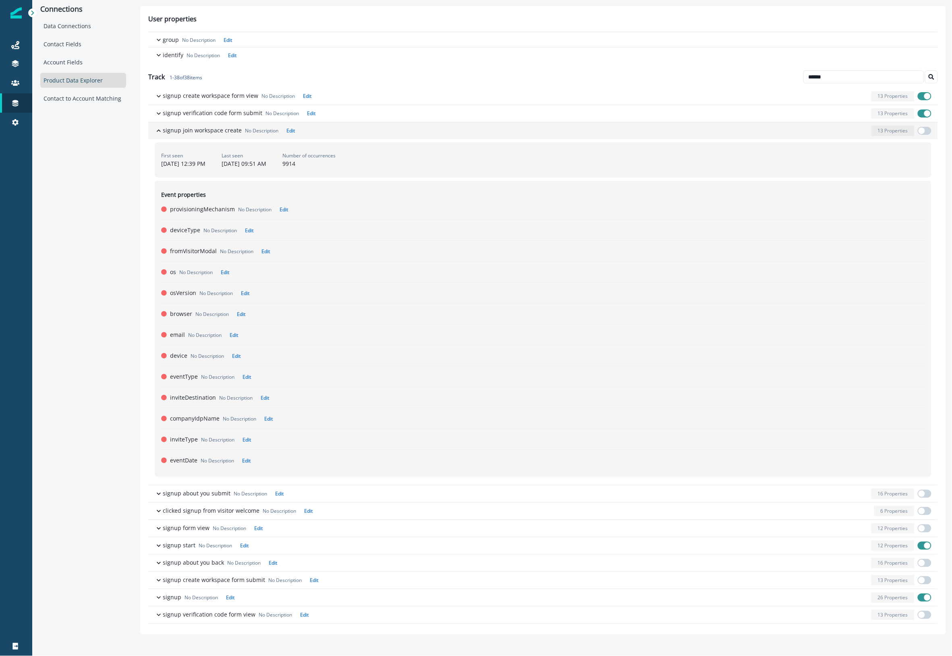
click at [347, 135] on div "button" at bounding box center [583, 131] width 570 height 10
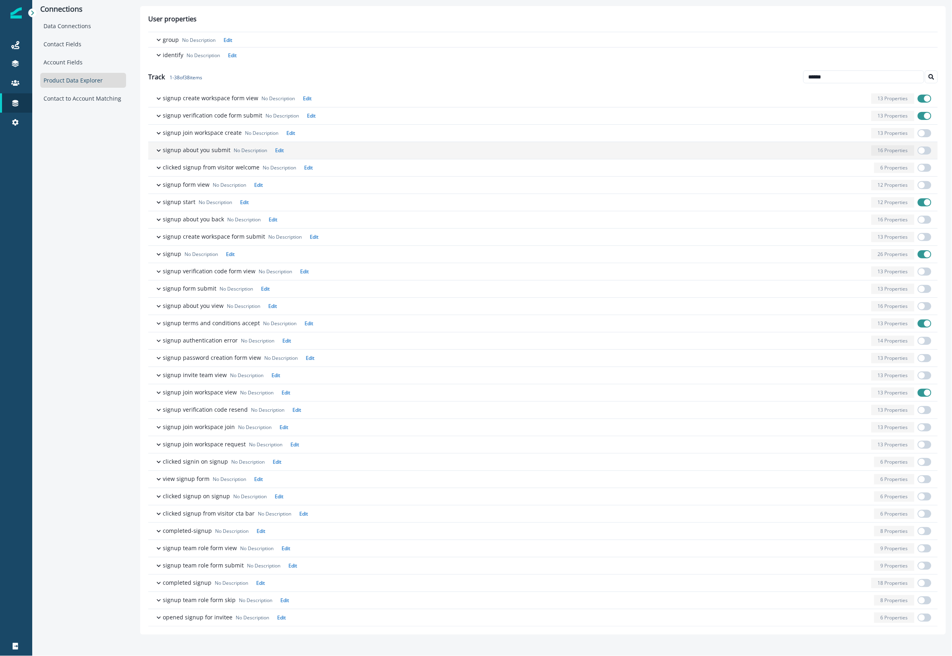
click at [308, 151] on div "button" at bounding box center [577, 150] width 581 height 10
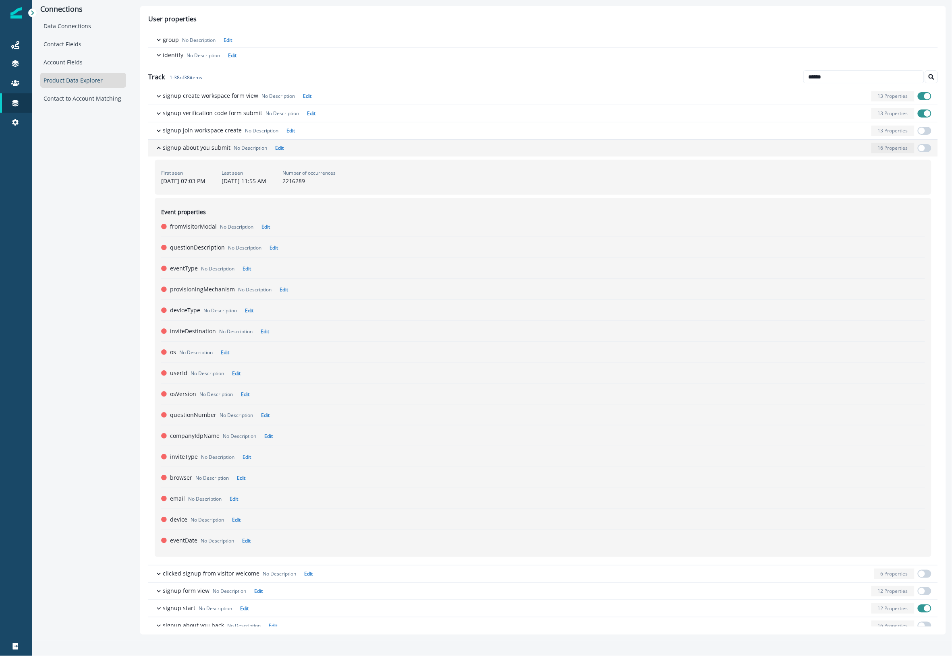
click at [921, 148] on span "button" at bounding box center [921, 148] width 6 height 6
click at [331, 152] on div "button" at bounding box center [577, 148] width 581 height 10
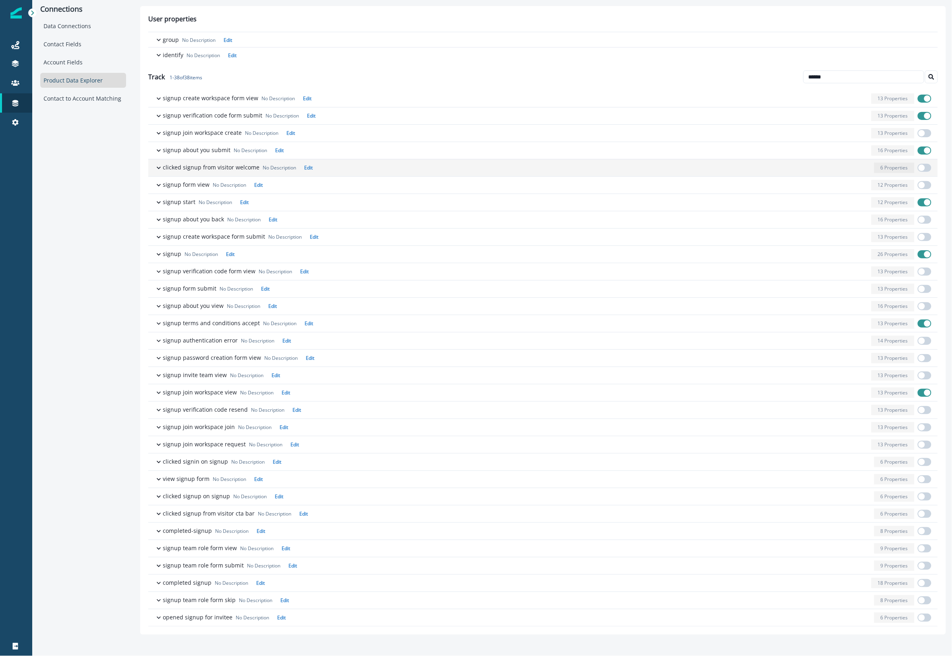
click at [375, 170] on div "button" at bounding box center [593, 168] width 555 height 10
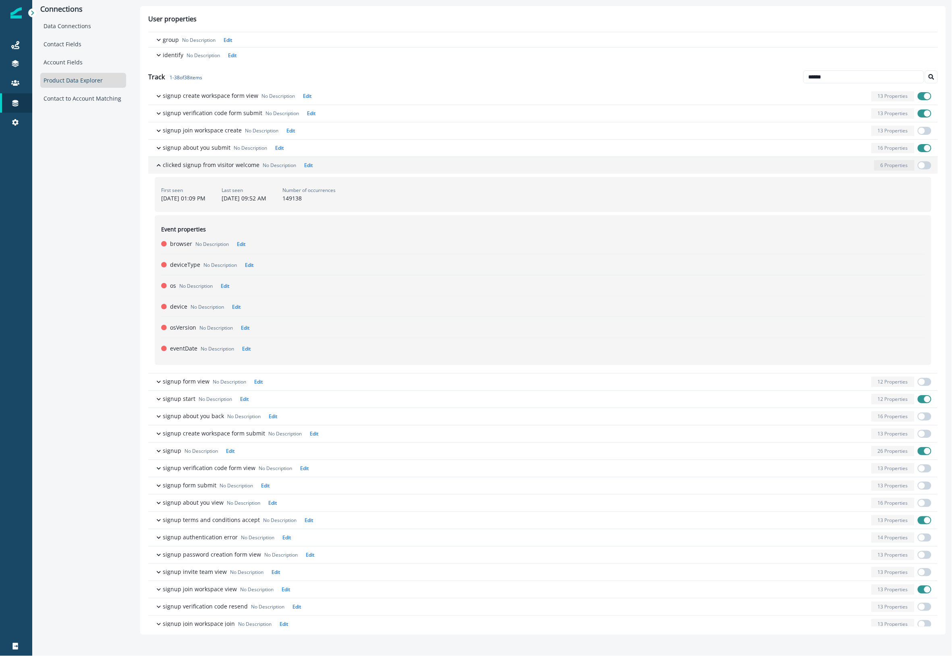
click at [375, 170] on div "button" at bounding box center [593, 165] width 555 height 10
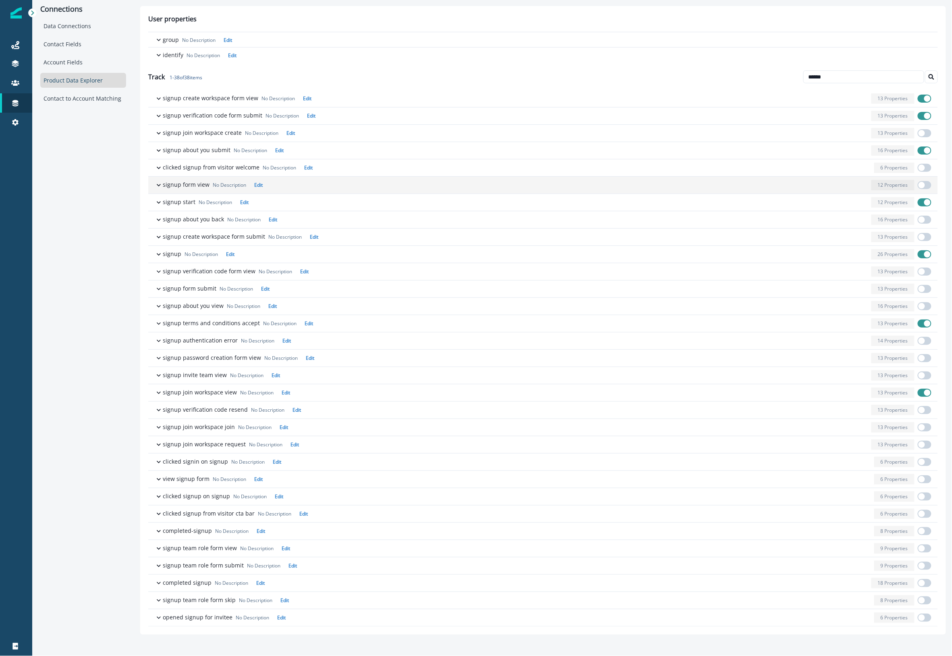
click at [365, 186] on div "button" at bounding box center [567, 185] width 602 height 10
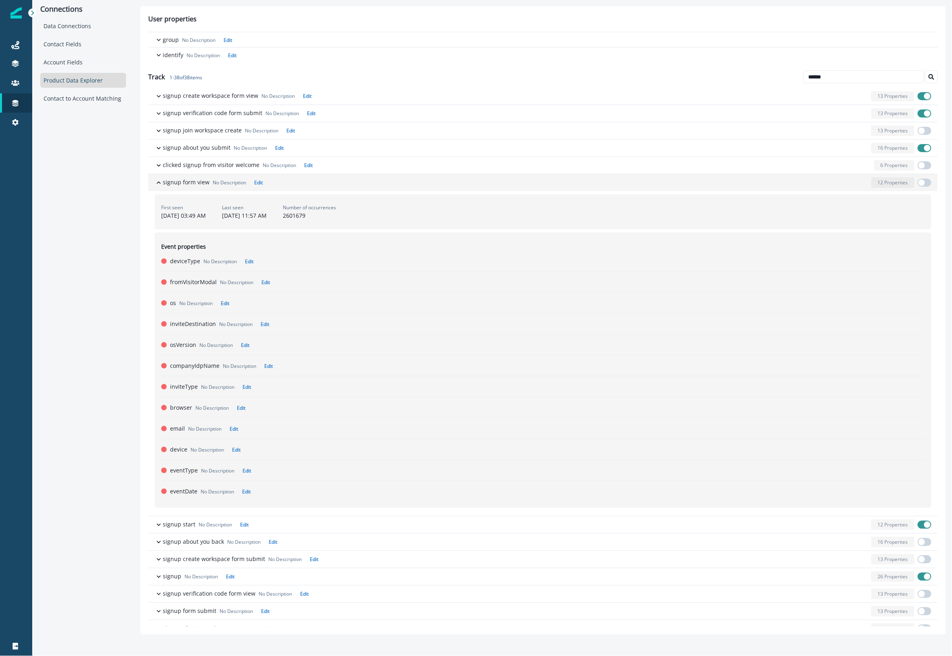
click at [922, 182] on span "button" at bounding box center [921, 183] width 6 height 6
click at [323, 182] on div "button" at bounding box center [567, 183] width 602 height 10
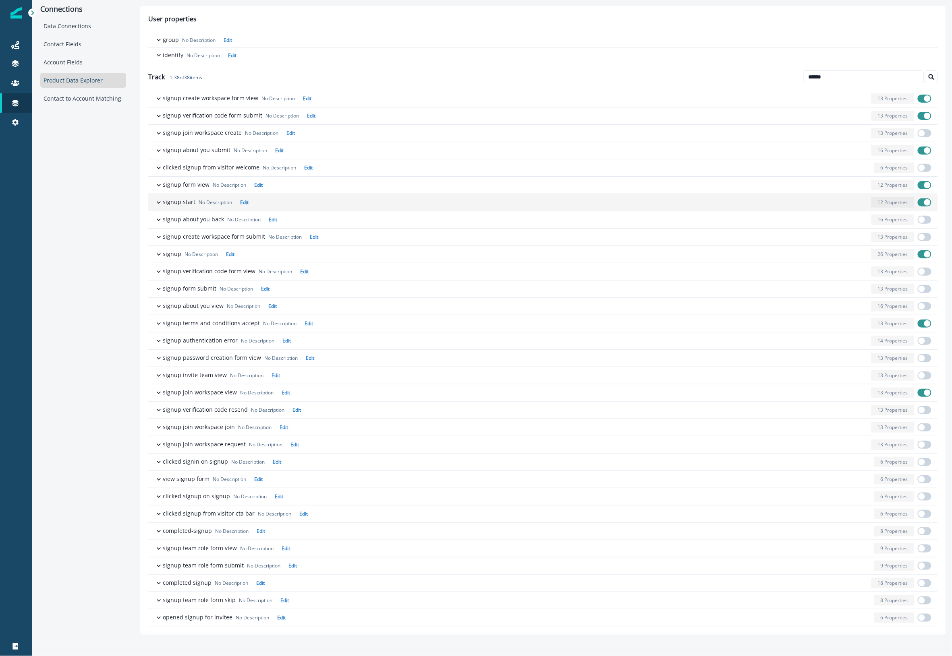
click at [323, 202] on div "button" at bounding box center [560, 202] width 616 height 10
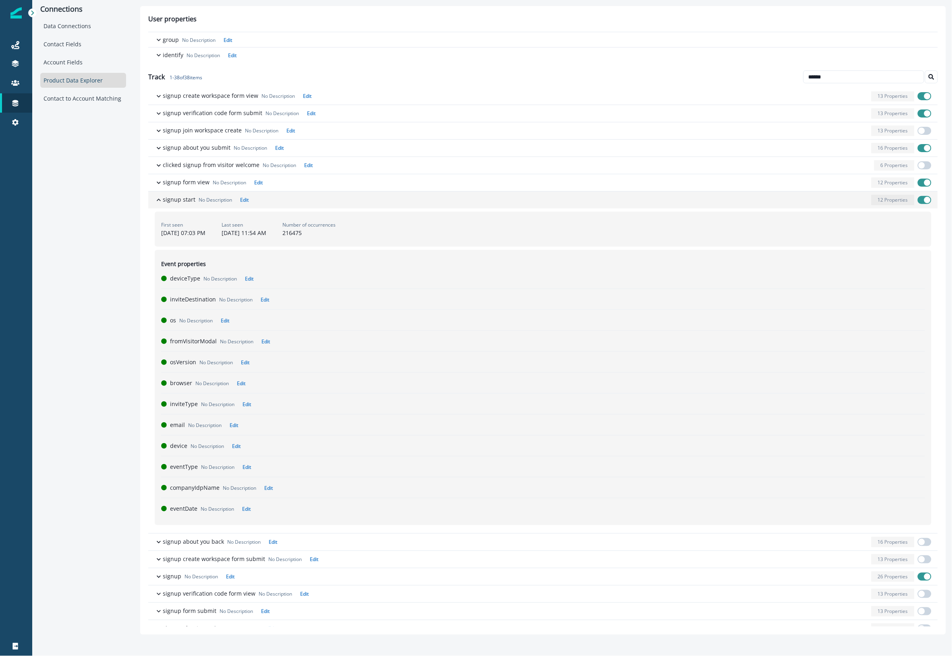
click at [324, 202] on div "button" at bounding box center [560, 200] width 616 height 10
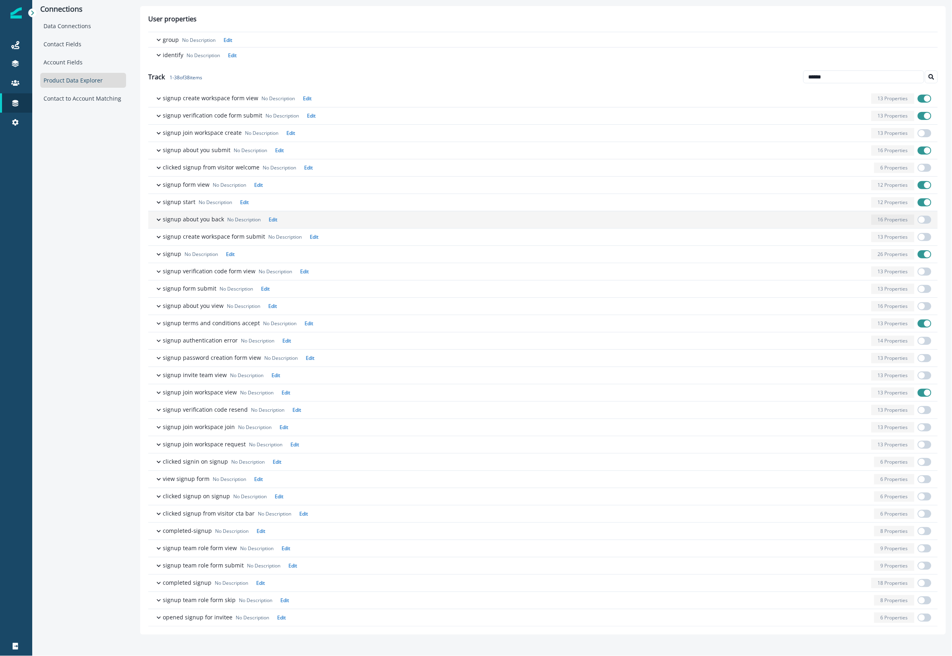
click at [327, 217] on div "button" at bounding box center [574, 220] width 588 height 10
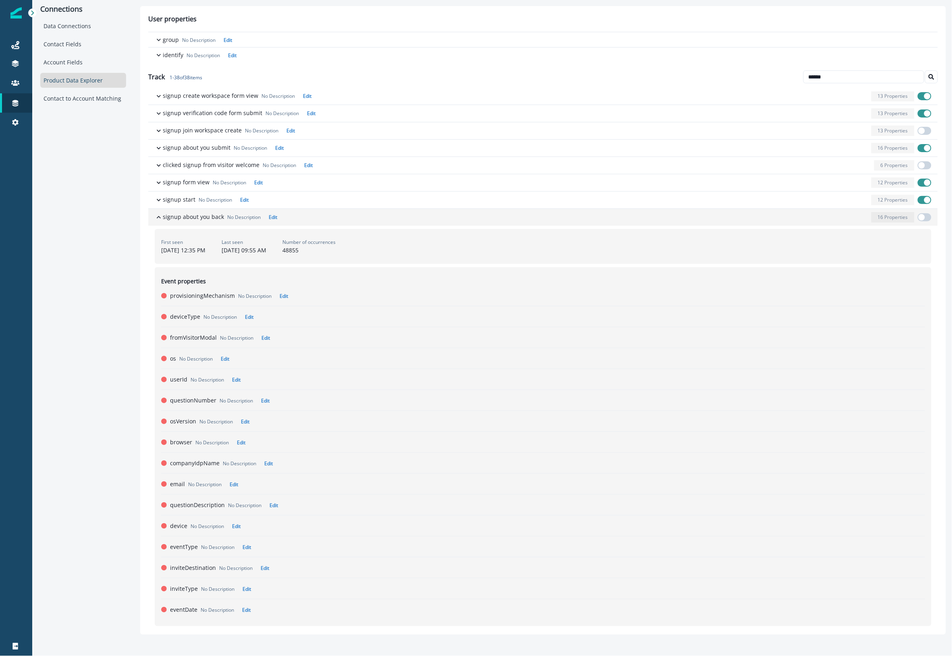
click at [327, 217] on div "button" at bounding box center [574, 217] width 588 height 10
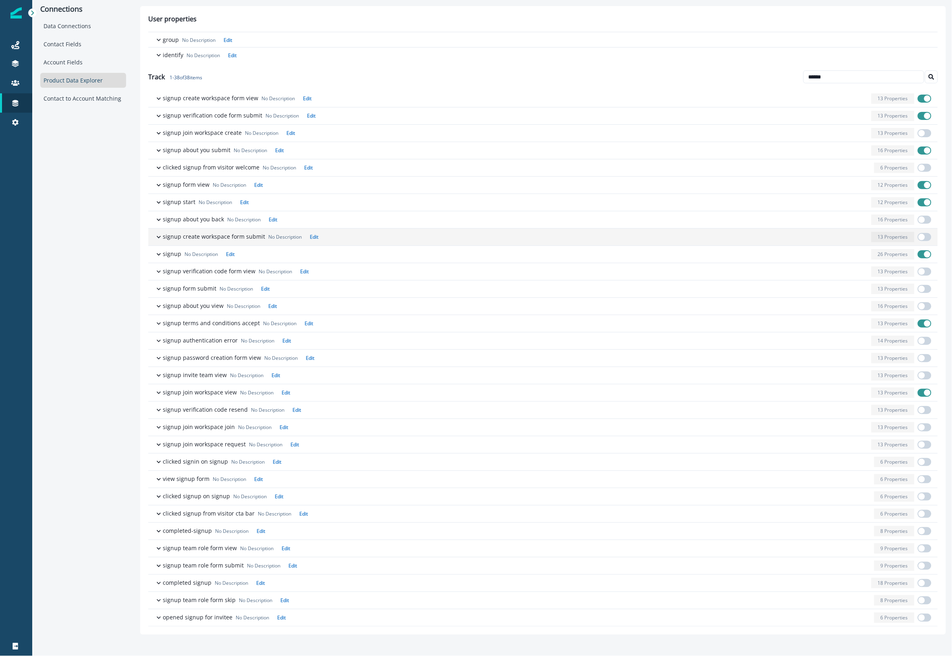
click at [337, 232] on div "button" at bounding box center [594, 237] width 546 height 10
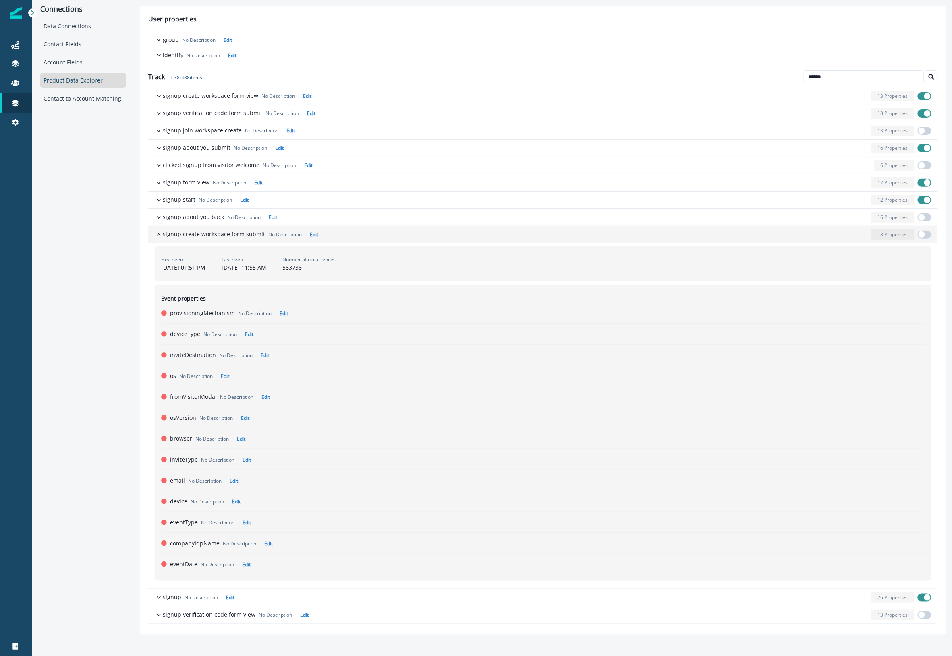
click at [925, 236] on span "button" at bounding box center [924, 235] width 14 height 8
click at [410, 234] on div "button" at bounding box center [594, 235] width 546 height 10
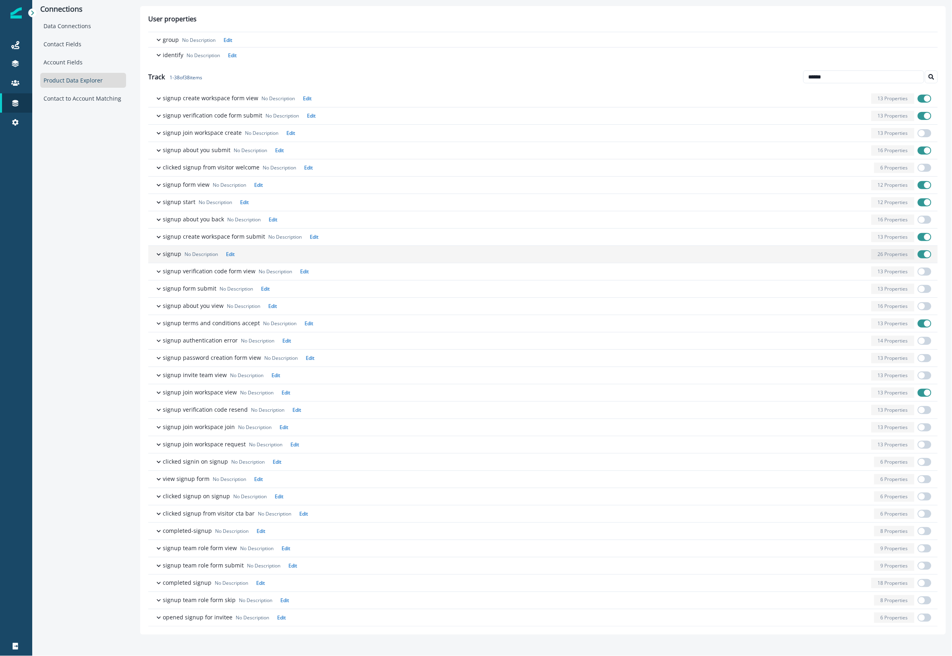
click at [338, 254] on div "button" at bounding box center [553, 254] width 630 height 10
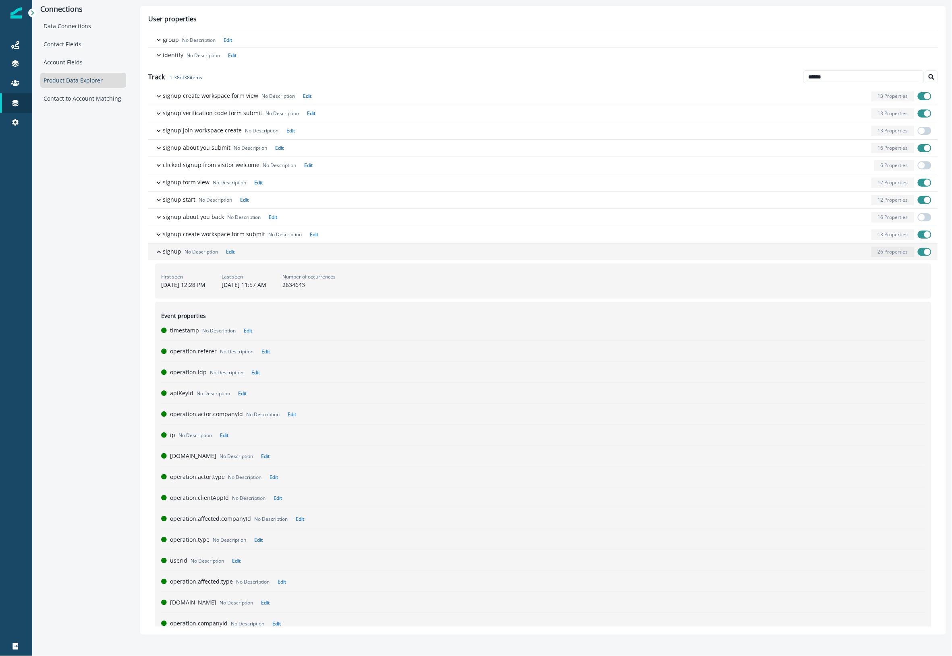
click at [338, 254] on div "button" at bounding box center [553, 252] width 630 height 10
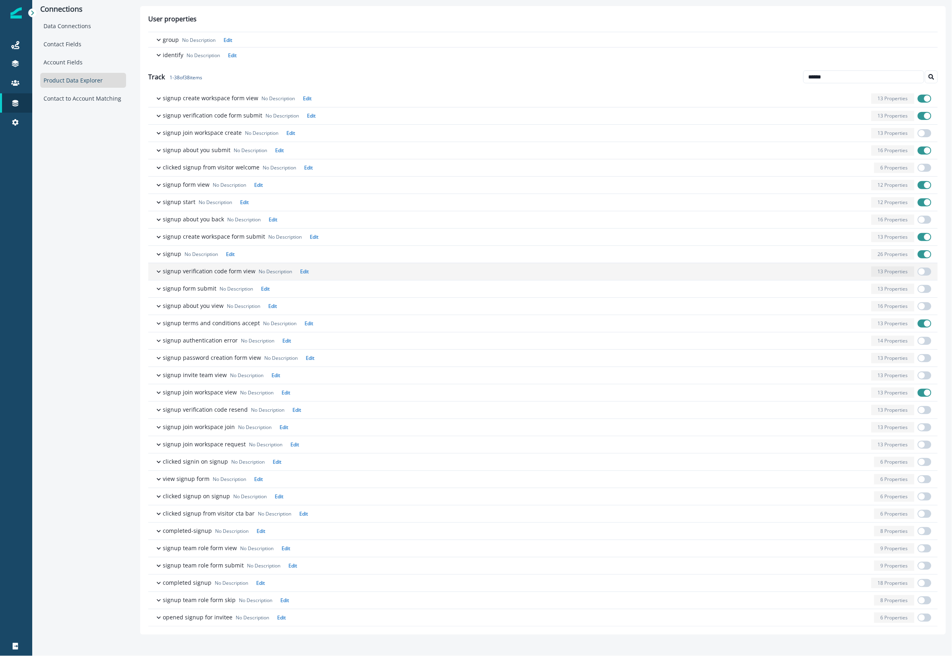
click at [338, 270] on div "button" at bounding box center [590, 272] width 556 height 10
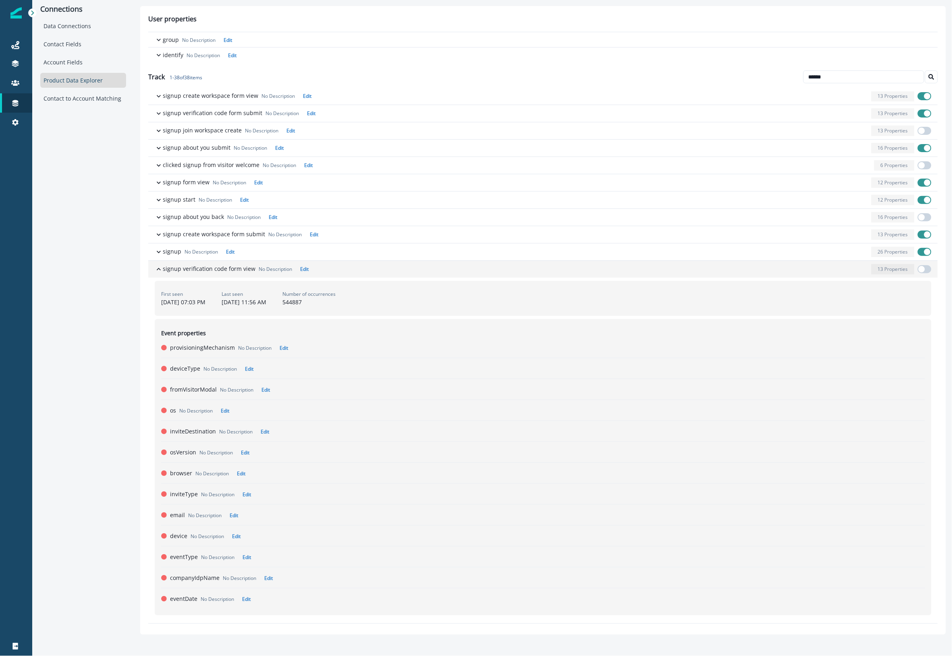
click at [918, 270] on span "button" at bounding box center [921, 269] width 6 height 6
click at [363, 273] on div "button" at bounding box center [590, 269] width 556 height 10
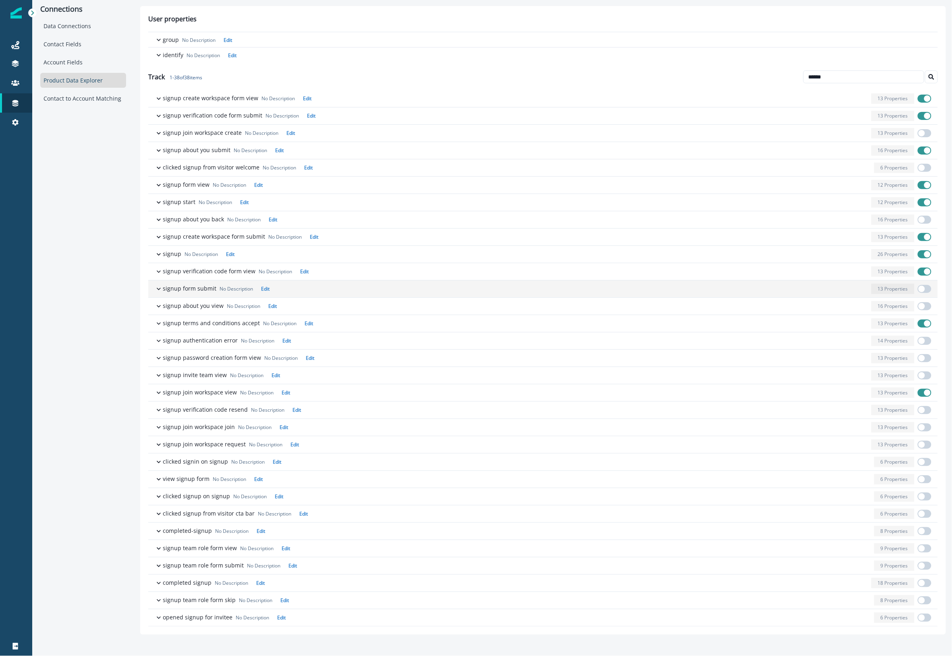
click at [398, 293] on div "button" at bounding box center [570, 289] width 595 height 10
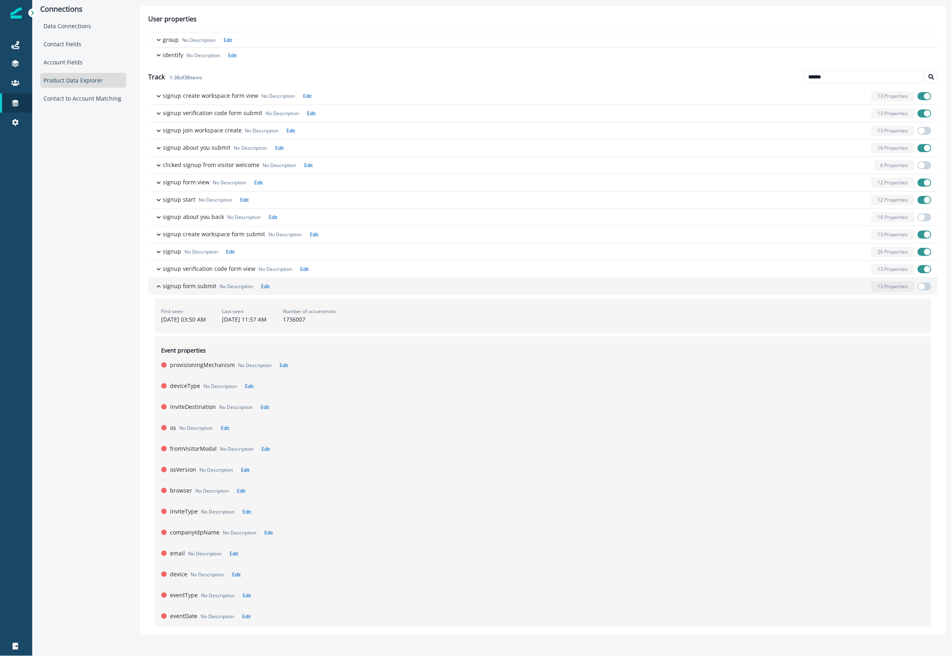
click at [921, 288] on span "button" at bounding box center [921, 286] width 6 height 6
click at [429, 291] on div "button" at bounding box center [570, 286] width 595 height 10
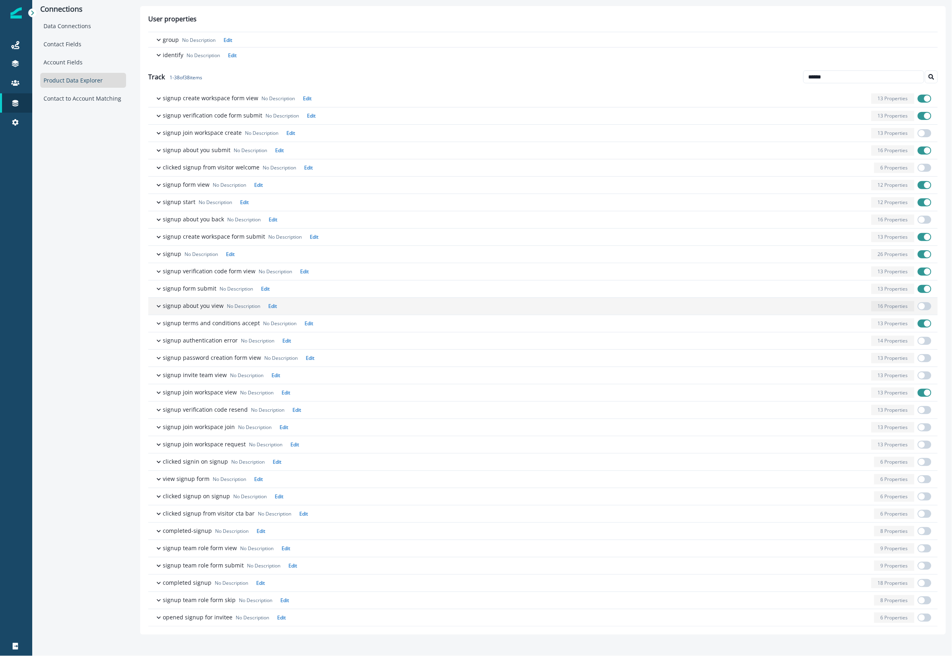
click at [325, 301] on div "button" at bounding box center [574, 306] width 588 height 10
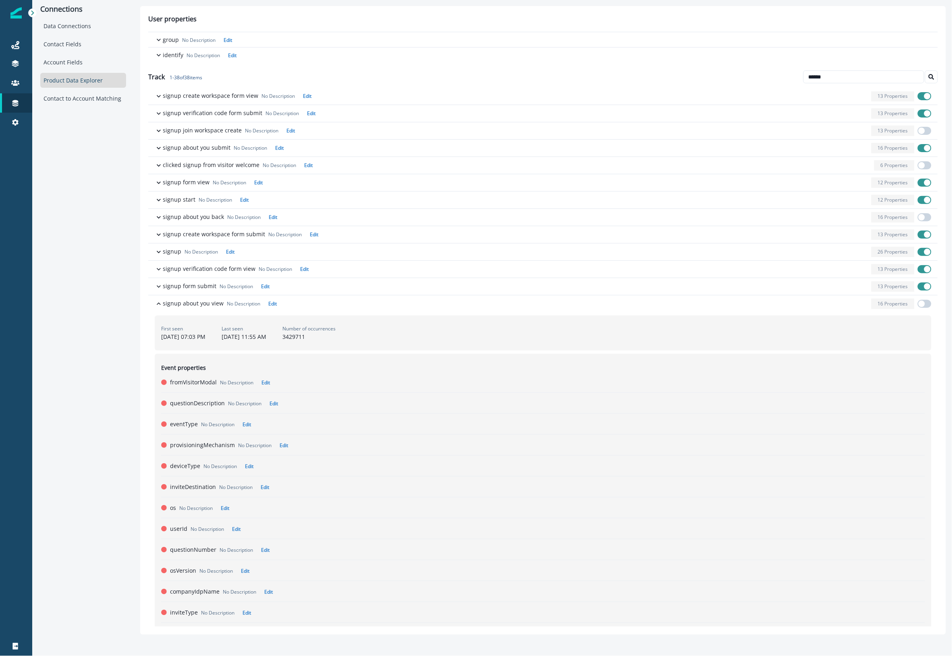
drag, startPoint x: 923, startPoint y: 303, endPoint x: 19, endPoint y: 261, distance: 904.6
click at [923, 304] on span "button" at bounding box center [924, 304] width 14 height 8
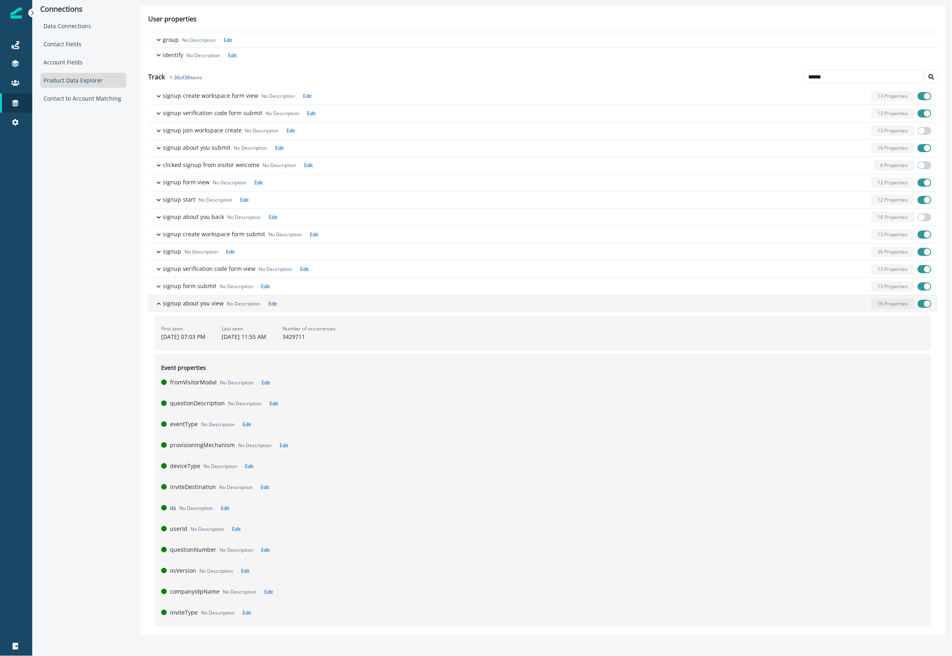
click at [445, 306] on div "button" at bounding box center [574, 304] width 588 height 10
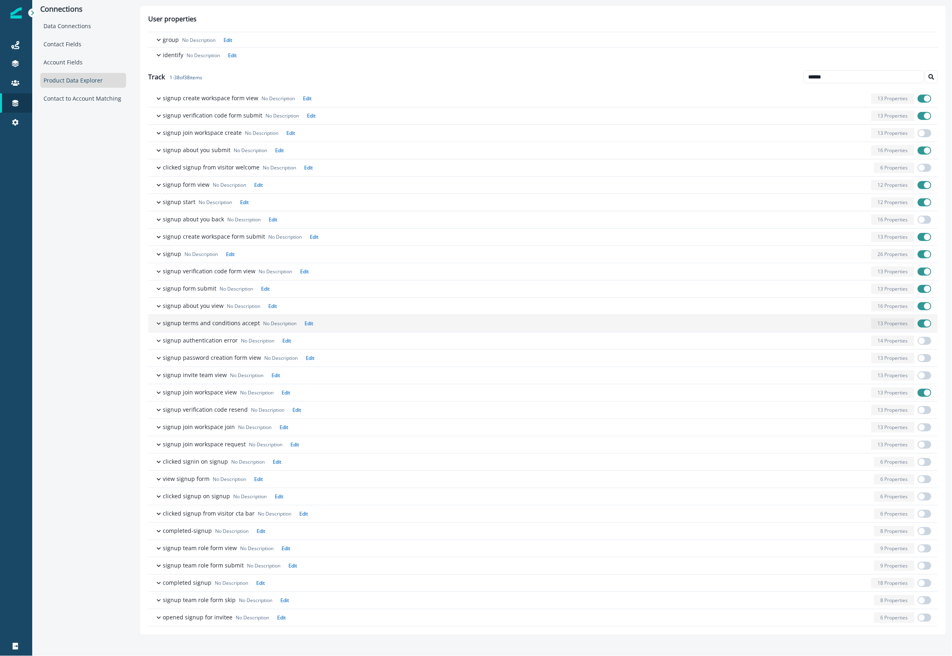
click at [412, 326] on div "button" at bounding box center [592, 324] width 552 height 10
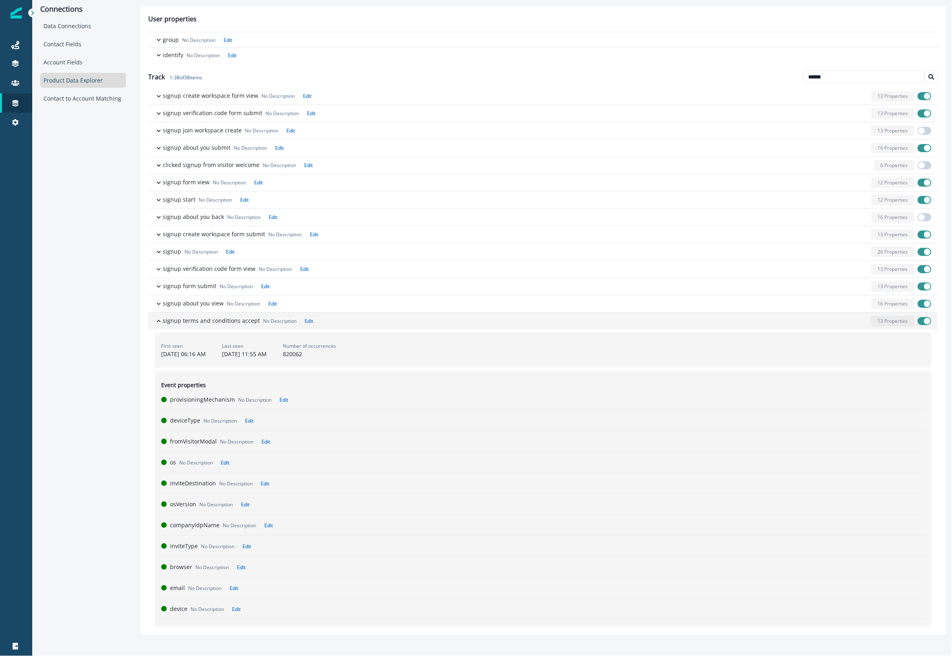
click at [412, 327] on div "button" at bounding box center [592, 321] width 552 height 10
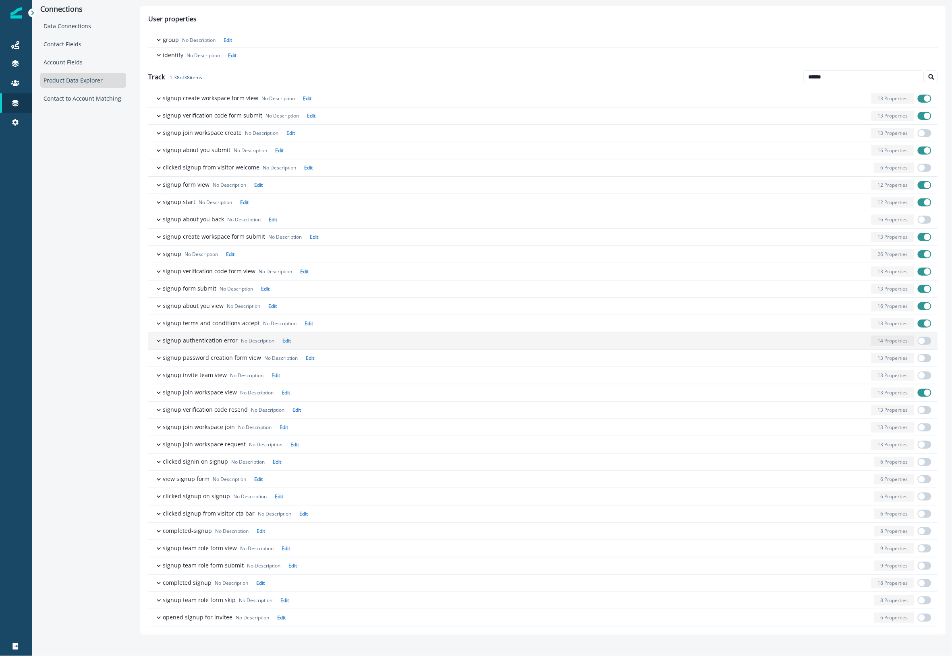
click at [405, 339] on div "button" at bounding box center [581, 341] width 574 height 10
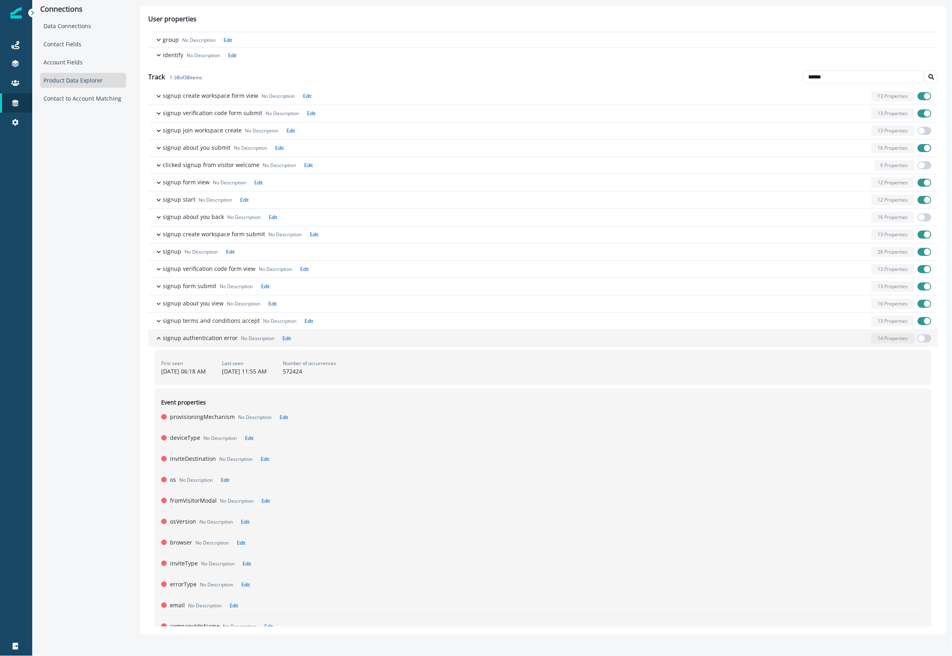
click at [925, 338] on span "button" at bounding box center [924, 339] width 14 height 8
drag, startPoint x: 707, startPoint y: 343, endPoint x: 699, endPoint y: 345, distance: 8.2
click at [707, 343] on div "button" at bounding box center [581, 338] width 574 height 10
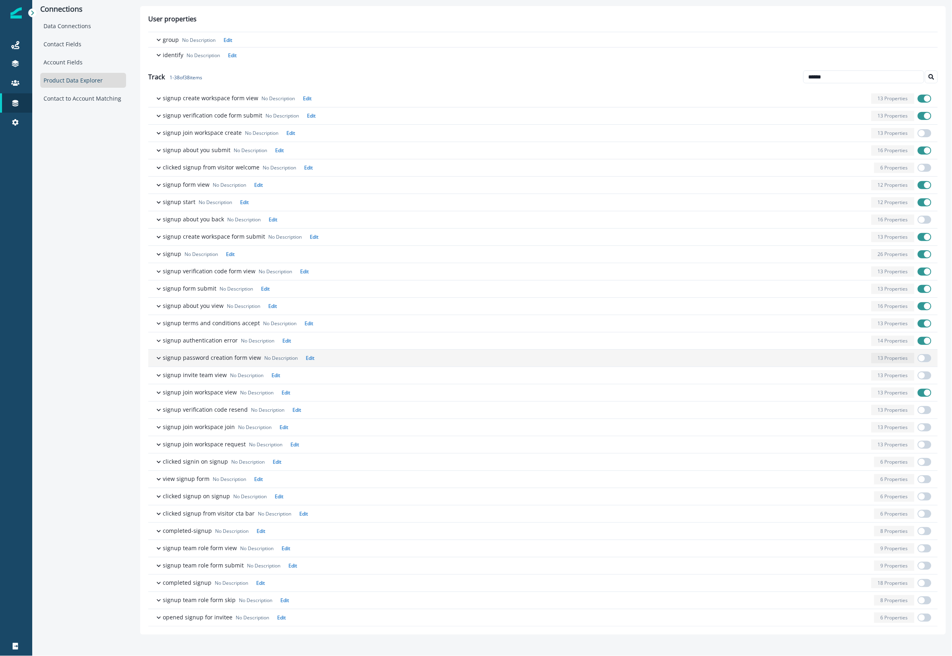
click at [387, 360] on div "button" at bounding box center [592, 358] width 550 height 10
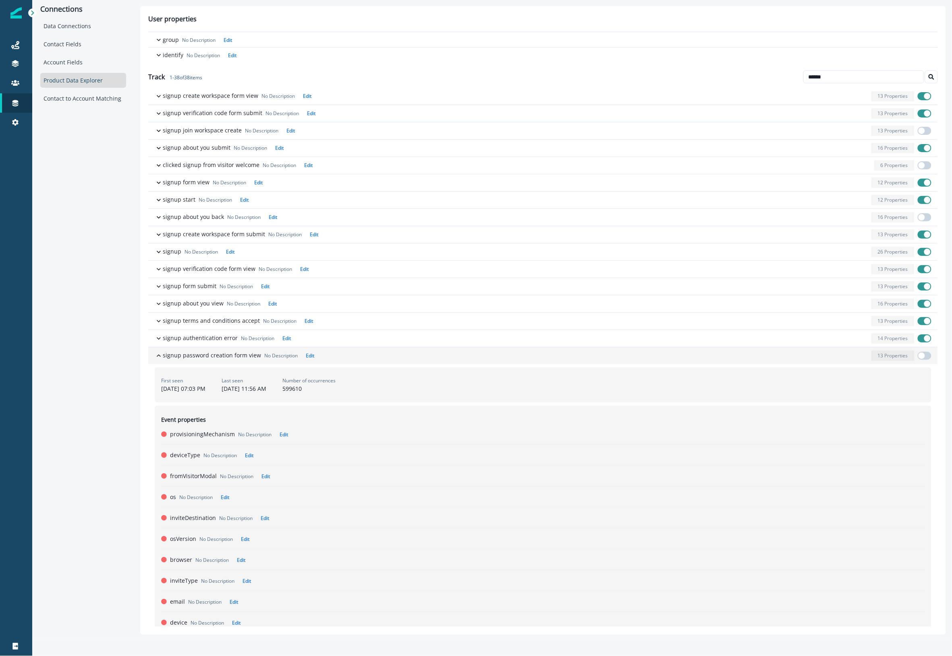
click at [919, 358] on span "button" at bounding box center [921, 356] width 6 height 6
click at [417, 359] on div "button" at bounding box center [592, 356] width 550 height 10
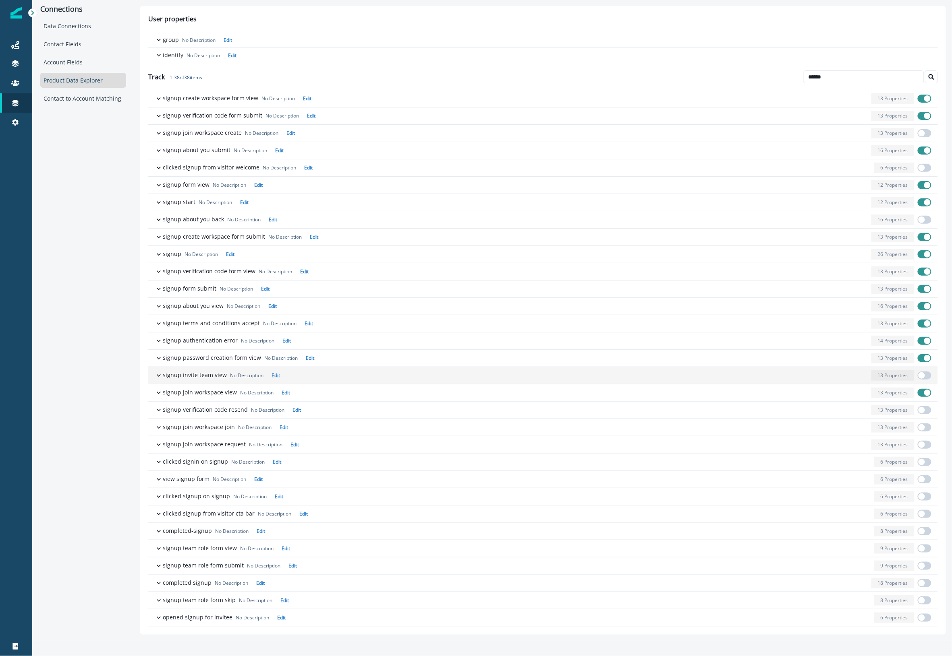
click at [333, 377] on div "button" at bounding box center [575, 375] width 585 height 10
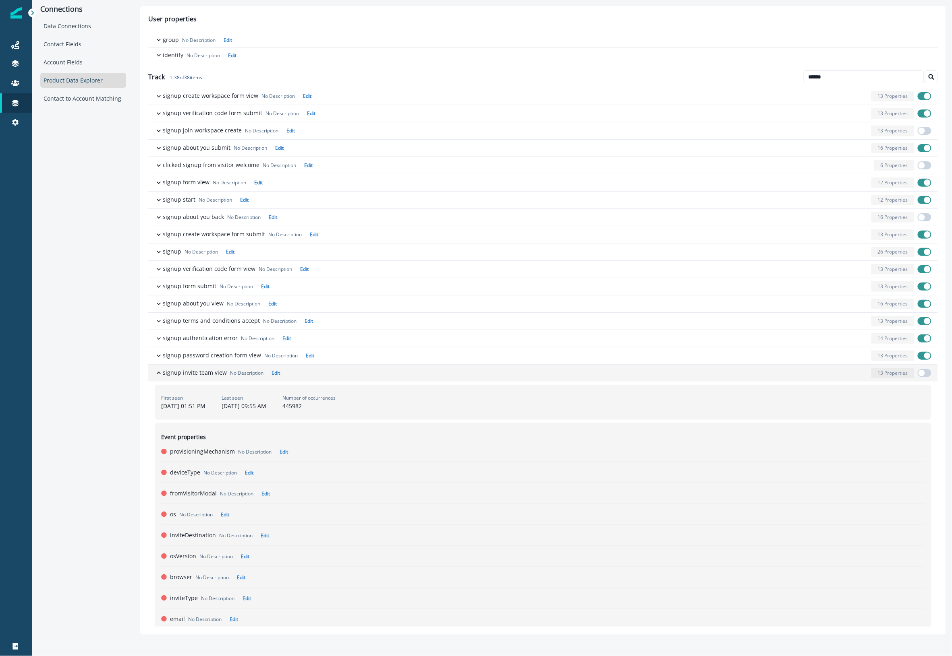
click at [333, 377] on div "button" at bounding box center [575, 373] width 585 height 10
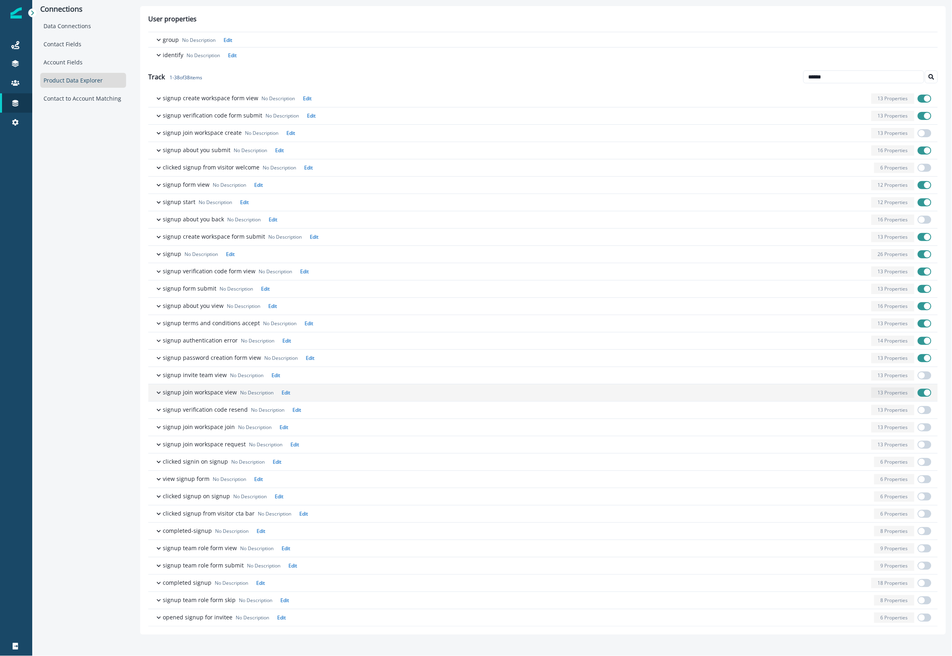
click at [331, 394] on div "button" at bounding box center [580, 393] width 575 height 10
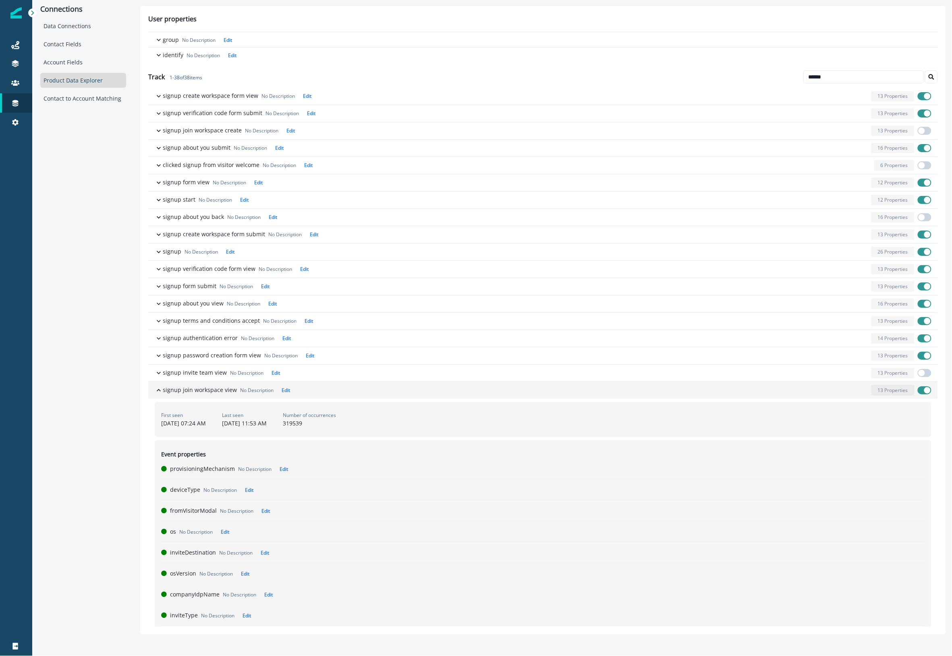
click at [331, 394] on div "button" at bounding box center [580, 390] width 575 height 10
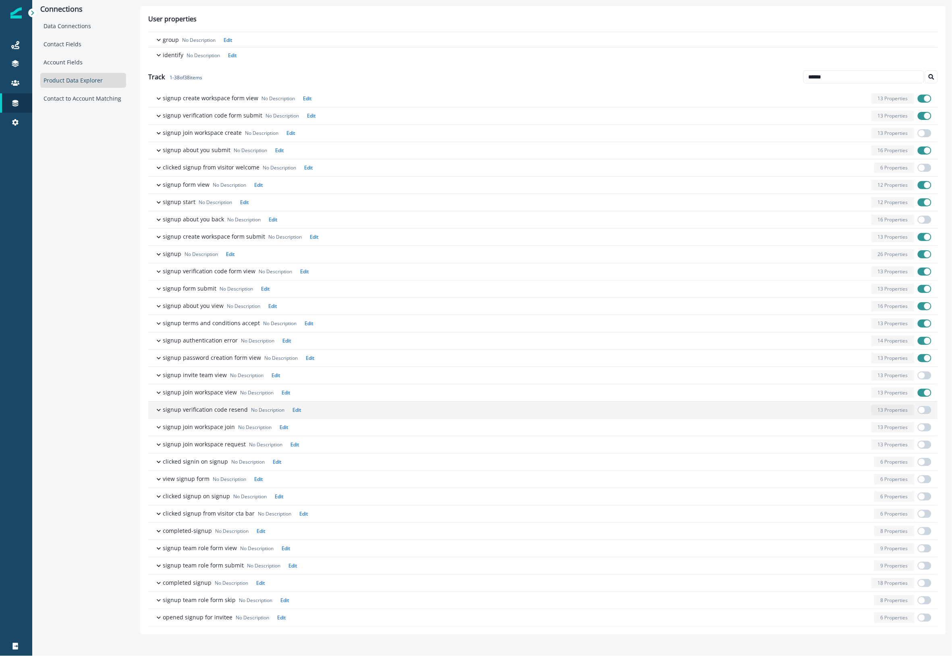
click at [335, 411] on div "button" at bounding box center [586, 410] width 564 height 10
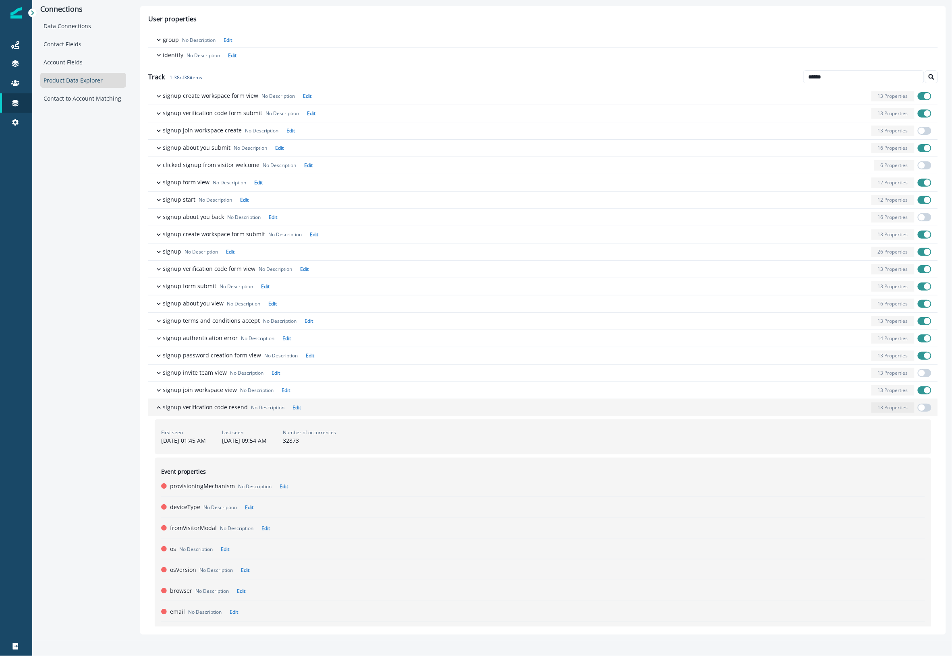
click at [335, 411] on div "button" at bounding box center [586, 408] width 564 height 10
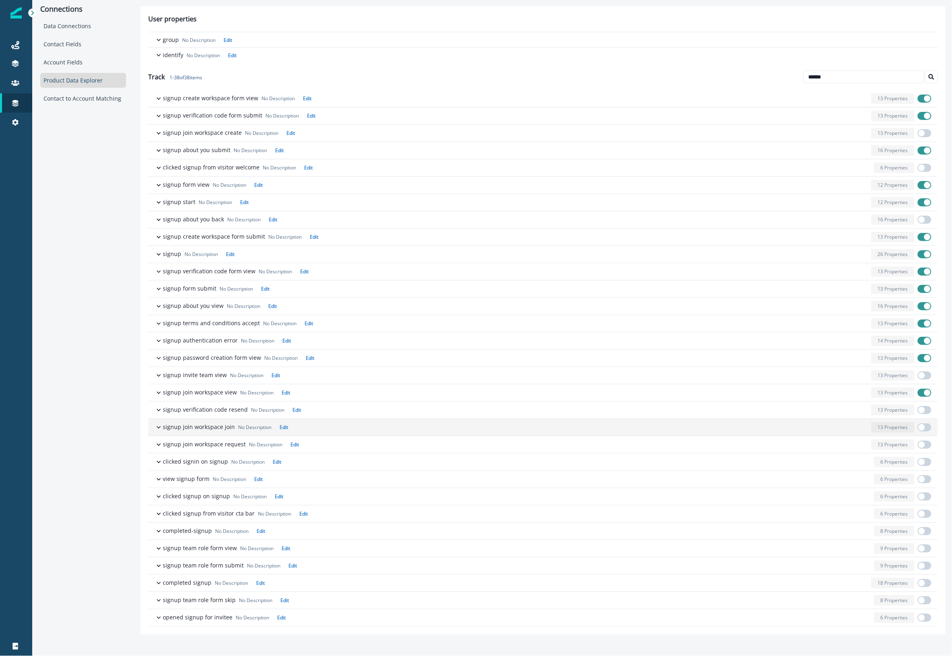
click at [335, 425] on div "button" at bounding box center [579, 427] width 577 height 10
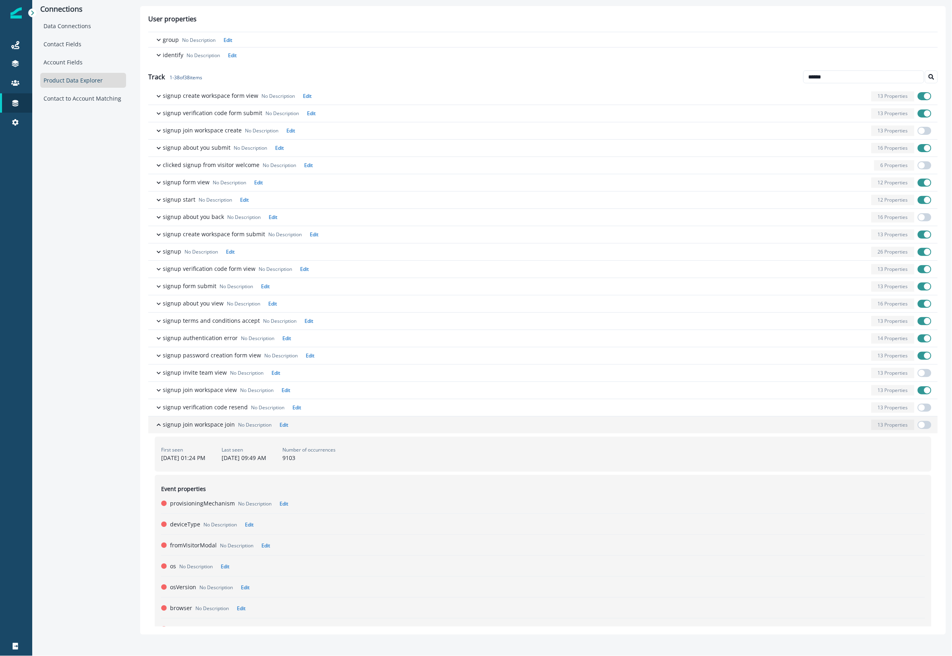
click at [328, 427] on div "button" at bounding box center [579, 425] width 577 height 10
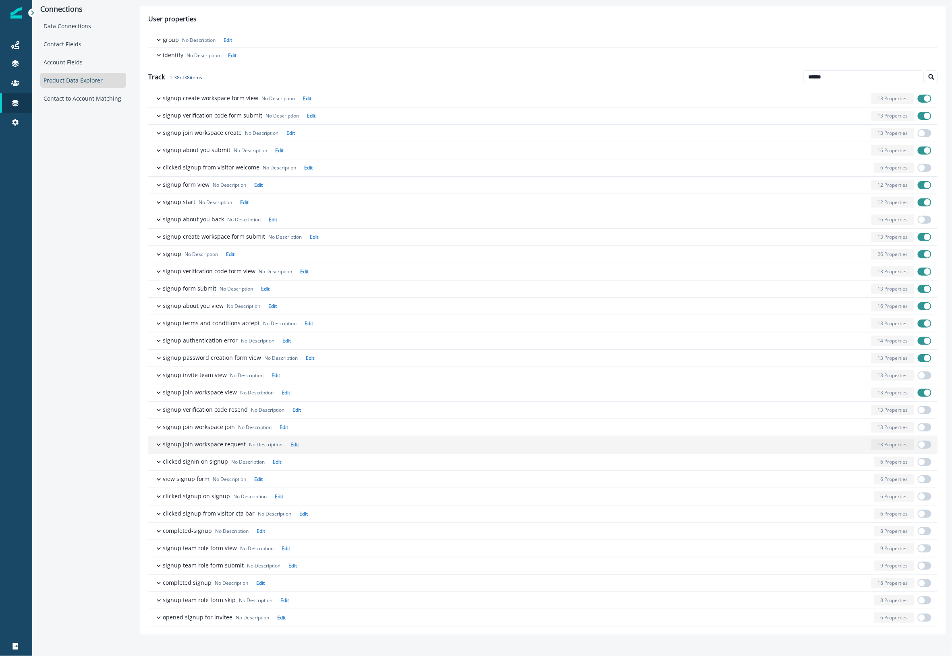
click at [329, 449] on div "button" at bounding box center [585, 445] width 566 height 10
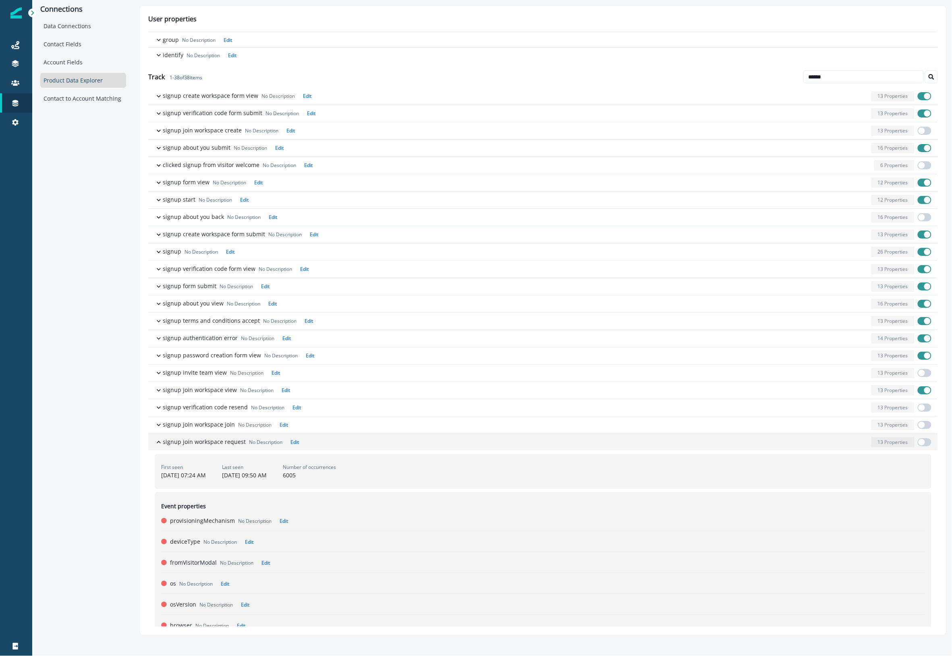
click at [329, 448] on div "button" at bounding box center [585, 442] width 566 height 10
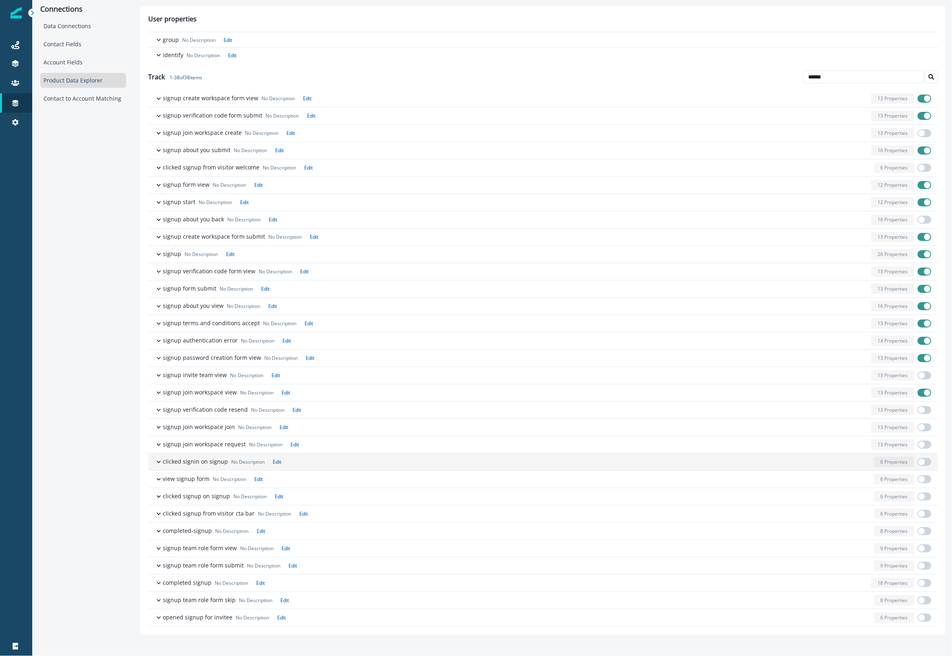
click at [329, 462] on div "button" at bounding box center [577, 462] width 586 height 10
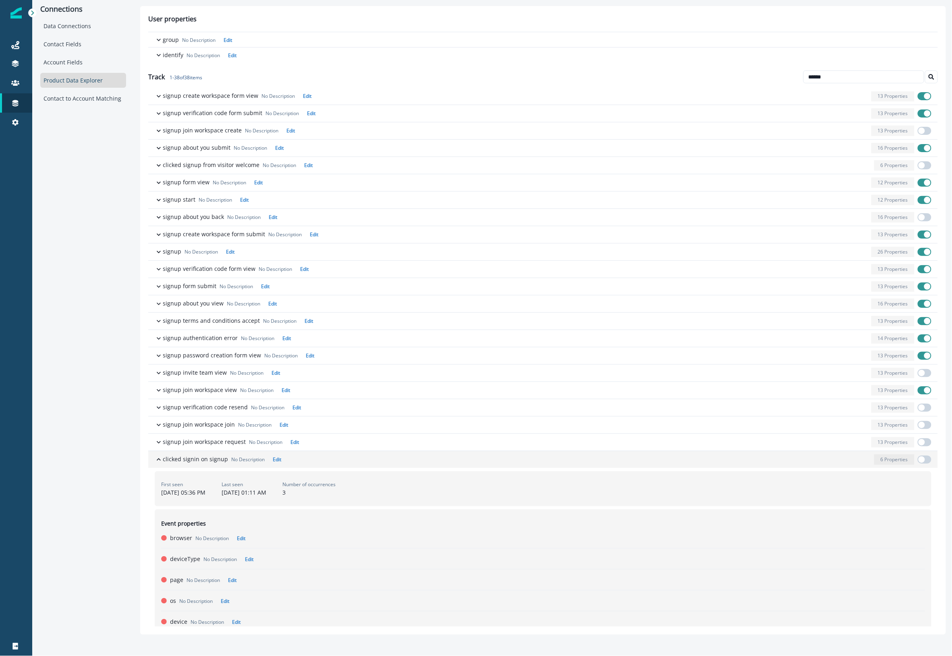
click at [327, 462] on div "button" at bounding box center [577, 460] width 586 height 10
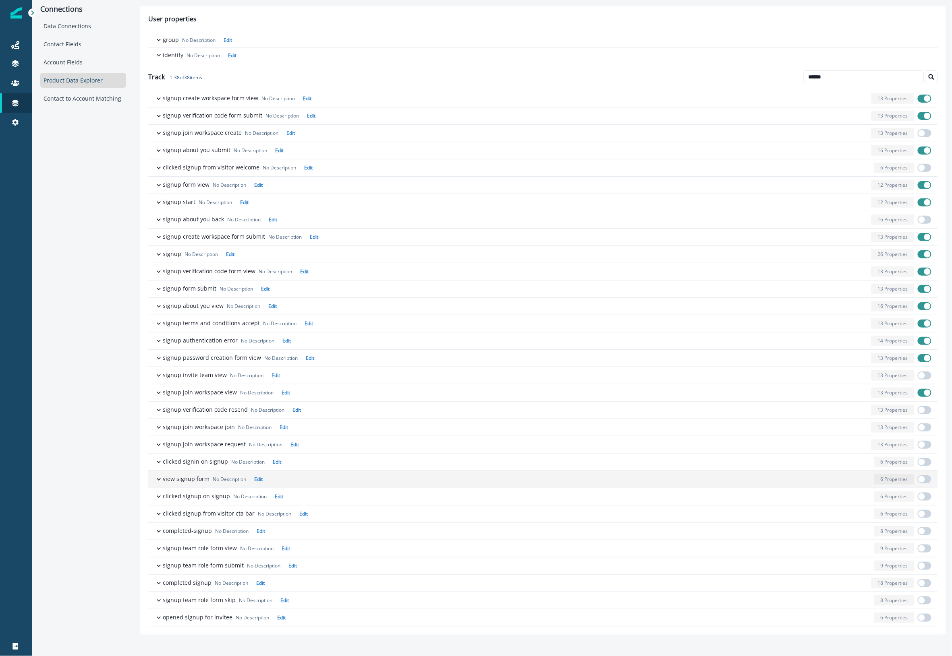
click at [315, 482] on div "button" at bounding box center [568, 479] width 605 height 10
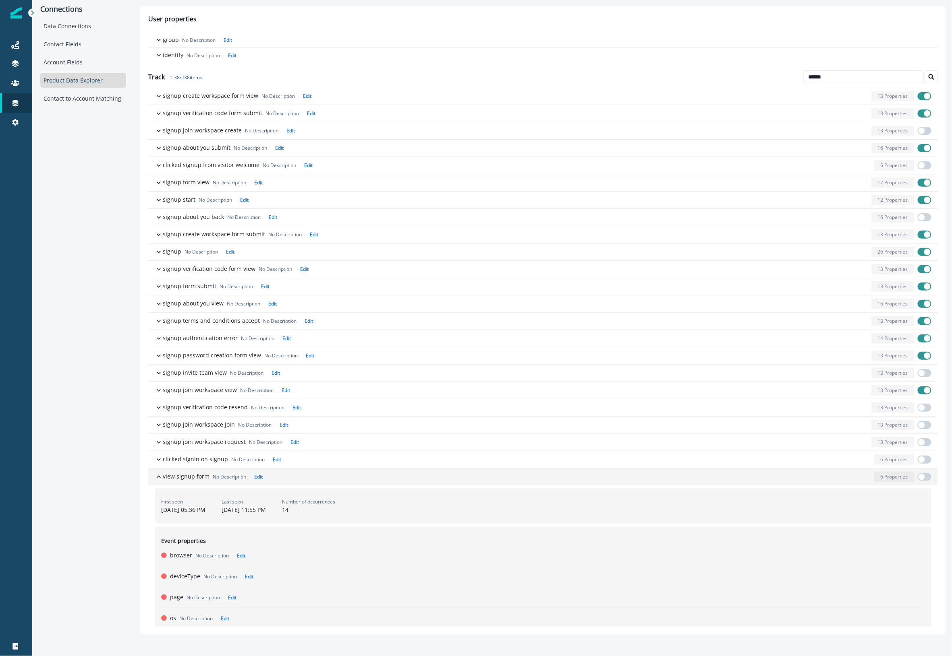
click at [315, 482] on div "button" at bounding box center [568, 477] width 605 height 10
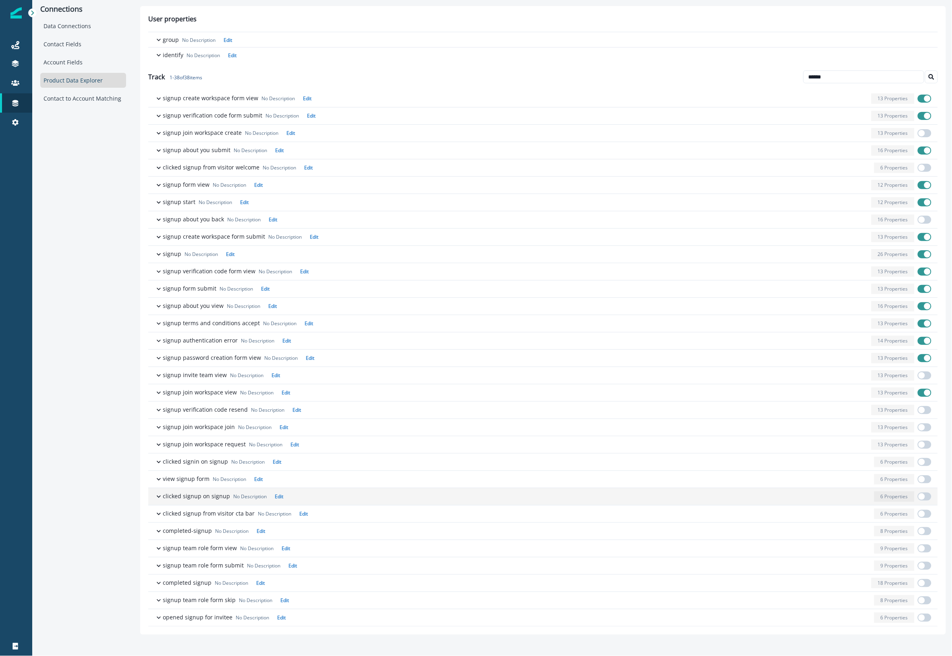
click at [319, 495] on div "button" at bounding box center [578, 497] width 584 height 10
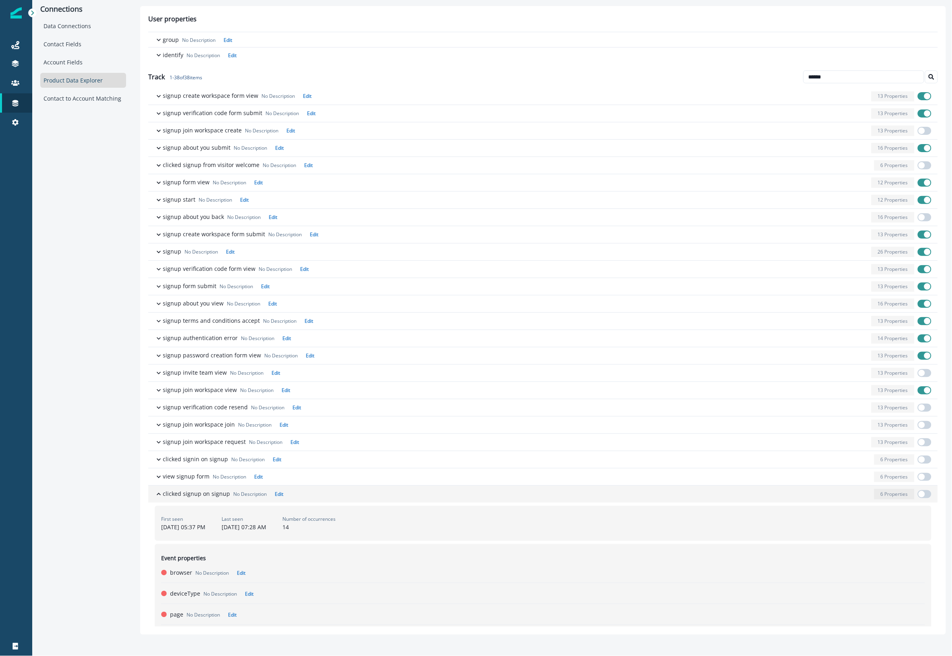
click at [319, 495] on div "button" at bounding box center [578, 494] width 584 height 10
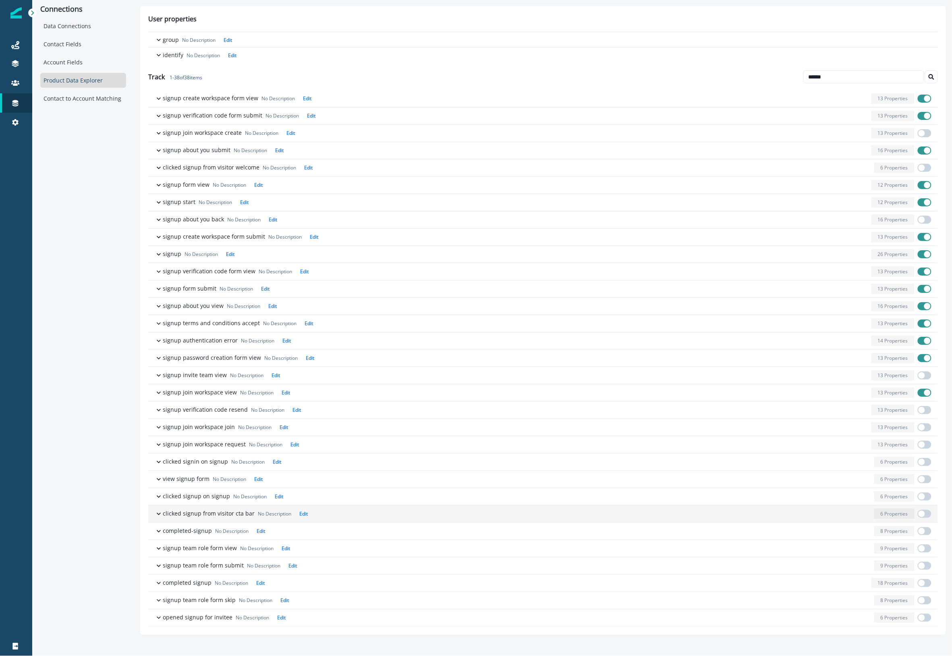
click at [318, 513] on div "button" at bounding box center [591, 514] width 560 height 10
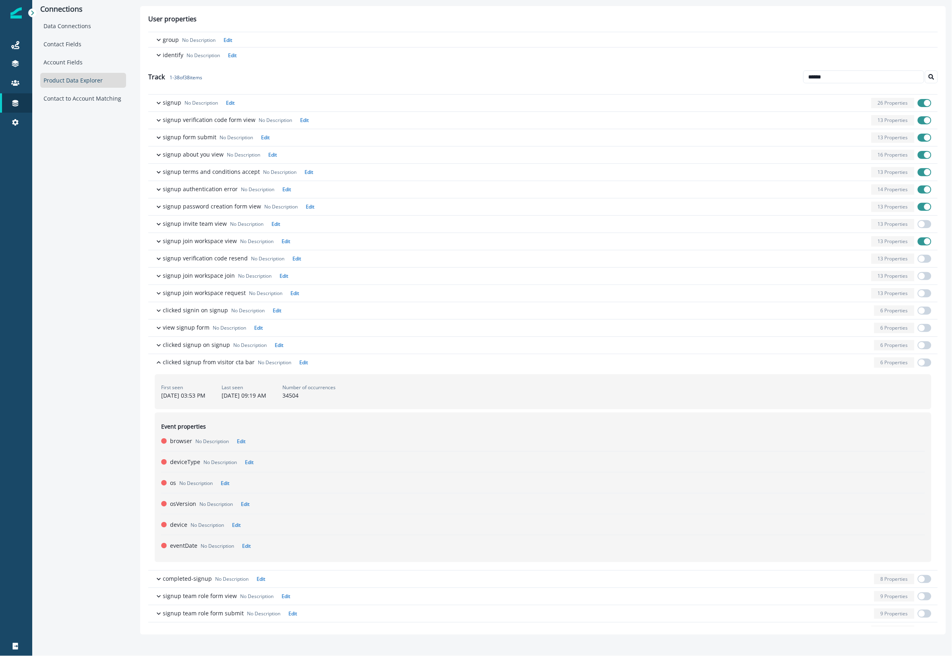
scroll to position [441, 0]
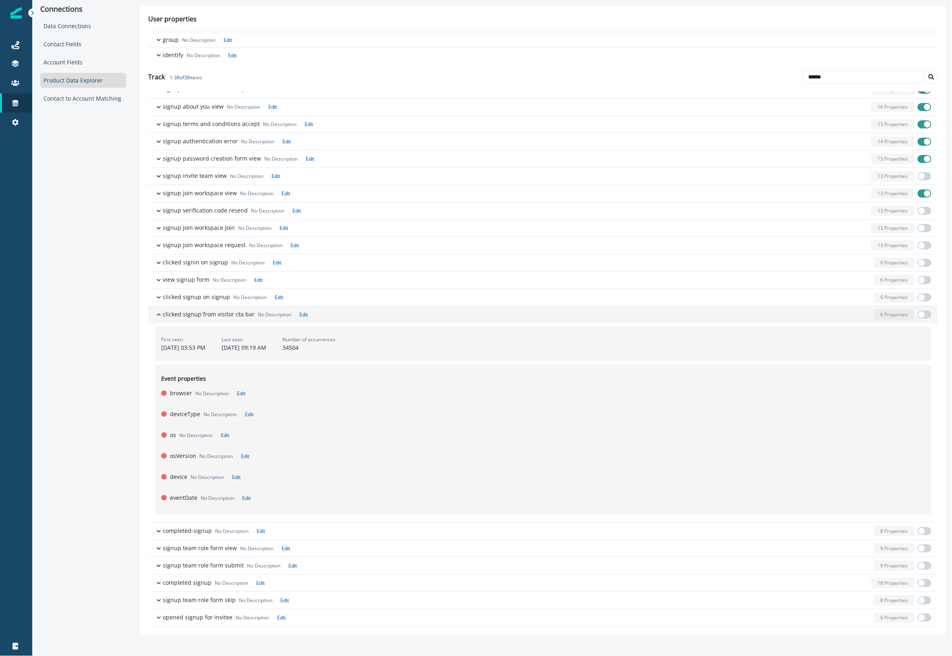
click at [342, 321] on button "clicked signup from visitor cta bar No Description Edit 6 Properties" at bounding box center [542, 314] width 789 height 17
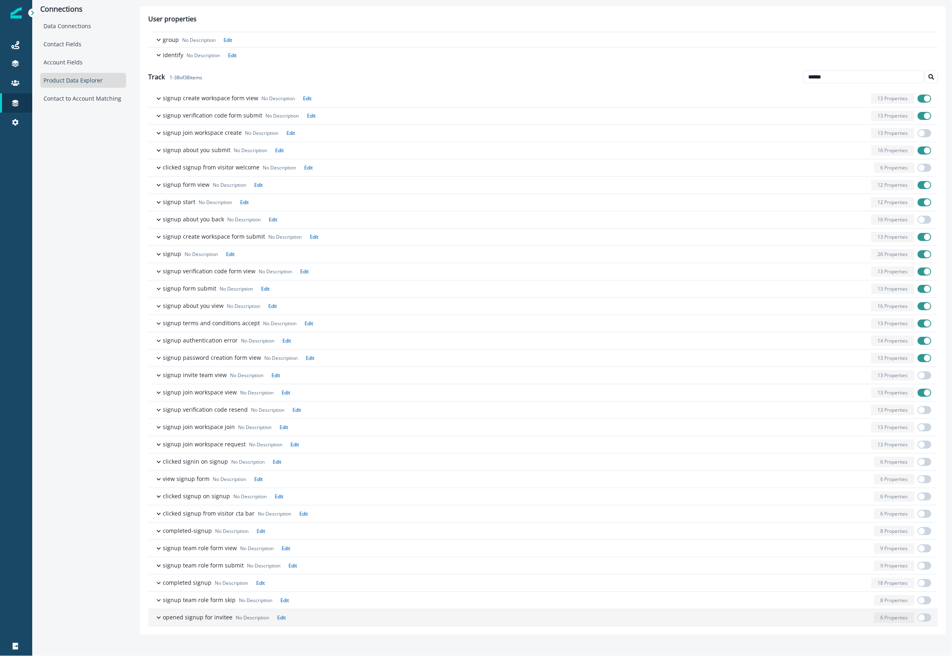
click at [303, 618] on div "button" at bounding box center [580, 618] width 582 height 10
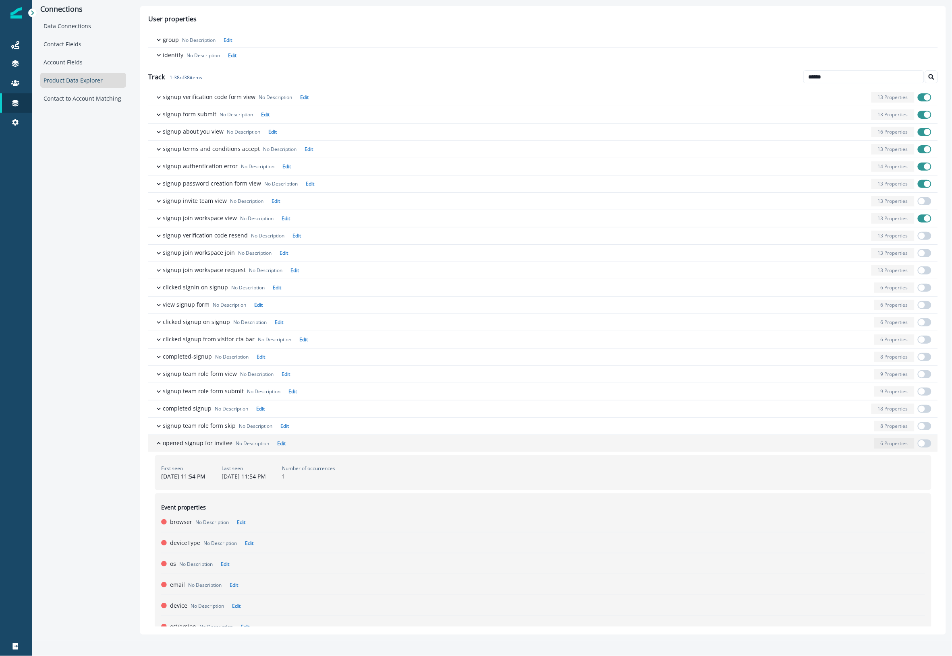
scroll to position [441, 0]
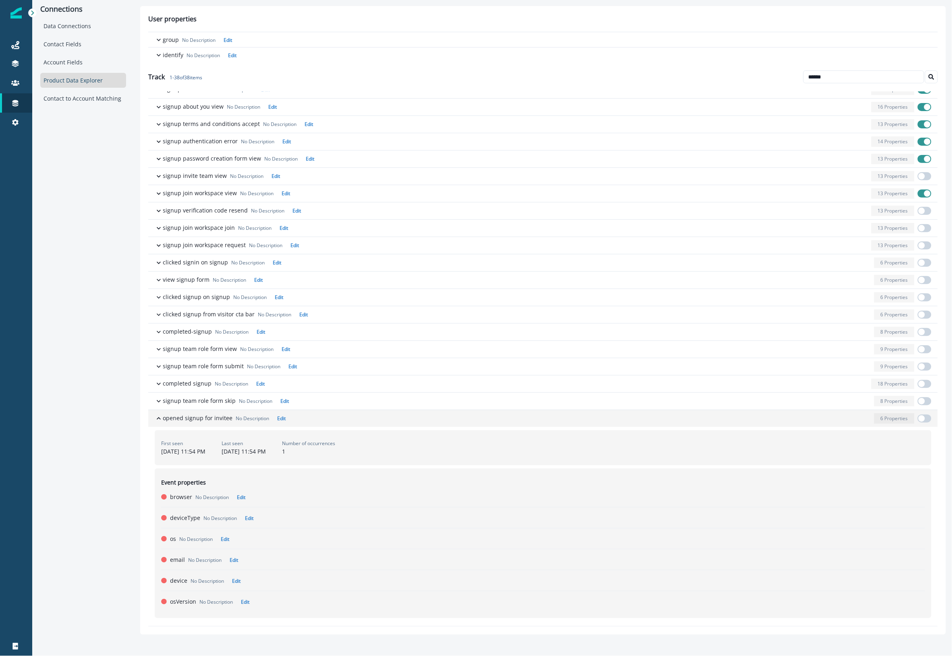
click at [303, 418] on div "button" at bounding box center [580, 419] width 582 height 10
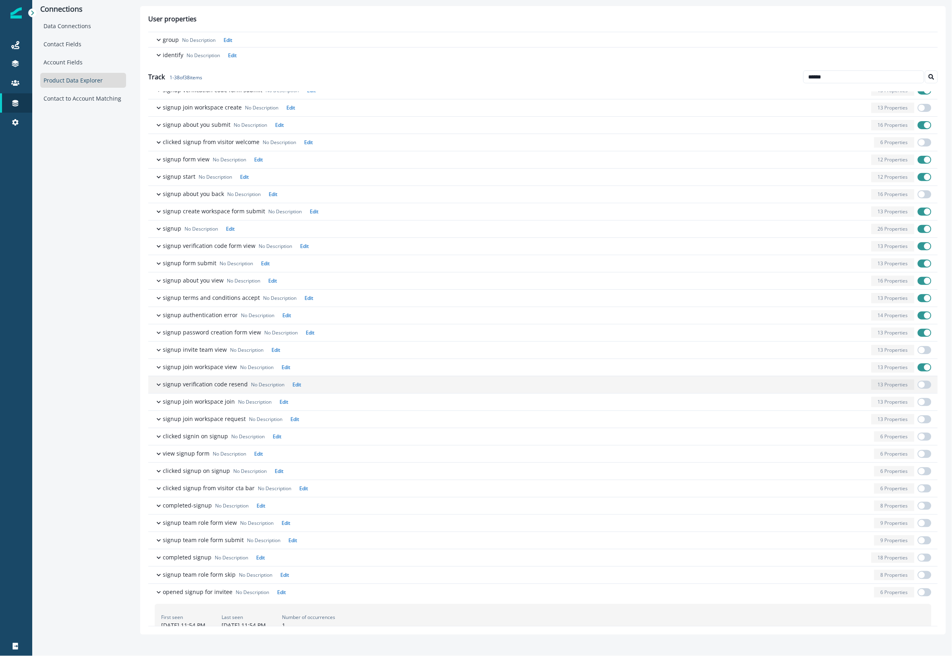
scroll to position [241, 0]
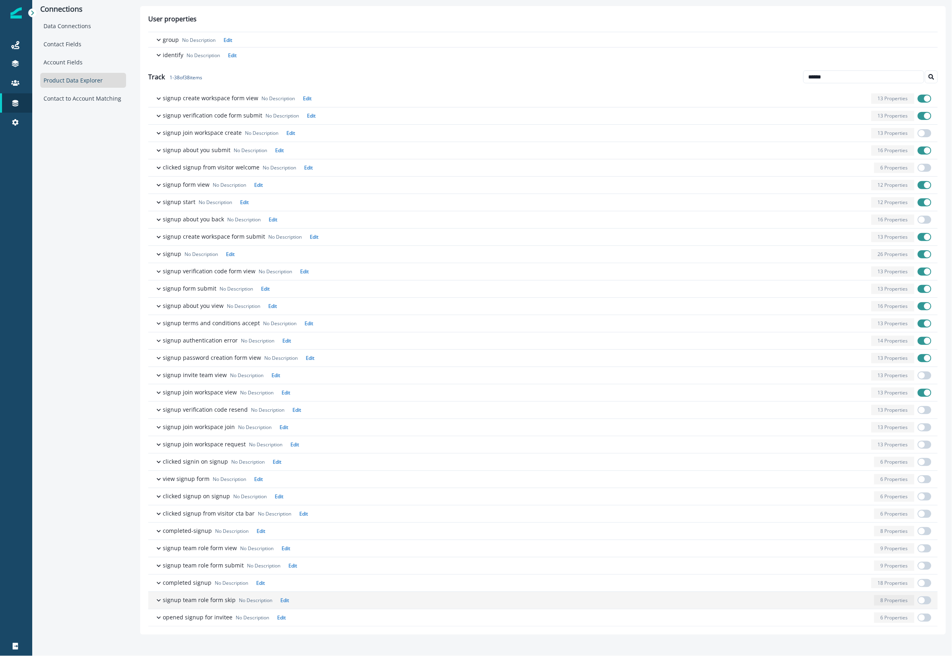
click at [308, 594] on button "signup team role form skip No Description Edit 8 Properties" at bounding box center [542, 600] width 789 height 17
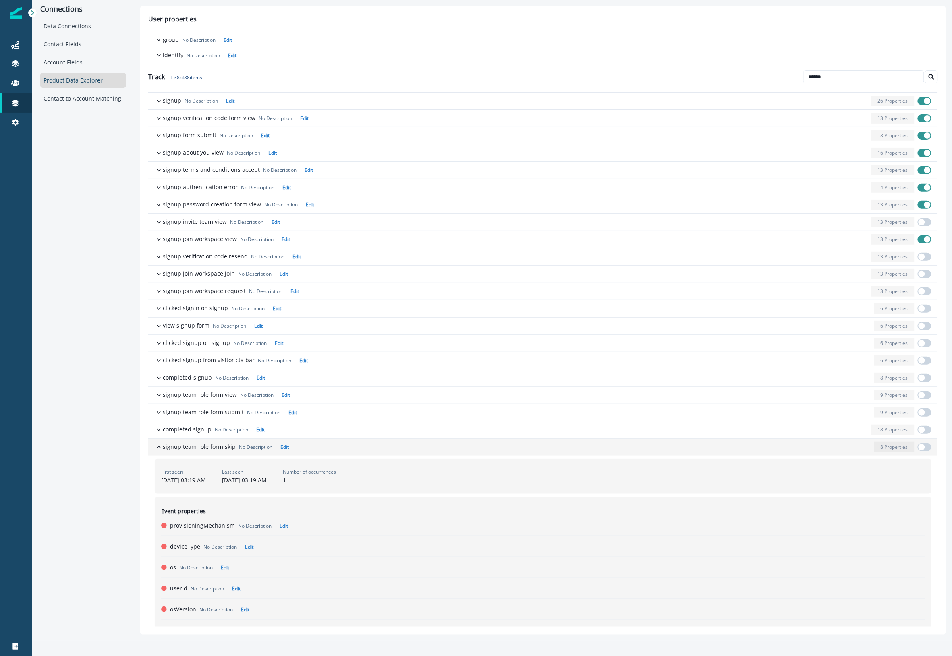
click at [307, 449] on div "button" at bounding box center [581, 447] width 579 height 10
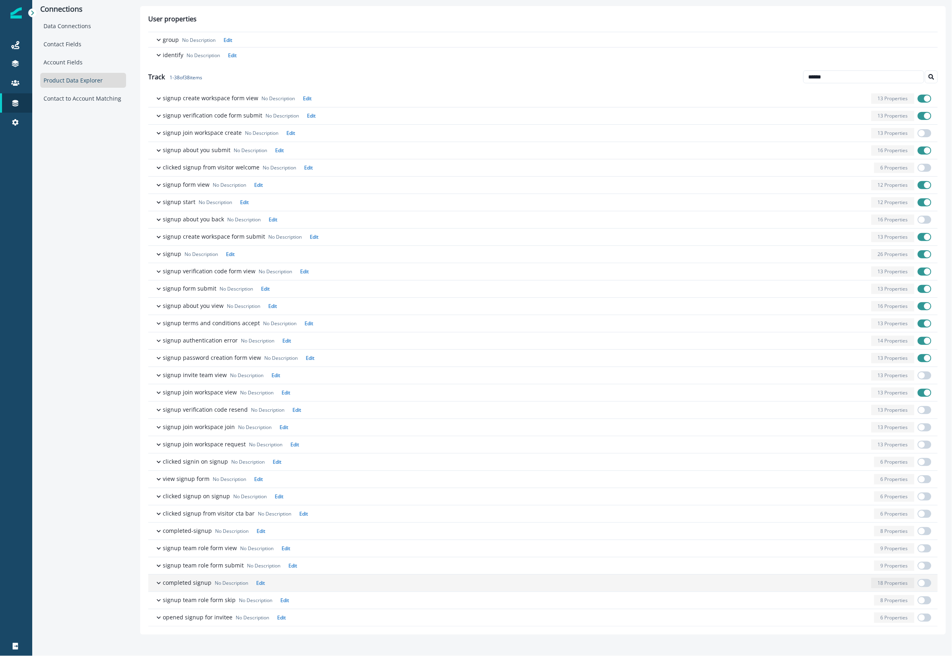
click at [311, 584] on div "button" at bounding box center [568, 583] width 600 height 10
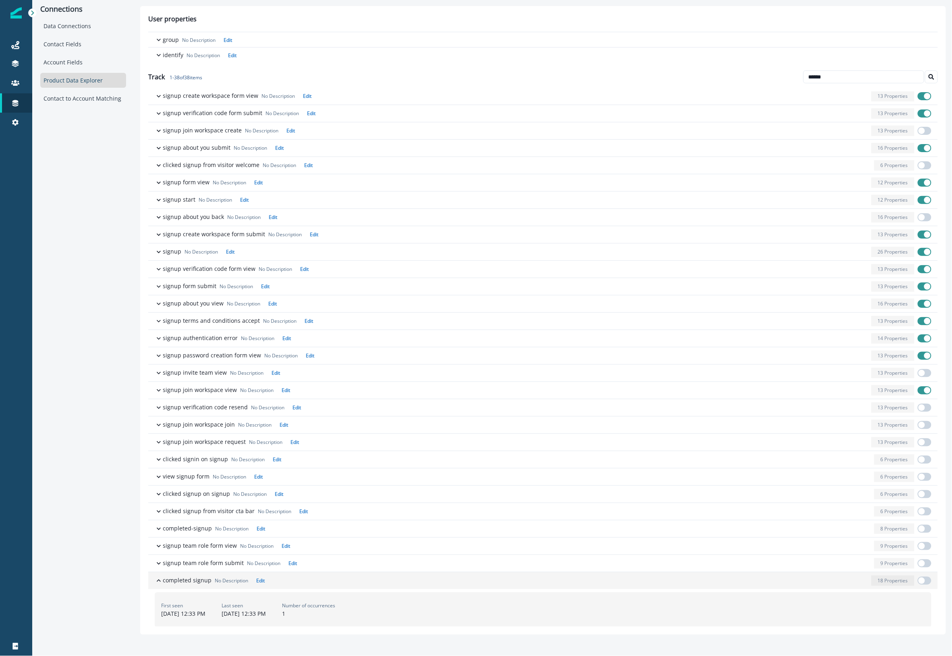
click at [311, 584] on div "button" at bounding box center [568, 581] width 600 height 10
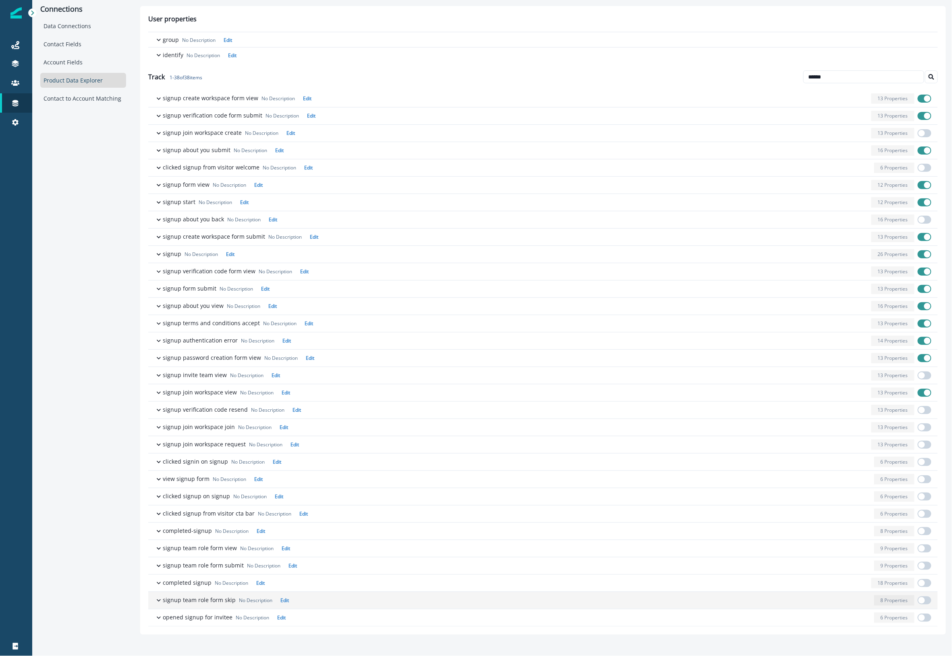
click at [921, 600] on span "button" at bounding box center [921, 601] width 6 height 6
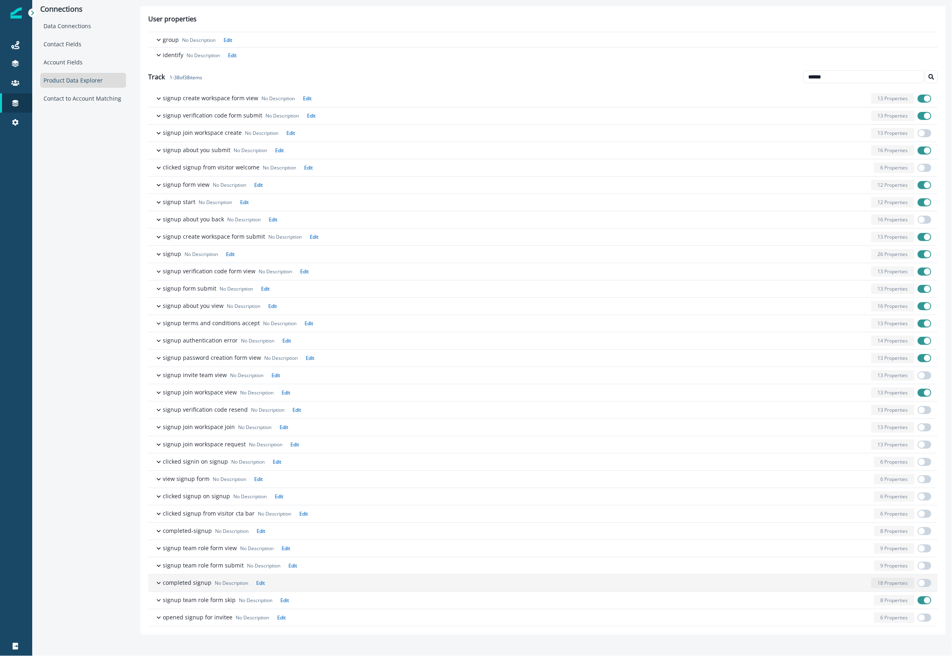
click at [919, 586] on span "button" at bounding box center [921, 583] width 6 height 6
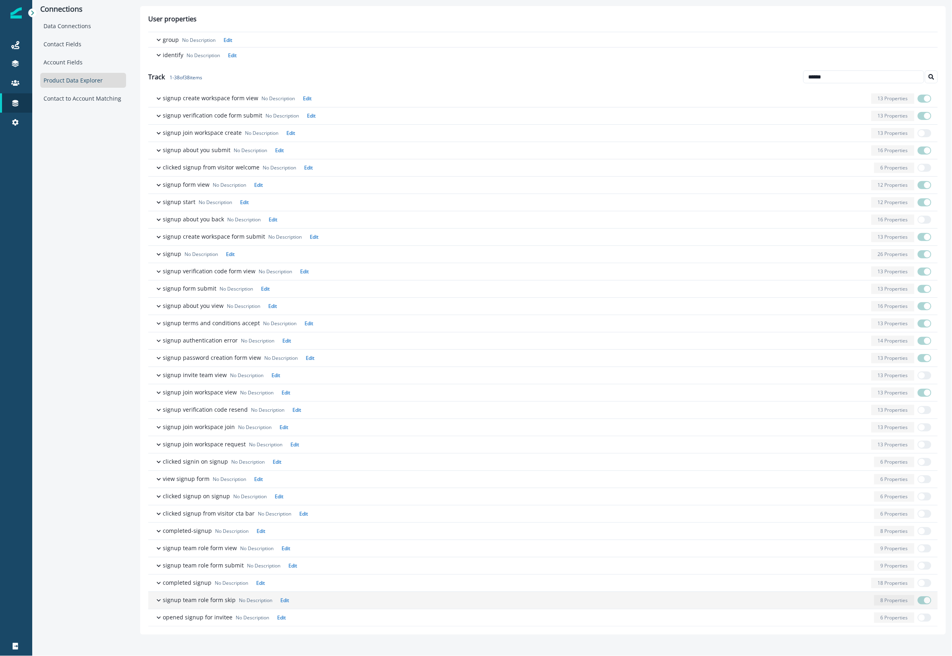
click at [925, 602] on span "button" at bounding box center [927, 601] width 6 height 6
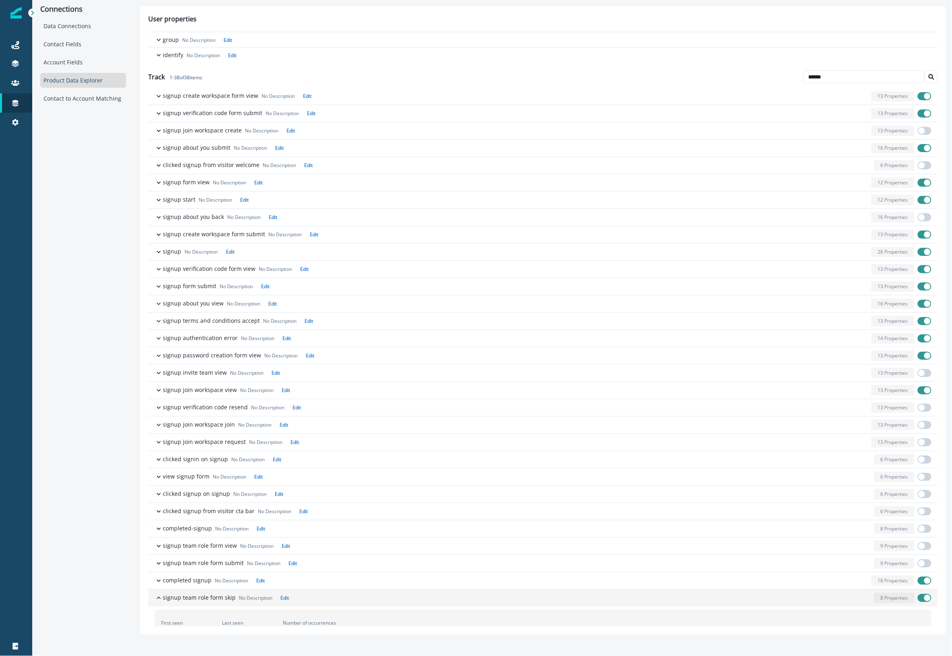
click at [921, 599] on span "button" at bounding box center [924, 598] width 14 height 8
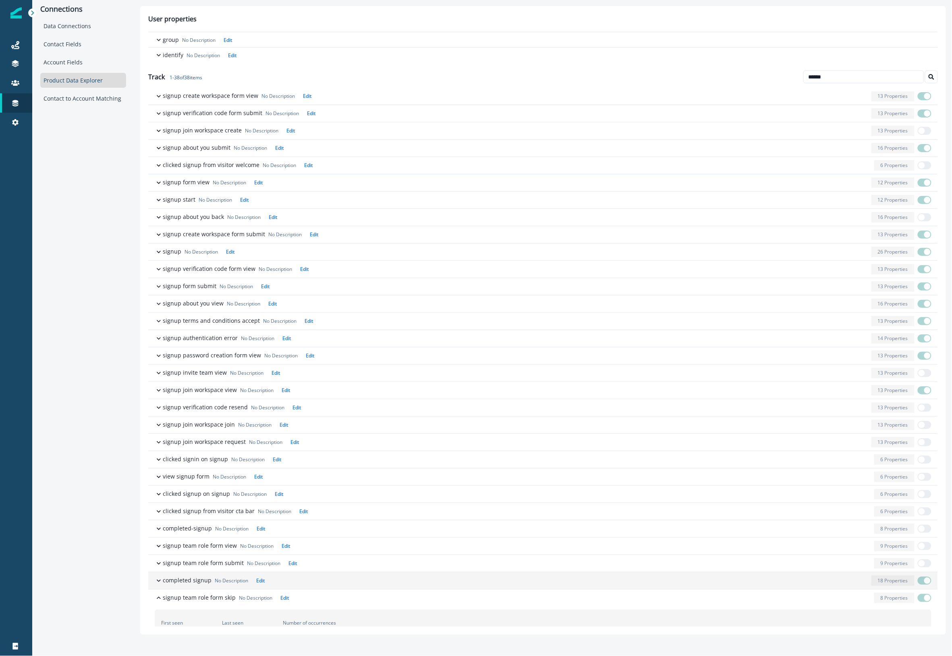
click at [816, 586] on div "button" at bounding box center [568, 581] width 600 height 10
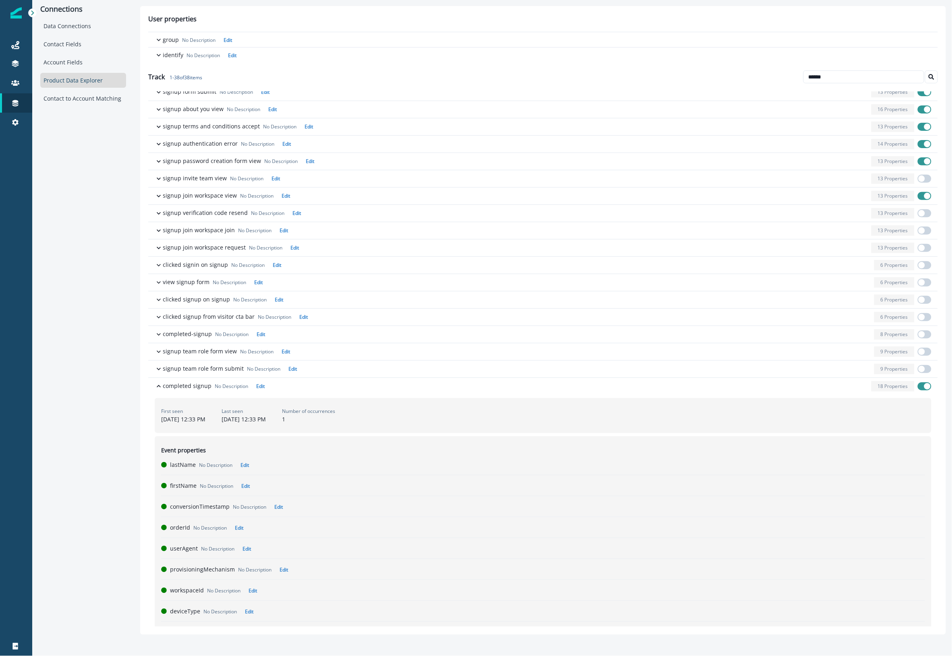
scroll to position [492, 0]
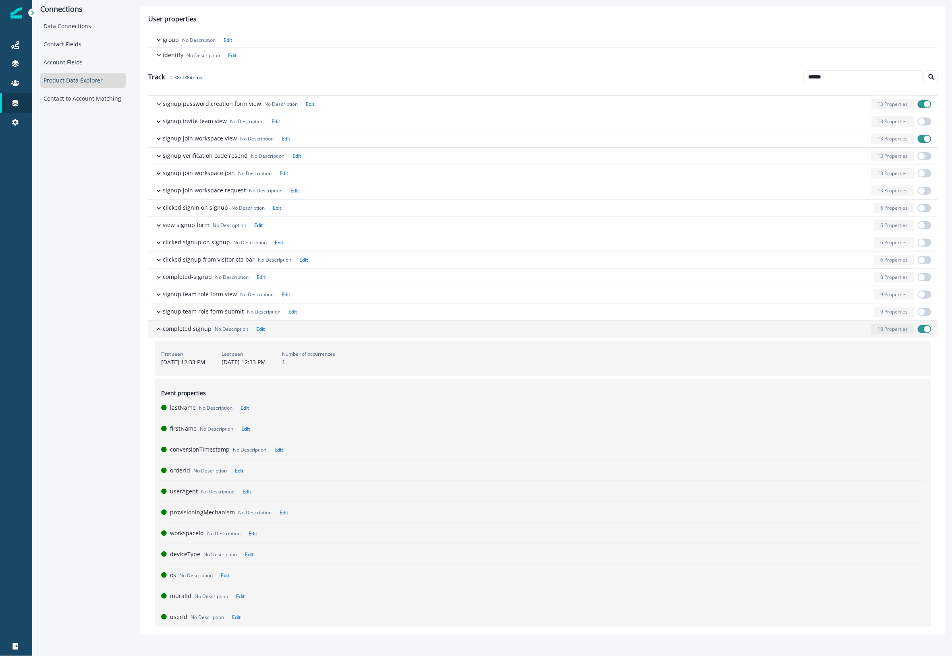
click at [924, 332] on span "button" at bounding box center [927, 329] width 6 height 6
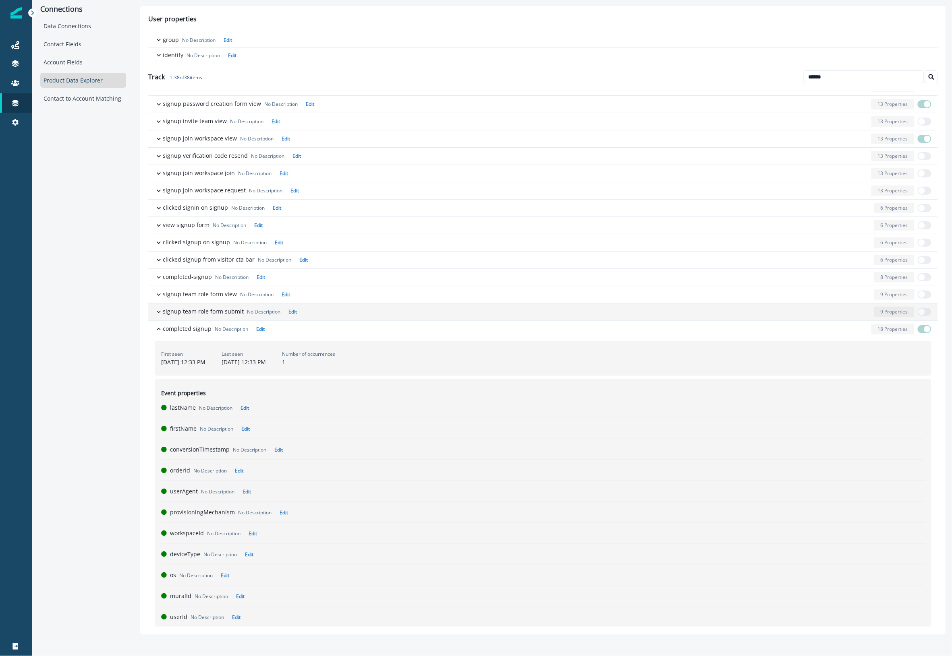
scroll to position [483, 0]
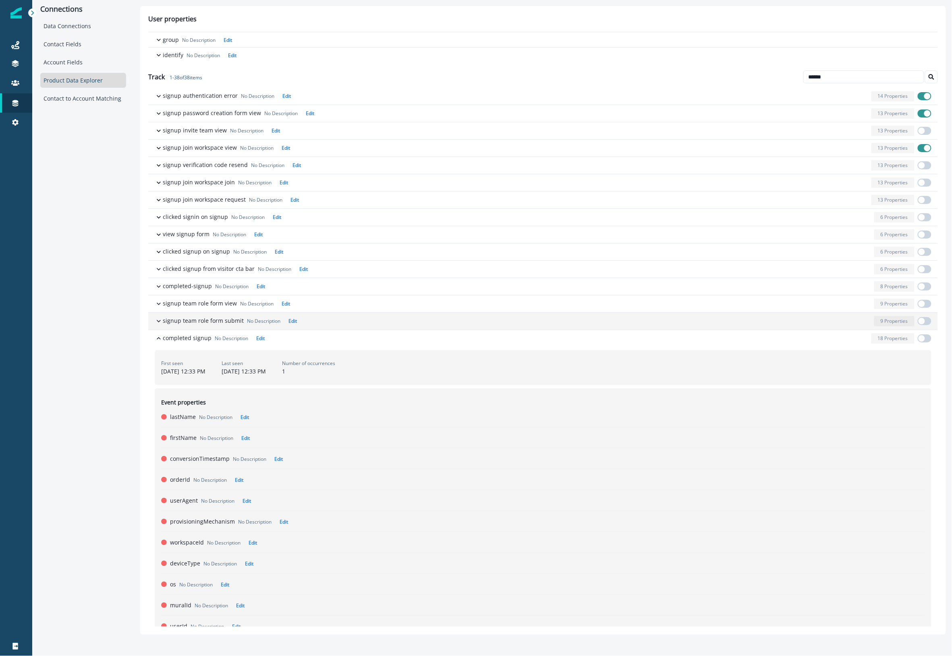
click at [325, 325] on div "button" at bounding box center [585, 321] width 571 height 10
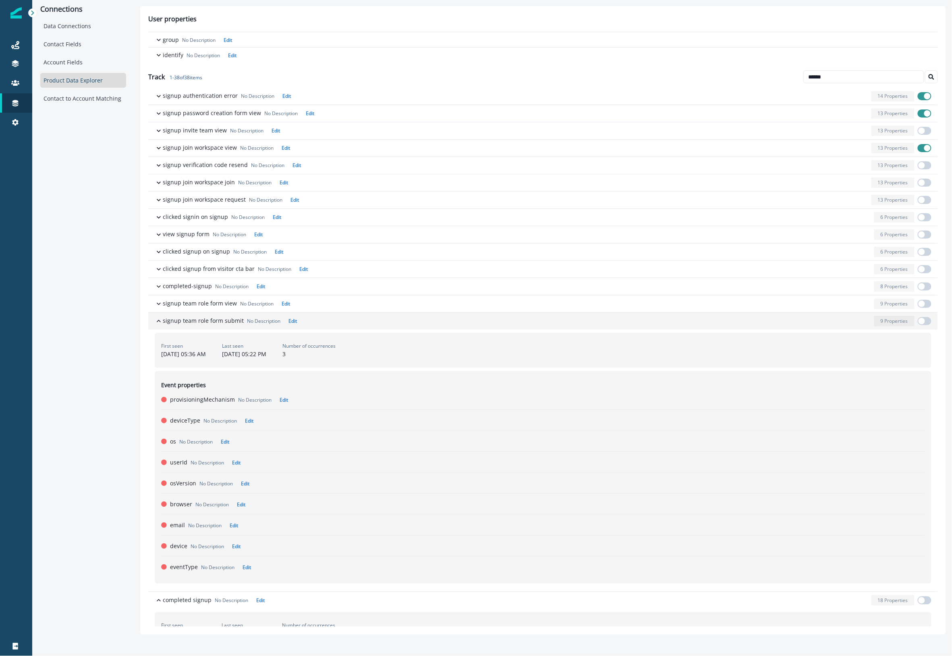
click at [325, 325] on div "button" at bounding box center [585, 321] width 571 height 10
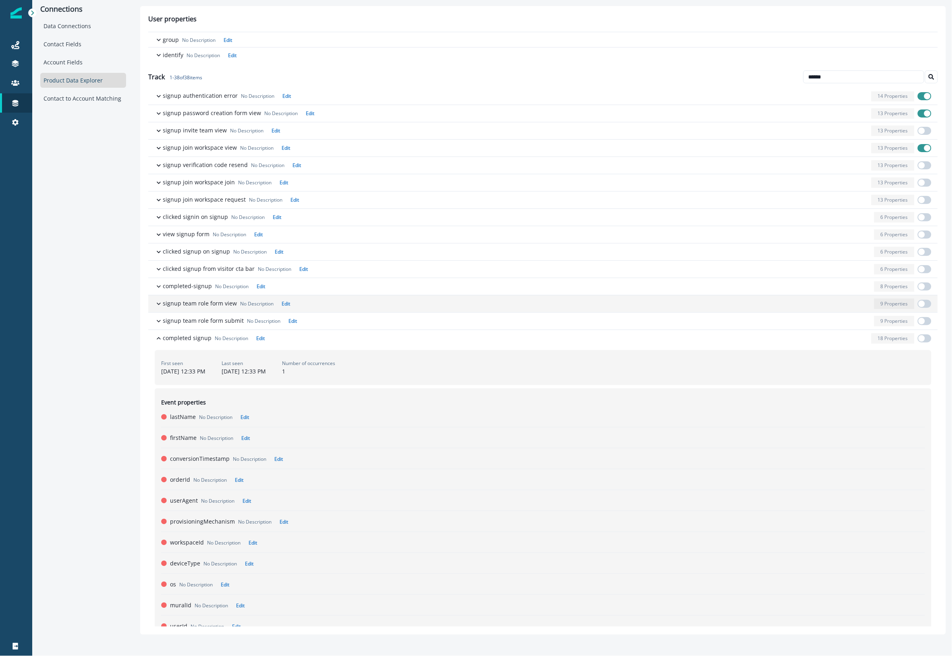
click at [327, 309] on div "button" at bounding box center [581, 304] width 577 height 10
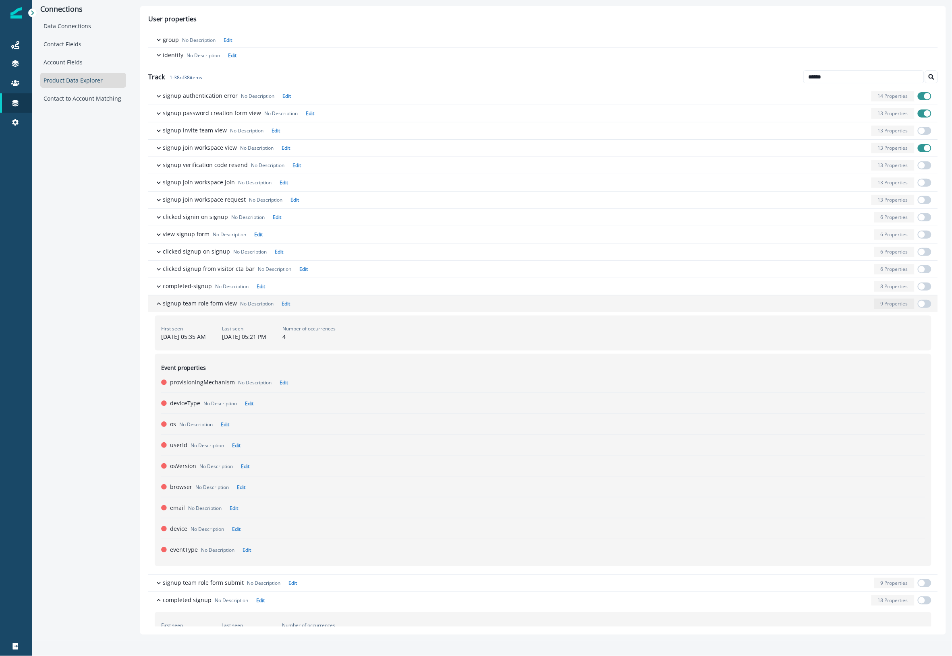
click at [327, 309] on div "button" at bounding box center [581, 304] width 577 height 10
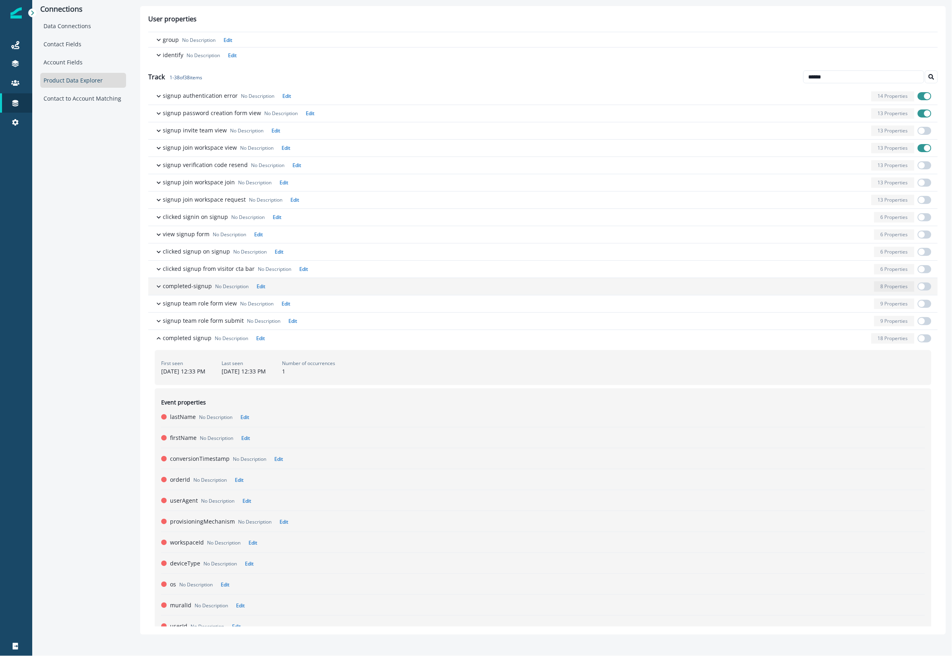
click at [329, 291] on div "button" at bounding box center [569, 286] width 602 height 10
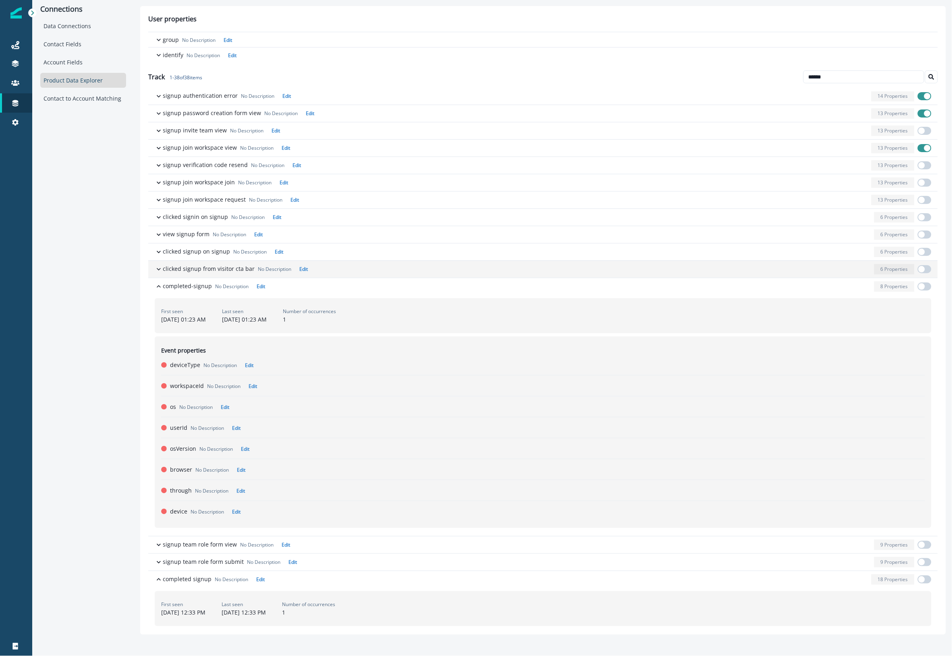
click at [342, 272] on div "button" at bounding box center [591, 269] width 560 height 10
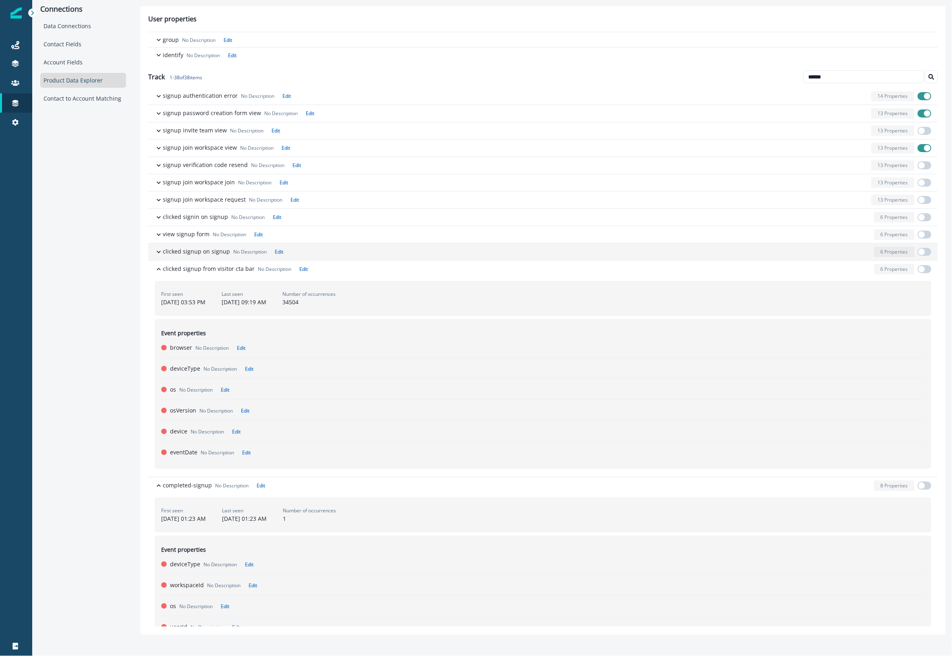
click at [341, 257] on div "button" at bounding box center [578, 252] width 584 height 10
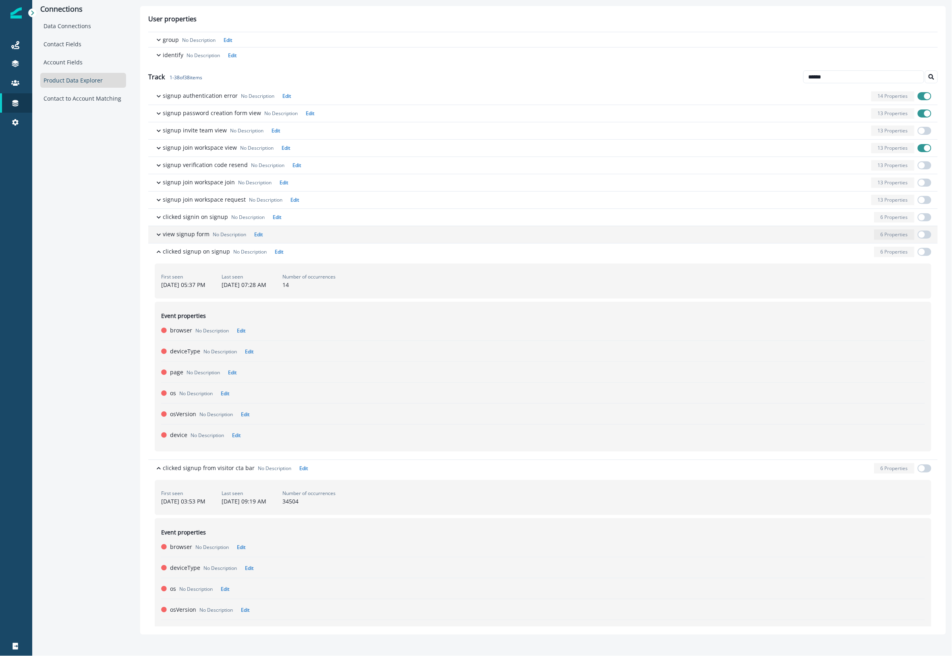
click at [339, 240] on div "button" at bounding box center [568, 235] width 605 height 10
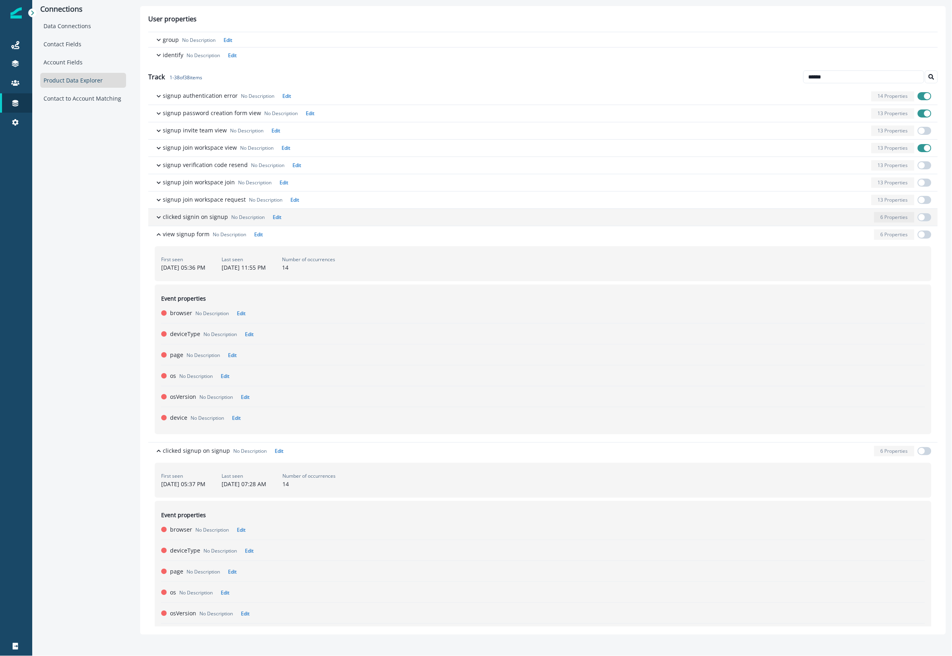
click at [340, 223] on div "button" at bounding box center [577, 217] width 586 height 10
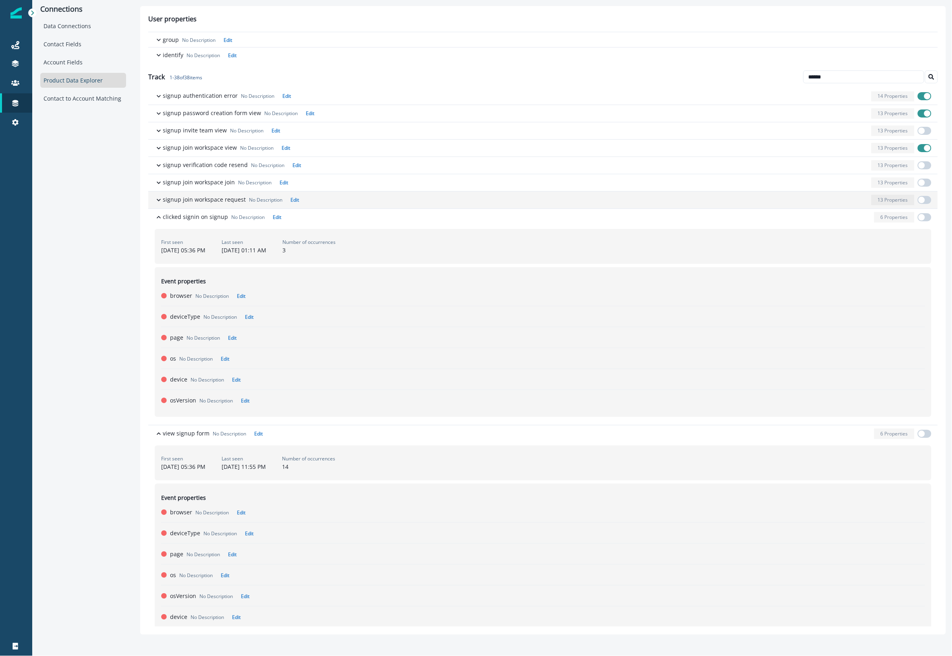
click at [351, 209] on button "signup join workspace request No Description Edit 13 Properties" at bounding box center [542, 200] width 789 height 17
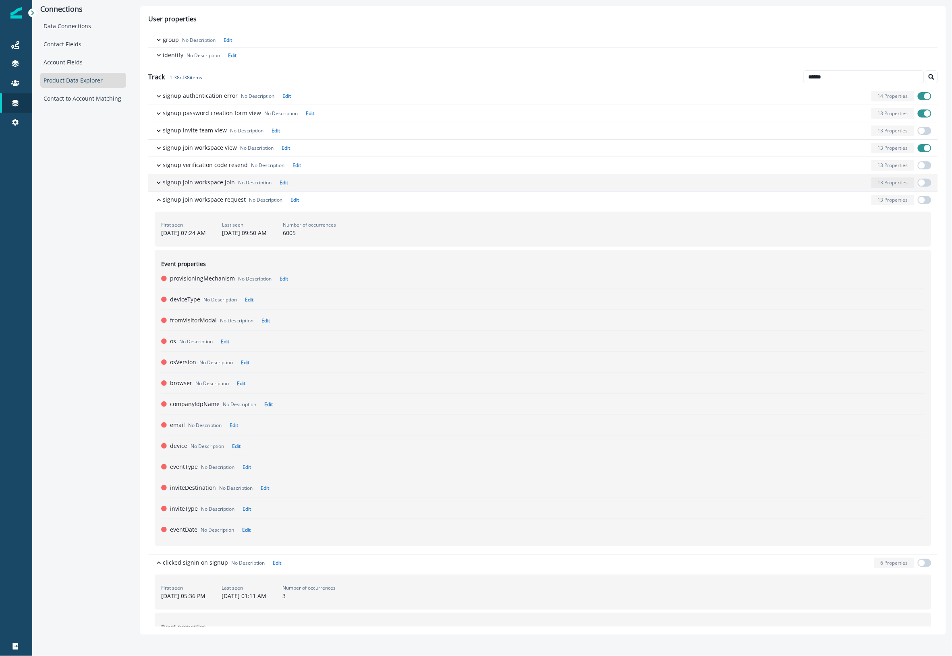
click at [350, 186] on div "button" at bounding box center [579, 183] width 577 height 10
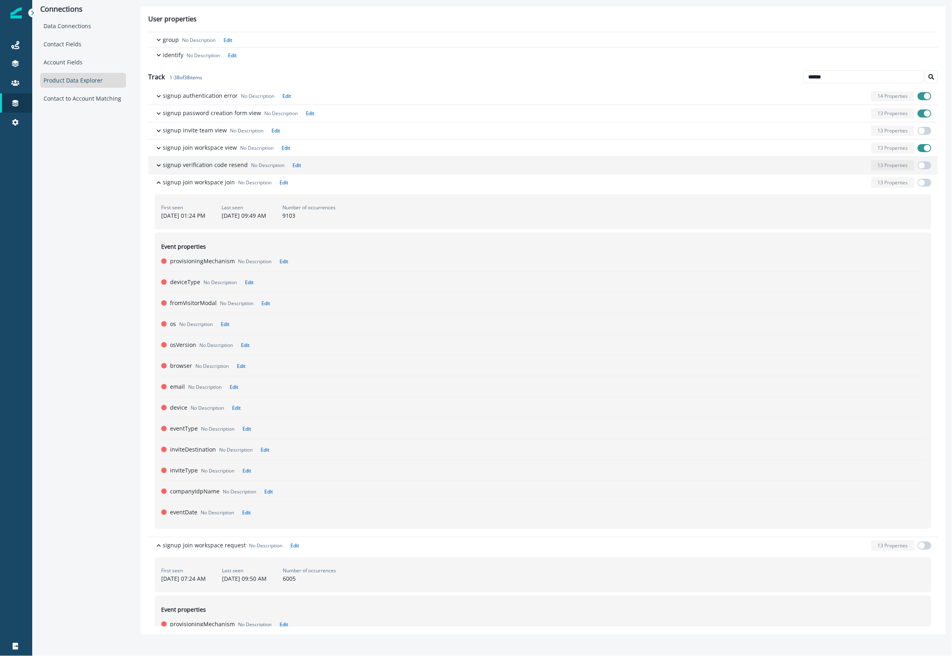
click at [353, 170] on div "button" at bounding box center [586, 165] width 564 height 10
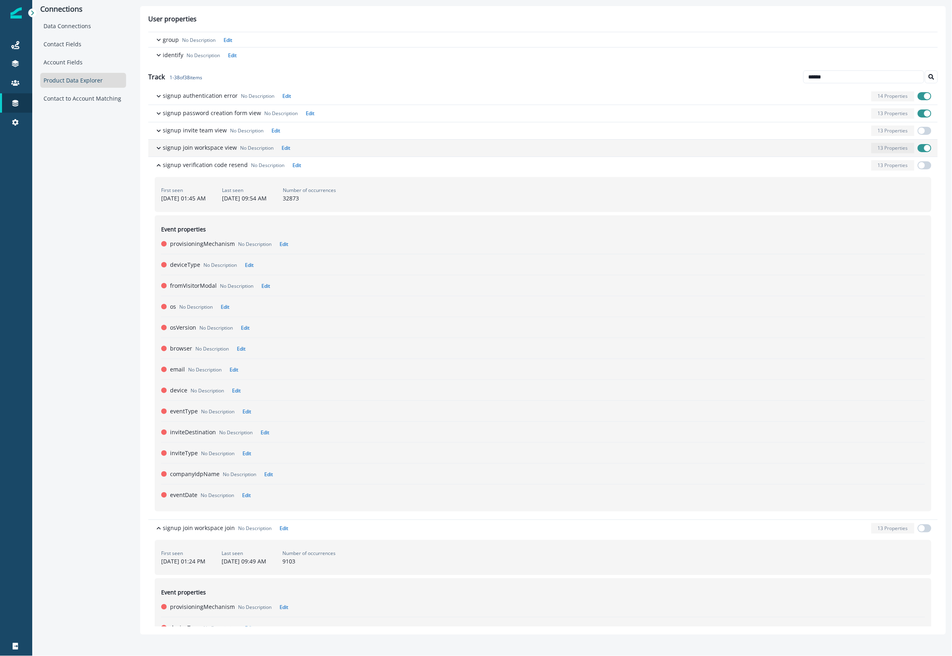
click at [350, 151] on div "button" at bounding box center [580, 148] width 575 height 10
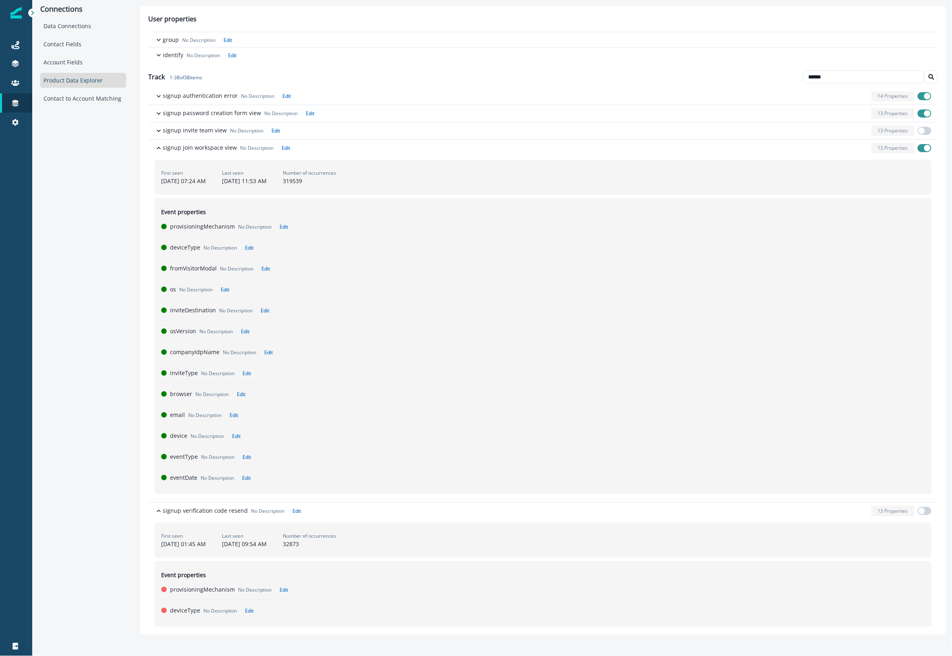
click at [871, 72] on input "******" at bounding box center [863, 76] width 121 height 13
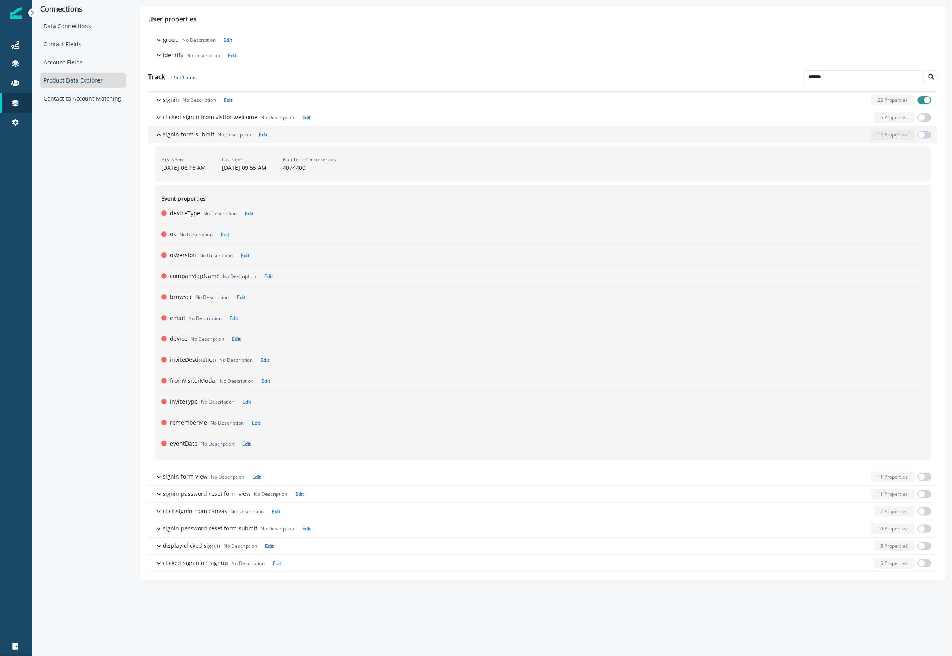
click at [405, 136] on div "button" at bounding box center [569, 135] width 597 height 10
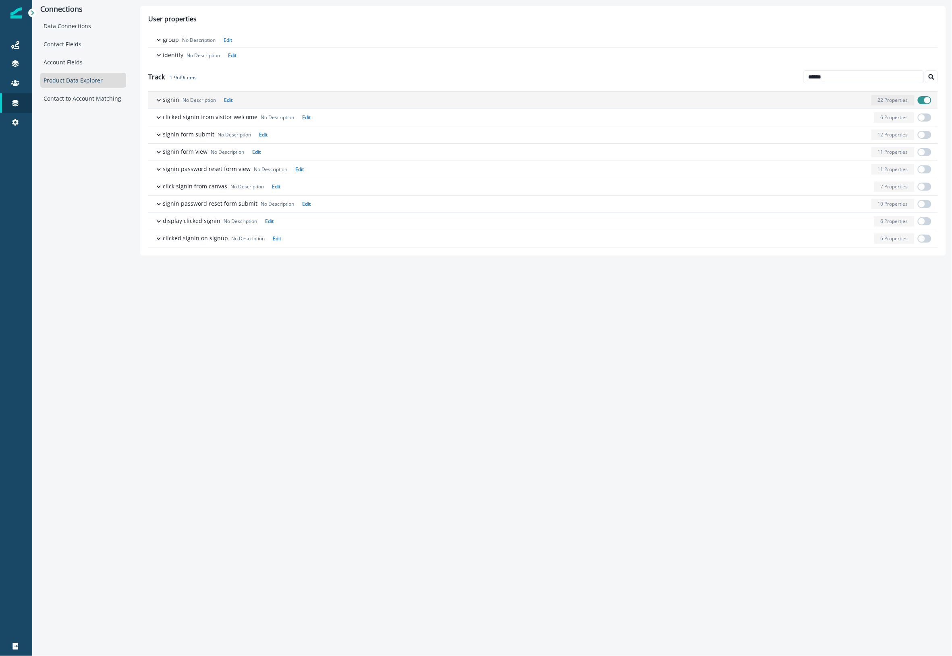
click at [397, 97] on div "button" at bounding box center [552, 100] width 632 height 10
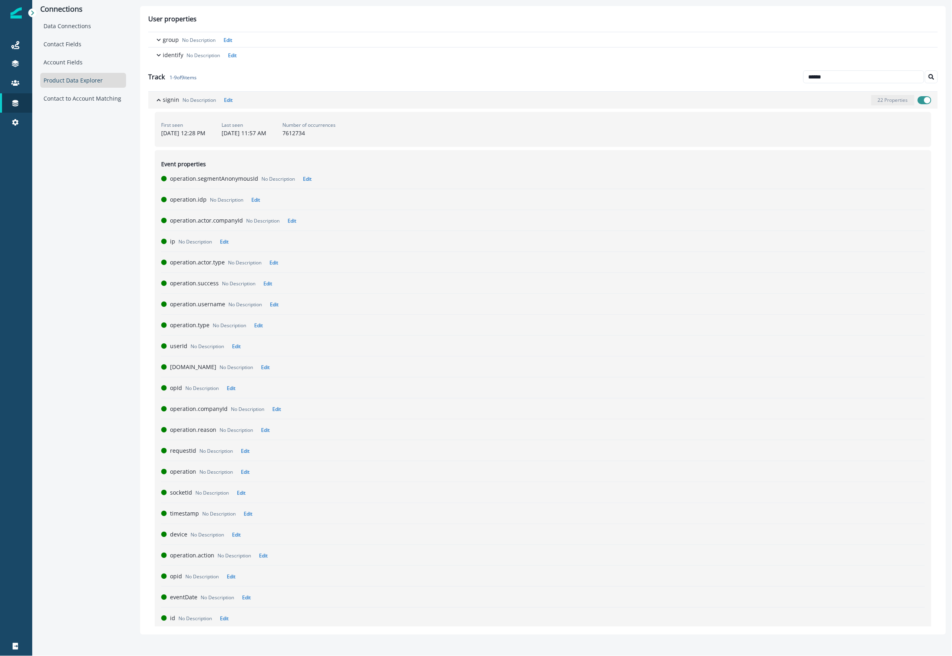
click at [397, 97] on div "button" at bounding box center [552, 100] width 632 height 10
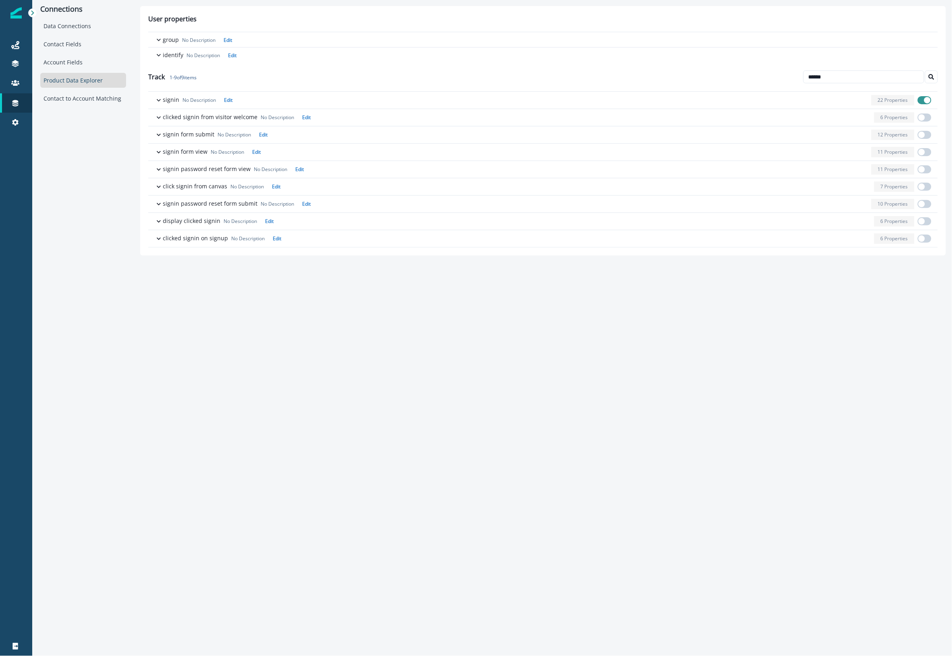
drag, startPoint x: 842, startPoint y: 79, endPoint x: 712, endPoint y: 65, distance: 130.9
click at [712, 65] on div "Track 1 - 9 of 9 items ******" at bounding box center [542, 76] width 789 height 29
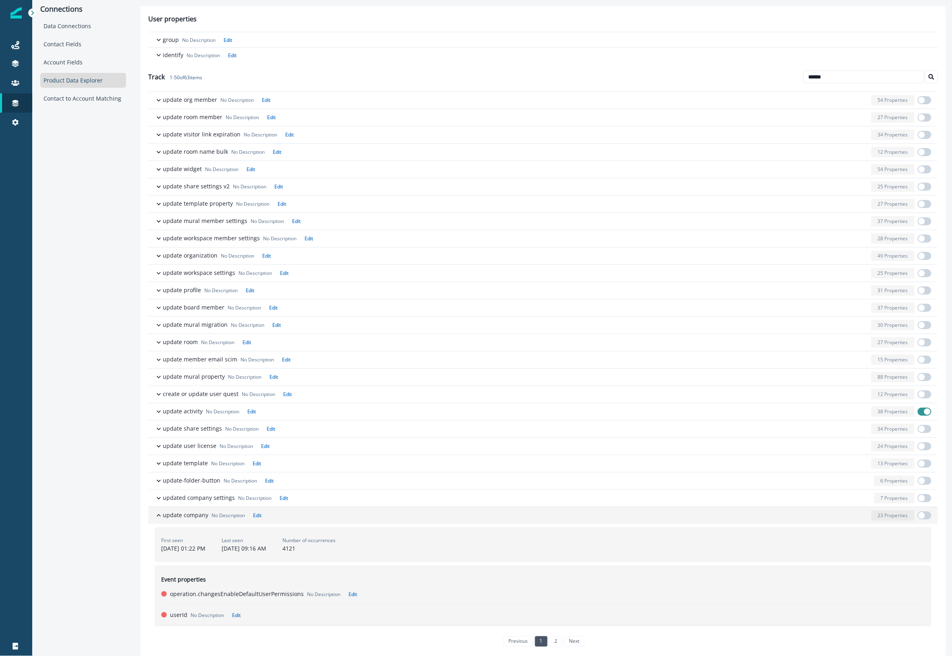
click at [312, 521] on div "button" at bounding box center [566, 516] width 603 height 10
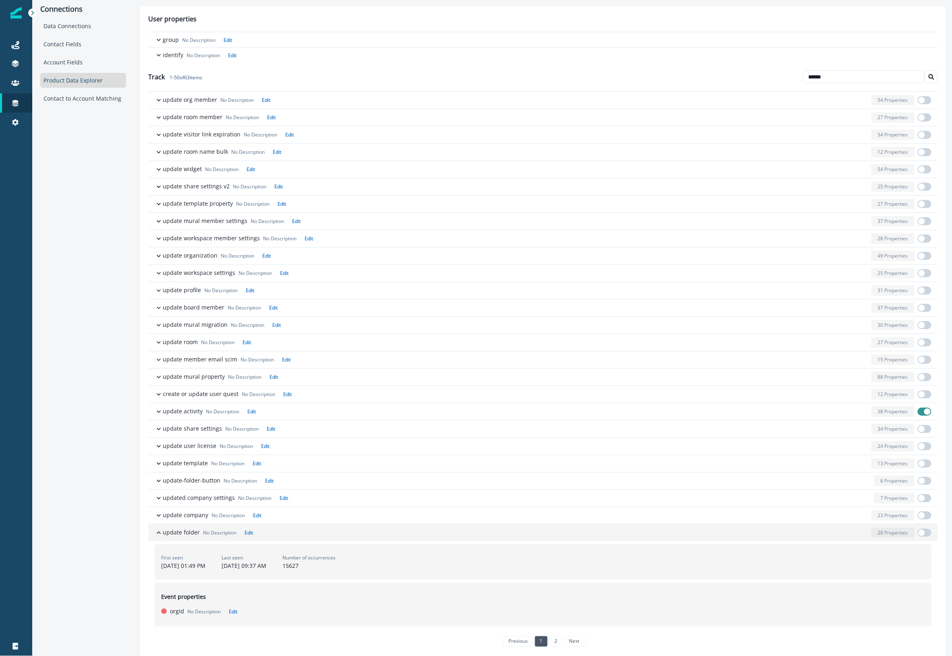
click at [428, 537] on div "button" at bounding box center [562, 533] width 612 height 10
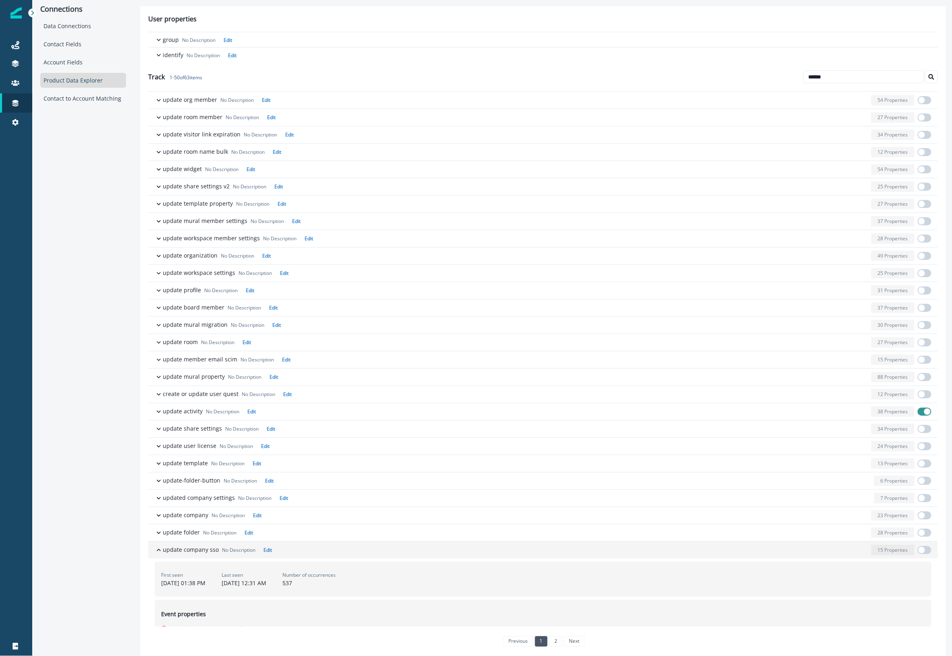
click at [421, 550] on div "button" at bounding box center [571, 550] width 593 height 10
click at [420, 575] on button "update member firstname No Description Edit 15 Properties" at bounding box center [542, 567] width 789 height 17
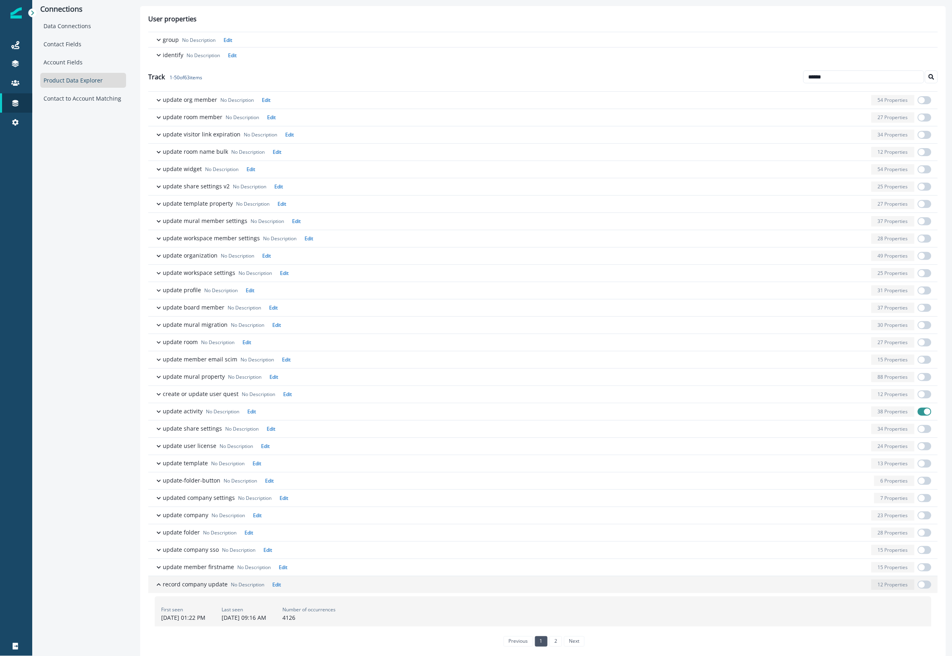
click at [422, 594] on button "record company update No Description Edit 12 Properties" at bounding box center [542, 585] width 789 height 17
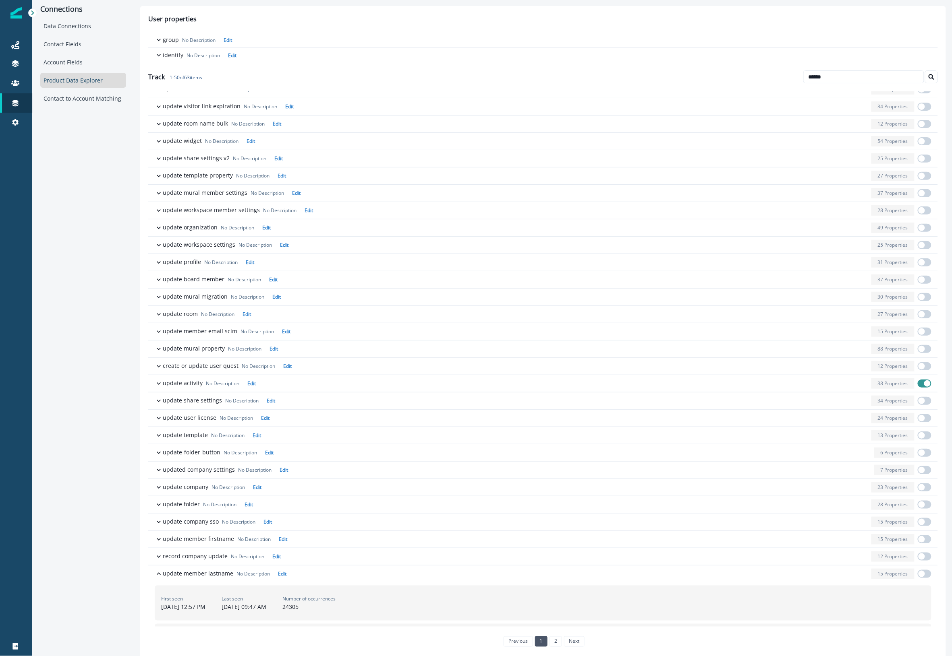
scroll to position [302, 0]
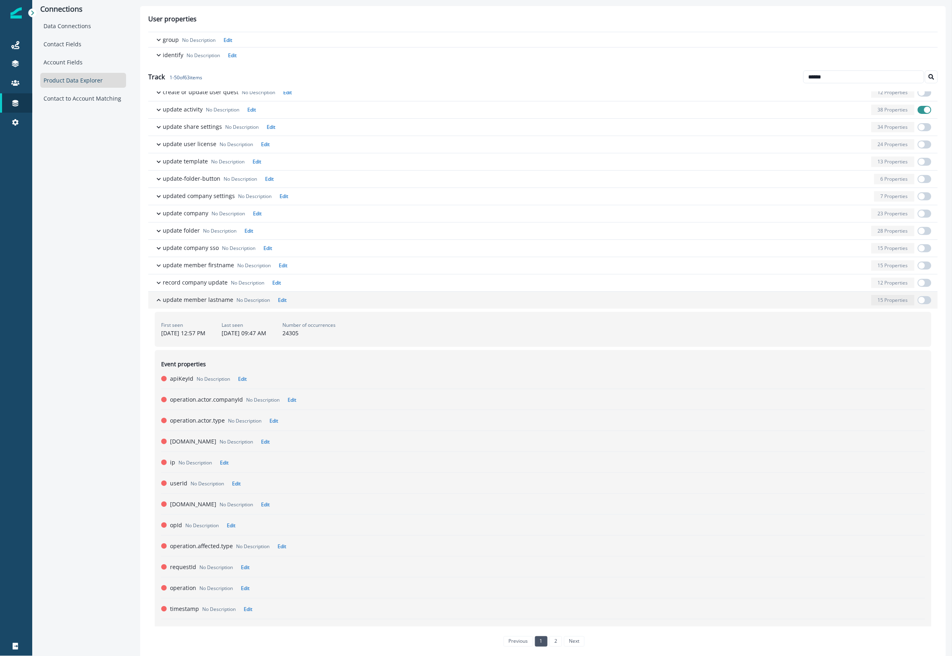
click at [339, 302] on div "button" at bounding box center [579, 300] width 578 height 10
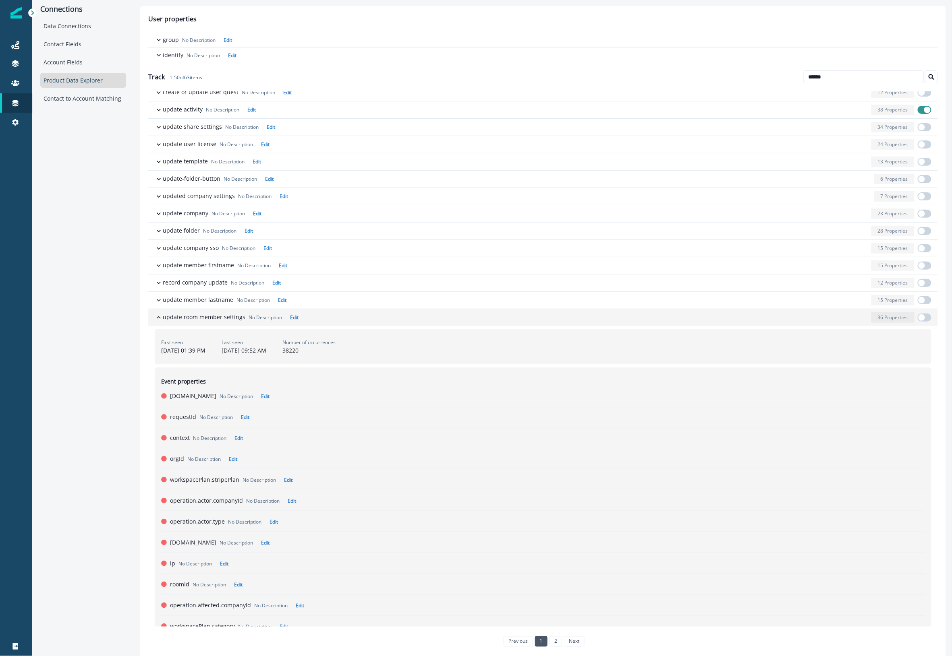
click at [339, 323] on div "button" at bounding box center [585, 317] width 566 height 10
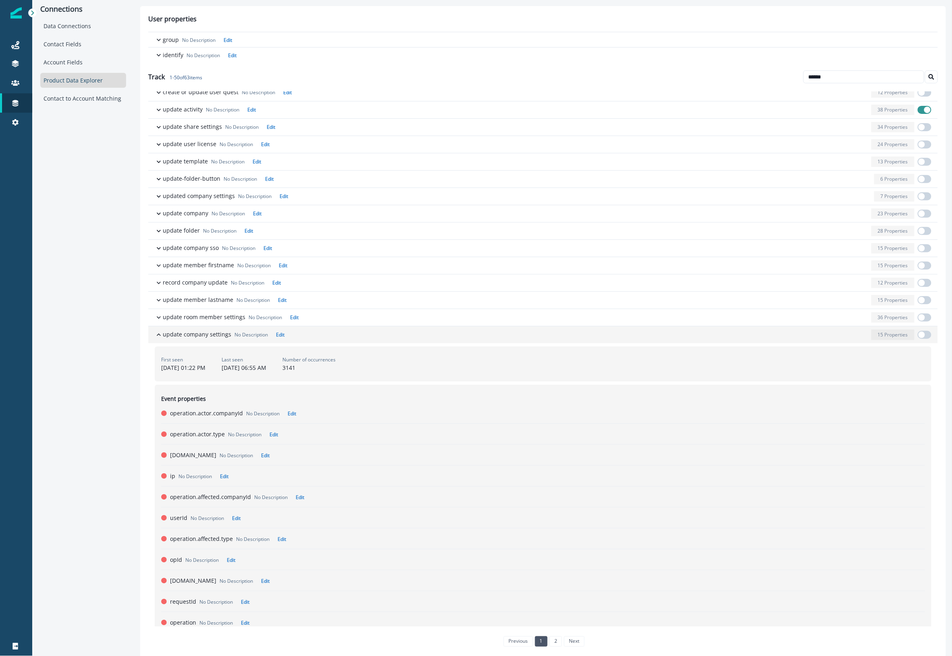
click at [340, 339] on div "button" at bounding box center [578, 335] width 580 height 10
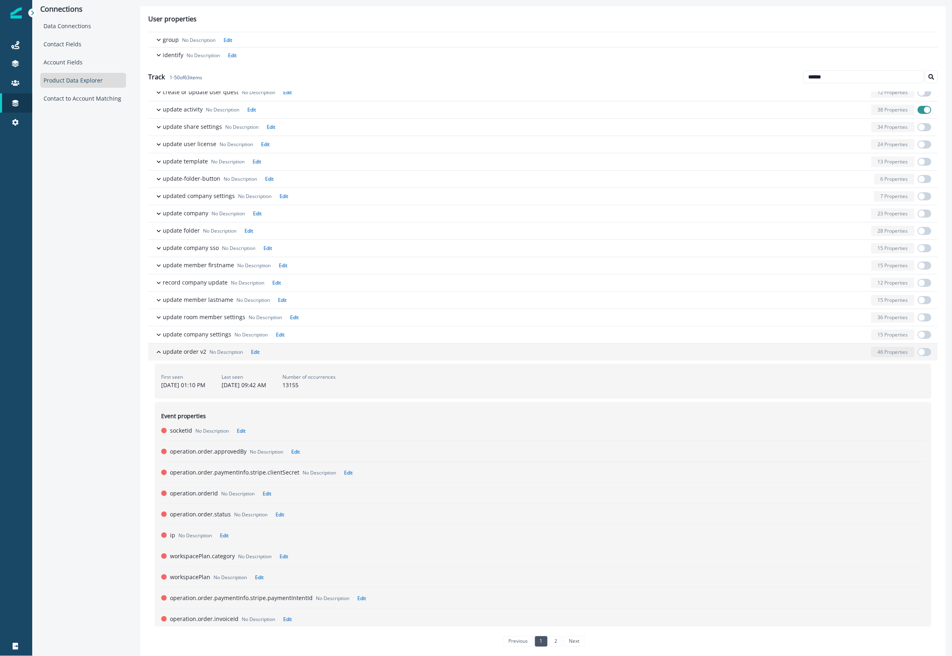
click at [343, 356] on div "button" at bounding box center [565, 352] width 605 height 10
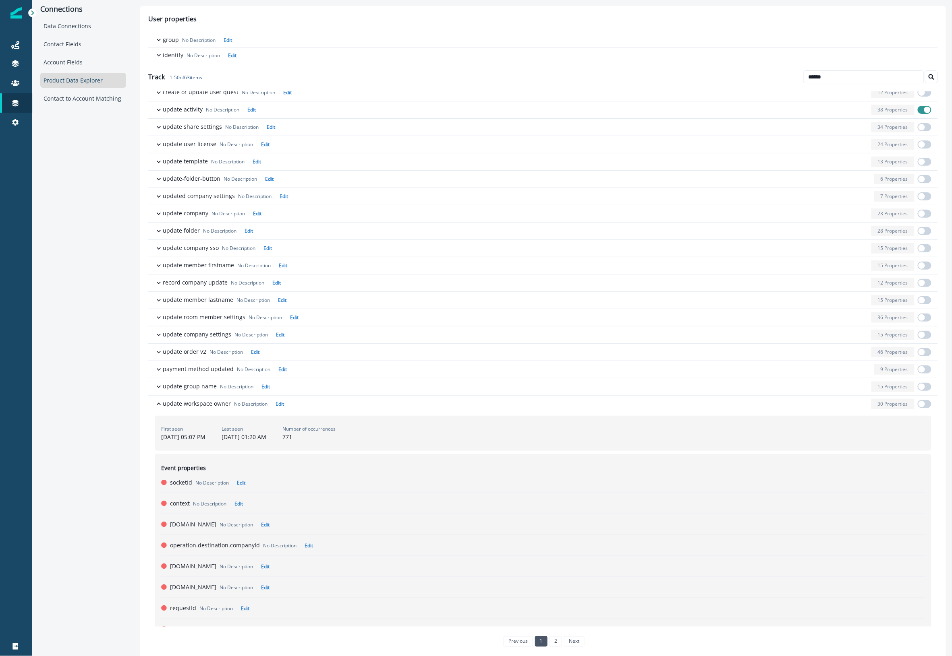
click at [349, 410] on div "button" at bounding box center [577, 404] width 581 height 10
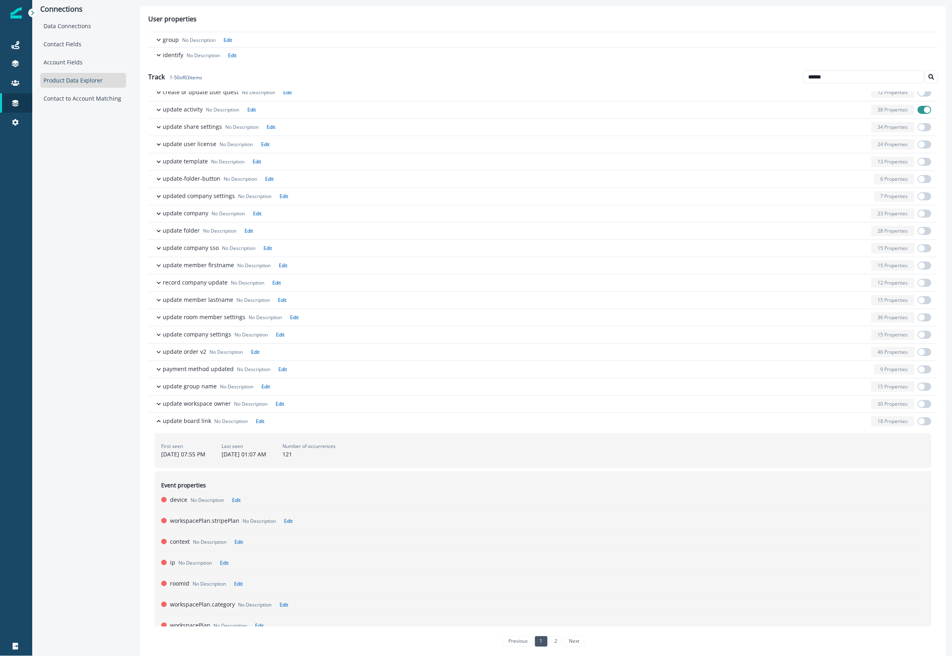
click at [346, 433] on div "First seen [DATE] 07:55 PM Last seen [DATE] 01:07 AM Number of occurrences 121 …" at bounding box center [542, 655] width 789 height 451
click at [349, 427] on div "button" at bounding box center [567, 421] width 600 height 10
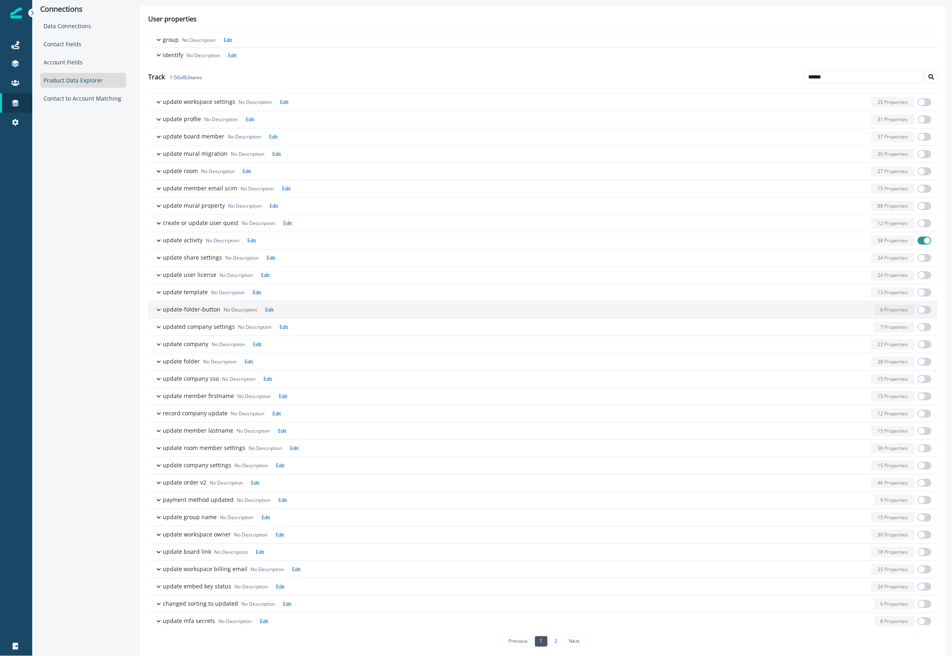
scroll to position [334, 0]
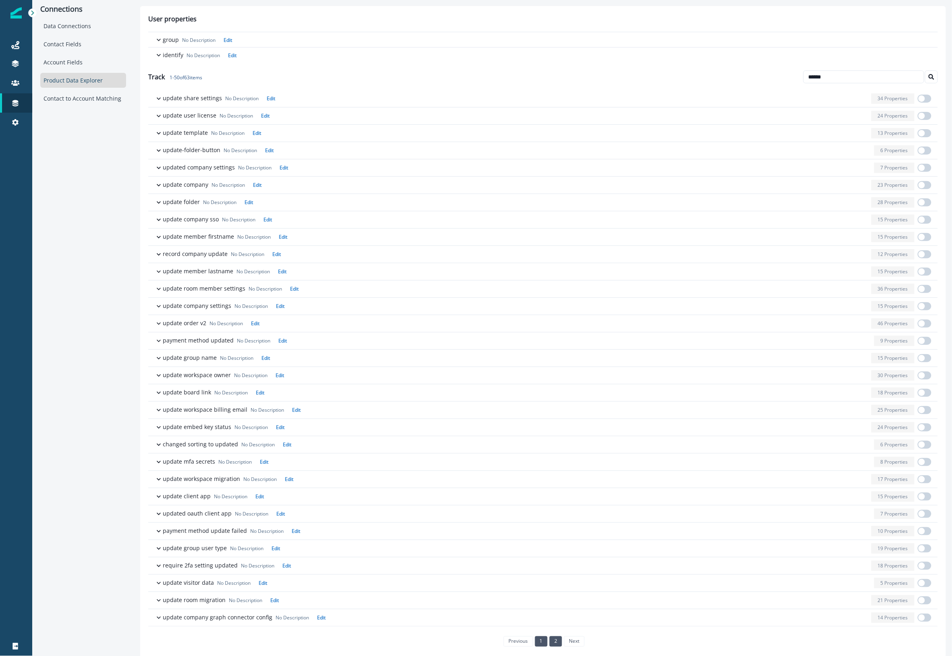
click at [549, 641] on link "2" at bounding box center [555, 642] width 12 height 10
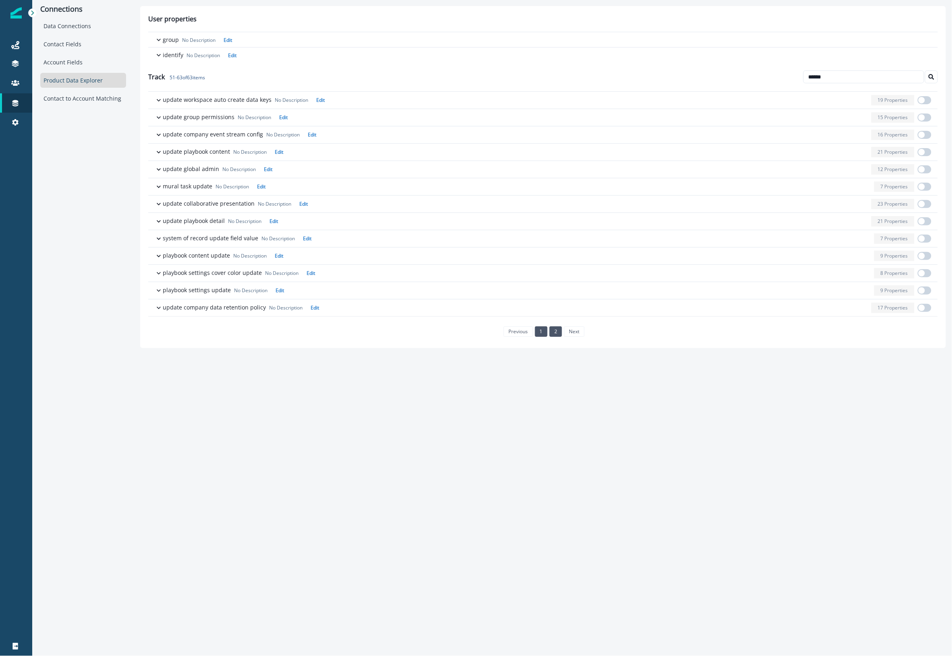
click at [537, 331] on link "1" at bounding box center [541, 332] width 12 height 10
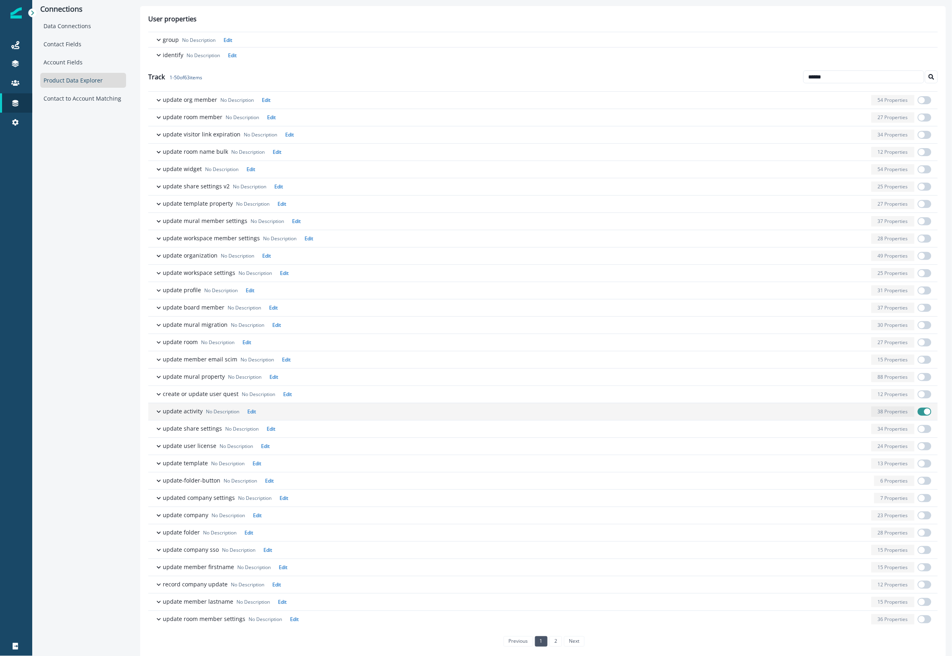
click at [292, 413] on div "button" at bounding box center [563, 412] width 609 height 10
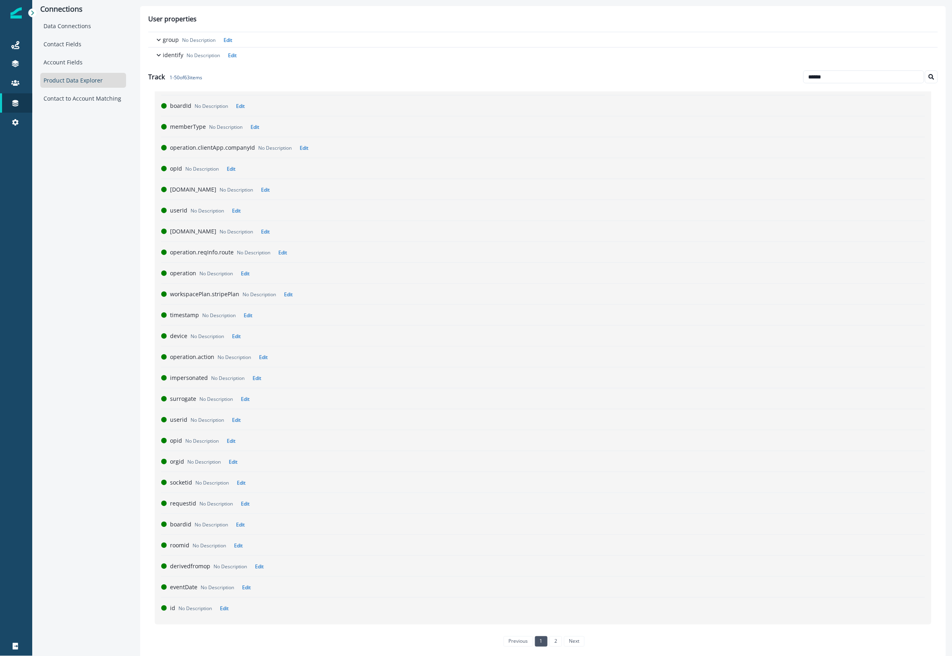
scroll to position [705, 0]
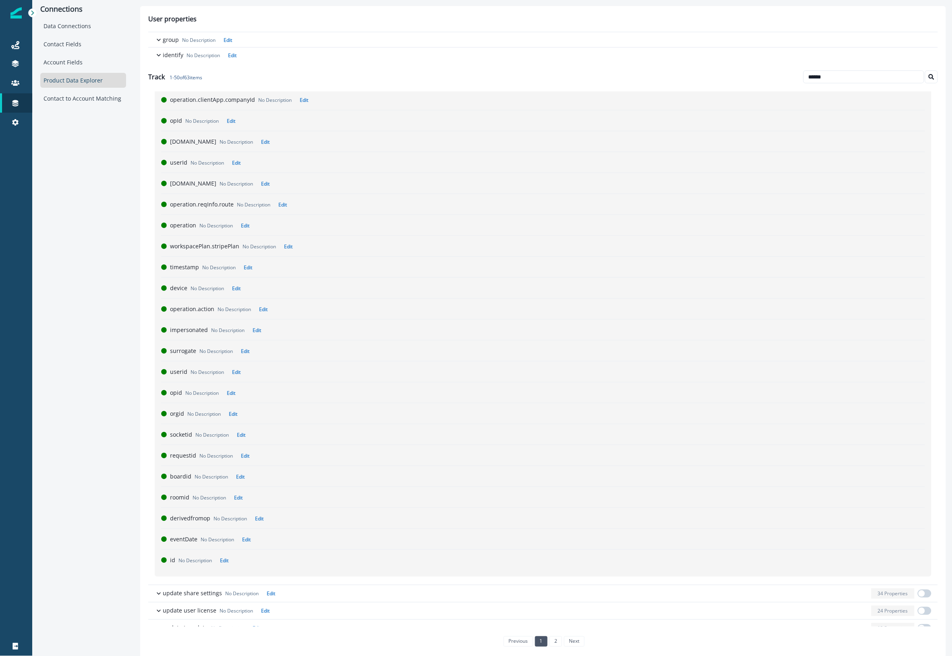
drag, startPoint x: 840, startPoint y: 79, endPoint x: 721, endPoint y: 82, distance: 119.2
click at [721, 82] on div "Track 1 - 50 of 63 items ******" at bounding box center [542, 76] width 789 height 29
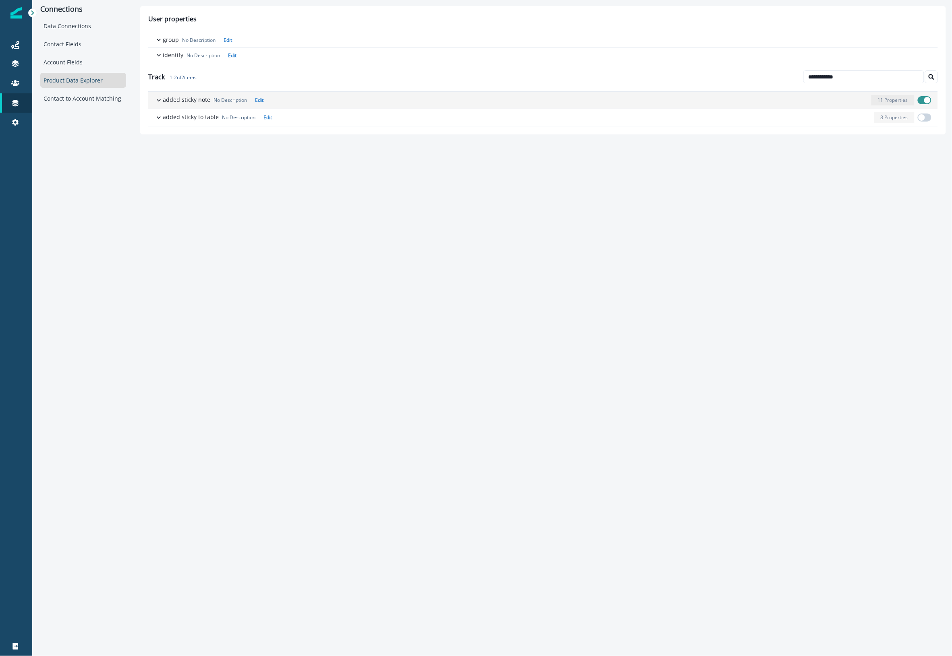
click at [496, 102] on div "button" at bounding box center [567, 100] width 601 height 10
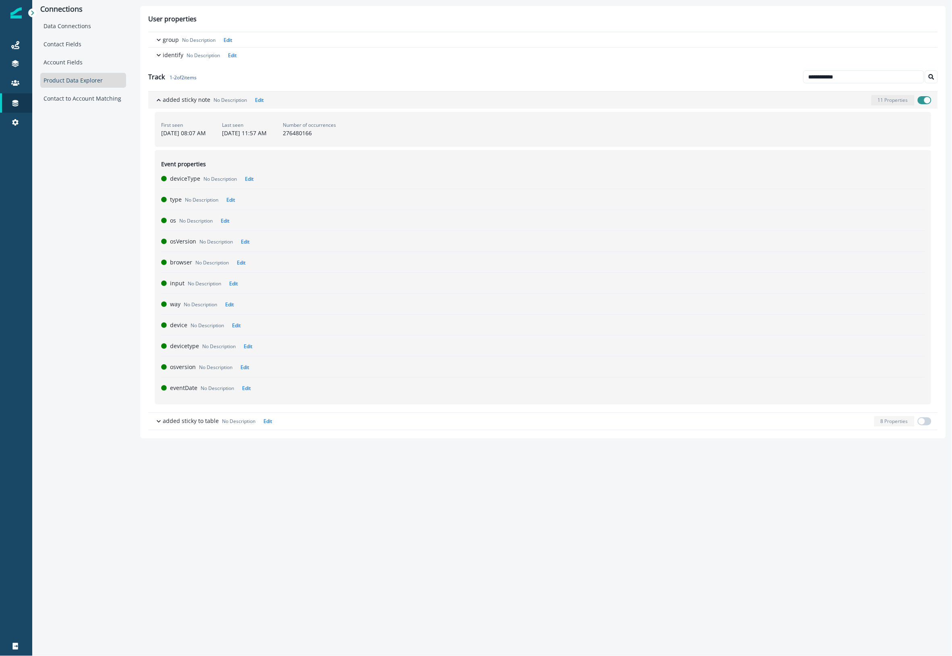
click at [496, 102] on div "button" at bounding box center [567, 100] width 601 height 10
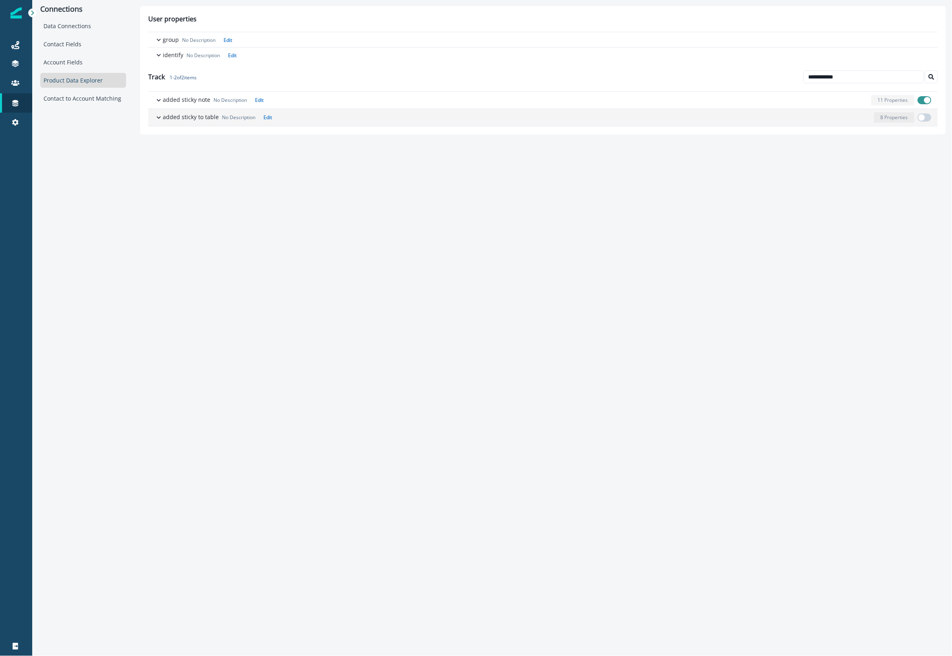
click at [468, 120] on div "button" at bounding box center [573, 117] width 596 height 10
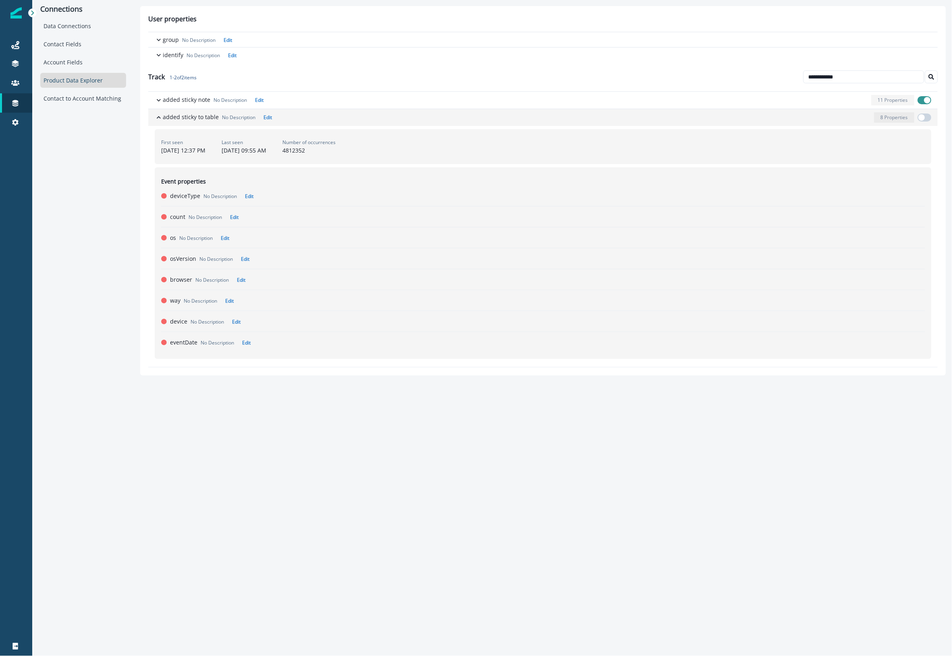
click at [468, 120] on div "button" at bounding box center [573, 117] width 596 height 10
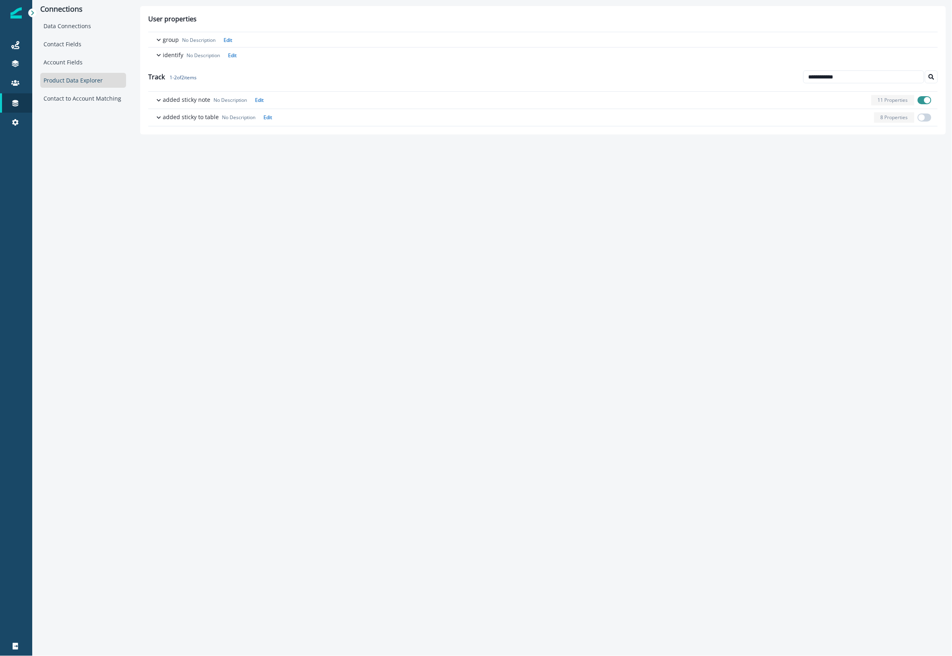
drag, startPoint x: 873, startPoint y: 75, endPoint x: 652, endPoint y: 69, distance: 221.2
click at [658, 75] on div "**********" at bounding box center [542, 76] width 789 height 29
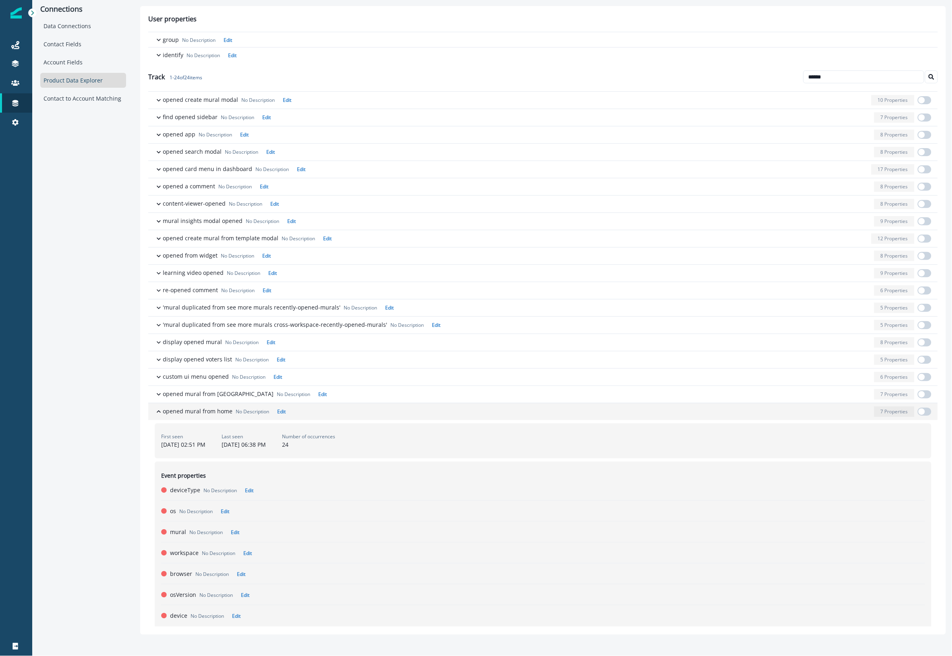
click at [364, 413] on div "button" at bounding box center [580, 412] width 582 height 10
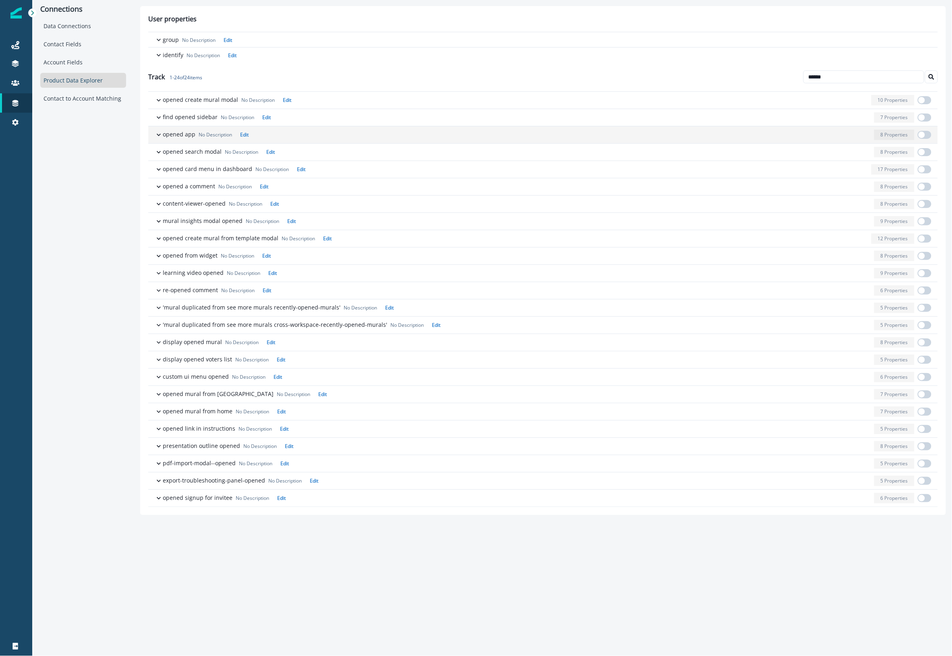
click at [347, 131] on div "button" at bounding box center [561, 135] width 619 height 10
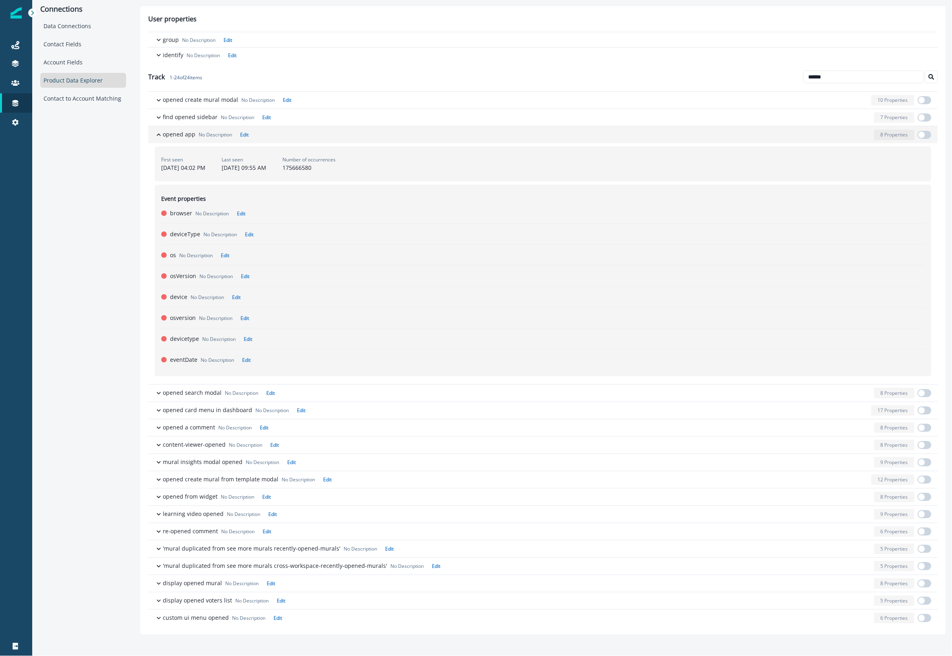
click at [925, 134] on span "button" at bounding box center [924, 135] width 14 height 8
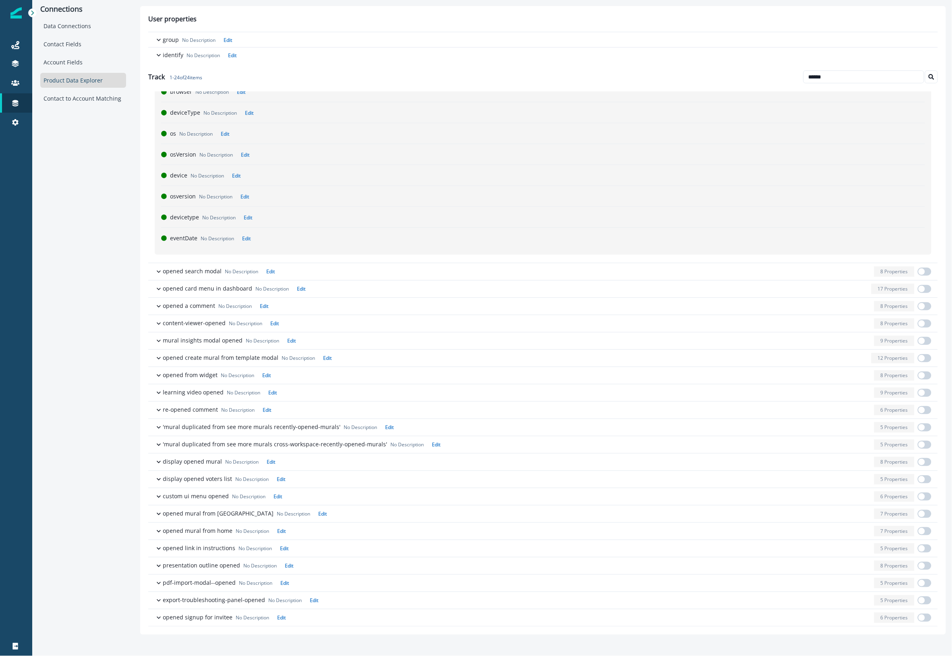
scroll to position [124, 0]
drag, startPoint x: 854, startPoint y: 80, endPoint x: 762, endPoint y: 79, distance: 91.4
click at [762, 79] on div "Track 1 - 24 of 24 items ******" at bounding box center [542, 76] width 789 height 29
type input "******"
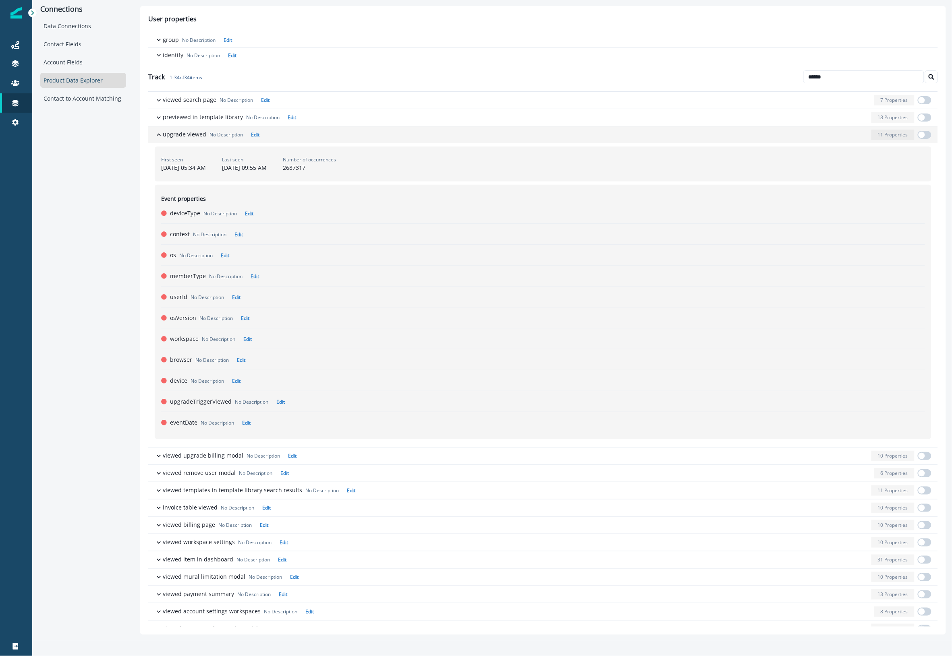
click at [348, 137] on div "button" at bounding box center [565, 135] width 605 height 10
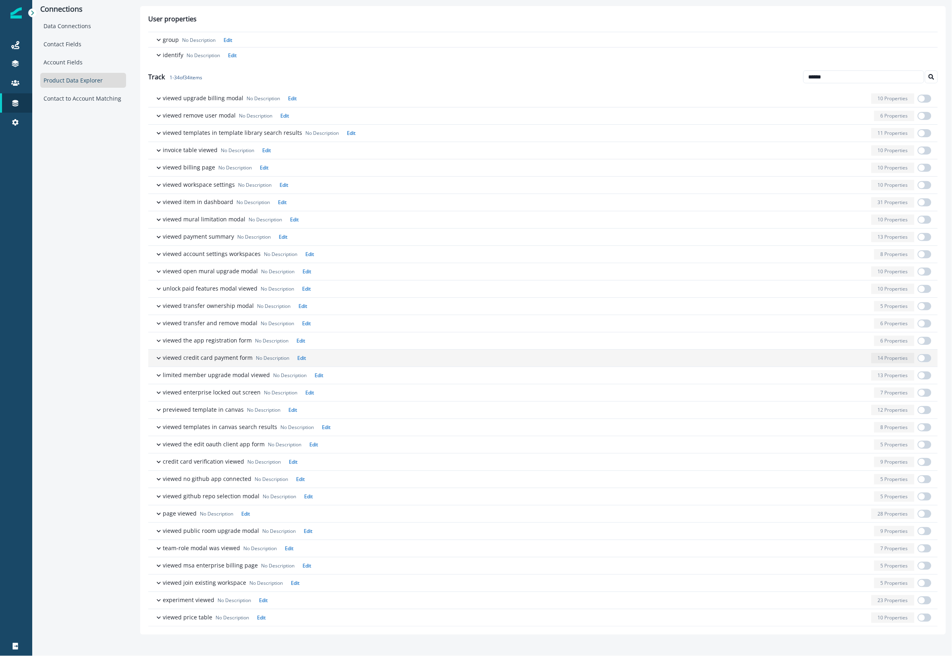
scroll to position [56, 0]
click at [325, 199] on div "button" at bounding box center [579, 202] width 578 height 10
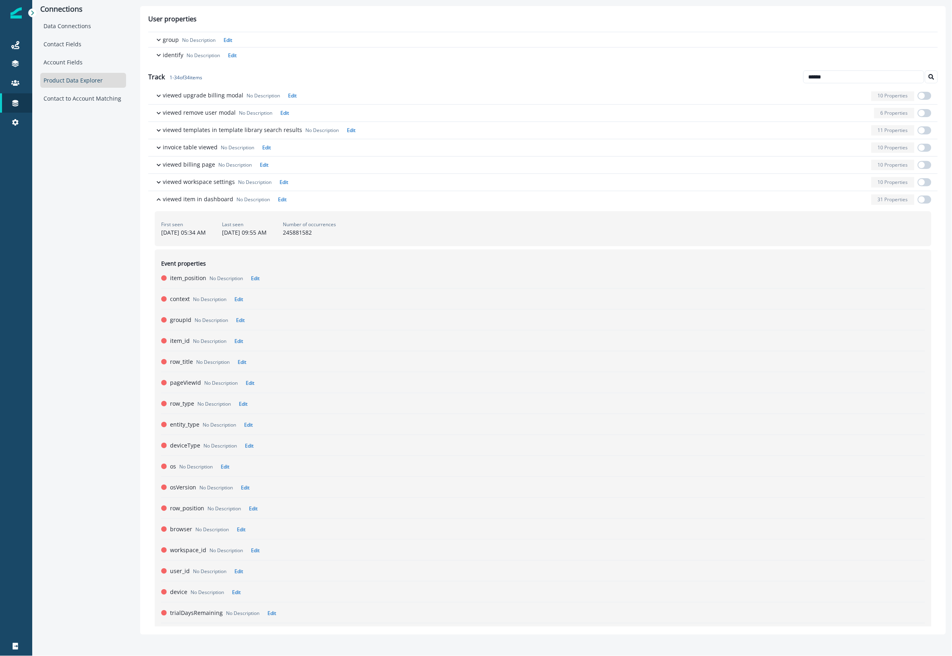
click at [502, 228] on div "First seen [DATE] 05:34 AM Last seen [DATE] 09:55 AM Number of occurrences 2458…" at bounding box center [543, 228] width 776 height 35
click at [921, 202] on span "button" at bounding box center [921, 200] width 6 height 6
click at [174, 200] on p "viewed item in dashboard" at bounding box center [198, 199] width 70 height 8
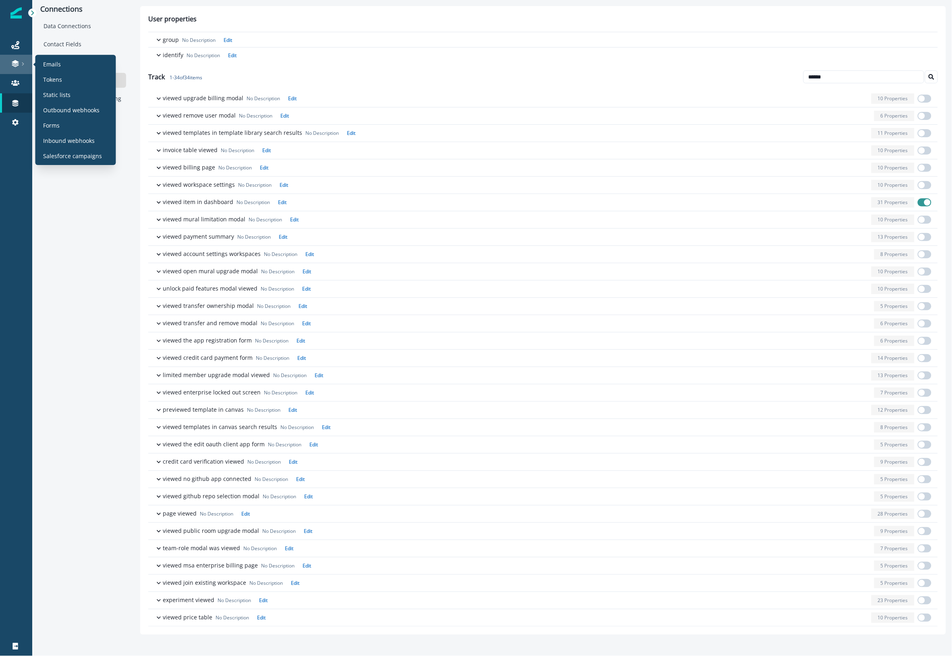
click at [10, 66] on div at bounding box center [16, 64] width 26 height 8
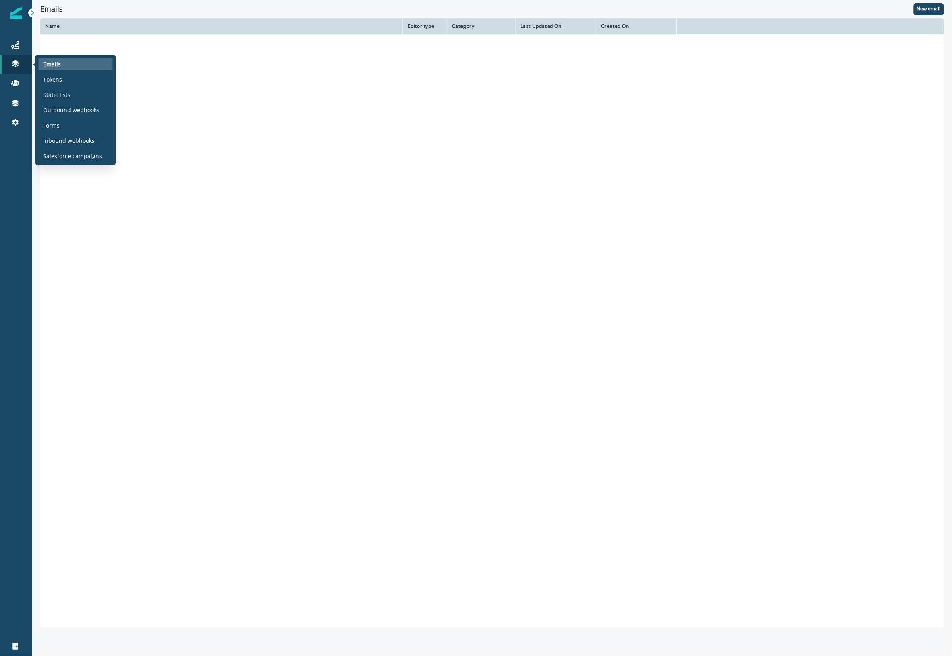
click at [71, 64] on div "Emails" at bounding box center [76, 64] width 74 height 12
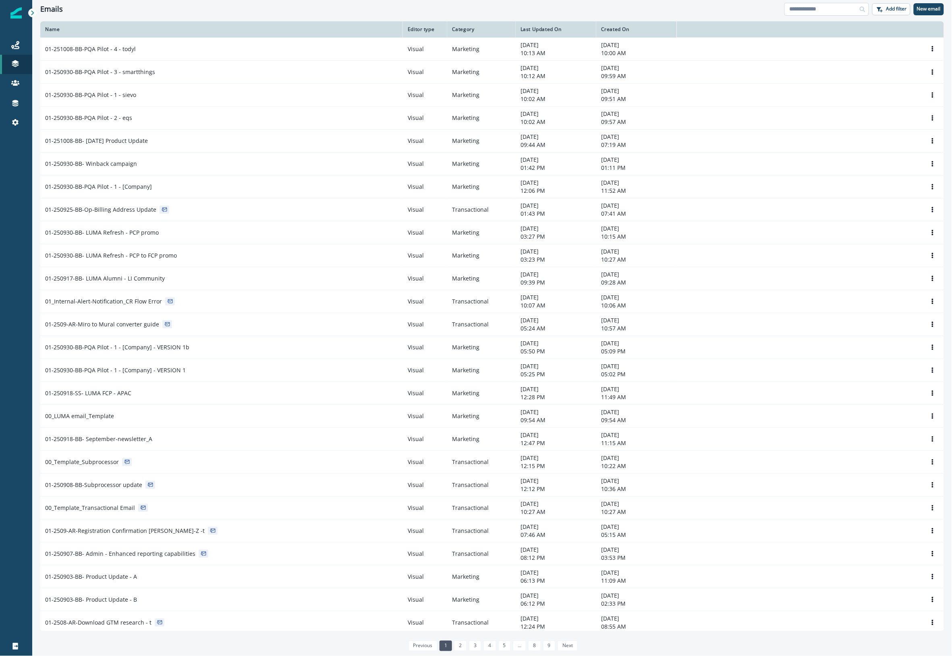
click at [834, 9] on input at bounding box center [826, 9] width 85 height 13
type input "**********"
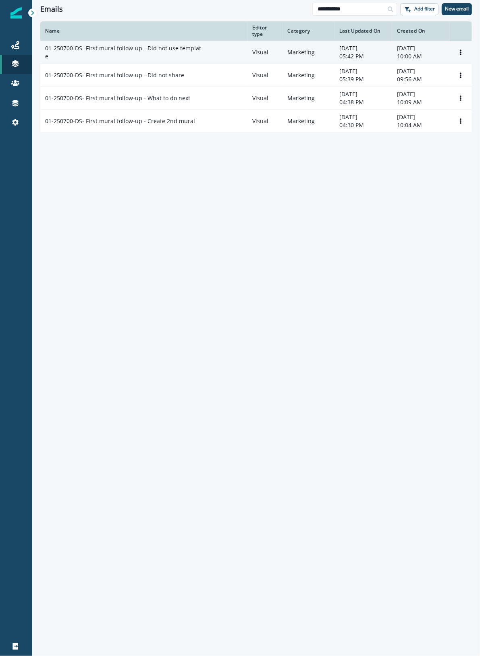
click at [166, 56] on p "01-250700-DS- First mural follow-up - Did not use template" at bounding box center [124, 52] width 158 height 16
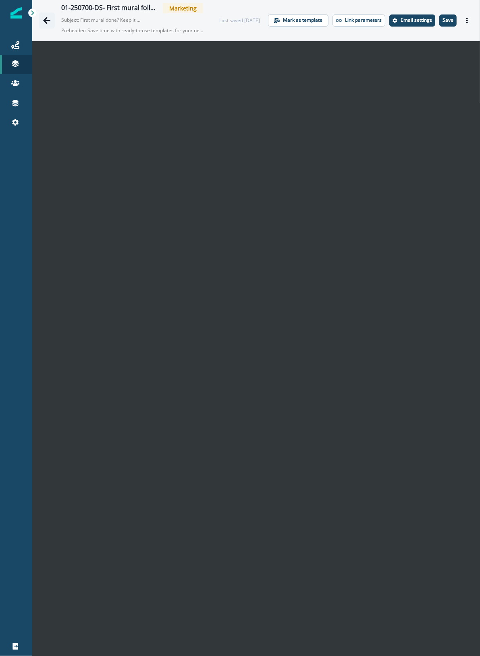
click at [43, 23] on icon "Go back" at bounding box center [47, 21] width 8 height 8
click at [445, 21] on p "Save" at bounding box center [447, 20] width 11 height 6
click at [43, 20] on icon "Go back" at bounding box center [47, 21] width 8 height 8
click at [46, 19] on icon "Go back" at bounding box center [47, 21] width 8 height 8
click at [47, 22] on icon "Go back" at bounding box center [47, 21] width 8 height 8
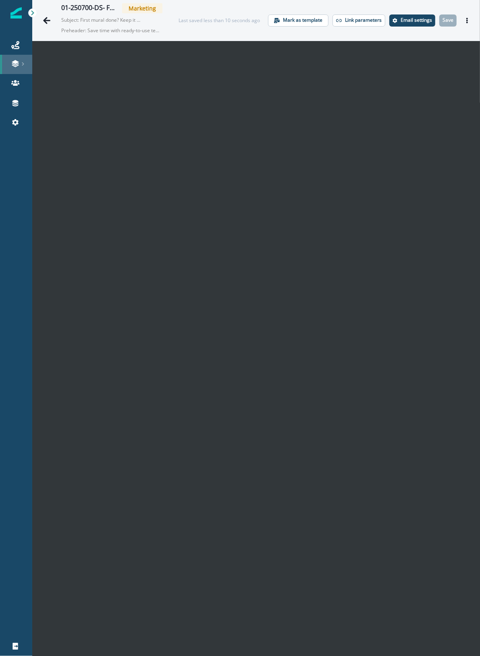
click at [14, 61] on icon at bounding box center [15, 62] width 7 height 4
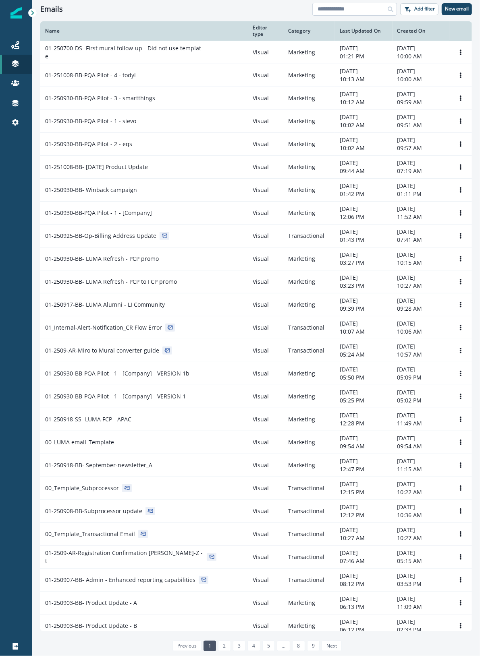
click at [347, 12] on input at bounding box center [354, 9] width 85 height 13
type input "**********"
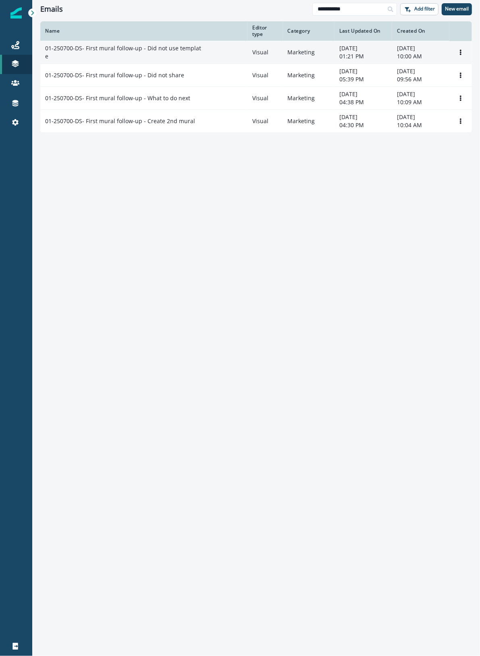
click at [204, 55] on div "01-250700-DS- First mural follow-up - Did not use template" at bounding box center [143, 52] width 197 height 16
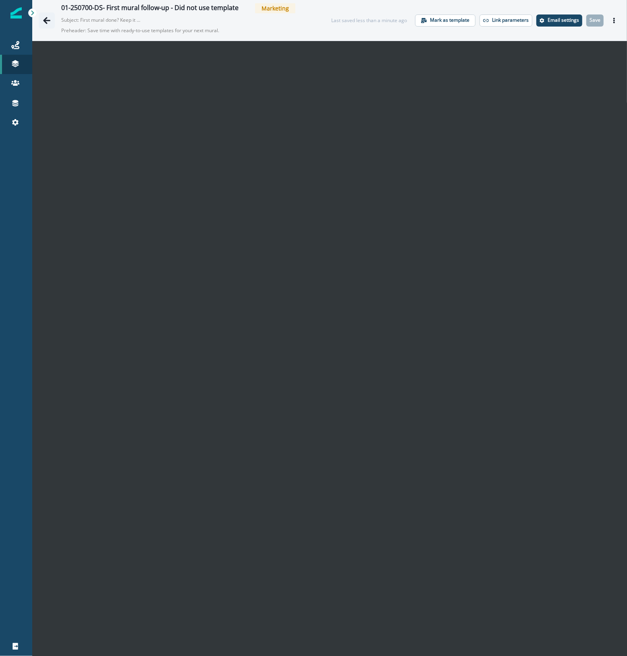
click at [45, 20] on icon "Go back" at bounding box center [46, 20] width 7 height 7
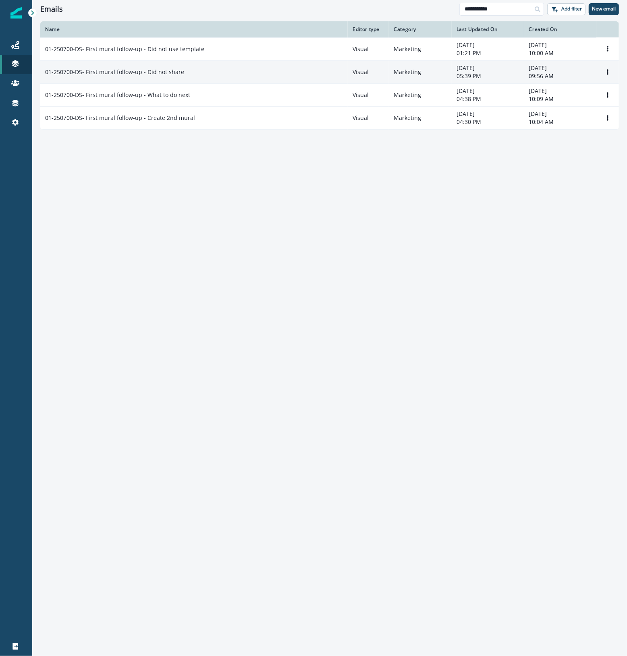
click at [271, 77] on td "01-250700-DS- First mural follow-up - Did not share" at bounding box center [193, 71] width 307 height 23
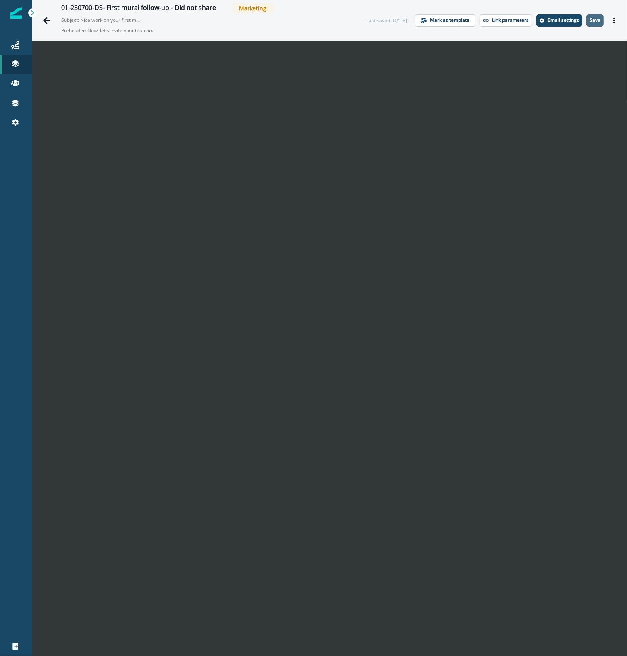
click at [589, 19] on p "Save" at bounding box center [594, 20] width 11 height 6
click at [47, 20] on icon "Go back" at bounding box center [46, 20] width 7 height 7
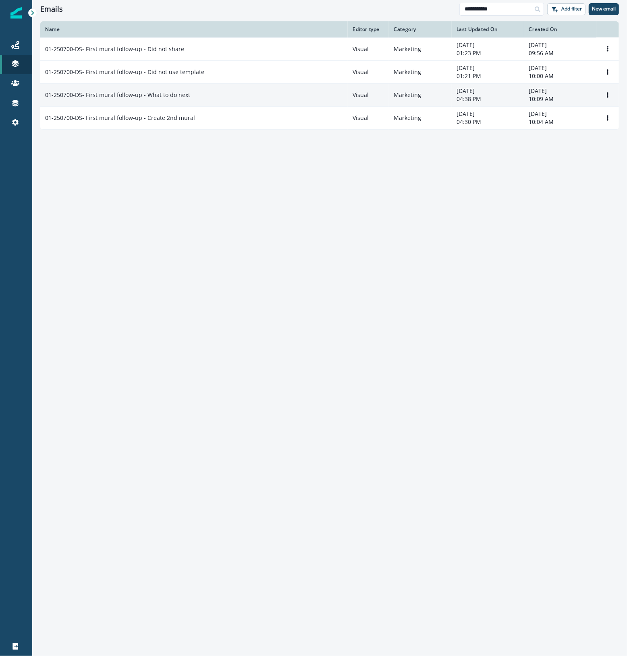
click at [200, 98] on div "01-250700-DS- First mural follow-up - What to do next" at bounding box center [194, 95] width 298 height 8
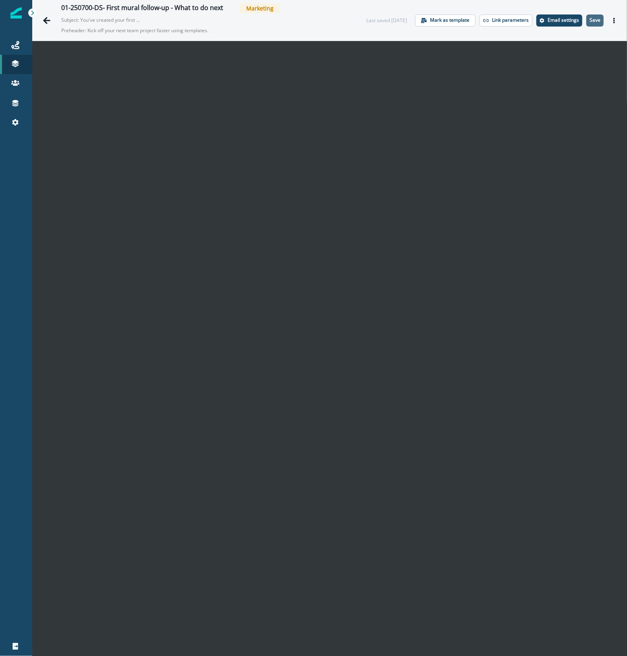
click at [589, 21] on p "Save" at bounding box center [594, 20] width 11 height 6
click at [589, 23] on p "Save" at bounding box center [594, 20] width 11 height 6
click at [47, 19] on icon "Go back" at bounding box center [47, 21] width 8 height 8
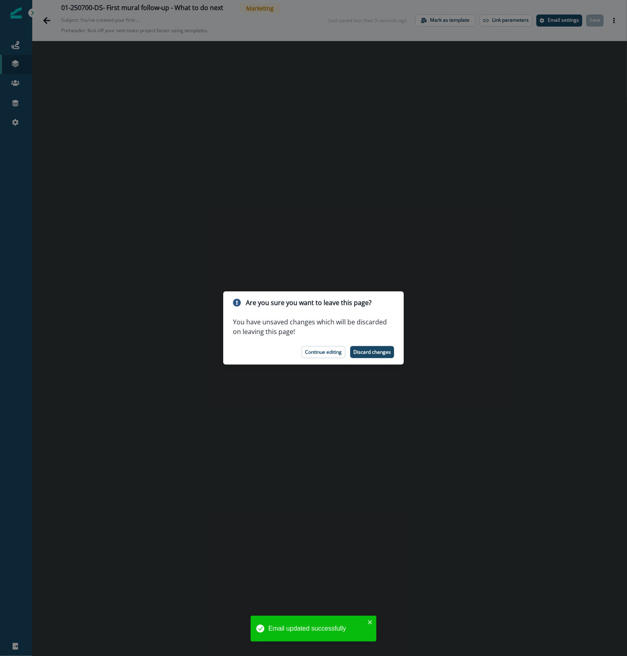
click at [526, 498] on div "Are you sure you want to leave this page? You have unsaved changes which will b…" at bounding box center [313, 328] width 627 height 656
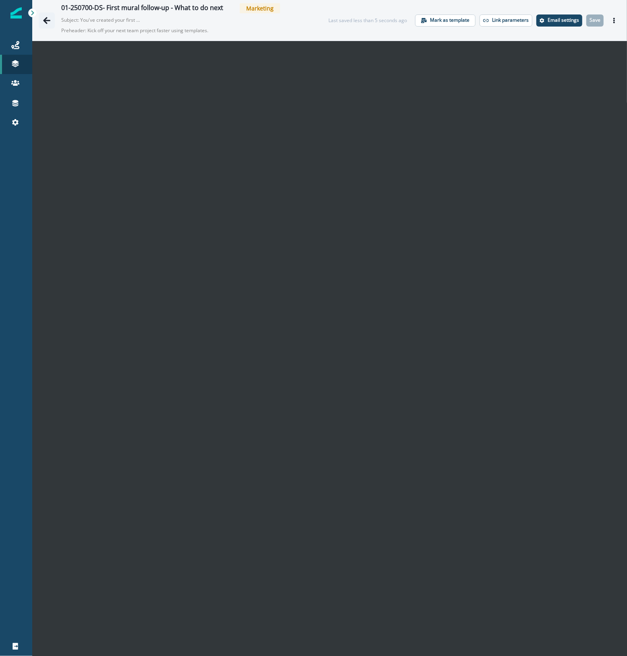
click at [46, 19] on icon "Go back" at bounding box center [46, 20] width 7 height 7
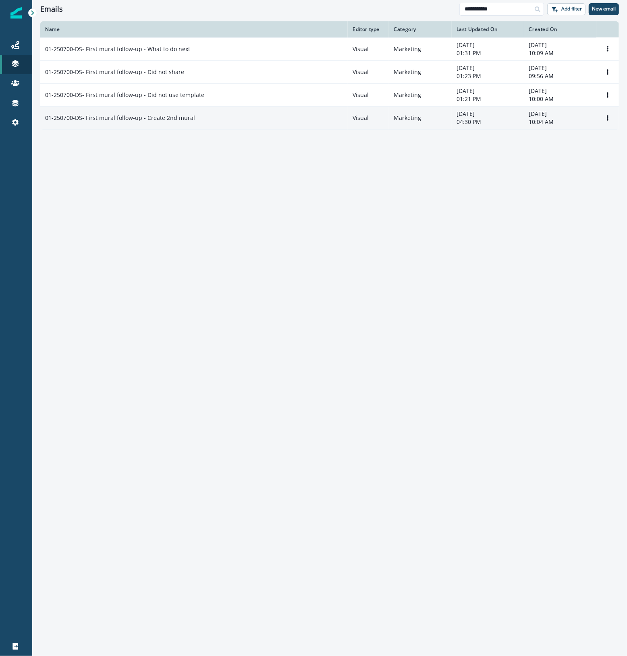
click at [242, 119] on div "01-250700-DS- First mural follow-up - Create 2nd mural" at bounding box center [194, 118] width 298 height 8
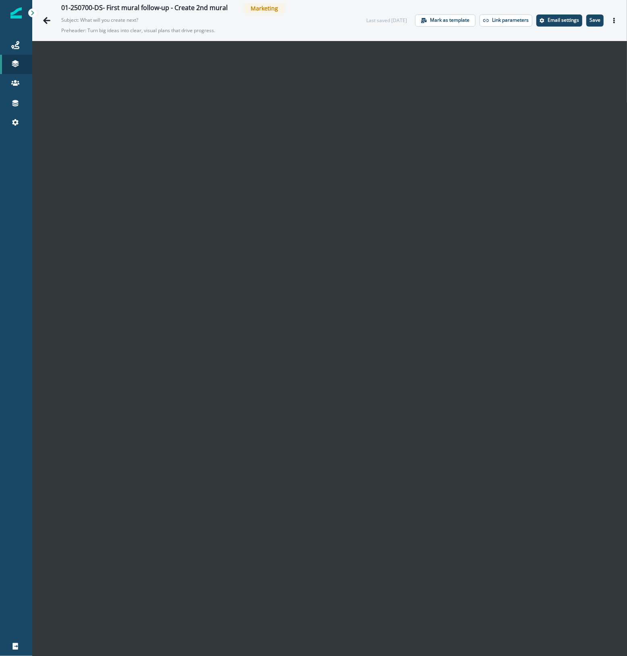
click at [319, 4] on div "01-250700-DS- First mural follow-up - Create 2nd mural Marketing" at bounding box center [205, 8] width 289 height 10
click at [317, 15] on div "01-250700-DS- First mural follow-up - Create 2nd mural Marketing Subject: What …" at bounding box center [205, 20] width 289 height 34
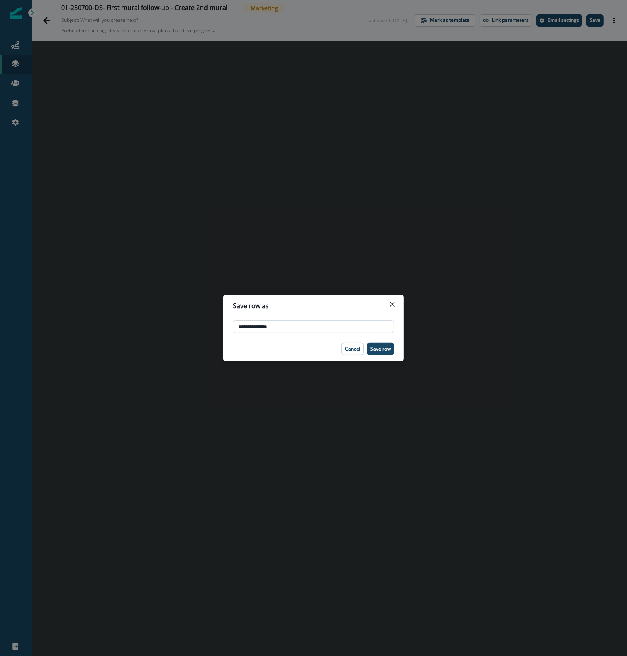
drag, startPoint x: 380, startPoint y: 352, endPoint x: 308, endPoint y: 325, distance: 76.3
click at [308, 325] on section "**********" at bounding box center [313, 328] width 180 height 67
drag, startPoint x: 270, startPoint y: 326, endPoint x: 371, endPoint y: 337, distance: 101.6
click at [362, 332] on input "**********" at bounding box center [313, 327] width 161 height 13
drag, startPoint x: 239, startPoint y: 330, endPoint x: 99, endPoint y: 308, distance: 141.0
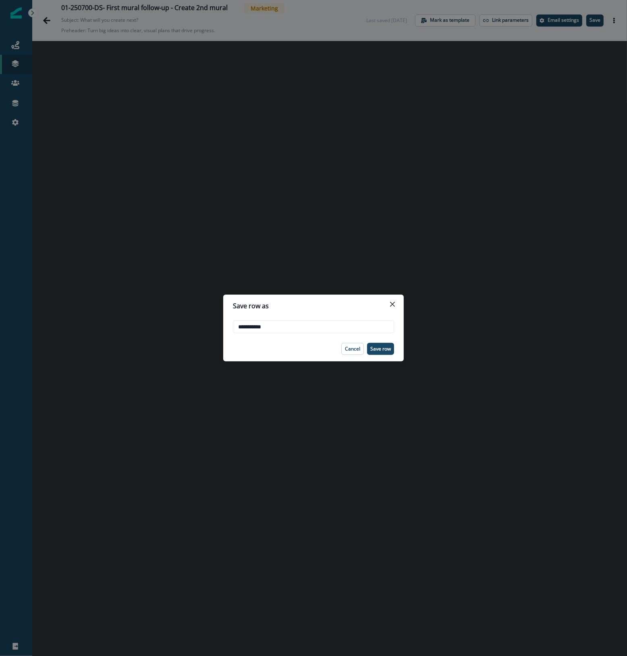
click at [99, 308] on div "**********" at bounding box center [313, 328] width 627 height 656
type input "********"
click at [379, 347] on p "Save row" at bounding box center [380, 349] width 21 height 6
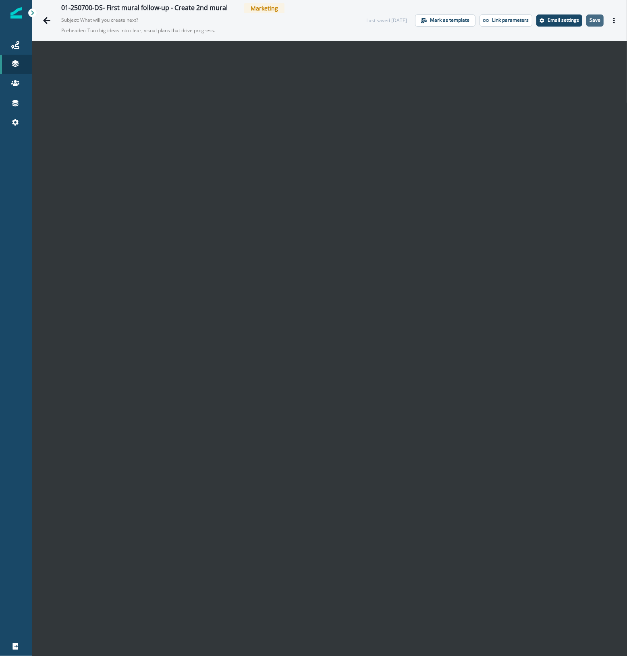
click at [592, 21] on p "Save" at bounding box center [594, 20] width 11 height 6
click at [48, 21] on icon "Go back" at bounding box center [46, 20] width 7 height 7
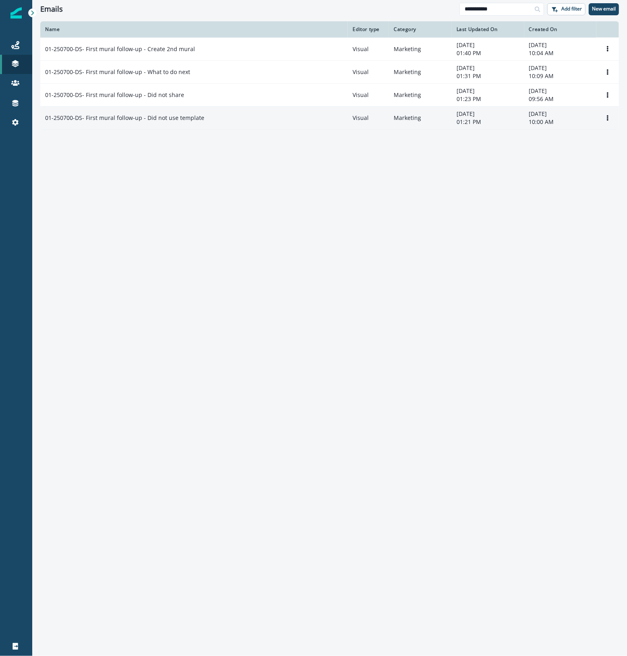
click at [222, 115] on div "01-250700-DS- First mural follow-up - Did not use template" at bounding box center [194, 118] width 298 height 8
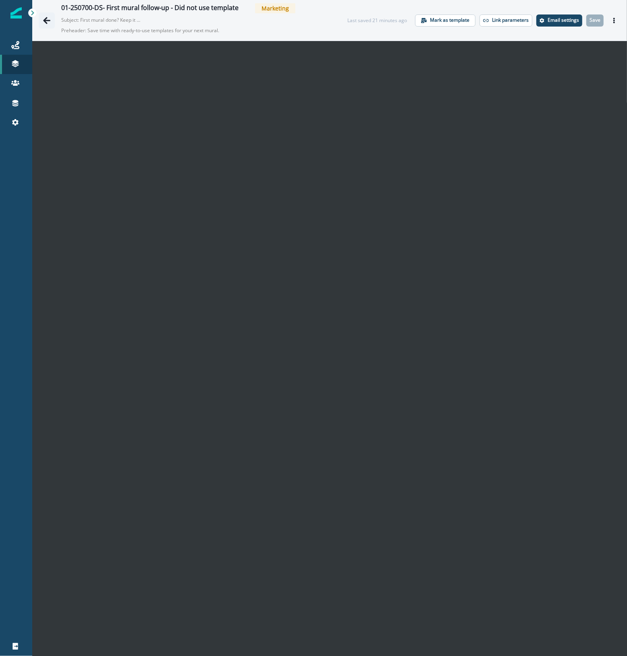
click at [43, 19] on icon "Go back" at bounding box center [47, 21] width 8 height 8
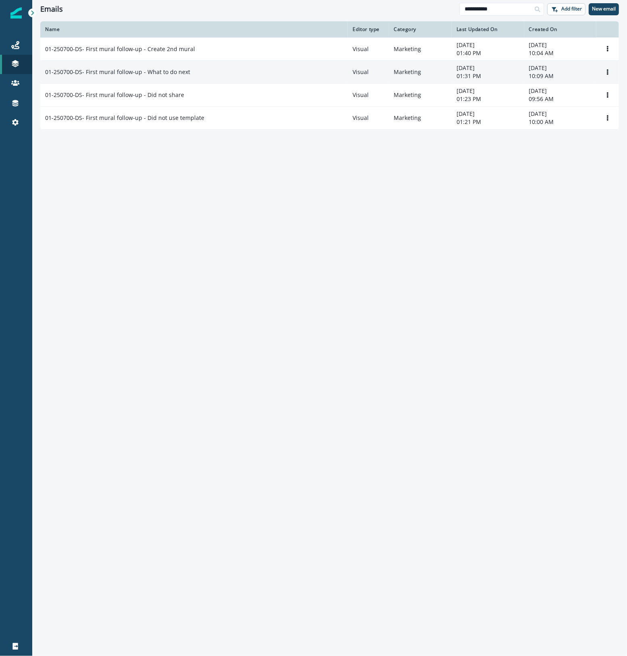
click at [204, 76] on div "01-250700-DS- First mural follow-up - What to do next" at bounding box center [194, 72] width 298 height 8
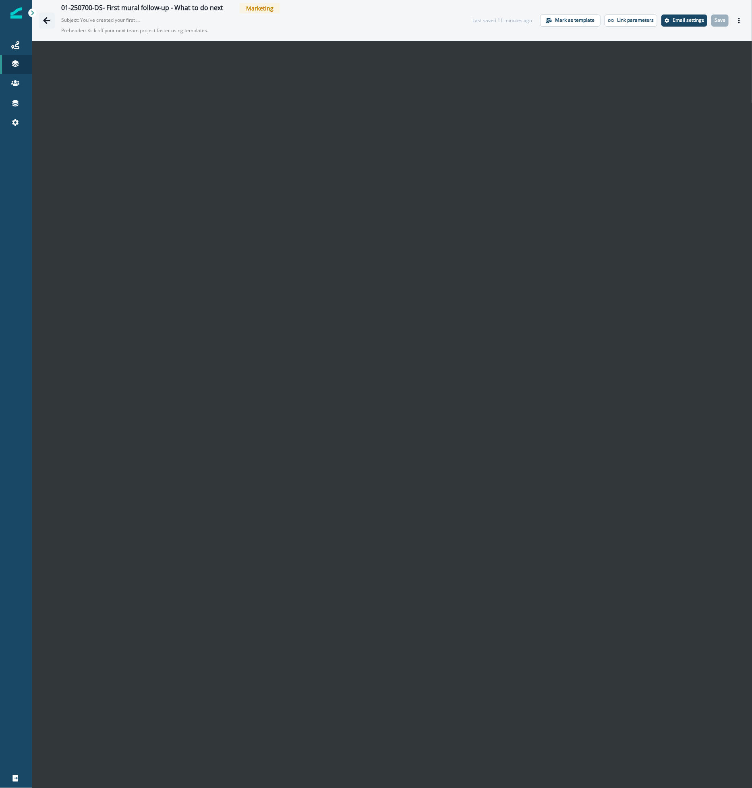
click at [48, 19] on icon "Go back" at bounding box center [47, 21] width 8 height 8
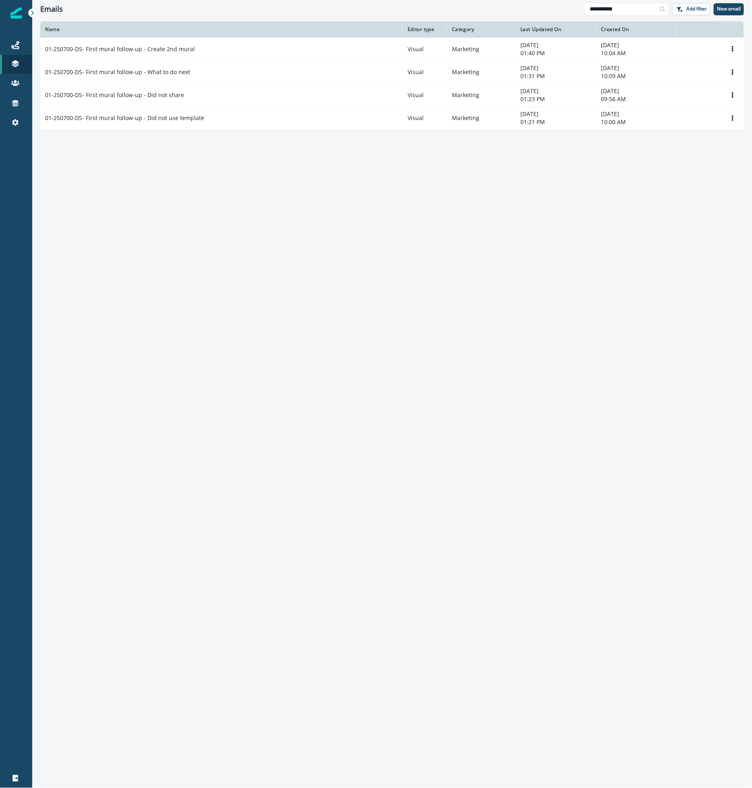
drag, startPoint x: 194, startPoint y: 95, endPoint x: 210, endPoint y: 94, distance: 16.6
click at [194, 95] on div "01-250700-DS- First mural follow-up - Did not share" at bounding box center [221, 95] width 353 height 8
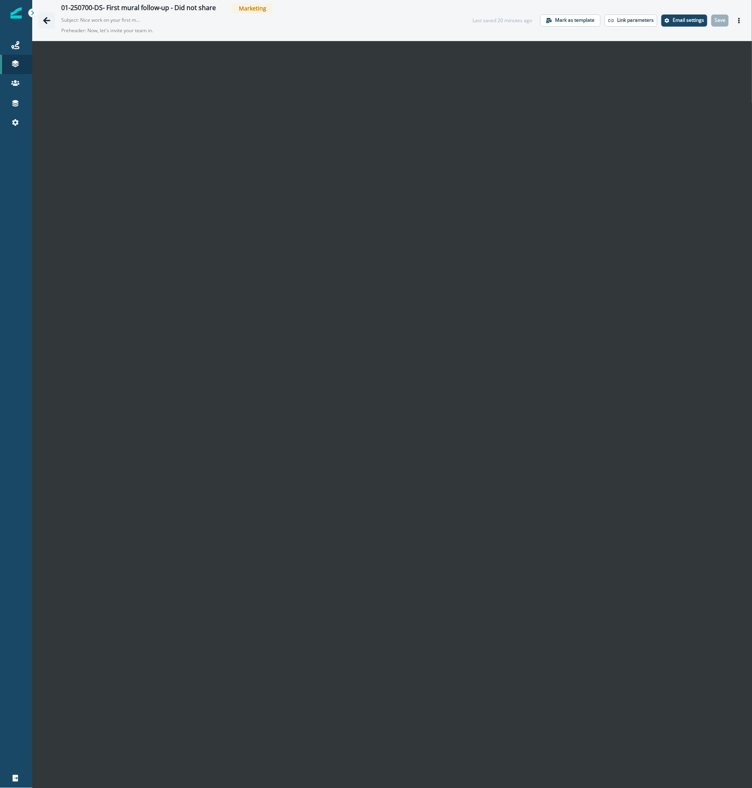
click at [46, 19] on icon "Go back" at bounding box center [47, 21] width 8 height 8
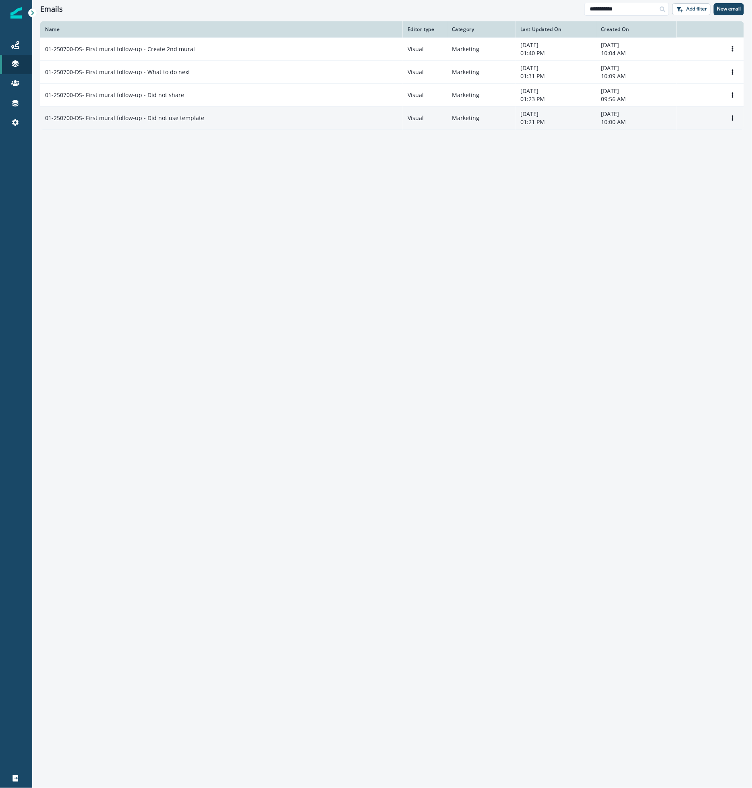
click at [245, 122] on div "01-250700-DS- First mural follow-up - Did not use template" at bounding box center [221, 118] width 353 height 8
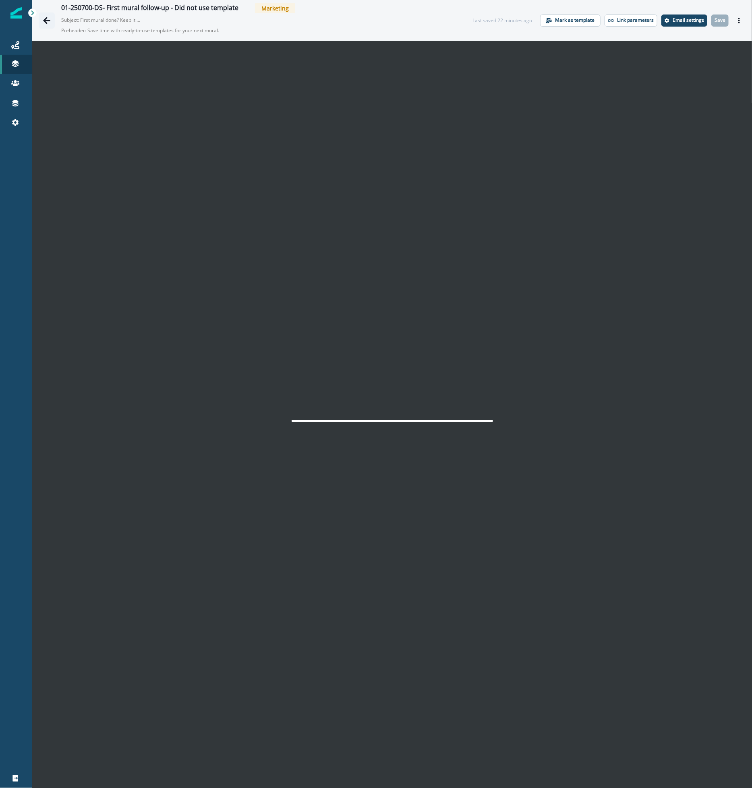
click at [44, 18] on icon "Go back" at bounding box center [47, 21] width 8 height 8
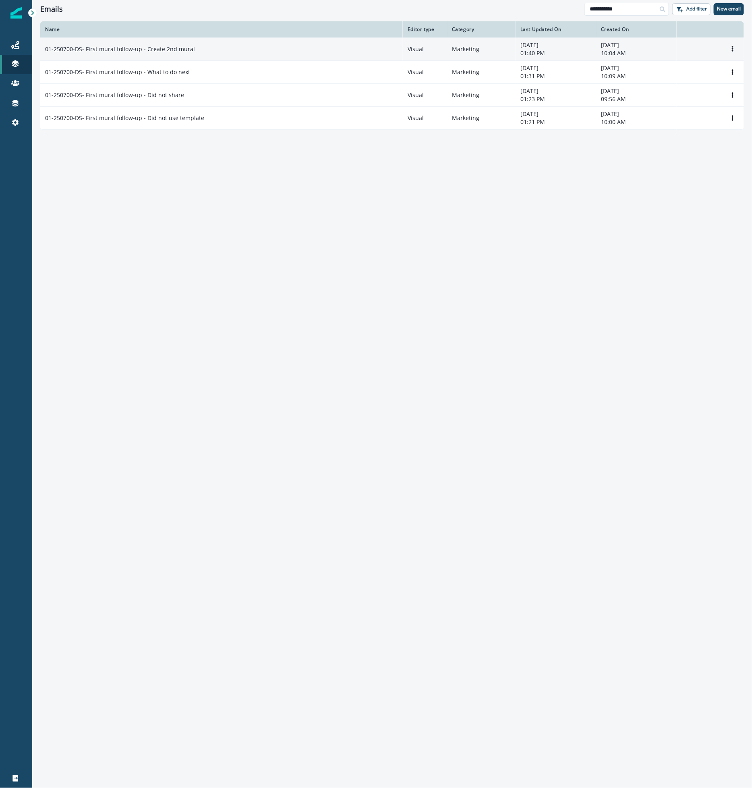
click at [244, 56] on td "01-250700-DS- First mural follow-up - Create 2nd mural" at bounding box center [221, 48] width 362 height 23
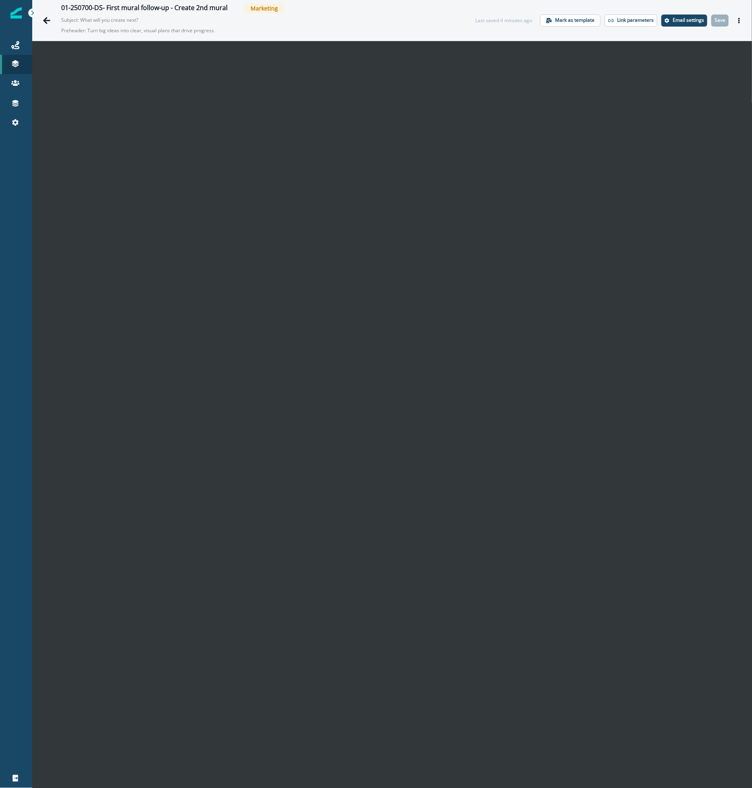
click at [162, 30] on p "Preheader: Turn big ideas into clear, visual plans that drive progress." at bounding box center [161, 31] width 201 height 14
click at [21, 45] on div "Journeys" at bounding box center [16, 45] width 26 height 10
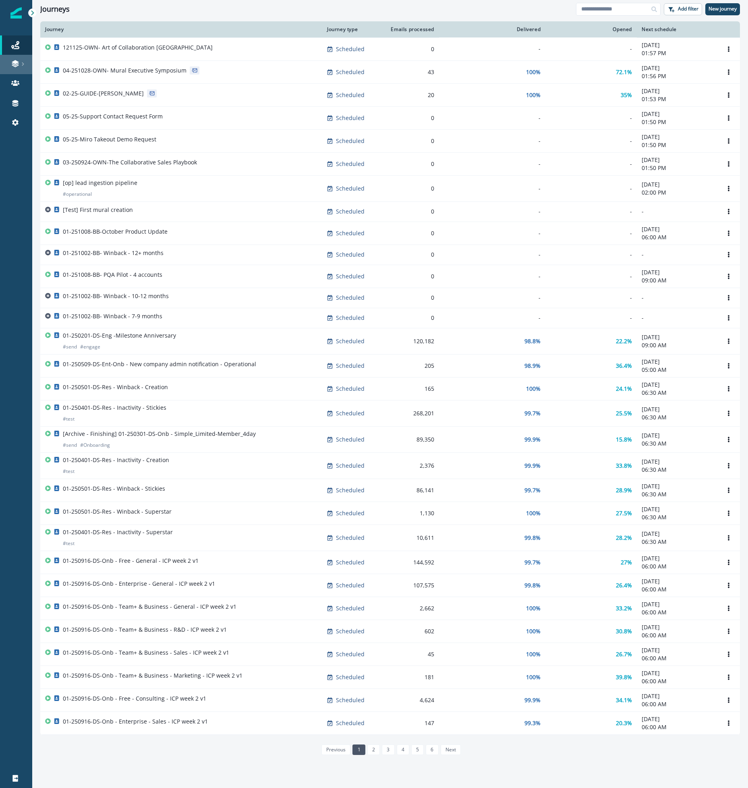
click at [14, 64] on icon at bounding box center [15, 64] width 8 height 8
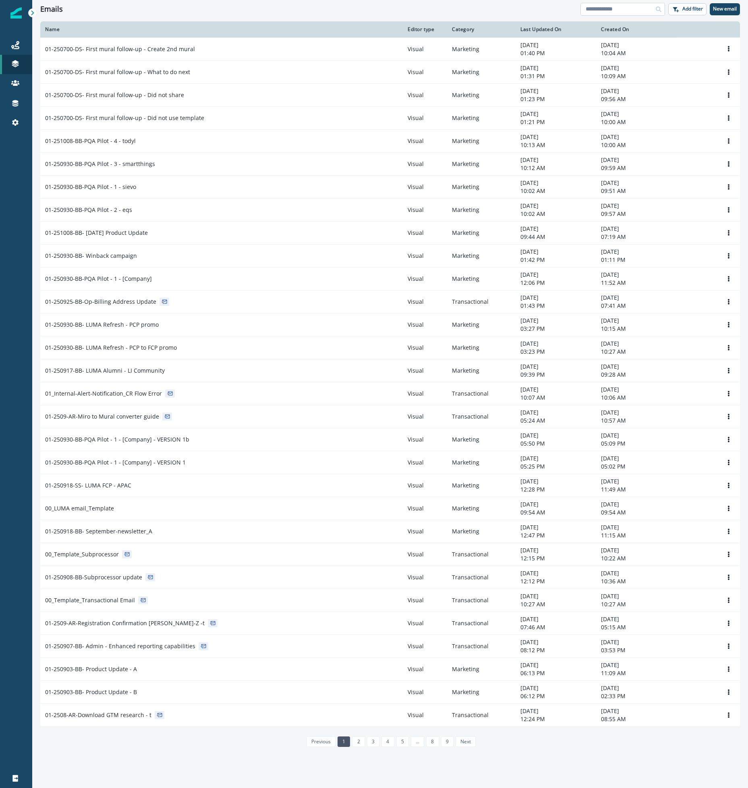
click at [606, 14] on input at bounding box center [622, 9] width 85 height 13
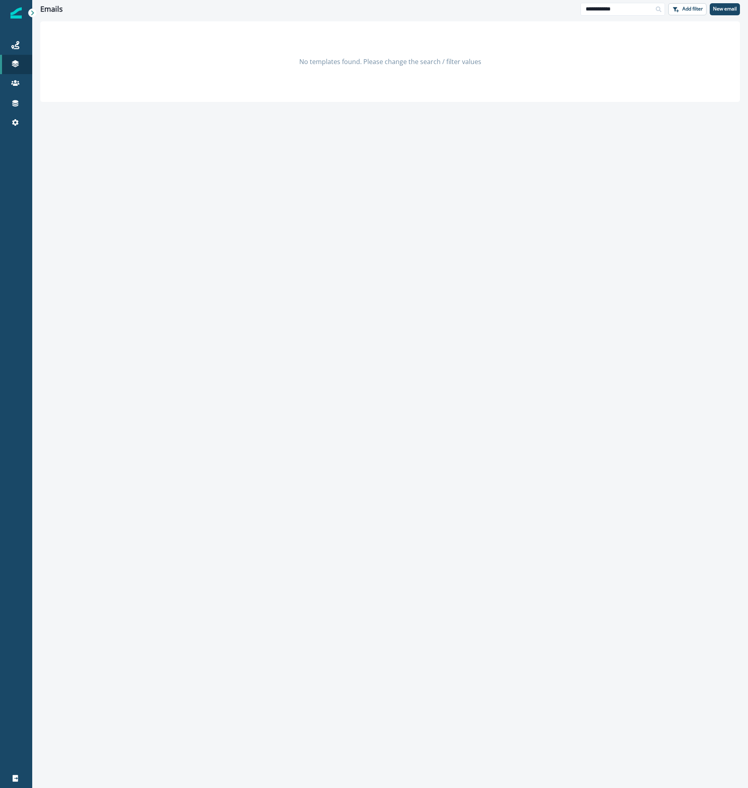
drag, startPoint x: 622, startPoint y: 12, endPoint x: 524, endPoint y: 0, distance: 98.5
click at [524, 0] on div "**********" at bounding box center [390, 9] width 716 height 18
drag, startPoint x: 623, startPoint y: 12, endPoint x: 487, endPoint y: 0, distance: 135.8
click at [487, 0] on div "**********" at bounding box center [390, 9] width 716 height 18
type input "*****"
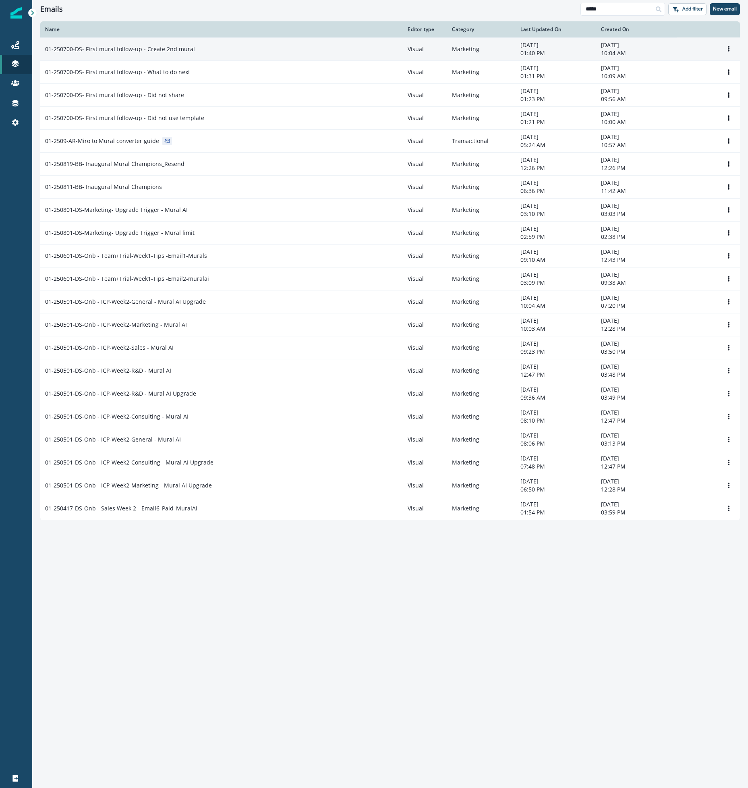
click at [222, 50] on div "01-250700-DS- First mural follow-up - Create 2nd mural" at bounding box center [221, 49] width 353 height 8
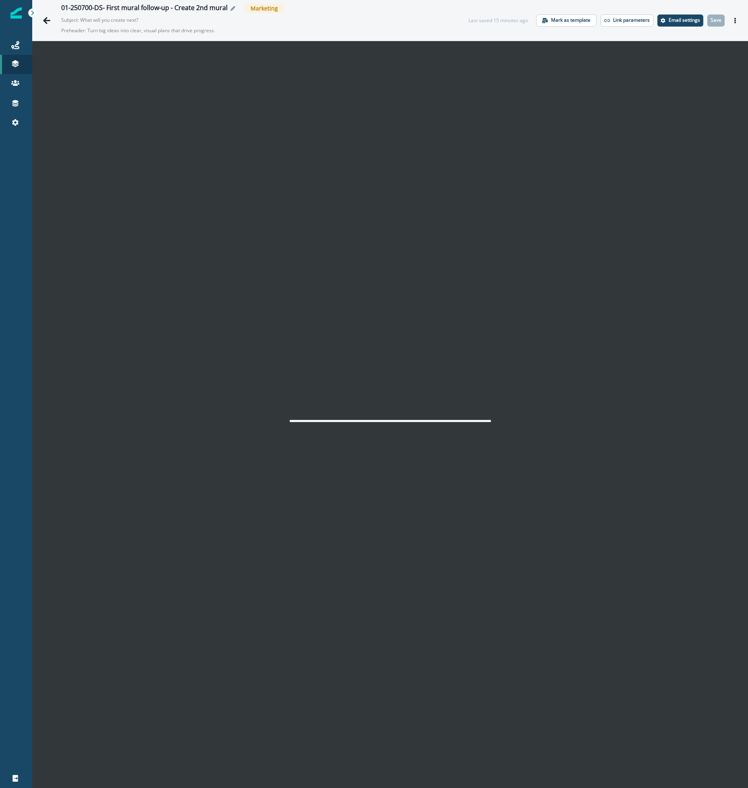
click at [231, 9] on icon "Edit name" at bounding box center [232, 8] width 5 height 5
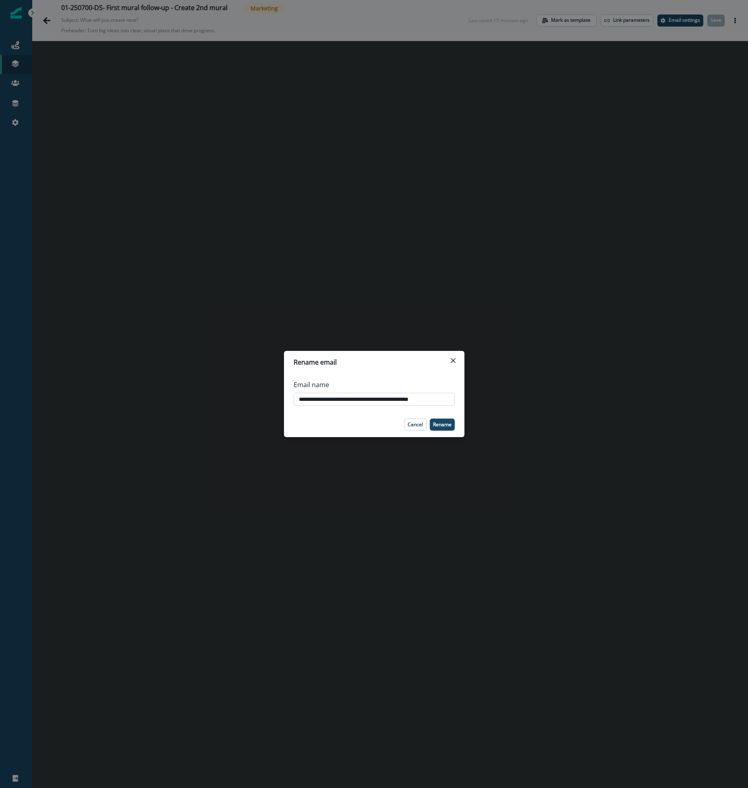
click at [388, 395] on input "**********" at bounding box center [374, 399] width 161 height 13
click at [454, 360] on icon "Close" at bounding box center [453, 360] width 5 height 5
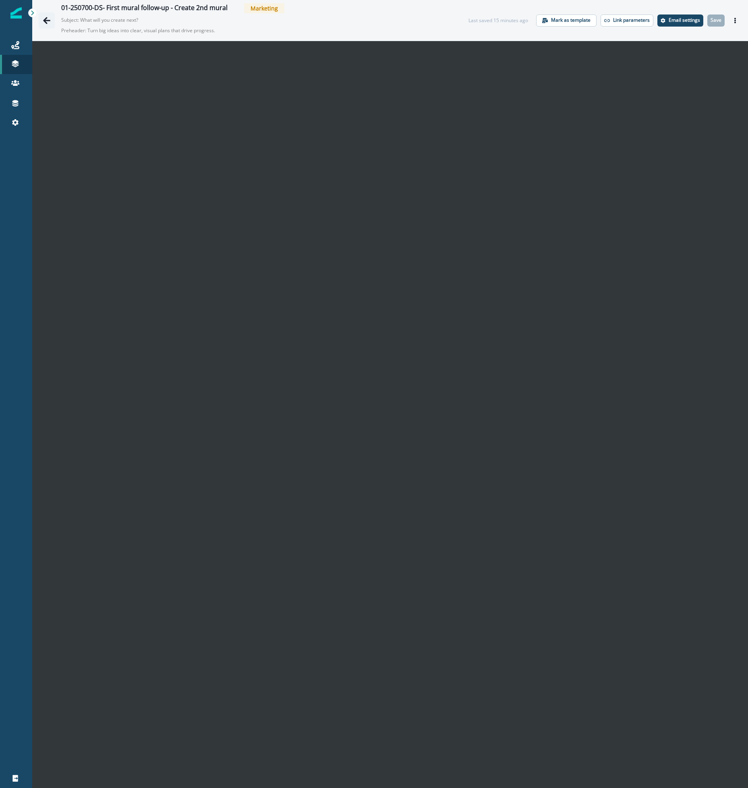
click at [48, 21] on icon "Go back" at bounding box center [46, 20] width 7 height 7
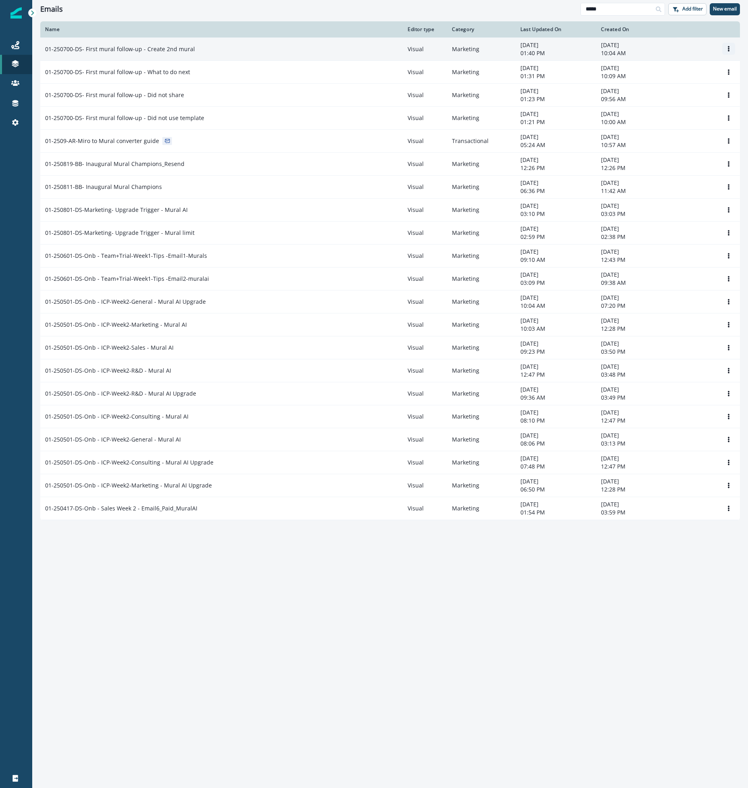
click at [724, 50] on button "Options" at bounding box center [728, 49] width 13 height 12
click at [695, 66] on button "Clone" at bounding box center [690, 68] width 89 height 13
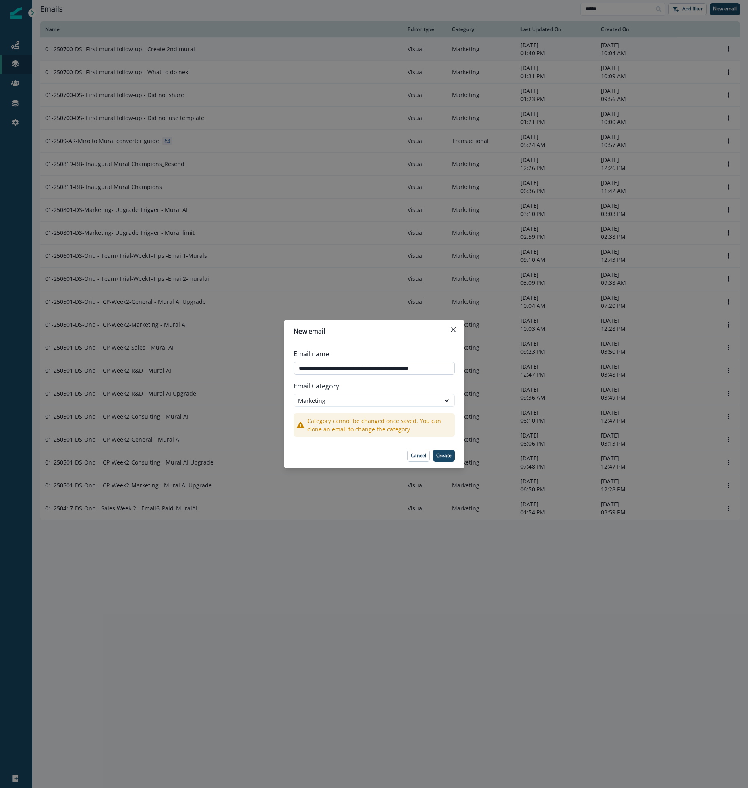
click at [366, 371] on input "**********" at bounding box center [374, 368] width 161 height 13
click at [319, 366] on input "**********" at bounding box center [374, 368] width 161 height 13
drag, startPoint x: 352, startPoint y: 368, endPoint x: 365, endPoint y: 369, distance: 13.7
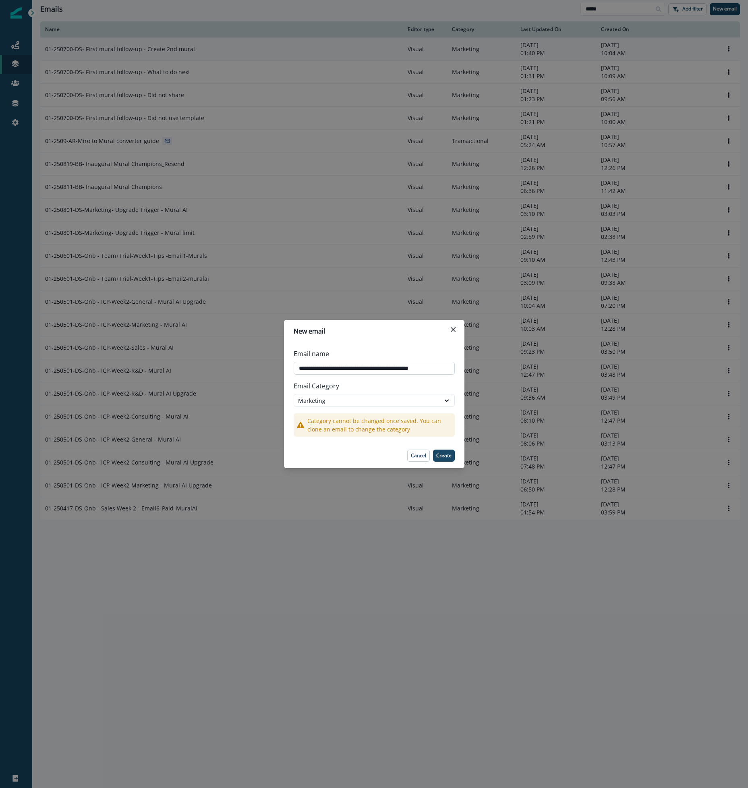
click at [365, 369] on input "**********" at bounding box center [374, 368] width 161 height 13
drag, startPoint x: 409, startPoint y: 365, endPoint x: 707, endPoint y: 373, distance: 298.5
click at [559, 373] on div "**********" at bounding box center [374, 394] width 748 height 788
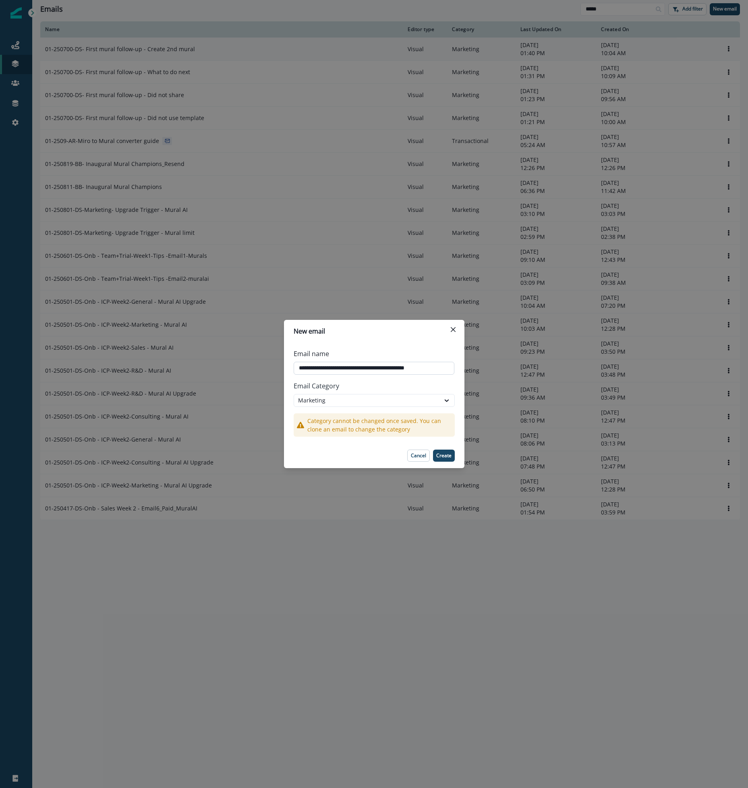
click at [408, 367] on input "**********" at bounding box center [374, 368] width 161 height 13
type input "**********"
click at [450, 455] on p "Create" at bounding box center [443, 456] width 15 height 6
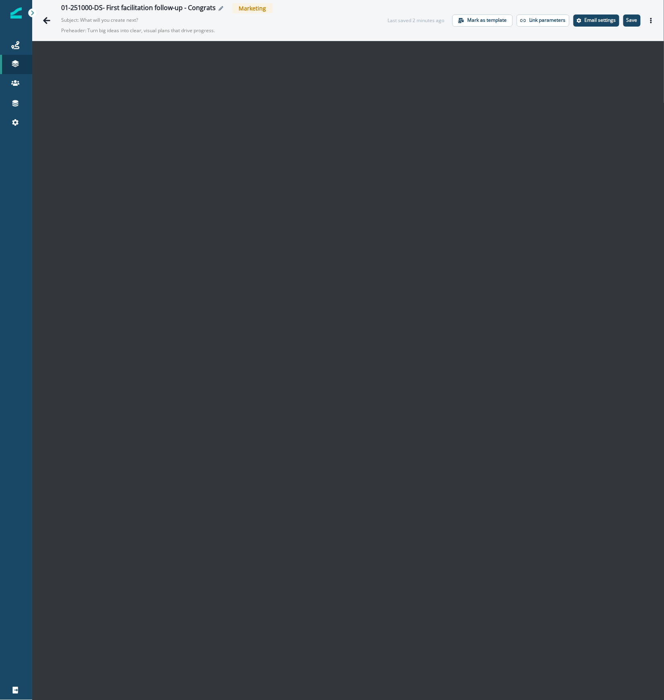
click at [110, 6] on div "01-251000-DS- First facilitation follow-up - Congrats" at bounding box center [138, 8] width 155 height 9
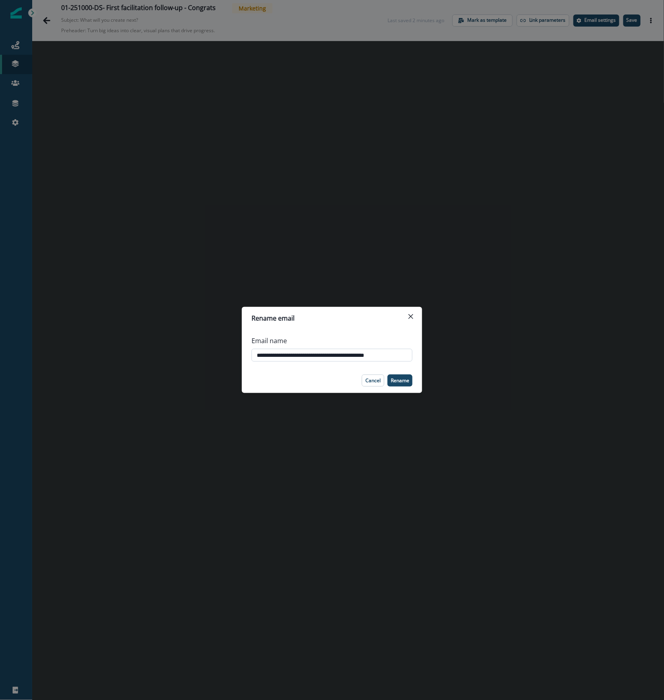
click at [344, 352] on input "**********" at bounding box center [332, 355] width 161 height 13
click at [344, 353] on input "**********" at bounding box center [332, 355] width 161 height 13
click at [382, 384] on button "Cancel" at bounding box center [373, 381] width 23 height 12
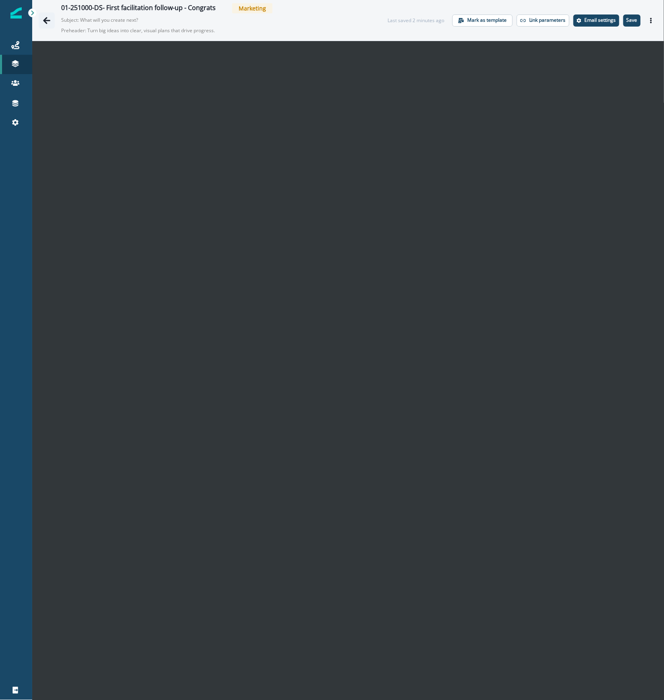
click at [48, 19] on icon "Go back" at bounding box center [47, 21] width 8 height 8
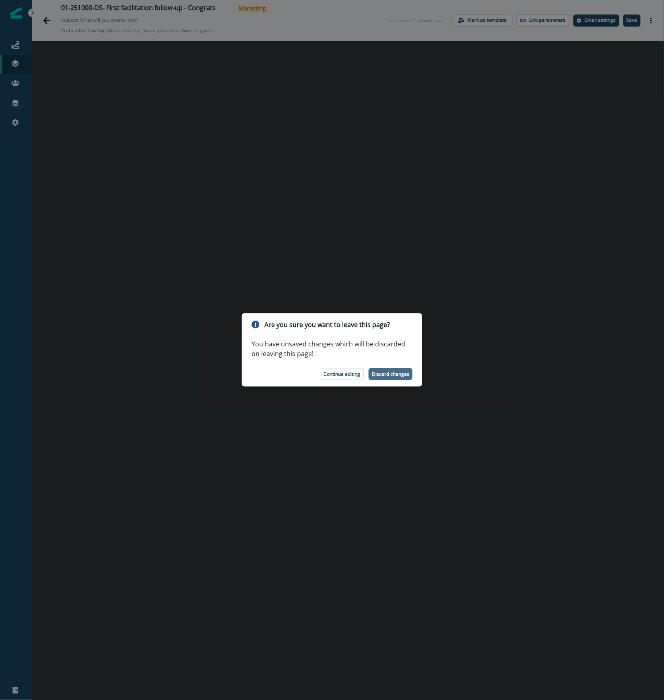
click at [391, 374] on p "Discard changes" at bounding box center [390, 374] width 37 height 6
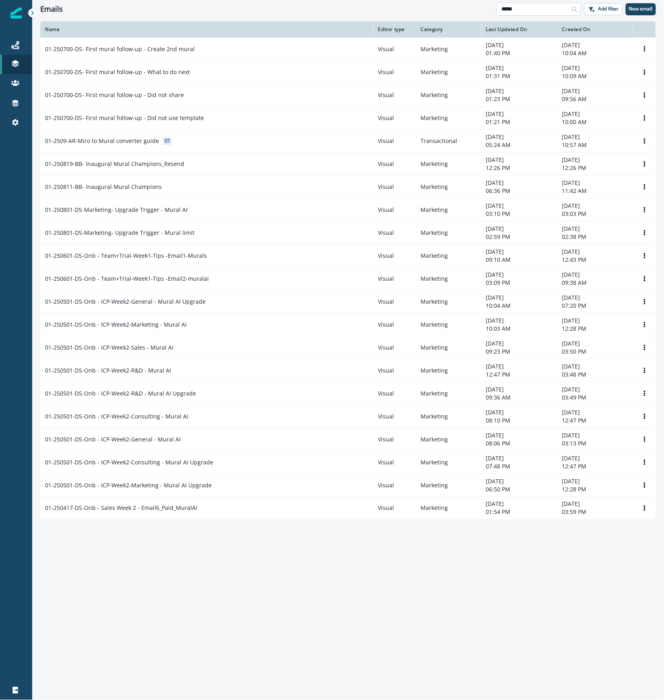
click at [561, 7] on input "*****" at bounding box center [539, 9] width 85 height 13
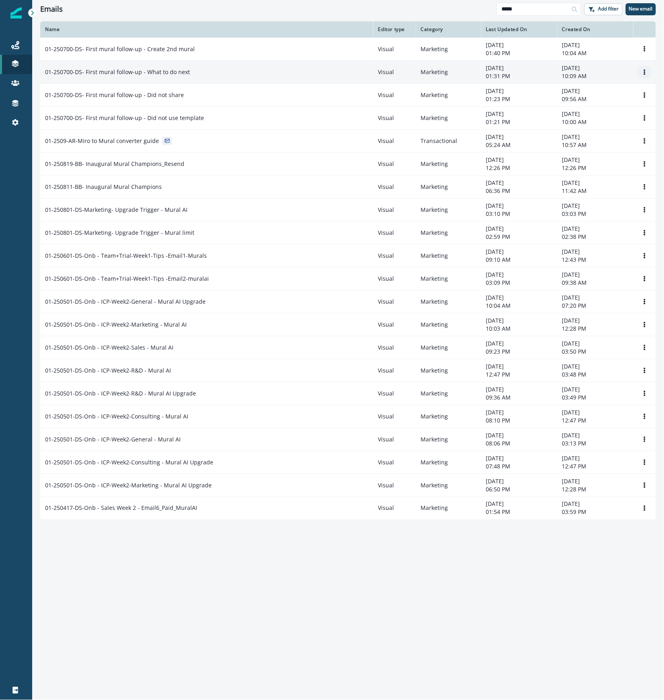
click at [646, 72] on icon "Options" at bounding box center [645, 72] width 2 height 6
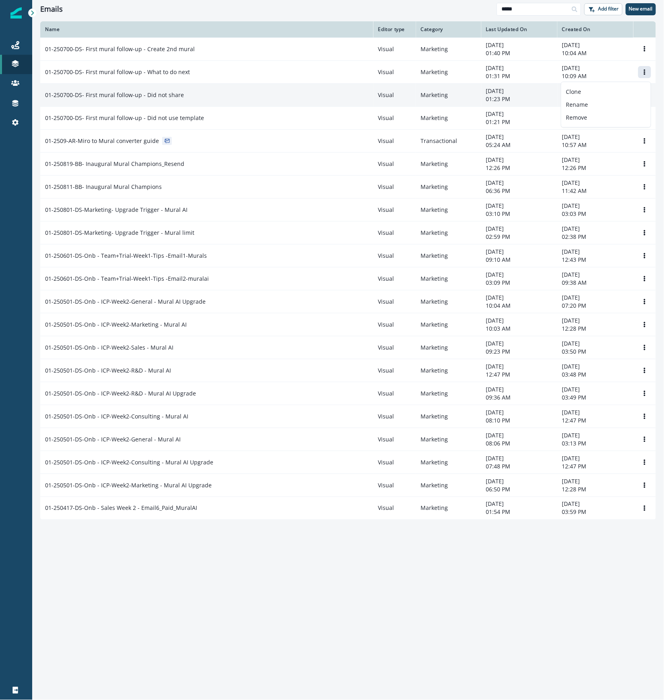
click at [486, 92] on td "[DATE] 01:23 PM" at bounding box center [520, 94] width 76 height 23
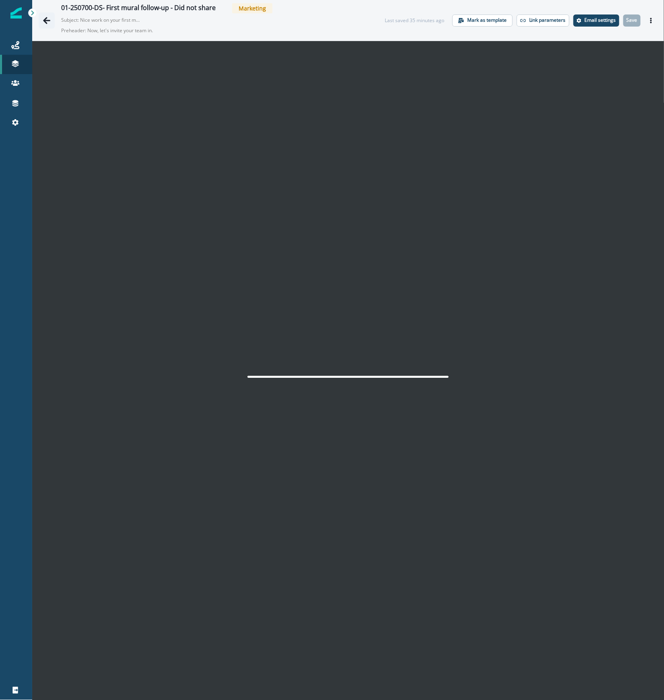
click at [48, 21] on icon "Go back" at bounding box center [46, 20] width 7 height 7
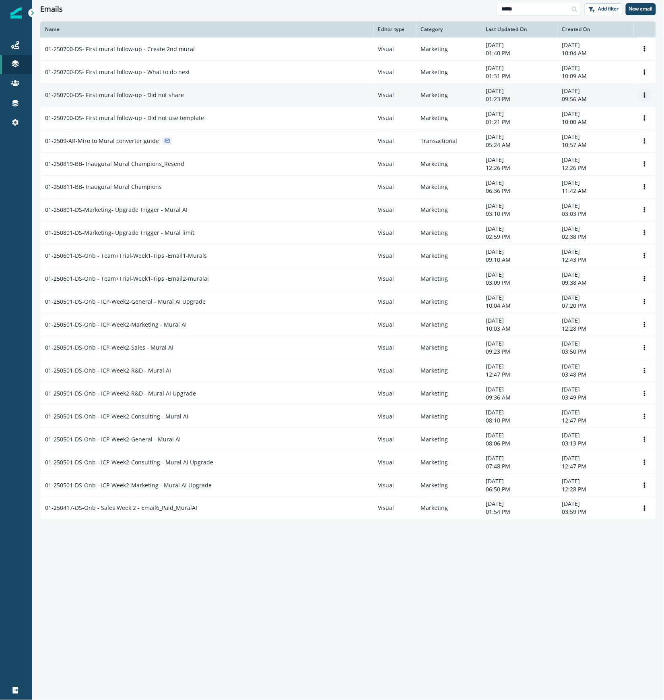
click at [647, 94] on icon "Options" at bounding box center [645, 95] width 6 height 6
click at [601, 120] on button "Clone" at bounding box center [606, 114] width 89 height 13
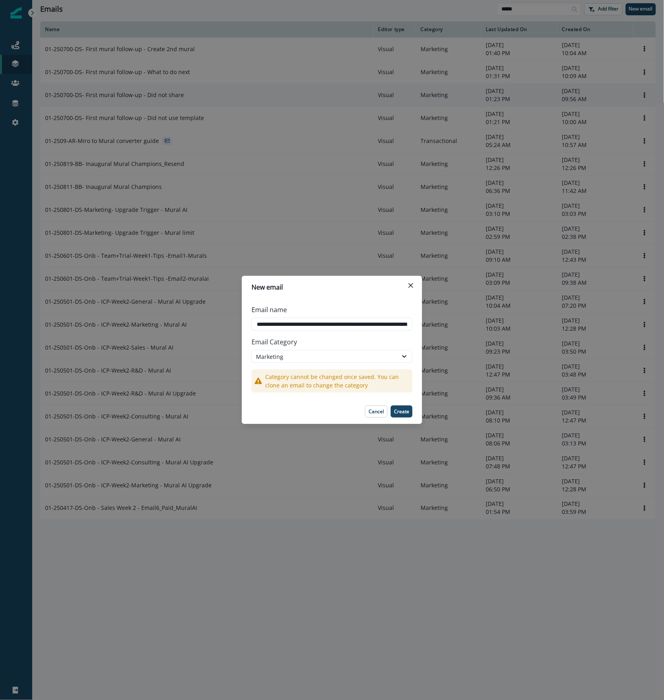
scroll to position [0, 118]
click at [403, 325] on input "**********" at bounding box center [332, 324] width 161 height 13
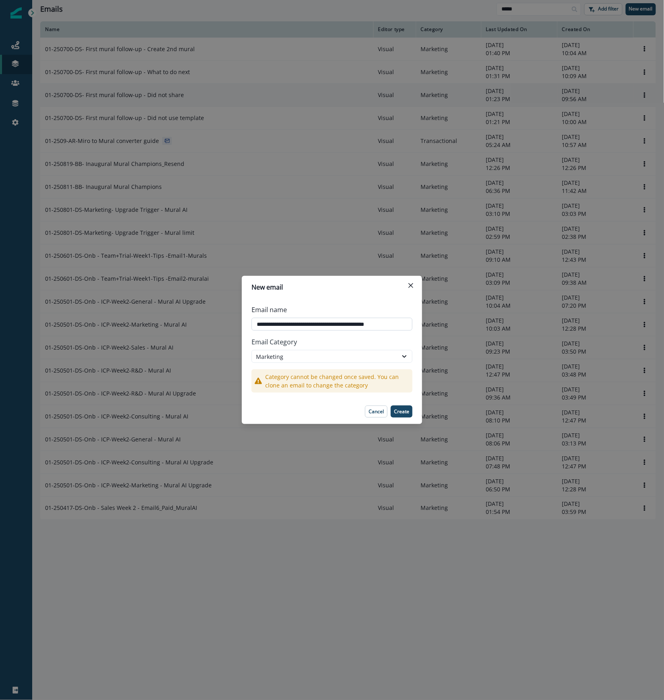
scroll to position [0, 0]
type input "**********"
click at [402, 411] on p "Create" at bounding box center [401, 412] width 15 height 6
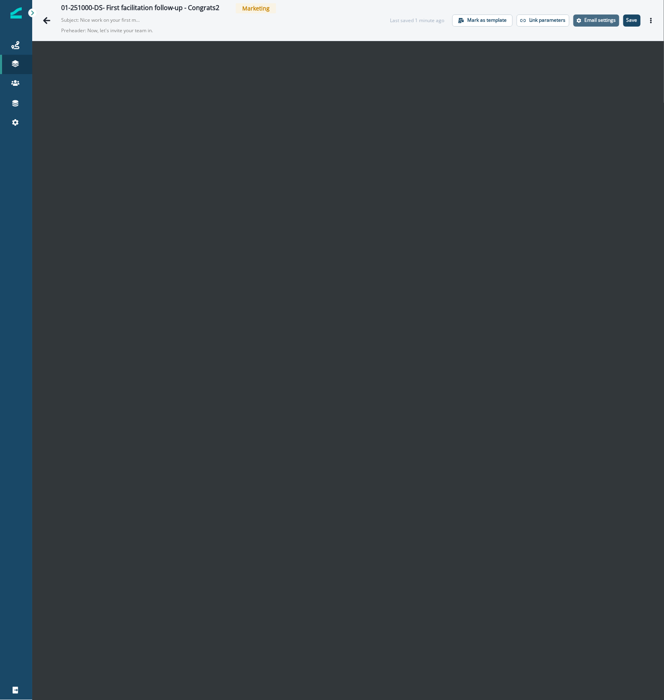
click at [585, 23] on p "Email settings" at bounding box center [600, 20] width 31 height 6
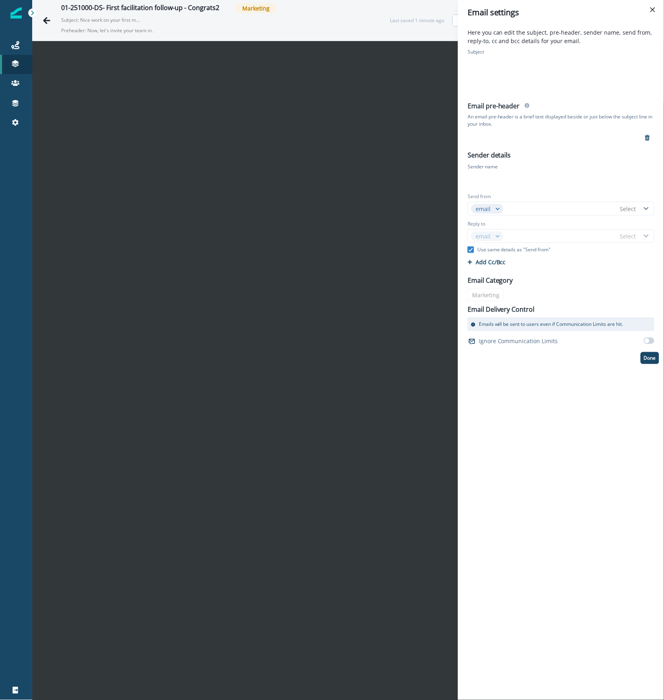
type input "*********"
type input "*******"
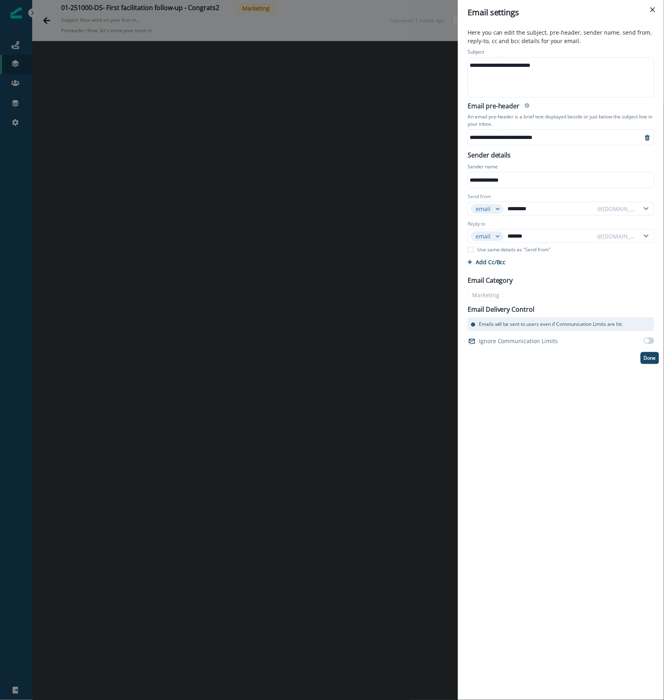
click at [513, 64] on div "**********" at bounding box center [560, 65] width 184 height 12
click at [516, 139] on div "**********" at bounding box center [551, 137] width 166 height 12
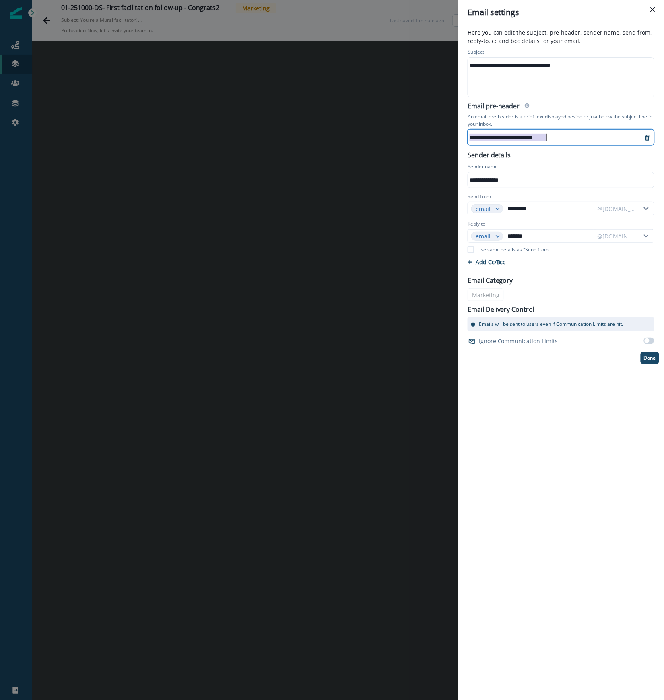
click at [516, 139] on div "**********" at bounding box center [551, 137] width 166 height 12
paste div
click at [645, 362] on button "Done" at bounding box center [650, 358] width 19 height 12
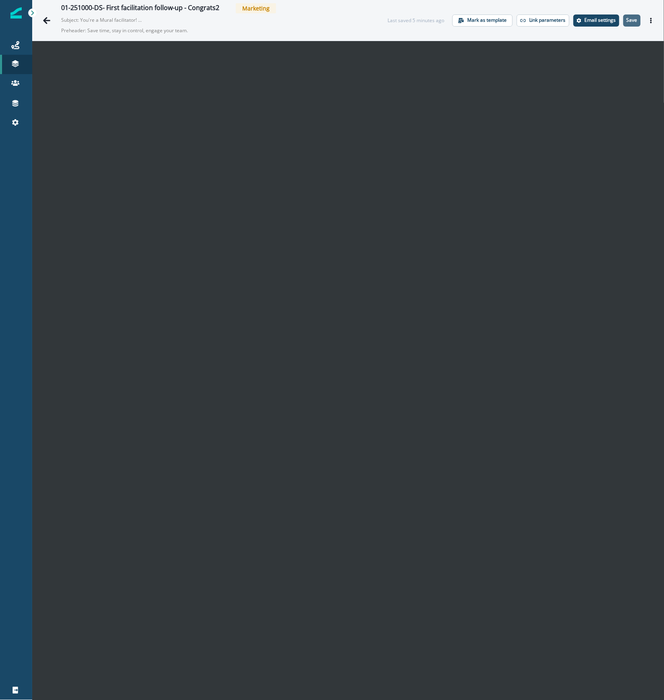
click at [629, 24] on button "Save" at bounding box center [632, 20] width 17 height 12
click at [627, 19] on p "Save" at bounding box center [632, 20] width 11 height 6
click at [48, 18] on icon "Go back" at bounding box center [47, 21] width 8 height 8
click at [47, 20] on icon "Go back" at bounding box center [46, 20] width 7 height 7
click at [45, 23] on icon "Go back" at bounding box center [47, 21] width 8 height 8
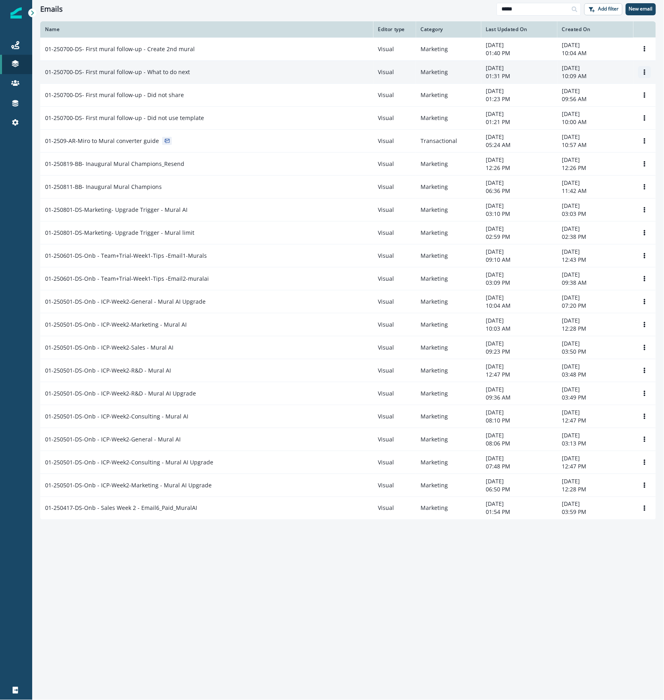
click at [647, 70] on icon "Options" at bounding box center [645, 72] width 6 height 6
click at [625, 94] on button "Clone" at bounding box center [606, 91] width 89 height 13
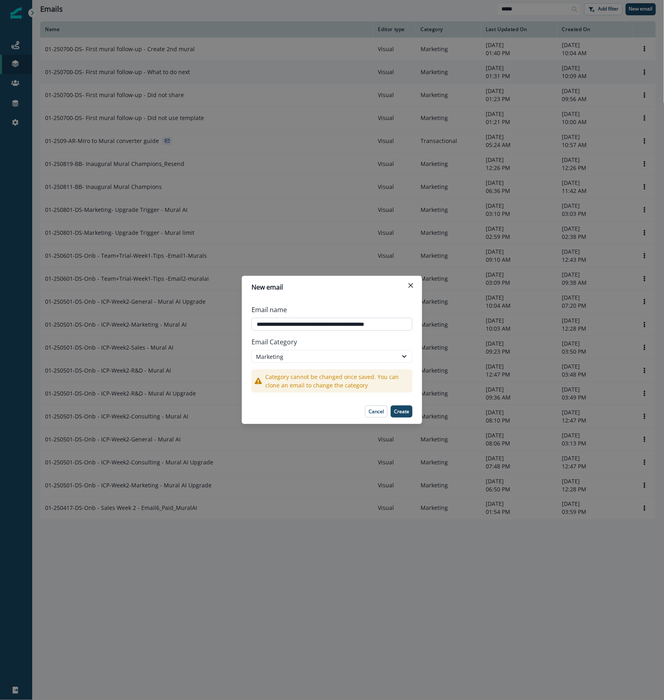
click at [280, 326] on input "**********" at bounding box center [332, 324] width 161 height 13
type input "**********"
click at [409, 287] on icon "Close" at bounding box center [411, 285] width 5 height 5
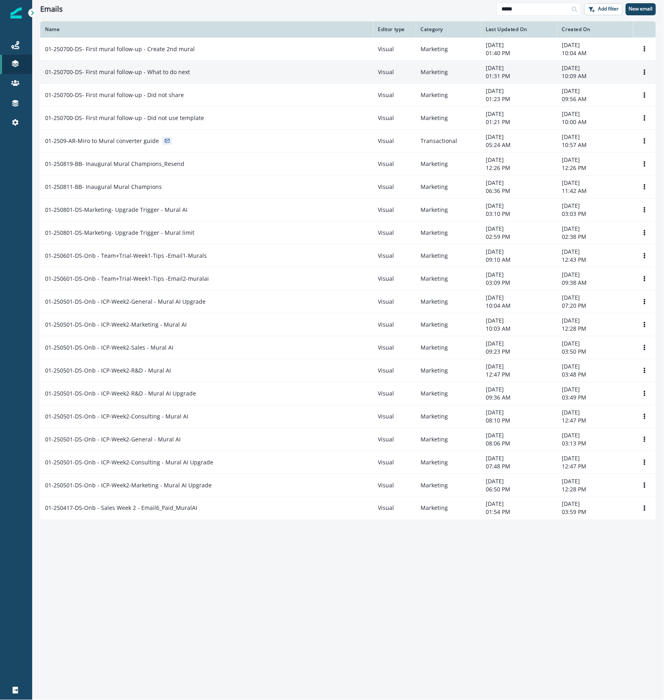
drag, startPoint x: 532, startPoint y: 14, endPoint x: 470, endPoint y: 7, distance: 61.5
click at [472, 9] on div "Emails ***** Add filter New email" at bounding box center [348, 9] width 632 height 18
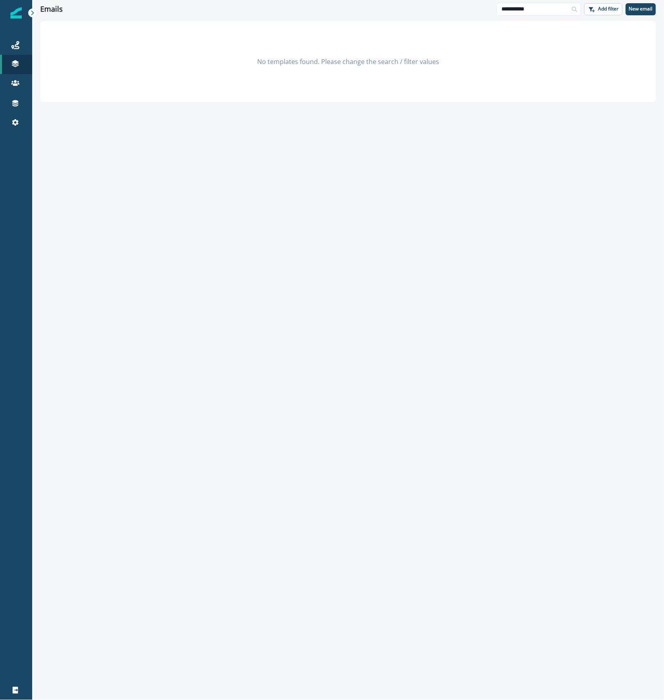
drag, startPoint x: 542, startPoint y: 12, endPoint x: 465, endPoint y: 2, distance: 77.9
click at [465, 2] on div "**********" at bounding box center [348, 9] width 632 height 18
type input "**********"
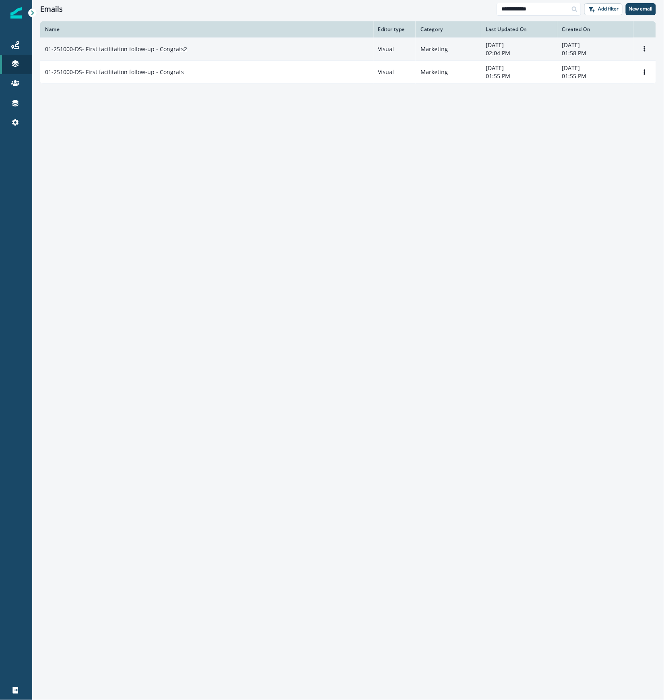
click at [188, 54] on td "01-251000-DS- First facilitation follow-up - Congrats2" at bounding box center [206, 48] width 333 height 23
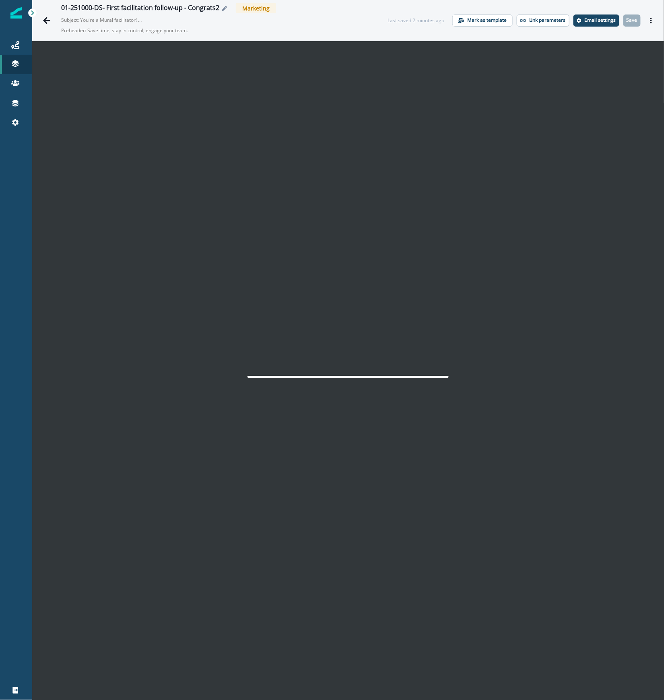
click at [182, 4] on div "01-251000-DS- First facilitation follow-up - Congrats2" at bounding box center [140, 8] width 158 height 9
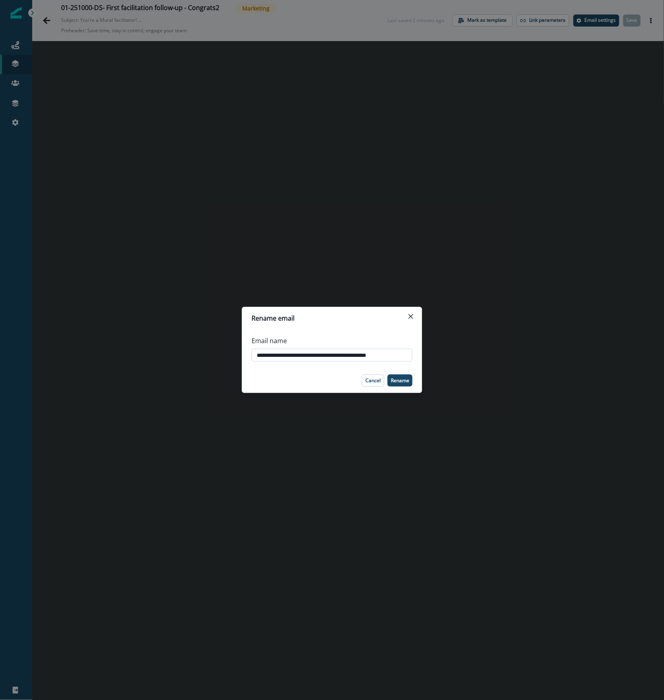
click at [358, 356] on input "**********" at bounding box center [332, 355] width 161 height 13
click at [411, 318] on icon "Close" at bounding box center [411, 316] width 5 height 5
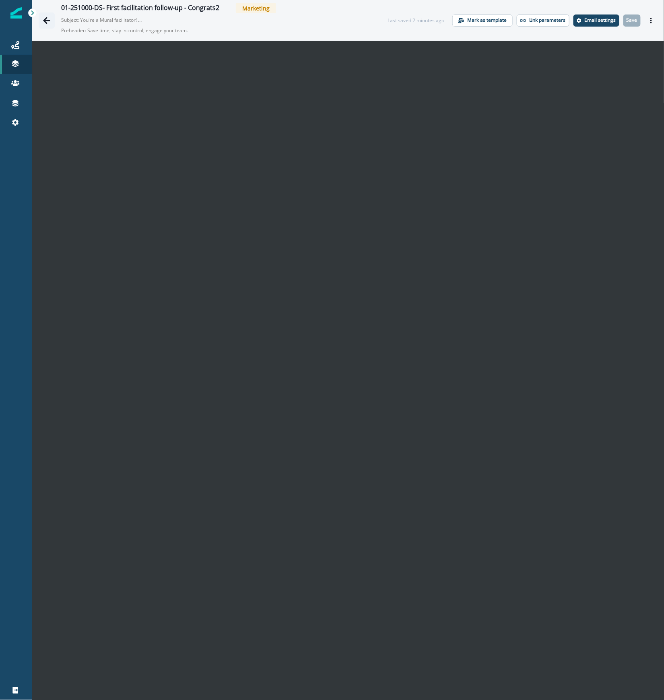
click at [50, 21] on icon "Go back" at bounding box center [47, 21] width 8 height 8
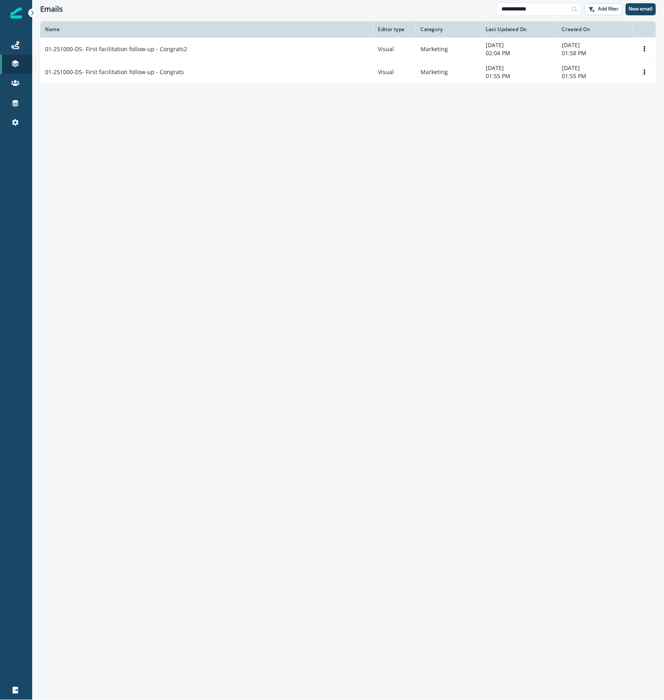
drag, startPoint x: 567, startPoint y: 6, endPoint x: 457, endPoint y: 8, distance: 110.0
click at [457, 8] on div "**********" at bounding box center [348, 9] width 632 height 18
type input "*****"
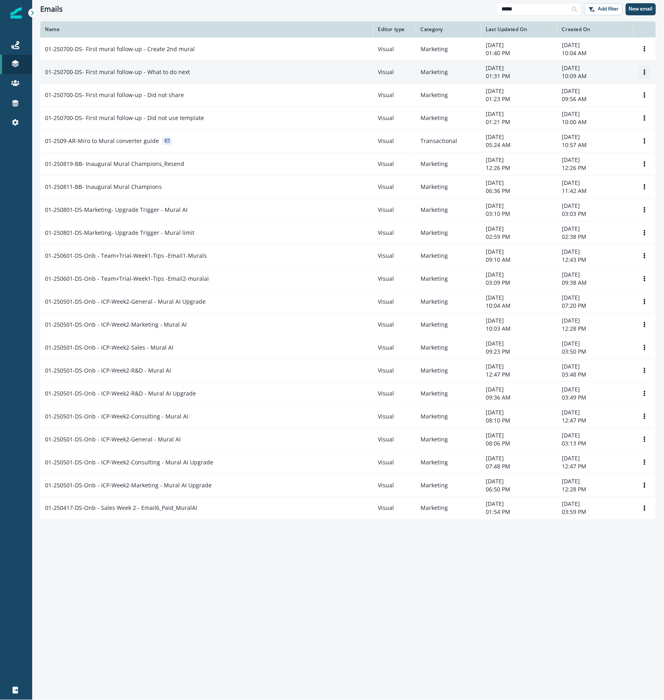
click at [645, 70] on icon "Options" at bounding box center [645, 72] width 2 height 6
click at [626, 92] on button "Clone" at bounding box center [606, 91] width 89 height 13
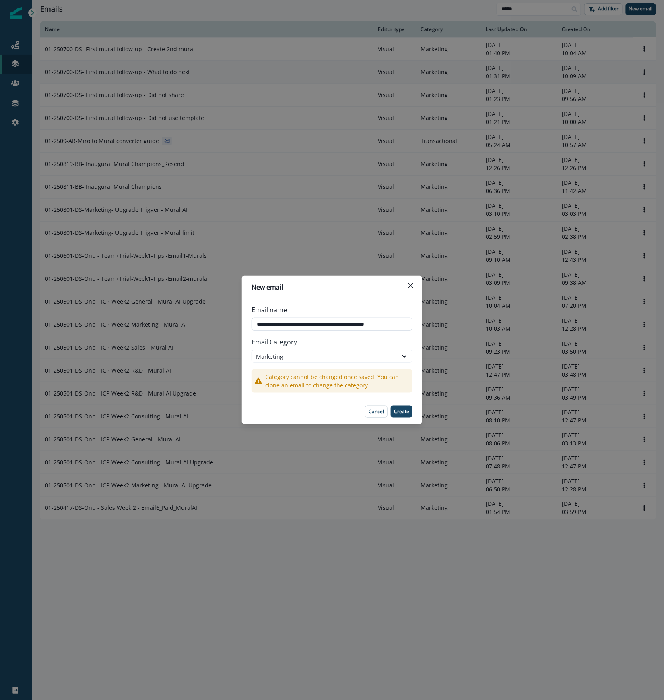
click at [271, 324] on input "**********" at bounding box center [332, 324] width 161 height 13
drag, startPoint x: 369, startPoint y: 324, endPoint x: 458, endPoint y: 327, distance: 89.4
click at [458, 327] on div "**********" at bounding box center [332, 350] width 664 height 700
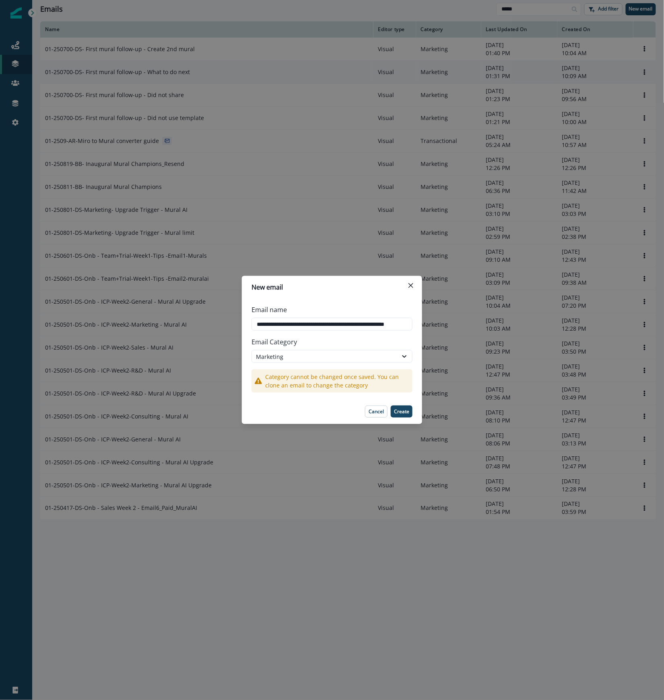
scroll to position [0, 18]
type input "**********"
click at [403, 409] on p "Create" at bounding box center [401, 412] width 15 height 6
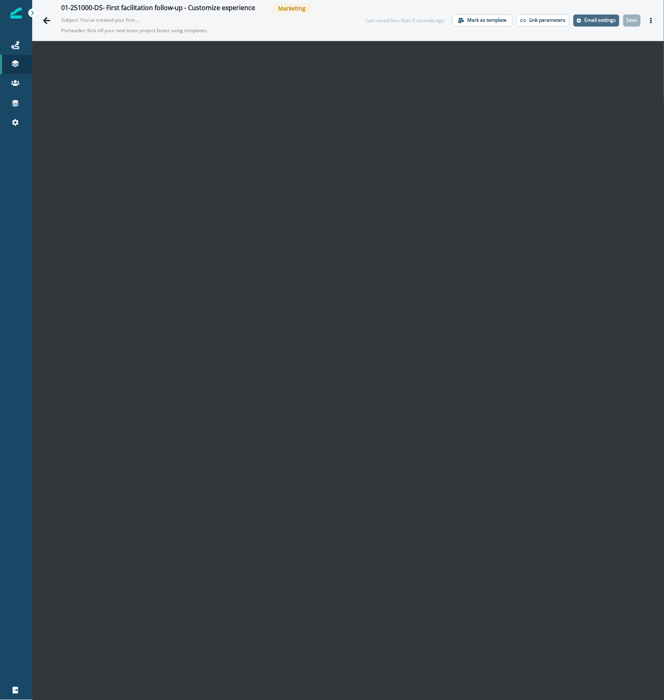
click at [586, 19] on p "Email settings" at bounding box center [600, 20] width 31 height 6
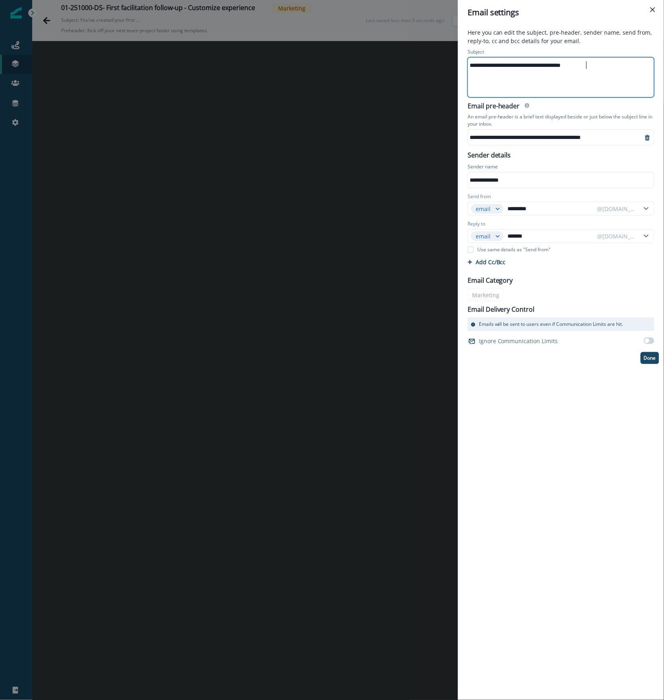
drag, startPoint x: 608, startPoint y: 71, endPoint x: 379, endPoint y: 65, distance: 229.2
click at [387, 65] on div "**********" at bounding box center [332, 350] width 664 height 700
click at [507, 134] on div "**********" at bounding box center [551, 137] width 166 height 12
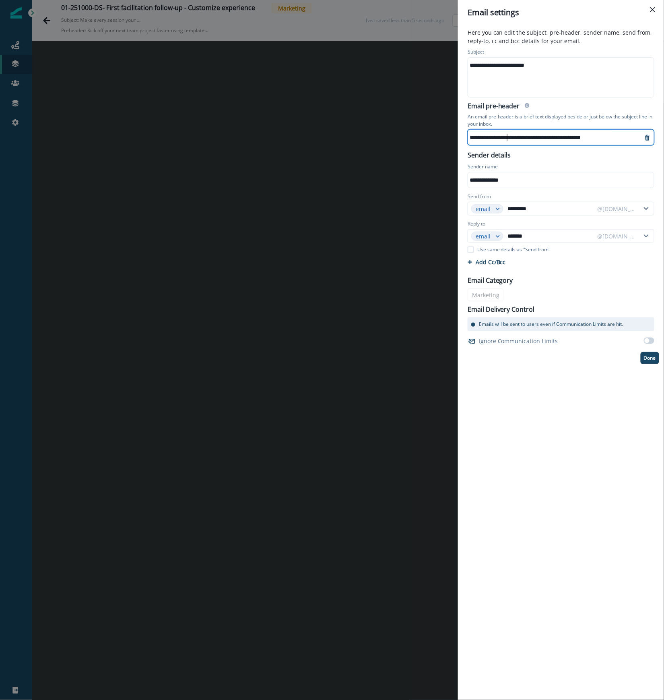
click at [507, 134] on div "**********" at bounding box center [551, 137] width 166 height 12
paste div
click at [161, 239] on div "**********" at bounding box center [332, 350] width 664 height 700
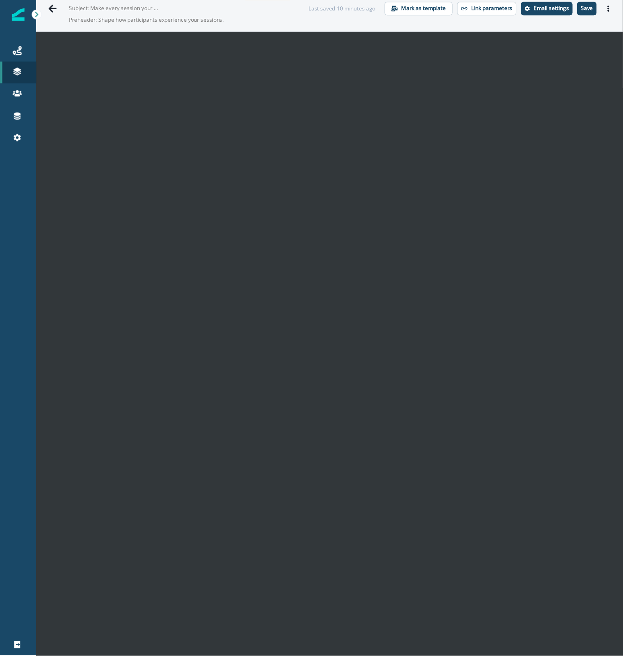
scroll to position [13, 0]
click at [516, 7] on p "Save" at bounding box center [521, 7] width 11 height 6
click at [516, 6] on p "Save" at bounding box center [521, 7] width 11 height 6
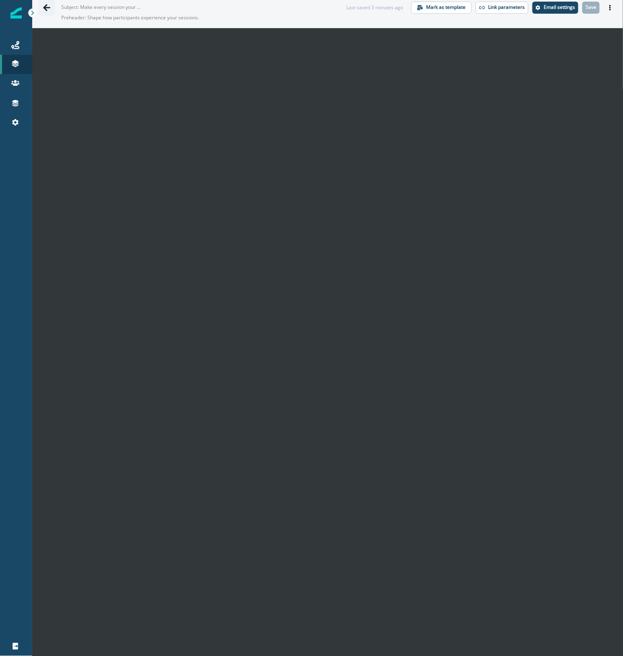
drag, startPoint x: 672, startPoint y: 3, endPoint x: 46, endPoint y: 6, distance: 625.4
click at [46, 6] on icon "Go back" at bounding box center [47, 8] width 8 height 8
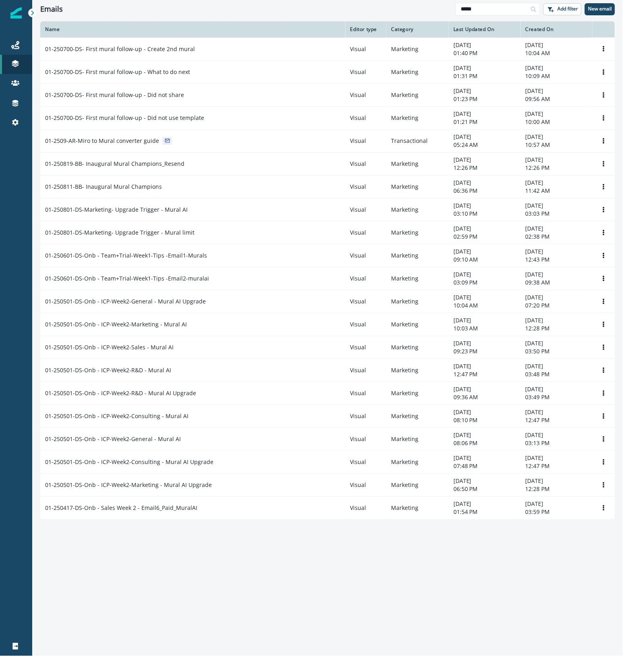
drag, startPoint x: 492, startPoint y: 8, endPoint x: 408, endPoint y: 4, distance: 83.9
click at [408, 4] on div "Emails ***** Add filter New email" at bounding box center [327, 9] width 591 height 18
type input "**********"
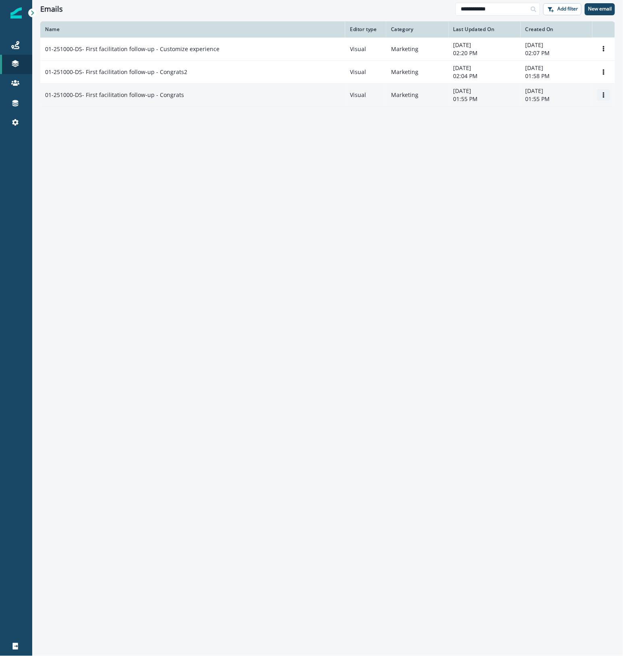
click at [602, 93] on icon "Options" at bounding box center [604, 95] width 6 height 6
click at [546, 141] on button "Remove" at bounding box center [564, 140] width 89 height 13
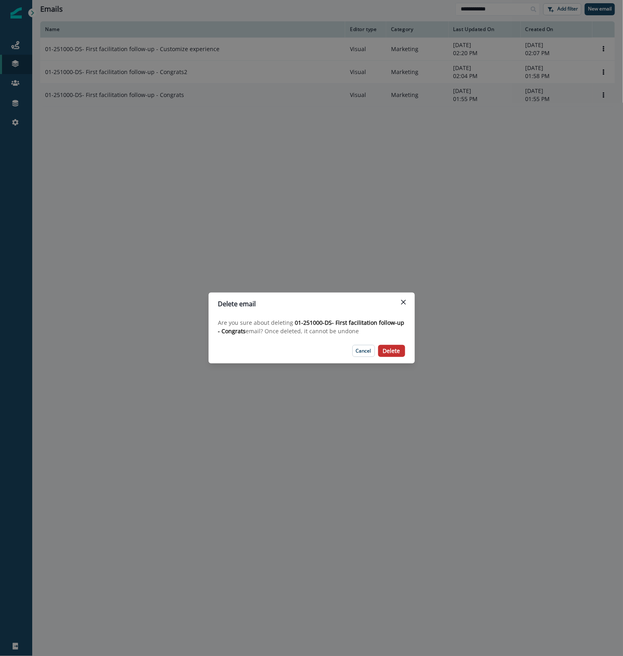
click at [403, 356] on button "Delete" at bounding box center [391, 351] width 27 height 12
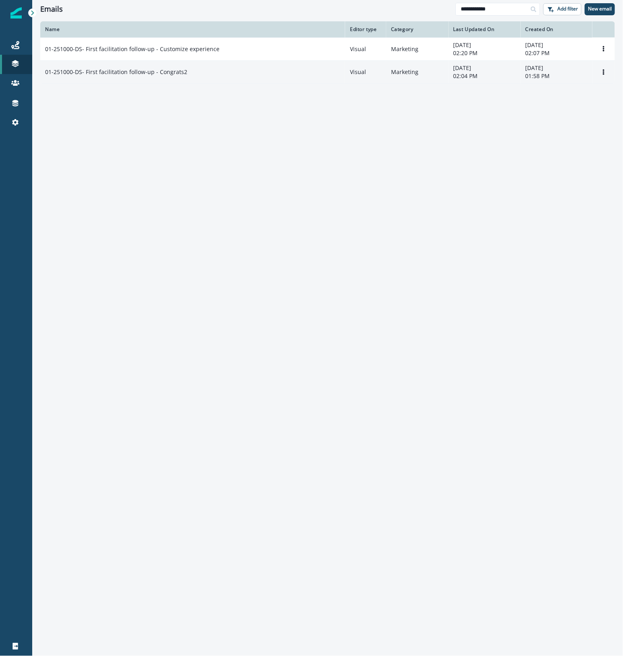
click at [190, 77] on td "01-251000-DS- First facilitation follow-up - Congrats2" at bounding box center [192, 71] width 305 height 23
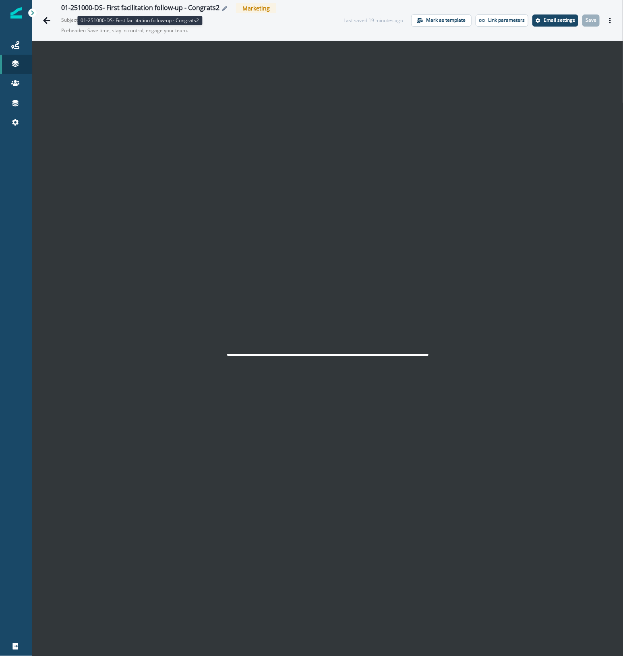
click at [220, 6] on button "Edit name" at bounding box center [224, 8] width 10 height 5
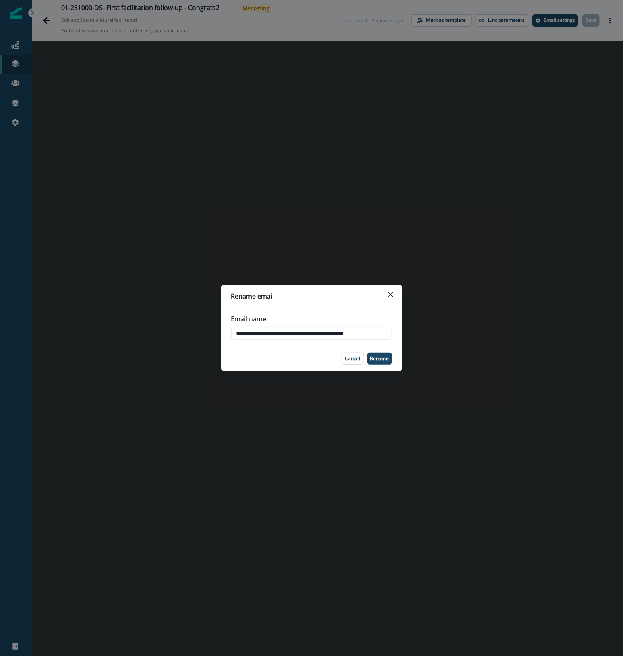
type input "**********"
click at [357, 301] on div "Rename email" at bounding box center [311, 297] width 161 height 10
click at [383, 359] on p "Rename" at bounding box center [379, 359] width 19 height 6
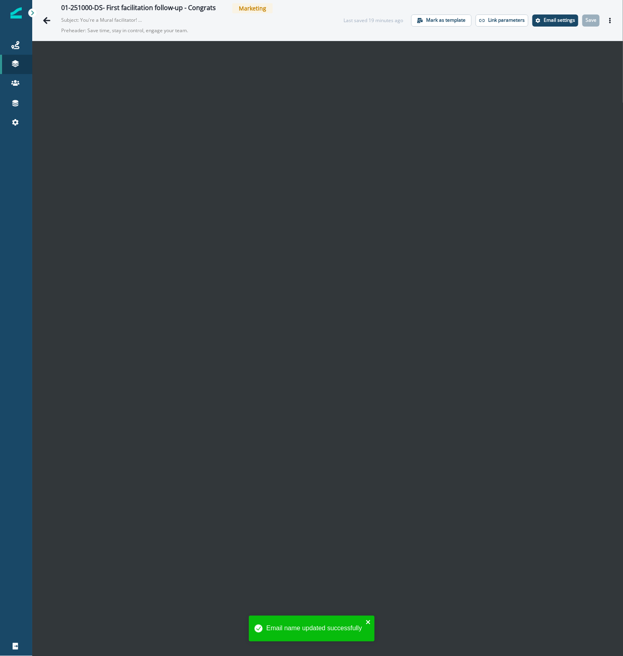
click at [369, 623] on icon "close" at bounding box center [369, 622] width 6 height 6
click at [47, 23] on icon "Go back" at bounding box center [46, 20] width 7 height 7
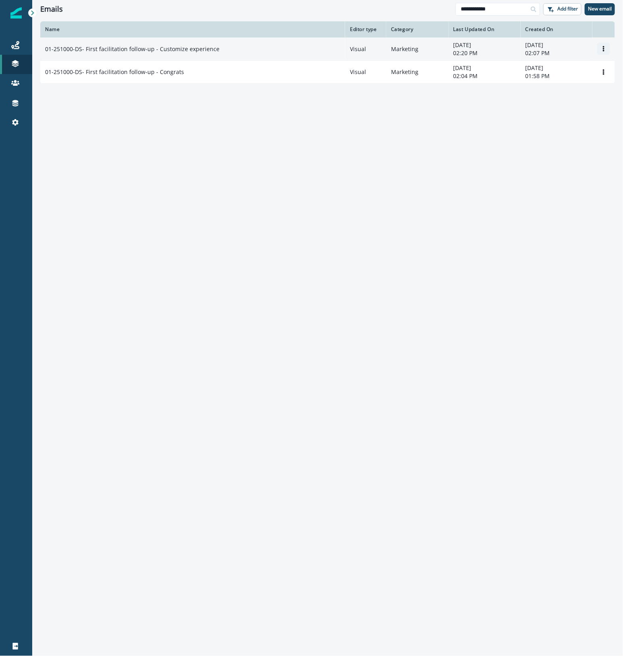
click at [603, 48] on icon "Options" at bounding box center [604, 49] width 2 height 6
click at [581, 71] on button "Clone" at bounding box center [564, 68] width 89 height 13
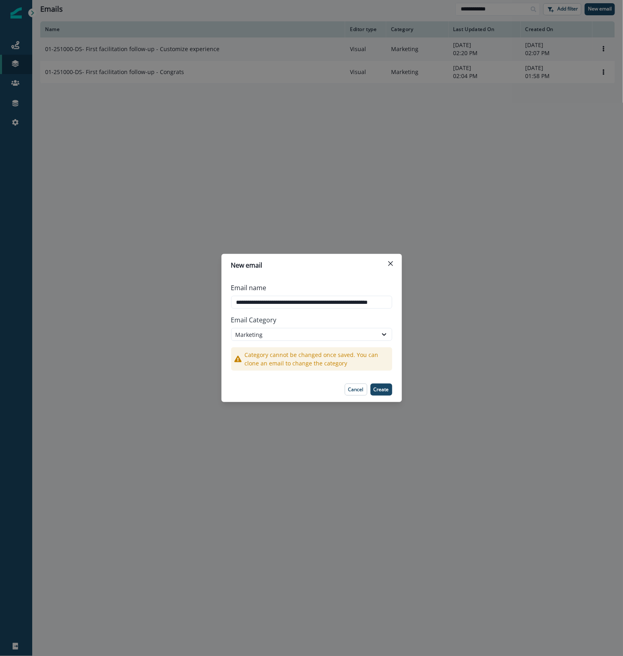
scroll to position [0, 19]
drag, startPoint x: 347, startPoint y: 303, endPoint x: 478, endPoint y: 306, distance: 130.5
click at [478, 306] on div "**********" at bounding box center [311, 328] width 623 height 656
type input "**********"
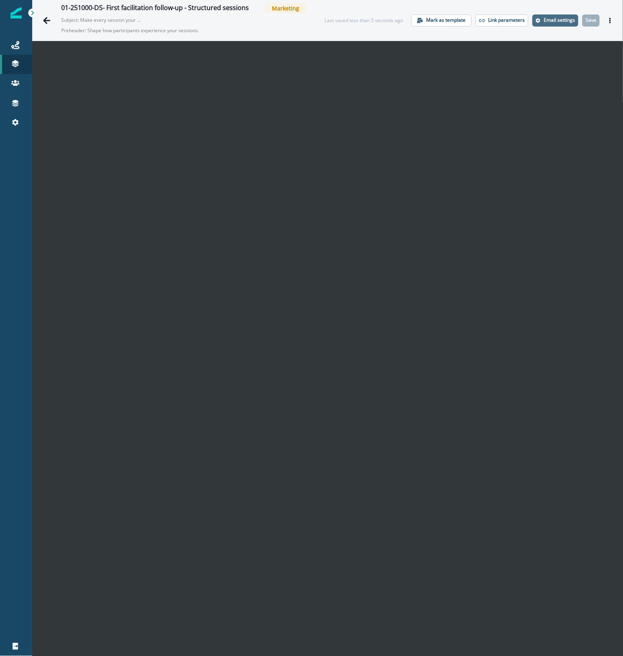
click at [536, 22] on button "Email settings" at bounding box center [555, 20] width 46 height 12
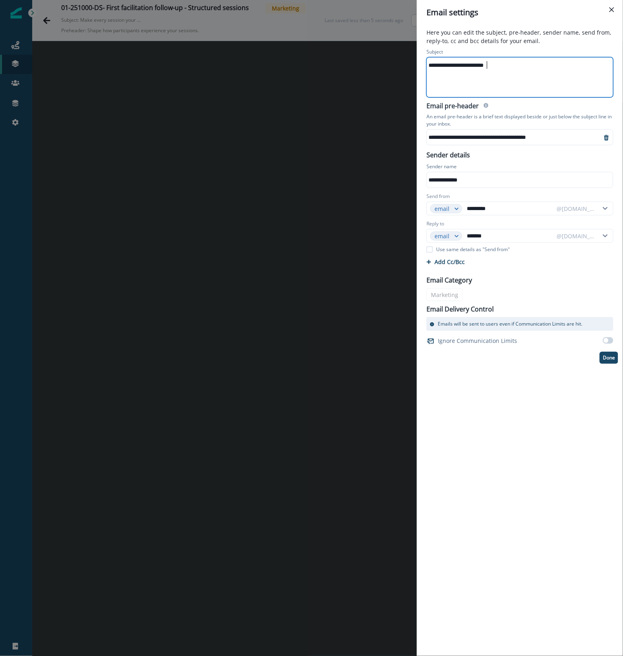
click at [486, 65] on div "**********" at bounding box center [519, 65] width 185 height 12
click at [455, 139] on div "**********" at bounding box center [514, 137] width 175 height 12
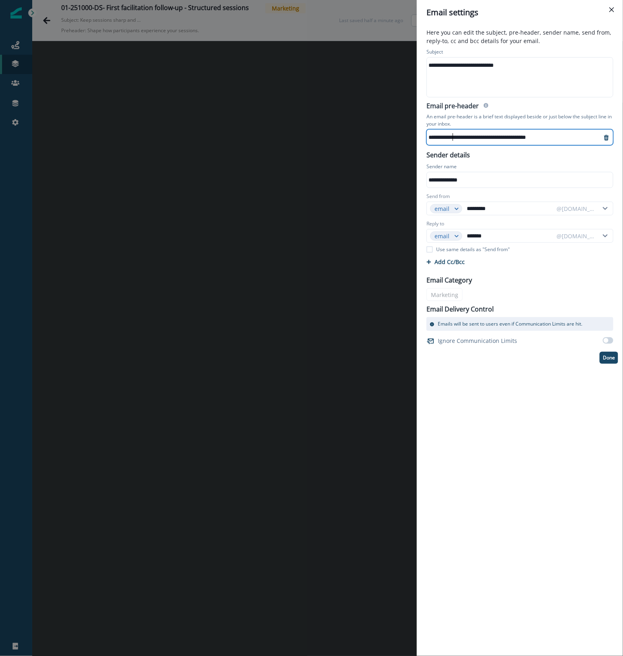
click at [455, 139] on div "**********" at bounding box center [514, 137] width 175 height 12
paste div
click at [194, 249] on div "**********" at bounding box center [311, 328] width 623 height 656
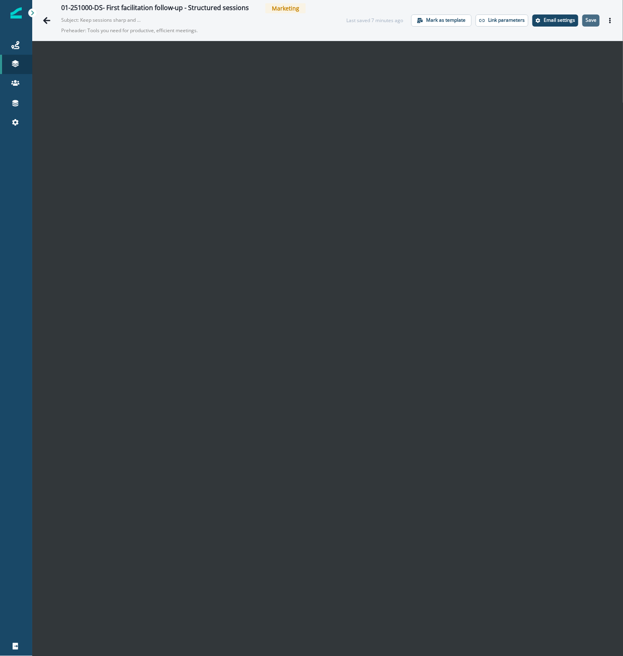
click at [586, 18] on p "Save" at bounding box center [591, 20] width 11 height 6
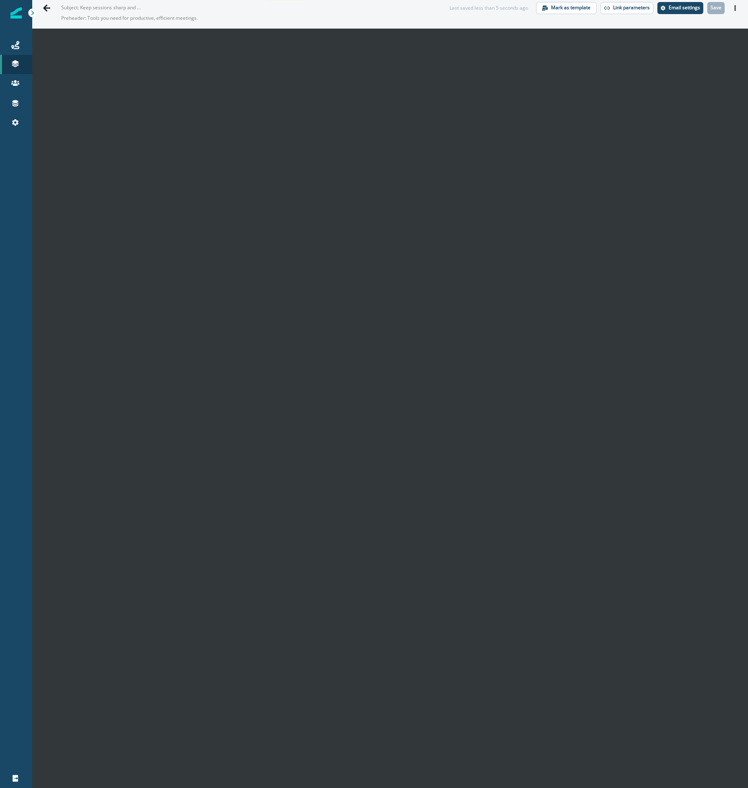
scroll to position [13, 0]
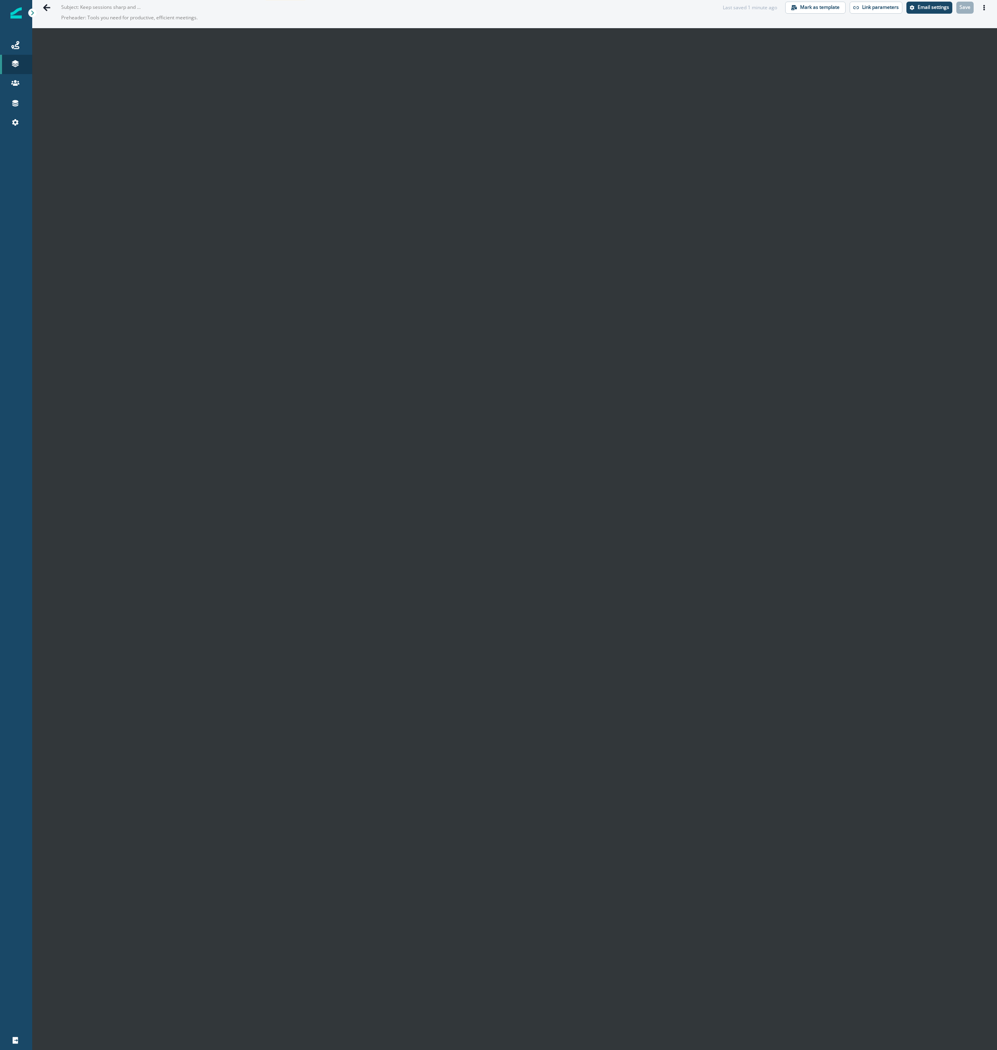
drag, startPoint x: 304, startPoint y: 12, endPoint x: 300, endPoint y: 10, distance: 5.4
click at [304, 12] on div "01-251000-DS- First facilitation follow-up - Structured sessions Marketing Subj…" at bounding box center [384, 7] width 646 height 34
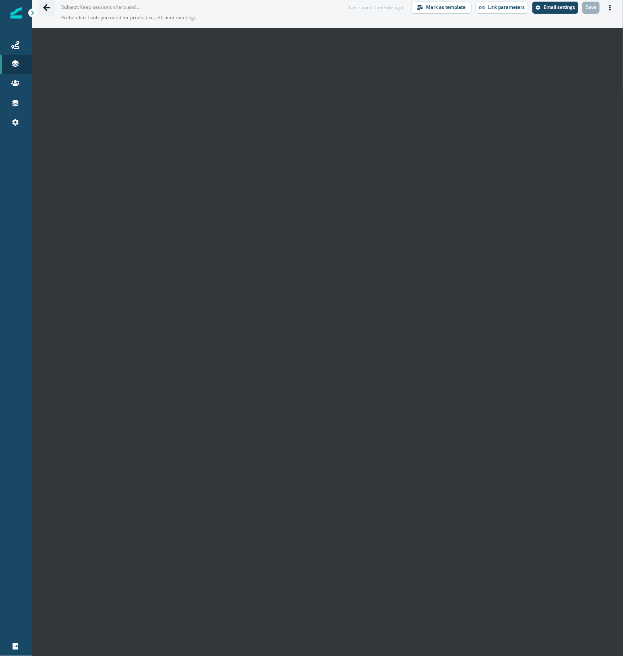
click at [48, 6] on icon "Go back" at bounding box center [47, 8] width 8 height 8
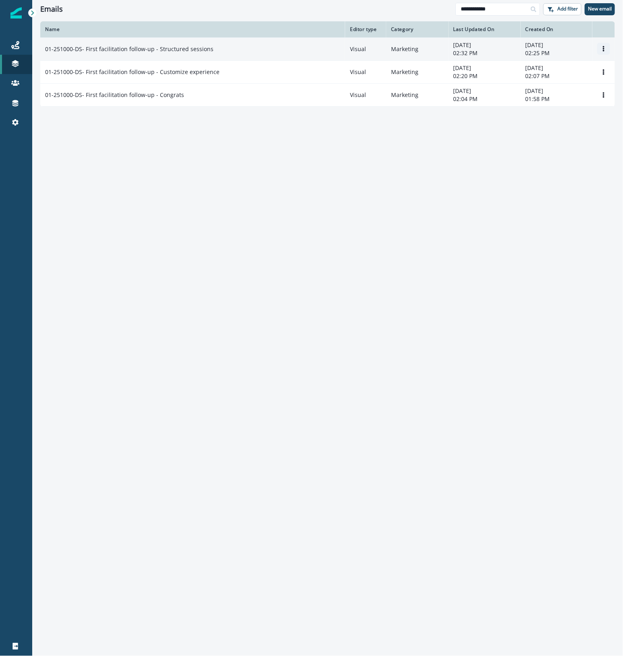
click at [602, 49] on icon "Options" at bounding box center [604, 49] width 6 height 6
click at [567, 69] on button "Clone" at bounding box center [564, 68] width 89 height 13
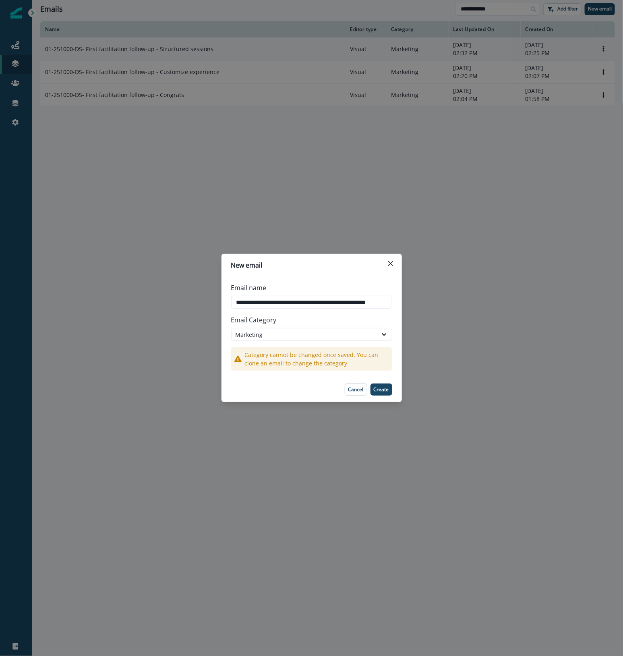
scroll to position [0, 12]
drag, startPoint x: 349, startPoint y: 302, endPoint x: 540, endPoint y: 349, distance: 196.5
click at [525, 335] on div "**********" at bounding box center [311, 328] width 623 height 656
type input "**********"
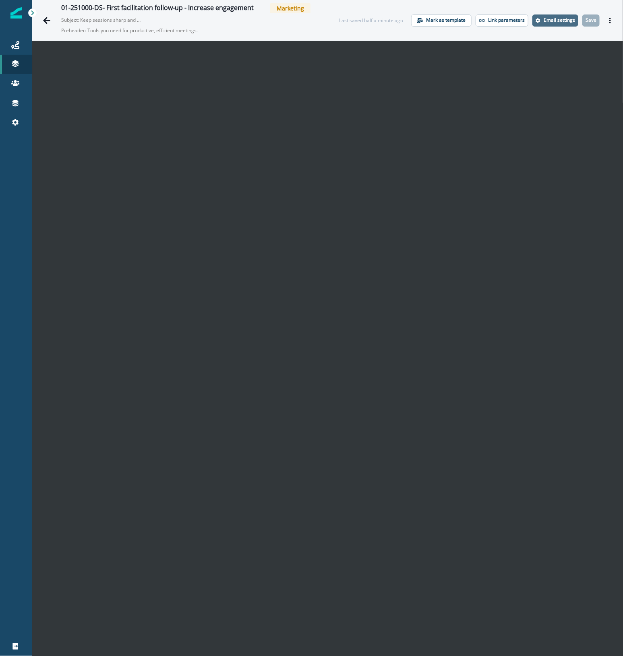
click at [544, 17] on p "Email settings" at bounding box center [559, 20] width 31 height 6
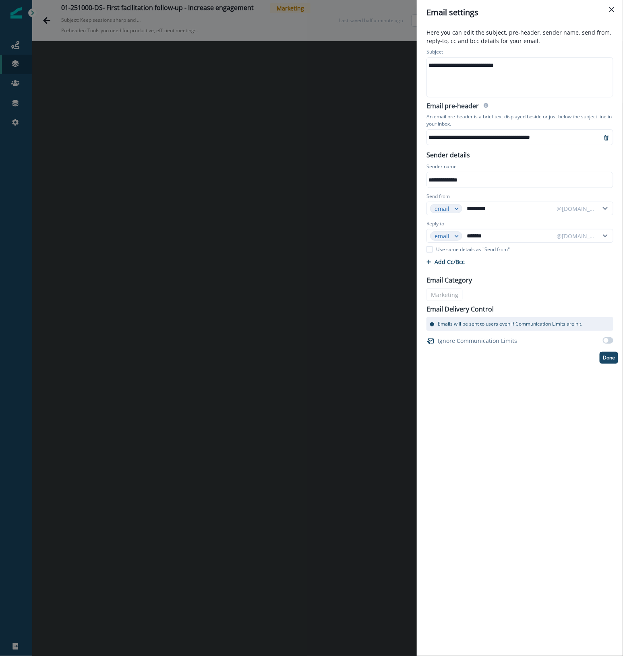
click at [517, 67] on div "**********" at bounding box center [519, 65] width 185 height 12
click at [482, 134] on div "**********" at bounding box center [514, 137] width 175 height 12
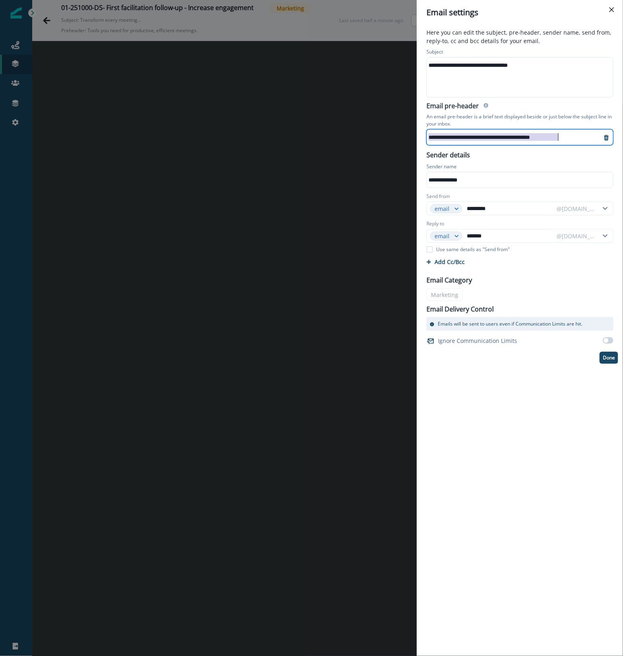
click at [482, 134] on div "**********" at bounding box center [514, 137] width 175 height 12
paste div
click at [603, 356] on p "Done" at bounding box center [609, 358] width 12 height 6
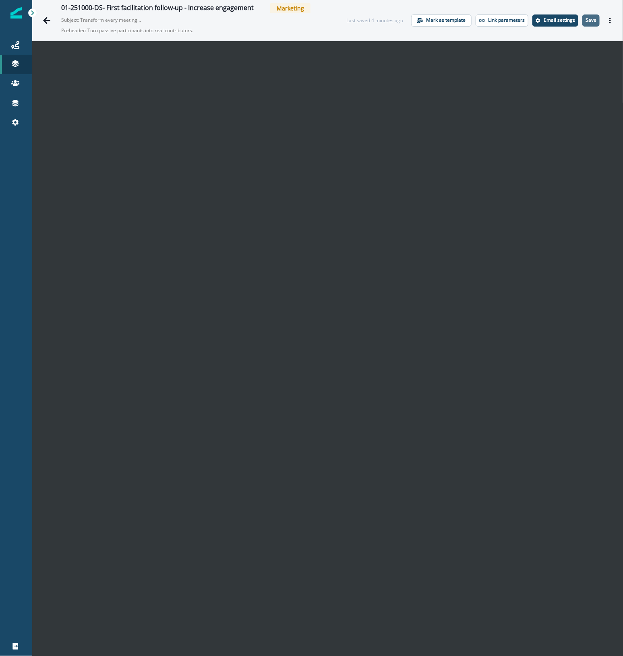
click at [588, 19] on p "Save" at bounding box center [591, 20] width 11 height 6
click at [294, 20] on div "01-251000-DS- First facilitation follow-up - Increase engagement Marketing Subj…" at bounding box center [195, 20] width 269 height 34
click at [589, 21] on button "Save" at bounding box center [590, 20] width 17 height 12
click at [45, 23] on icon "Go back" at bounding box center [47, 21] width 8 height 8
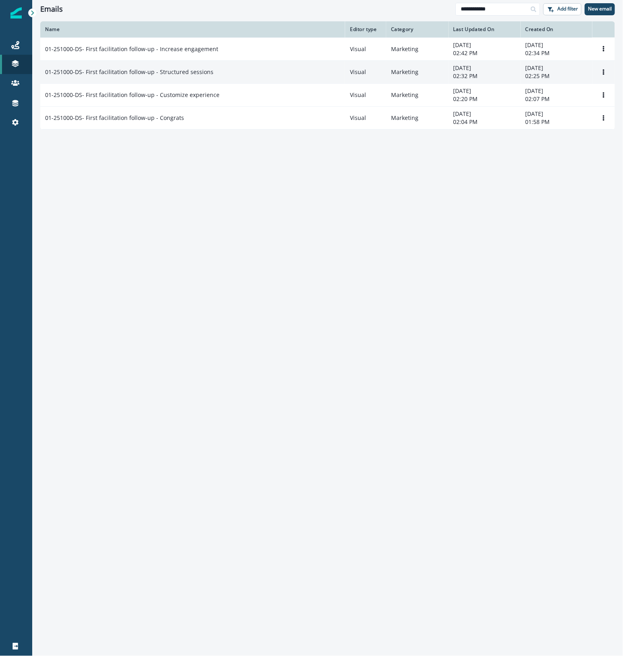
click at [201, 75] on p "01-251000-DS- First facilitation follow-up - Structured sessions" at bounding box center [129, 72] width 168 height 8
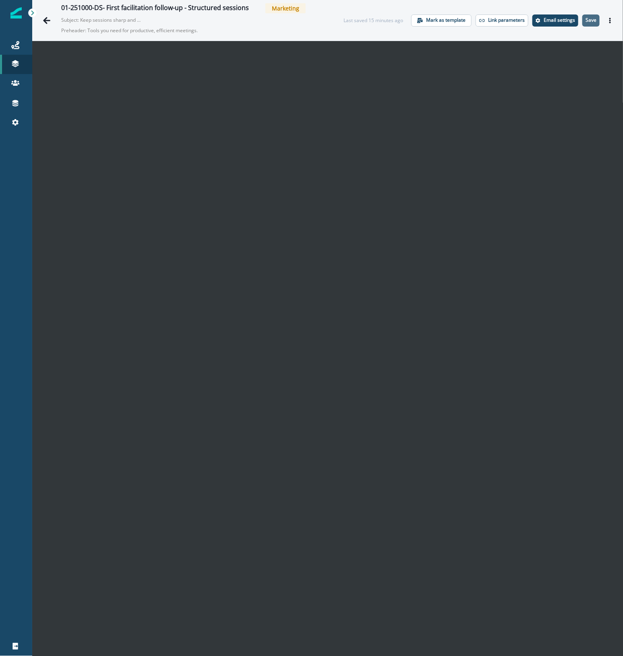
click at [586, 19] on p "Save" at bounding box center [591, 20] width 11 height 6
click at [47, 17] on icon "Go back" at bounding box center [47, 21] width 8 height 8
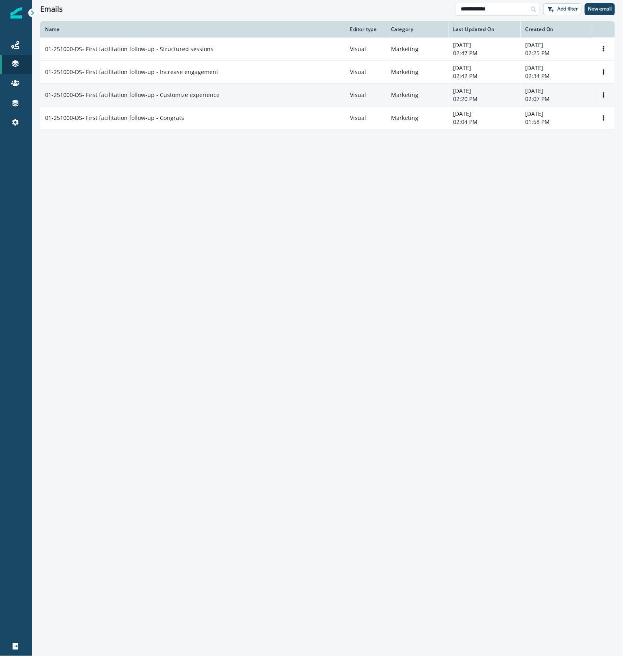
click at [263, 101] on td "01-251000-DS- First facilitation follow-up - Customize experience" at bounding box center [192, 94] width 305 height 23
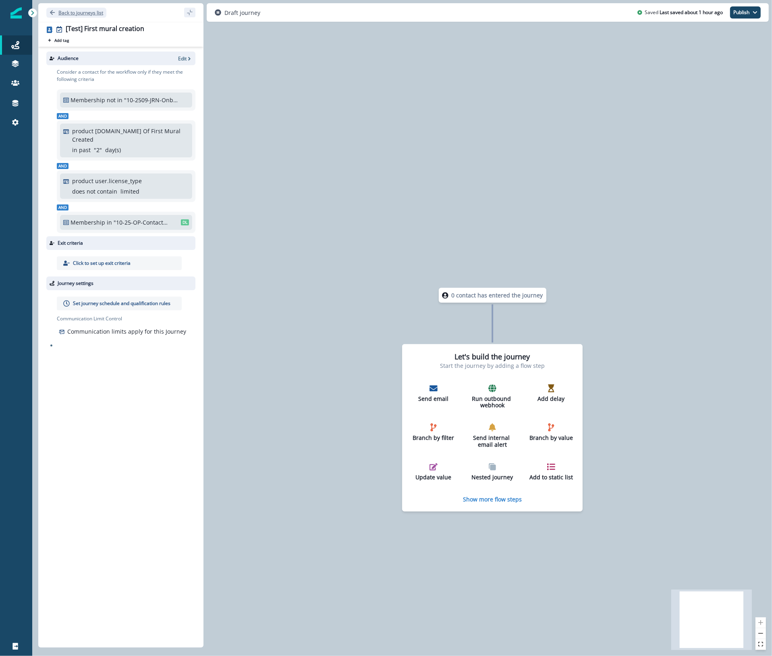
click at [72, 11] on p "Back to journeys list" at bounding box center [80, 12] width 45 height 7
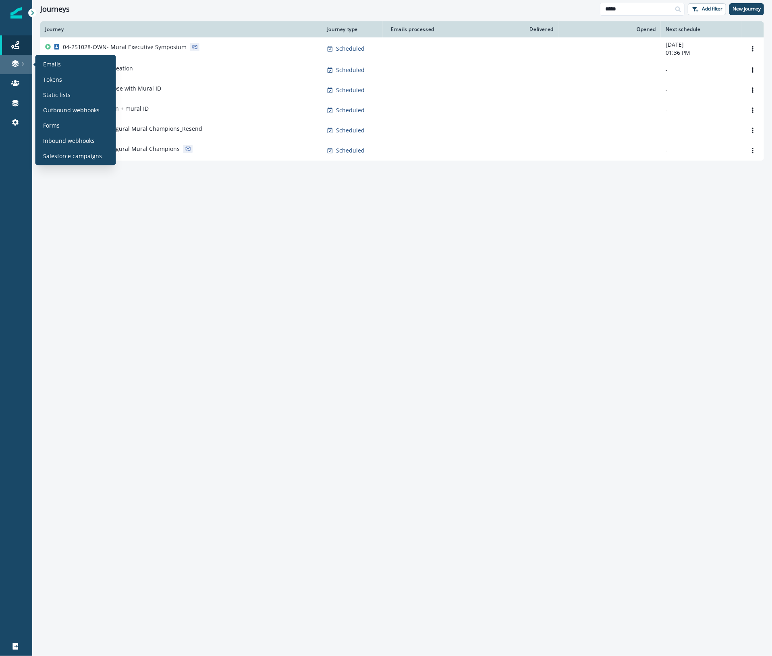
click at [14, 69] on link at bounding box center [16, 64] width 32 height 19
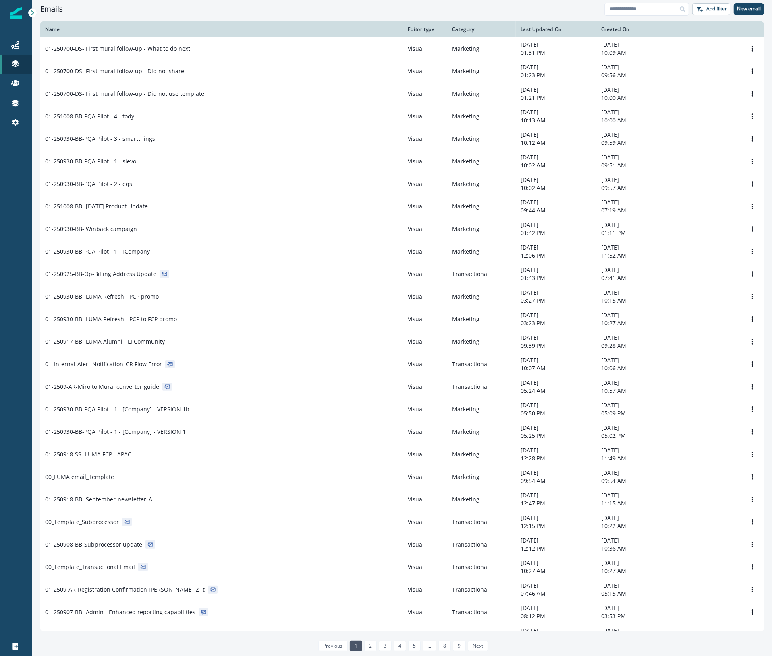
drag, startPoint x: 622, startPoint y: 10, endPoint x: 621, endPoint y: 19, distance: 8.5
click at [622, 10] on input at bounding box center [646, 9] width 85 height 13
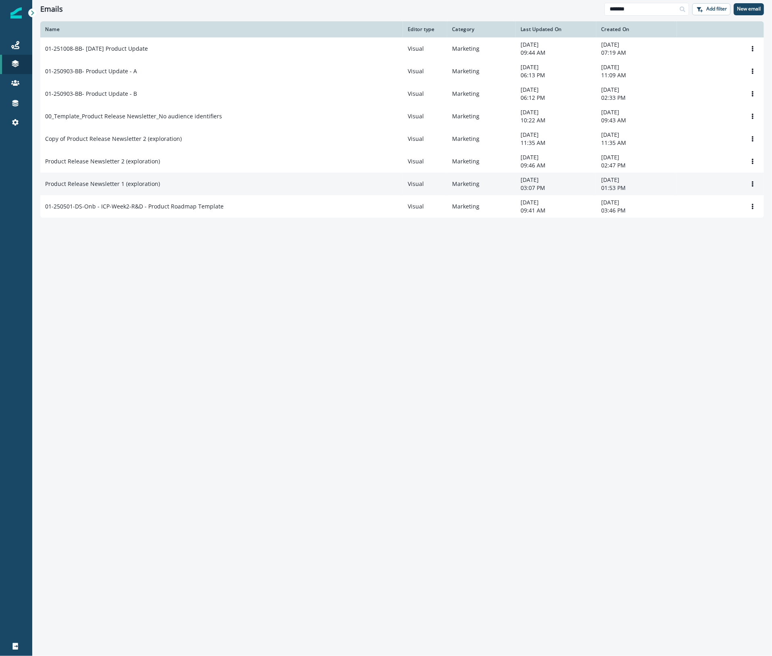
type input "*******"
click at [210, 188] on div "Product Release Newsletter 1 (exploration)" at bounding box center [221, 184] width 353 height 8
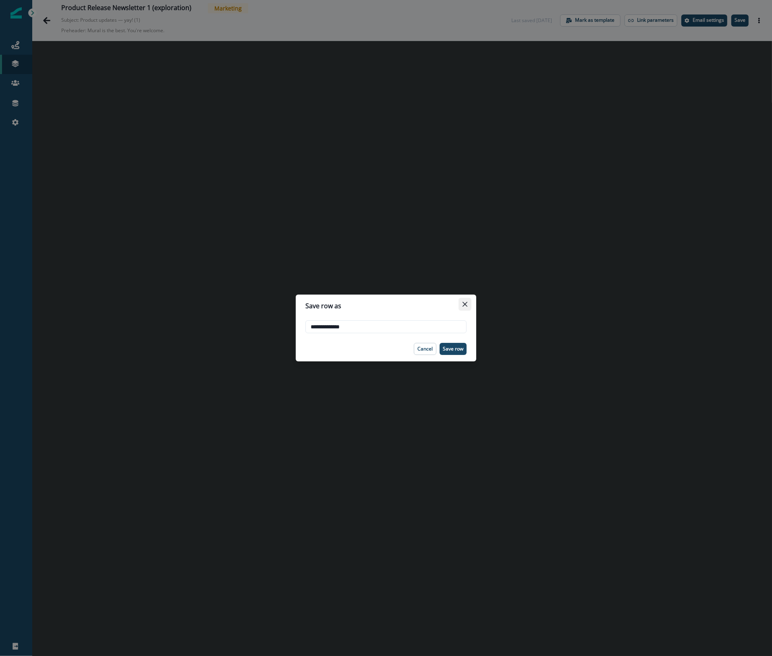
type input "**********"
click at [466, 305] on icon "Close" at bounding box center [464, 304] width 5 height 5
type input "**********"
